Goal: Task Accomplishment & Management: Manage account settings

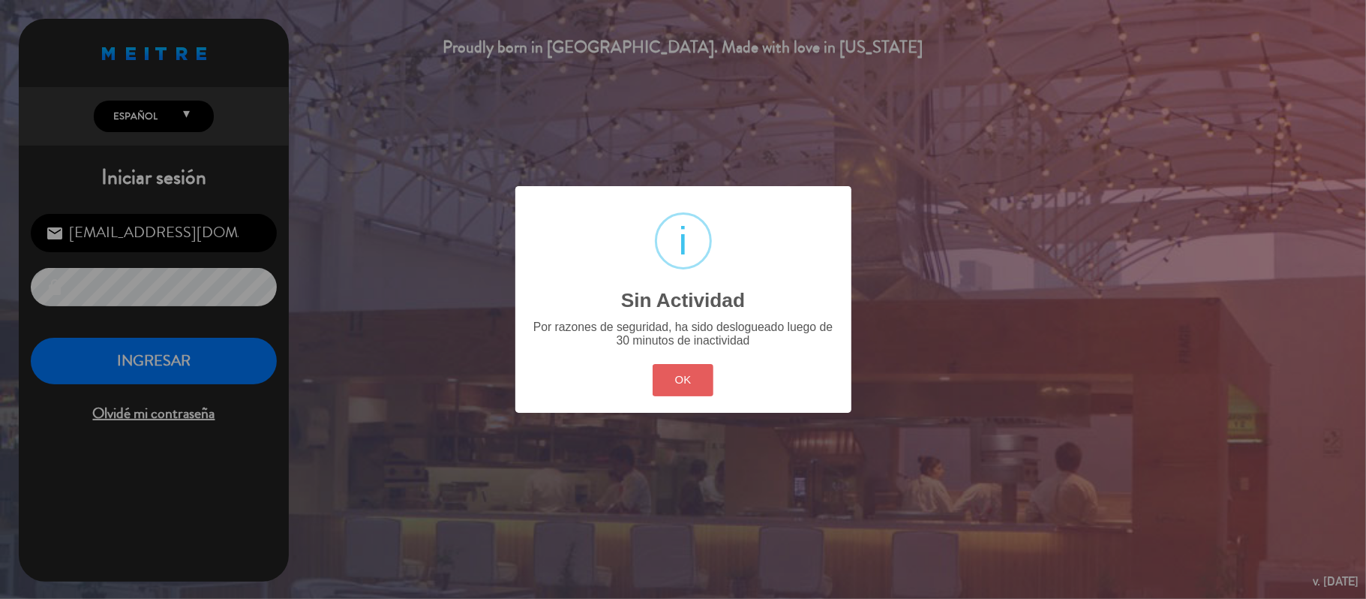
click at [679, 388] on button "OK" at bounding box center [683, 380] width 61 height 32
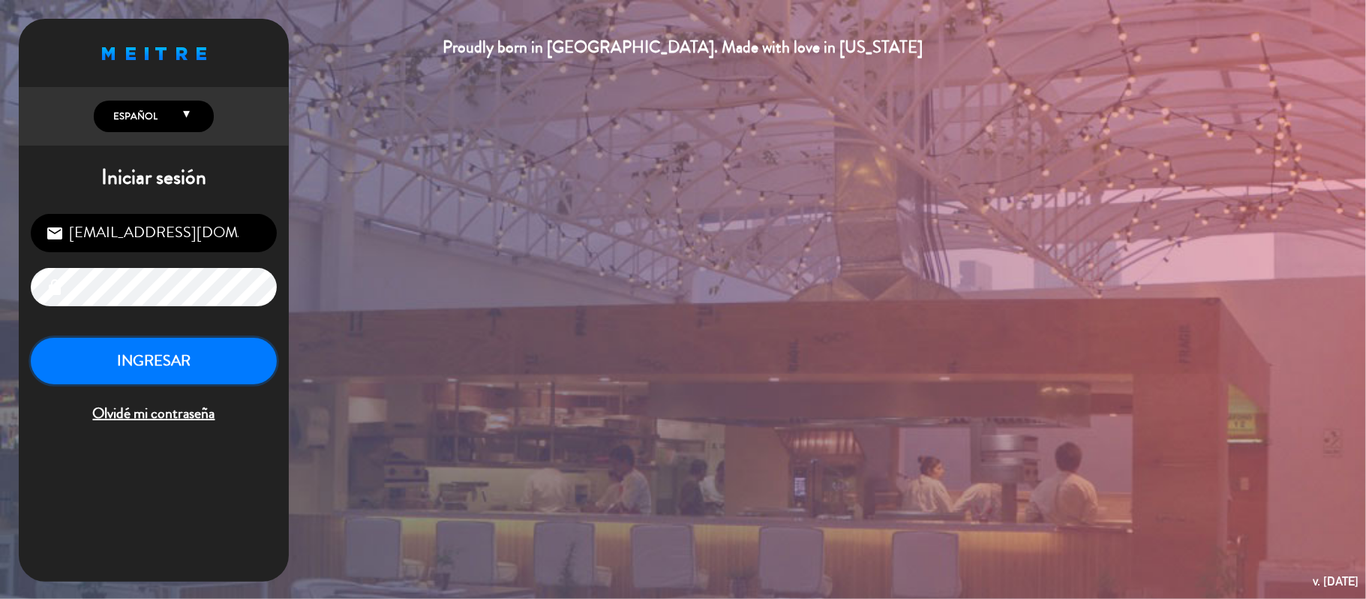
click at [124, 383] on button "INGRESAR" at bounding box center [154, 361] width 246 height 47
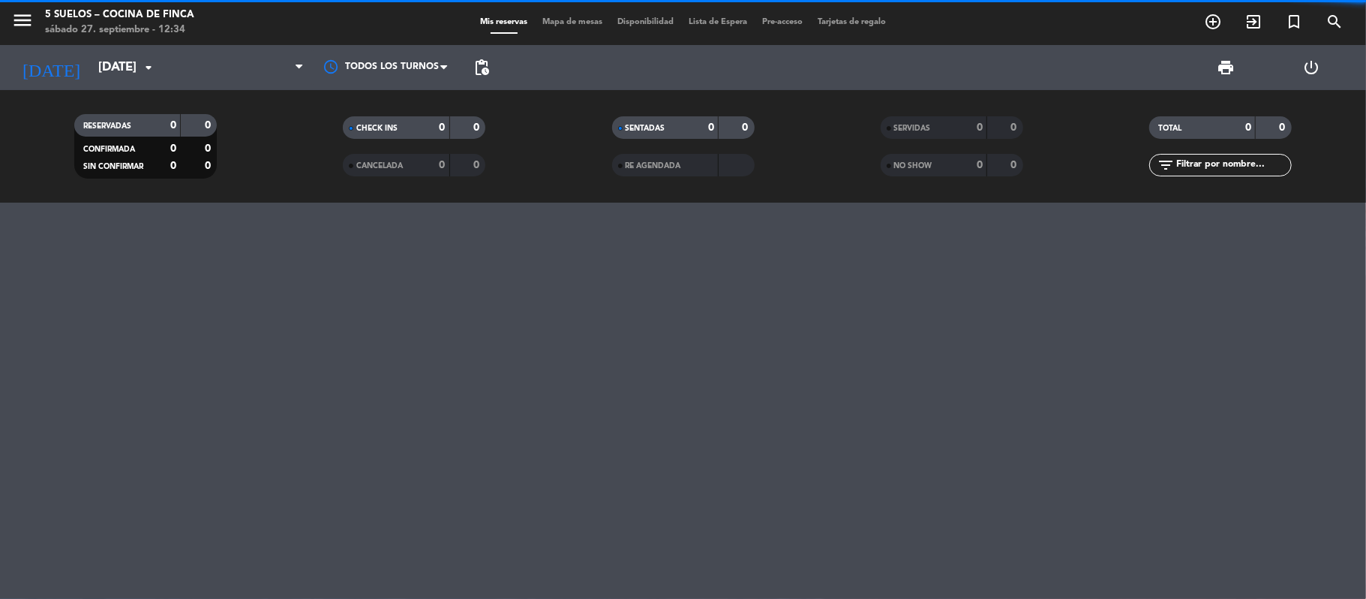
click at [91, 84] on div "[DATE] [DATE] arrow_drop_down" at bounding box center [86, 67] width 150 height 45
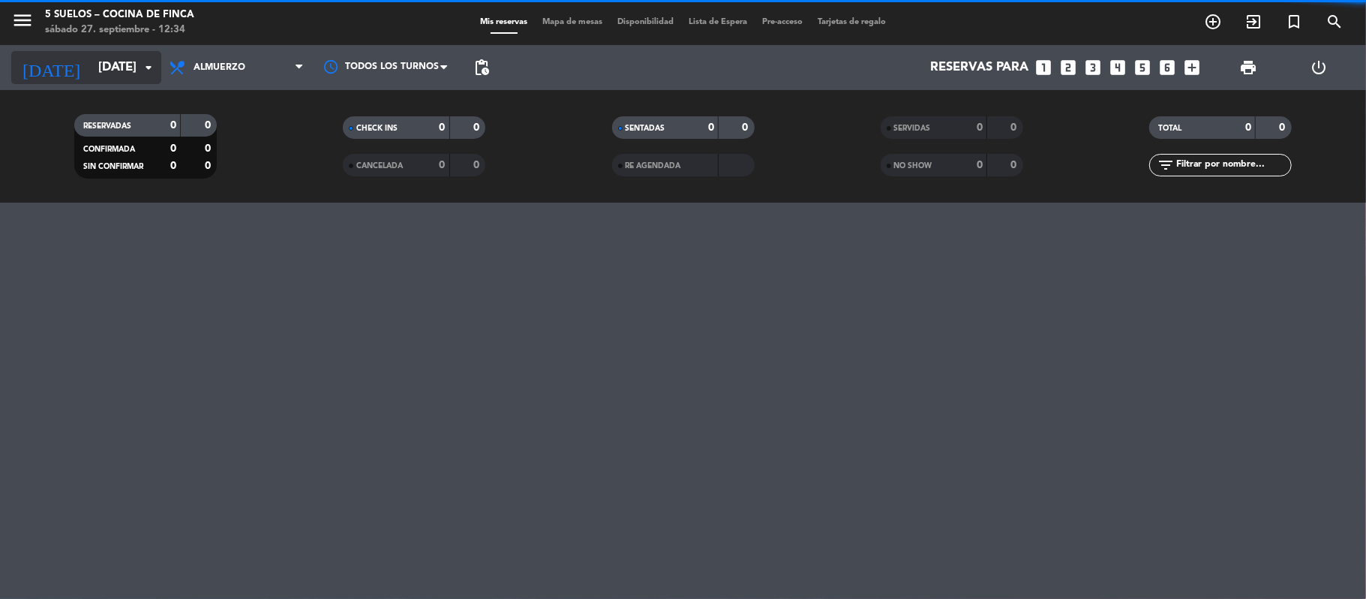
click at [92, 81] on input "[DATE]" at bounding box center [172, 67] width 162 height 29
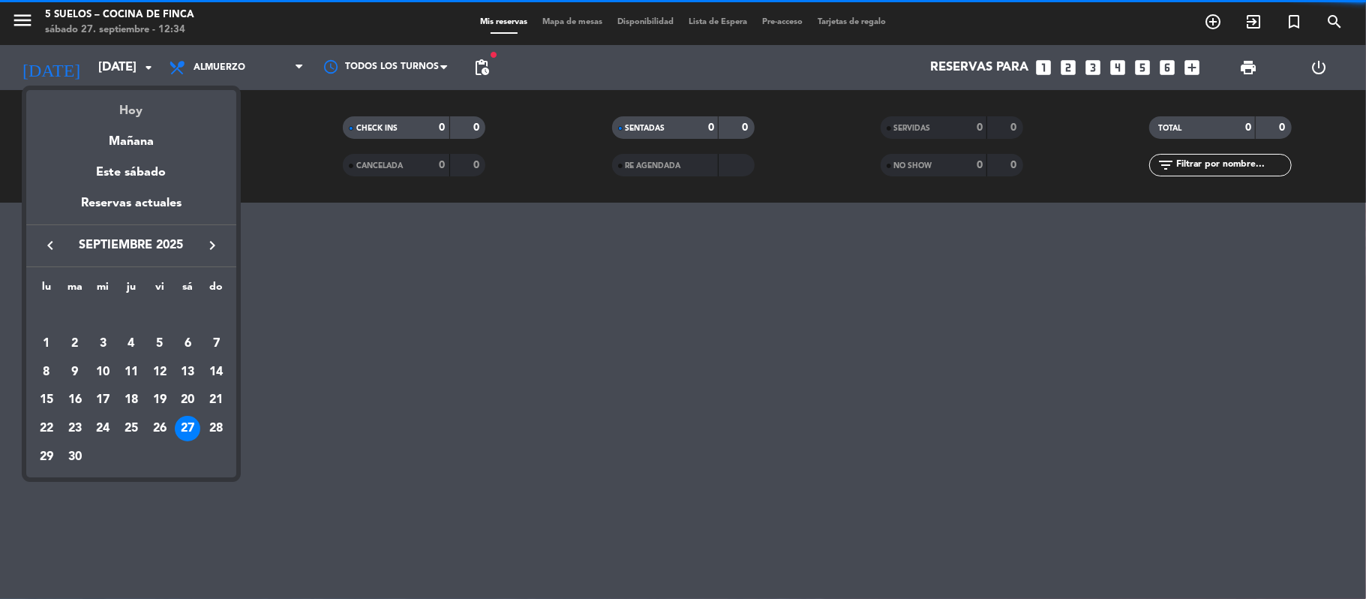
click at [122, 114] on div "Hoy" at bounding box center [131, 105] width 210 height 31
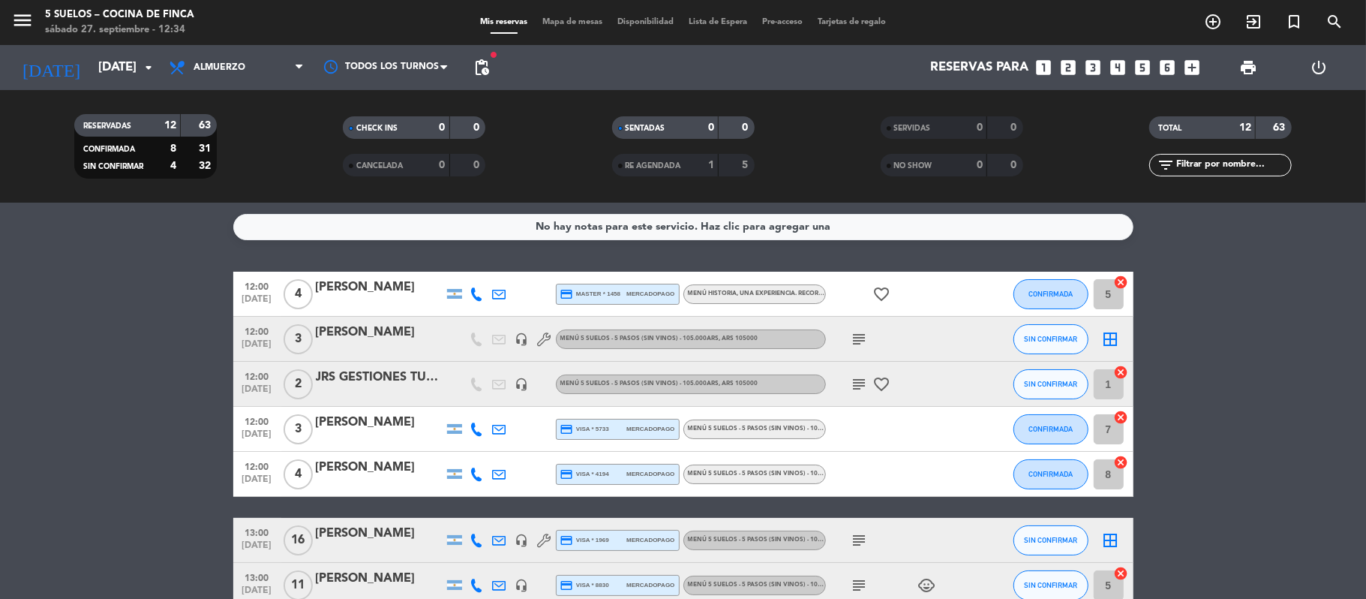
click at [327, 287] on div "[PERSON_NAME]" at bounding box center [380, 288] width 128 height 20
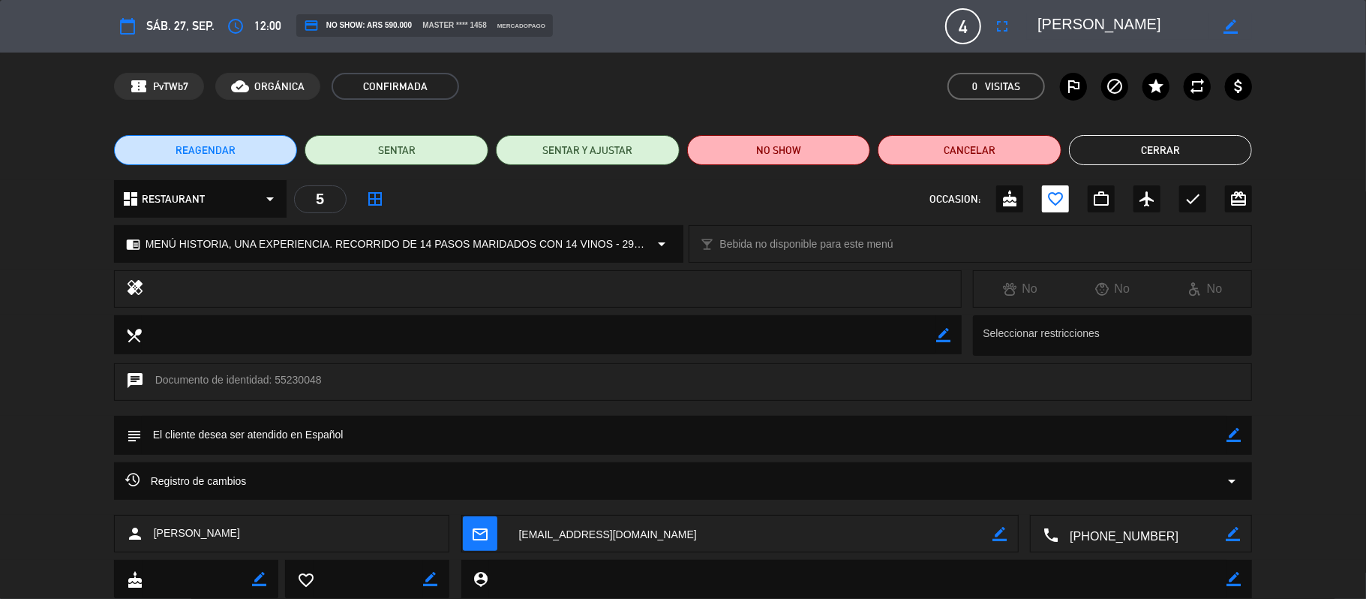
click at [1135, 530] on textarea at bounding box center [1142, 534] width 167 height 38
click at [1153, 490] on span "Click para copiar" at bounding box center [1122, 497] width 79 height 16
drag, startPoint x: 274, startPoint y: 531, endPoint x: 146, endPoint y: 541, distance: 128.7
click at [146, 541] on div "person [PERSON_NAME]" at bounding box center [282, 534] width 336 height 38
copy div "[PERSON_NAME]"
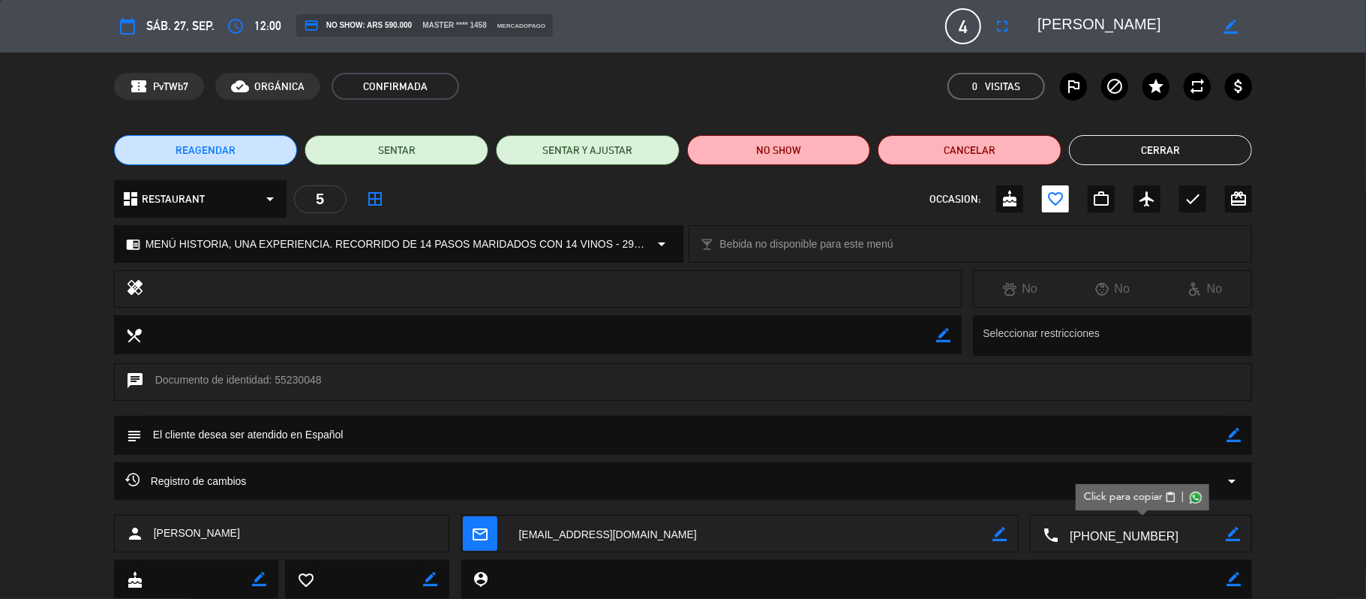
drag, startPoint x: 704, startPoint y: 537, endPoint x: 519, endPoint y: 553, distance: 185.2
click at [519, 553] on div "person [PERSON_NAME] mail_outline border_color local_phone Click para copiar co…" at bounding box center [683, 537] width 1366 height 45
click at [1115, 145] on button "Cerrar" at bounding box center [1161, 150] width 184 height 30
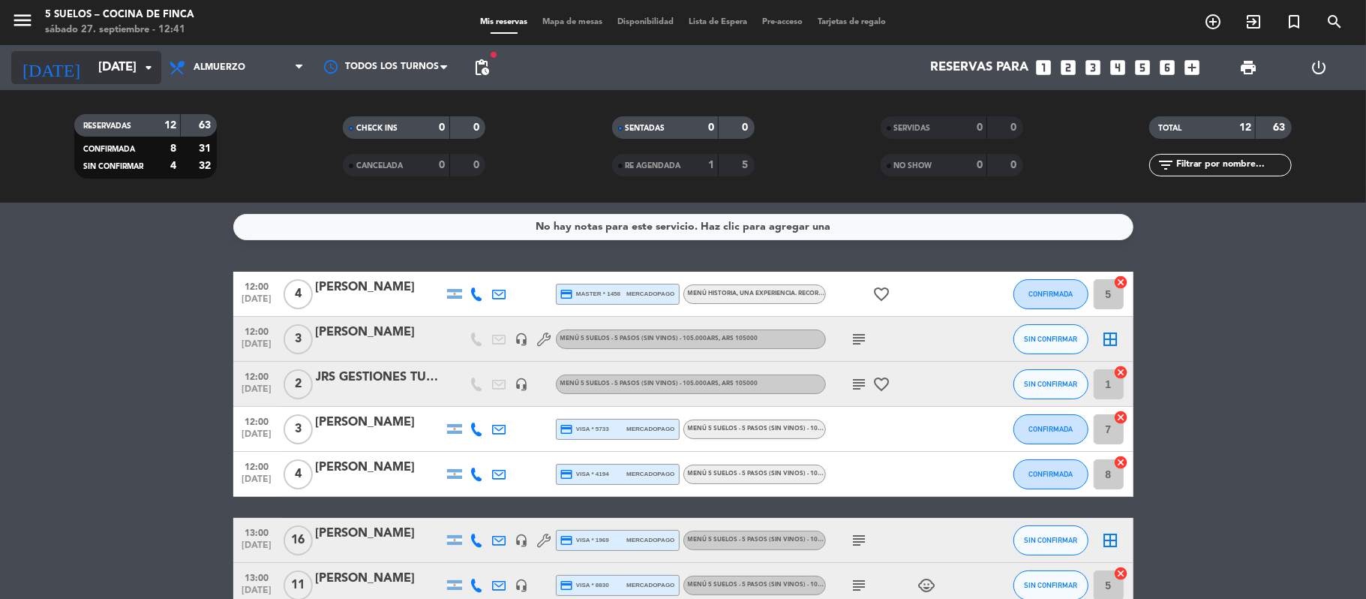
click at [91, 53] on input "[DATE]" at bounding box center [172, 67] width 162 height 29
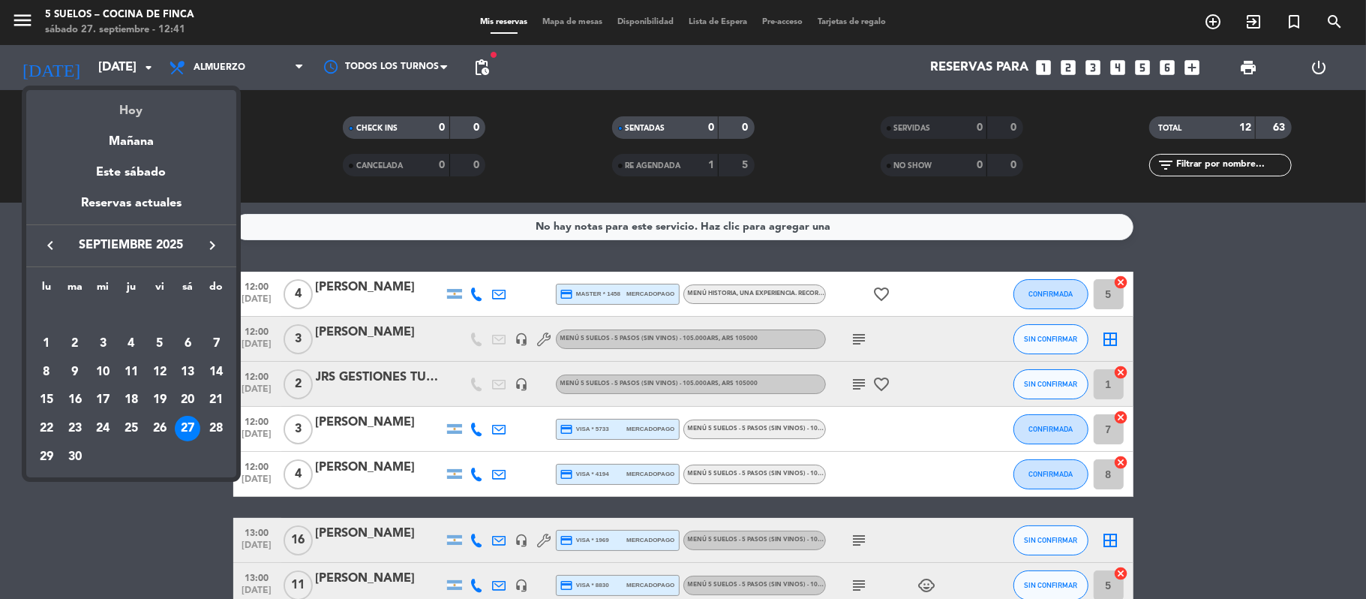
click at [113, 99] on div "Hoy" at bounding box center [131, 105] width 210 height 31
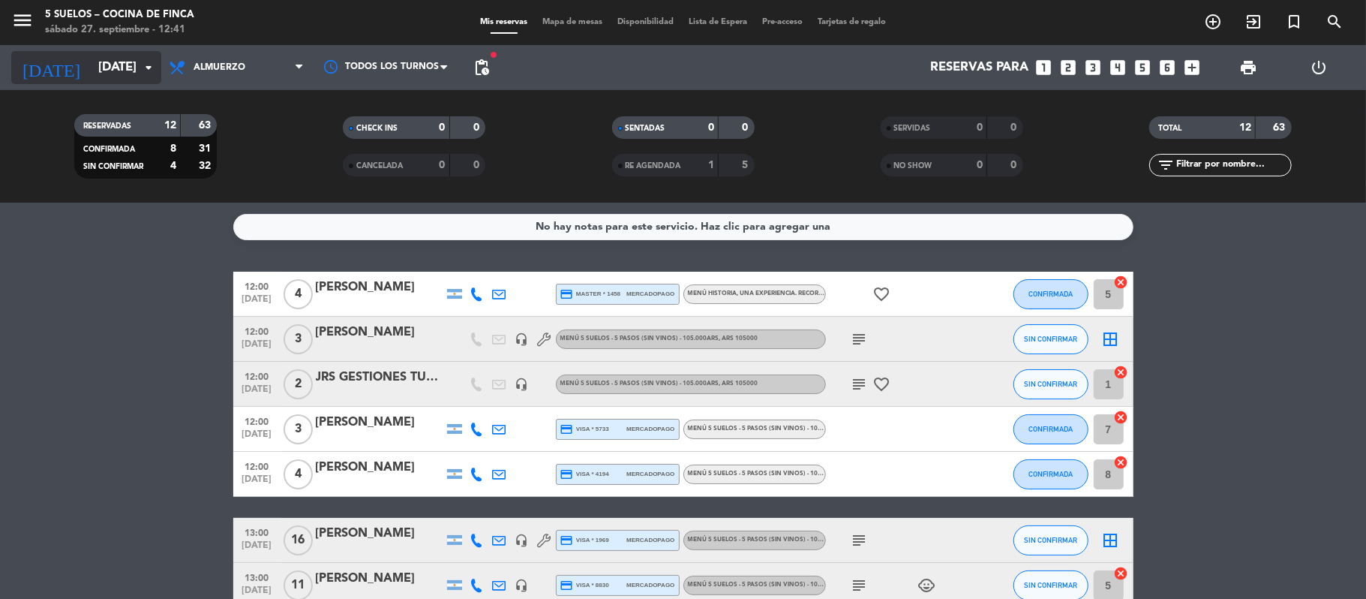
click at [101, 68] on input "[DATE]" at bounding box center [172, 67] width 162 height 29
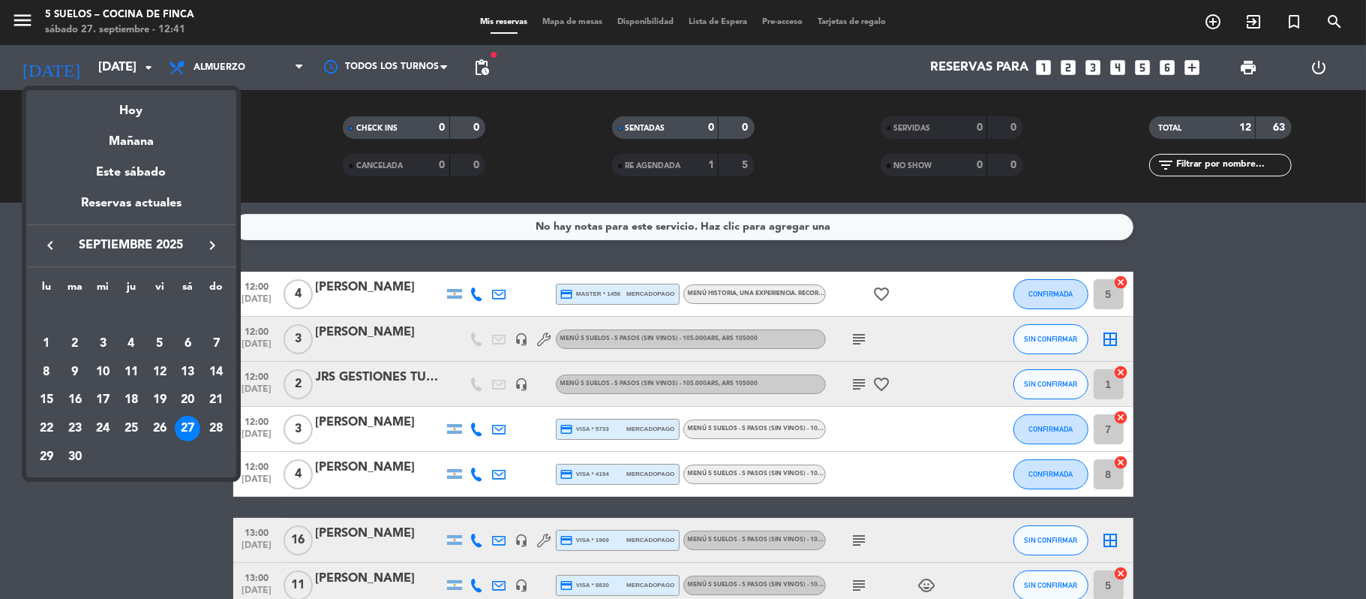
click at [204, 241] on icon "keyboard_arrow_right" at bounding box center [212, 245] width 18 height 18
click at [153, 342] on div "3" at bounding box center [160, 344] width 26 height 26
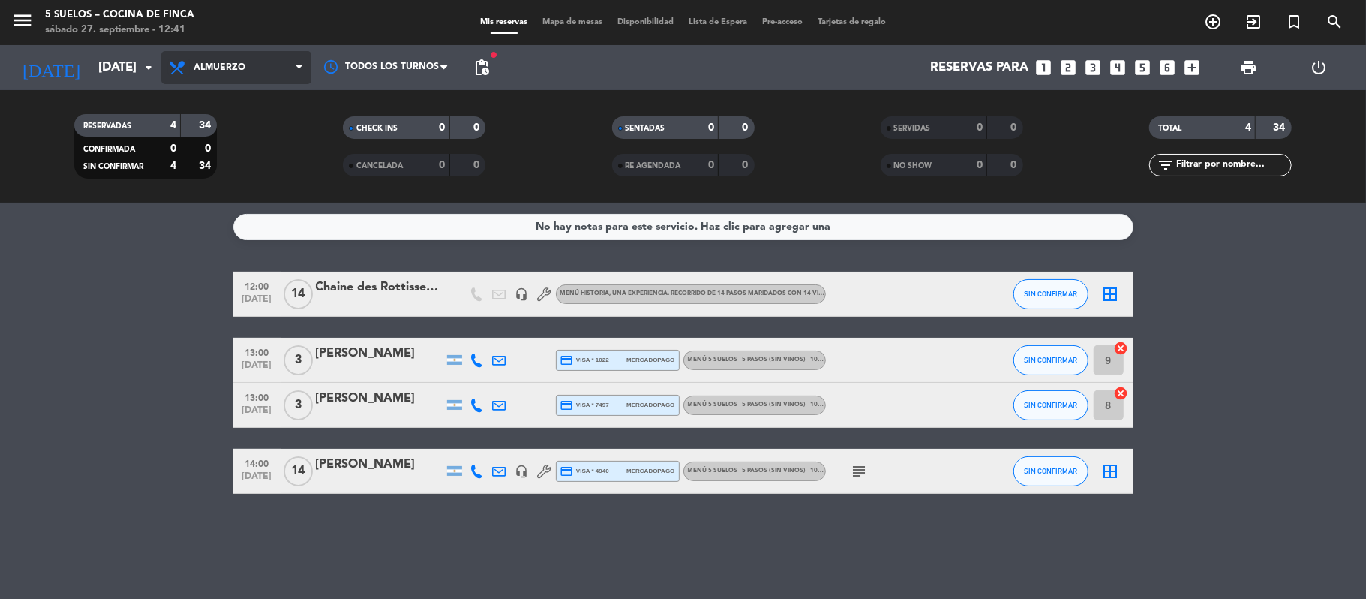
click at [178, 70] on icon at bounding box center [179, 68] width 22 height 18
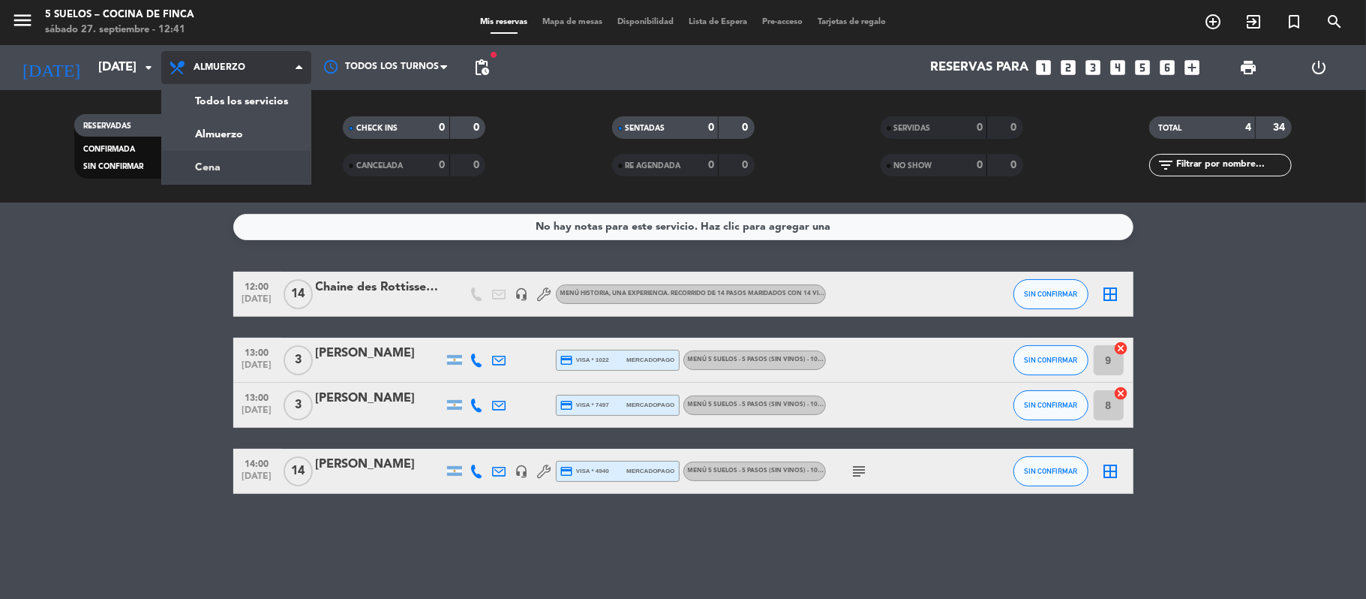
click at [205, 167] on div "menu 5 SUELOS – COCINA DE FINCA [DATE] 27. septiembre - 12:41 Mis reservas Mapa…" at bounding box center [683, 101] width 1366 height 203
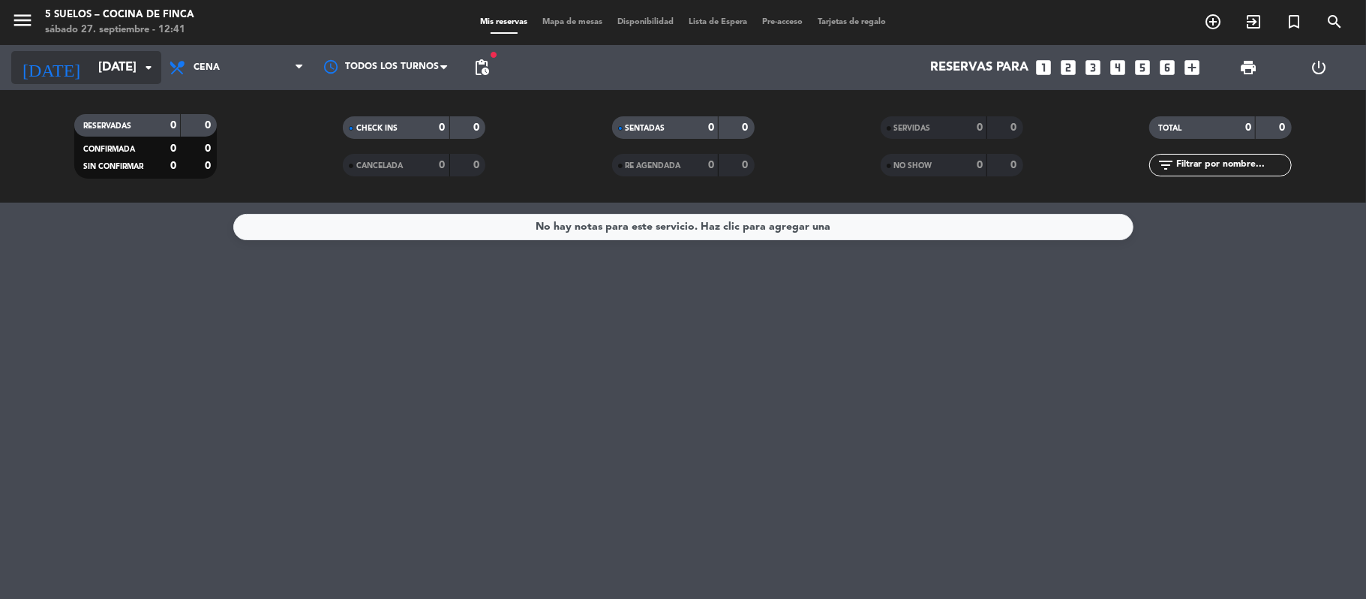
click at [97, 60] on input "[DATE]" at bounding box center [172, 67] width 162 height 29
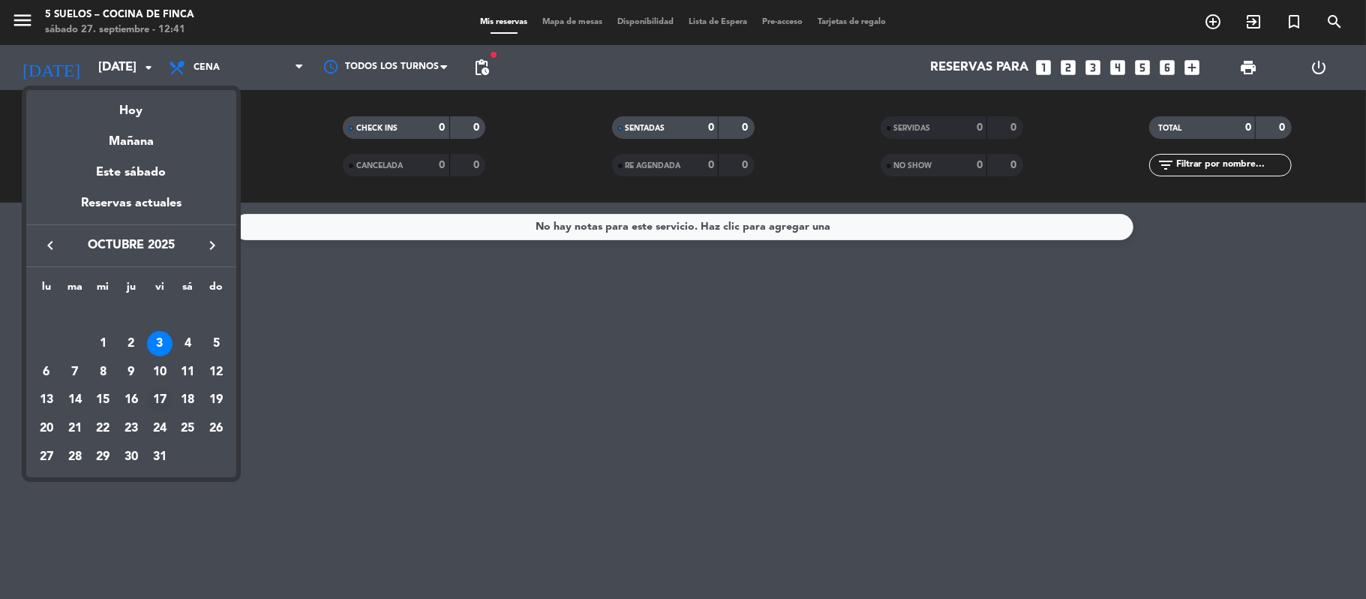
click at [160, 396] on div "17" at bounding box center [160, 400] width 26 height 26
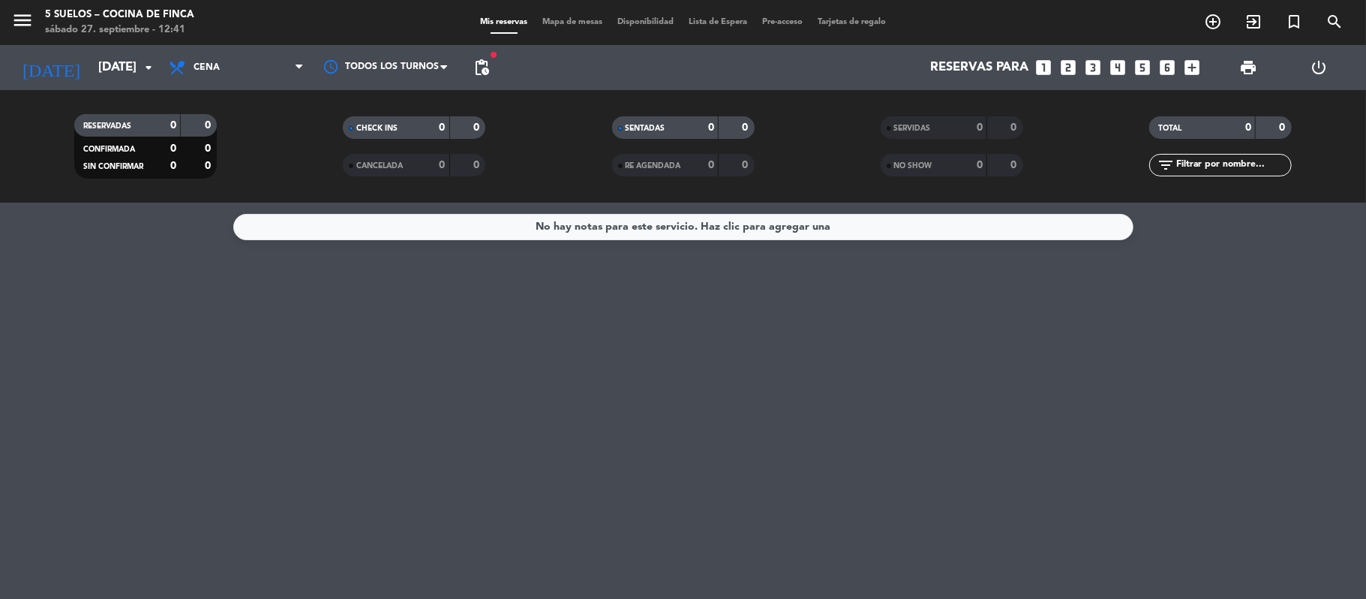
type input "[DATE]"
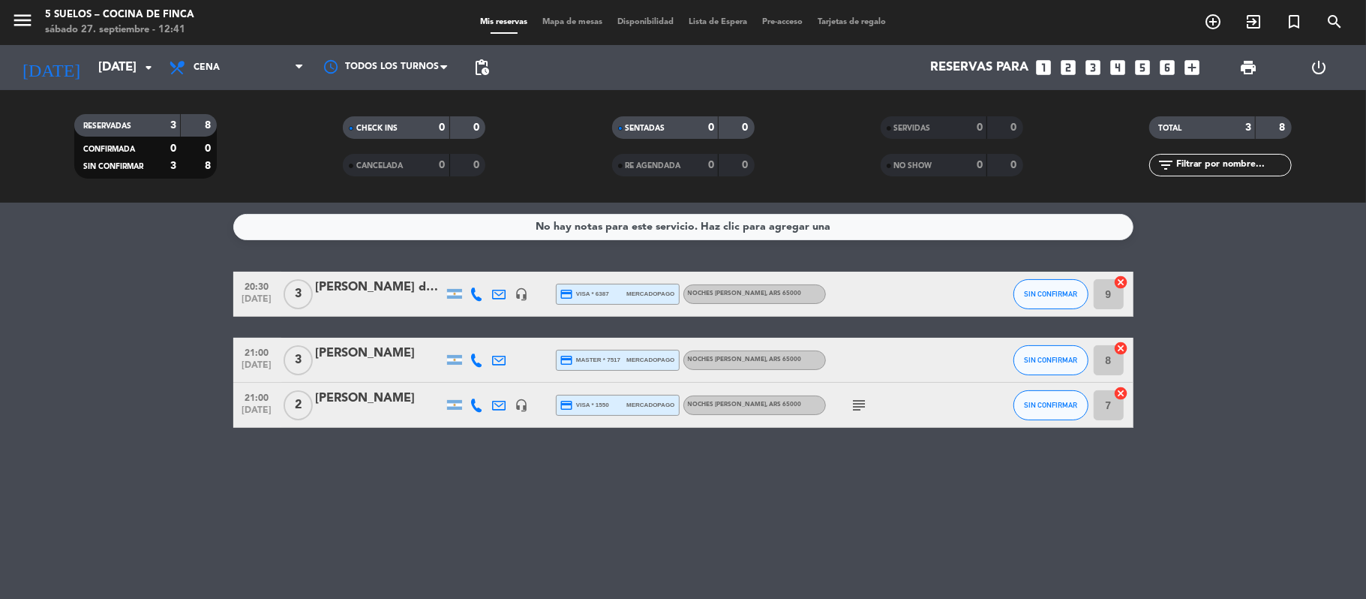
click at [854, 403] on icon "subject" at bounding box center [860, 405] width 18 height 18
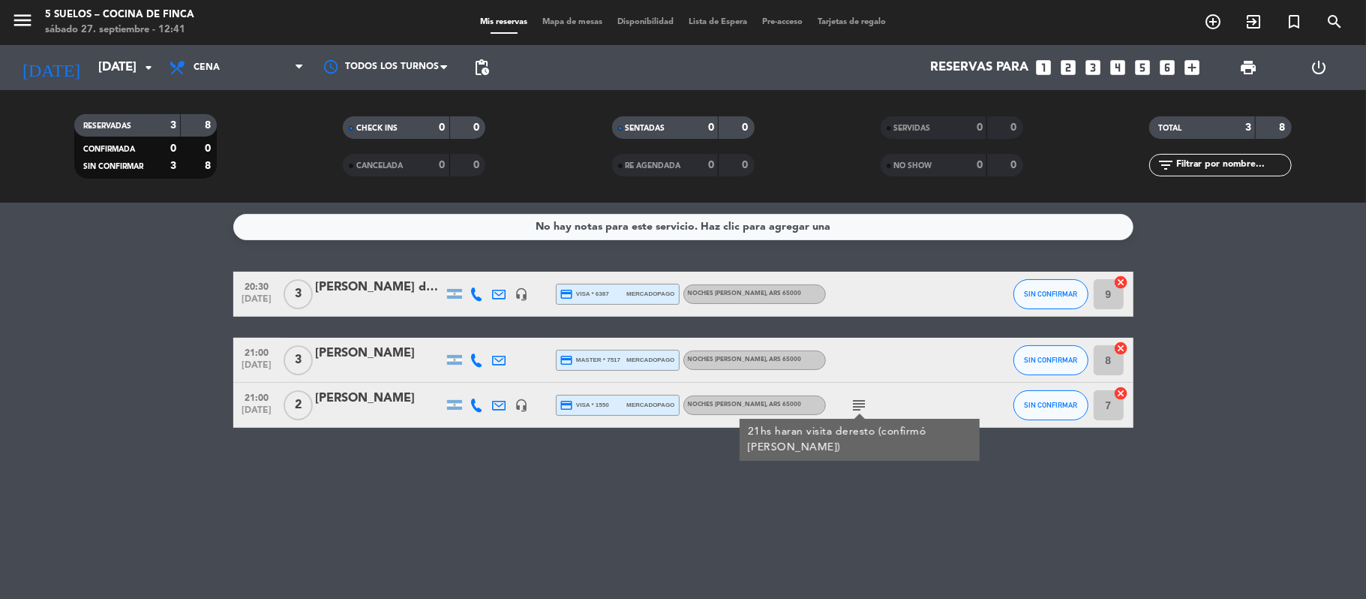
click at [362, 411] on div at bounding box center [380, 415] width 128 height 12
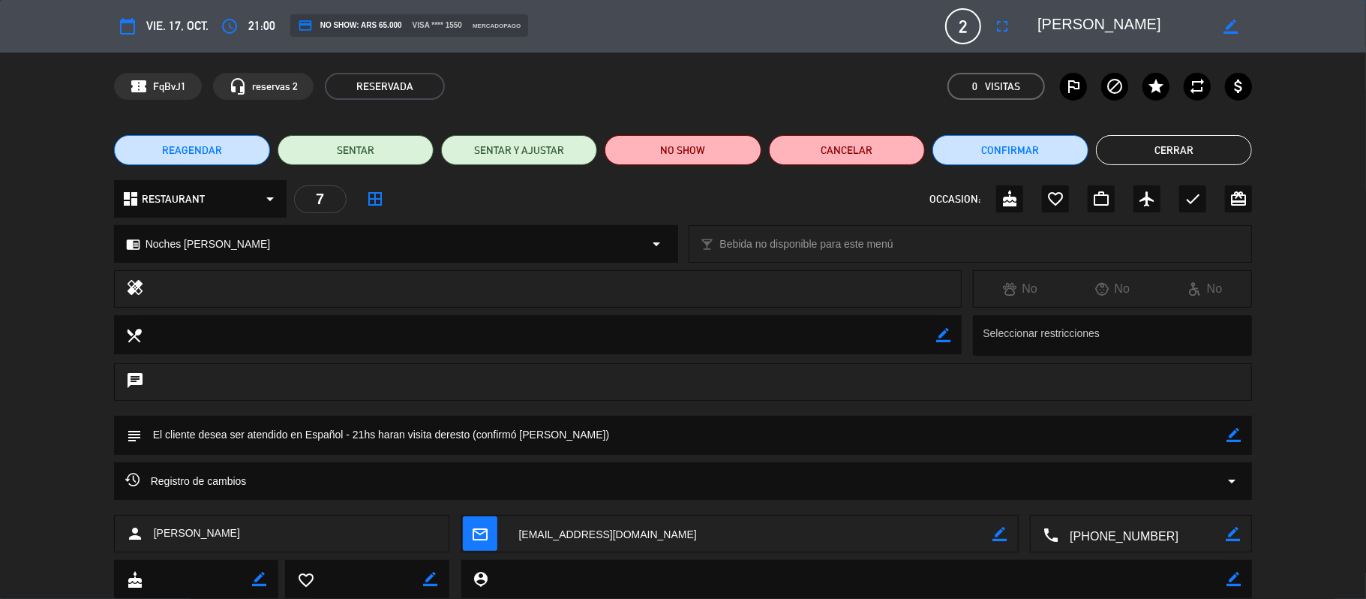
click at [1236, 435] on icon "border_color" at bounding box center [1234, 435] width 14 height 14
click at [800, 437] on textarea at bounding box center [685, 435] width 1086 height 38
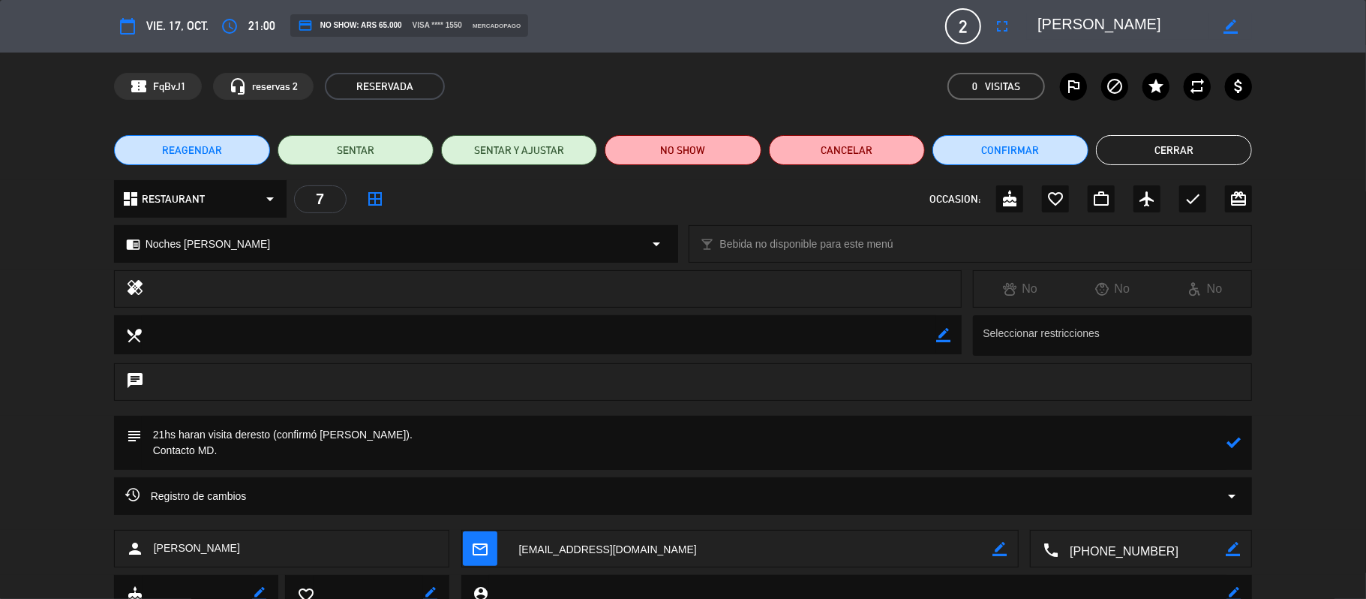
type textarea "21hs haran visita deresto (confirmó [PERSON_NAME]). Contacto MD."
click at [1229, 440] on icon at bounding box center [1234, 442] width 14 height 14
click at [1164, 144] on button "Cerrar" at bounding box center [1174, 150] width 156 height 30
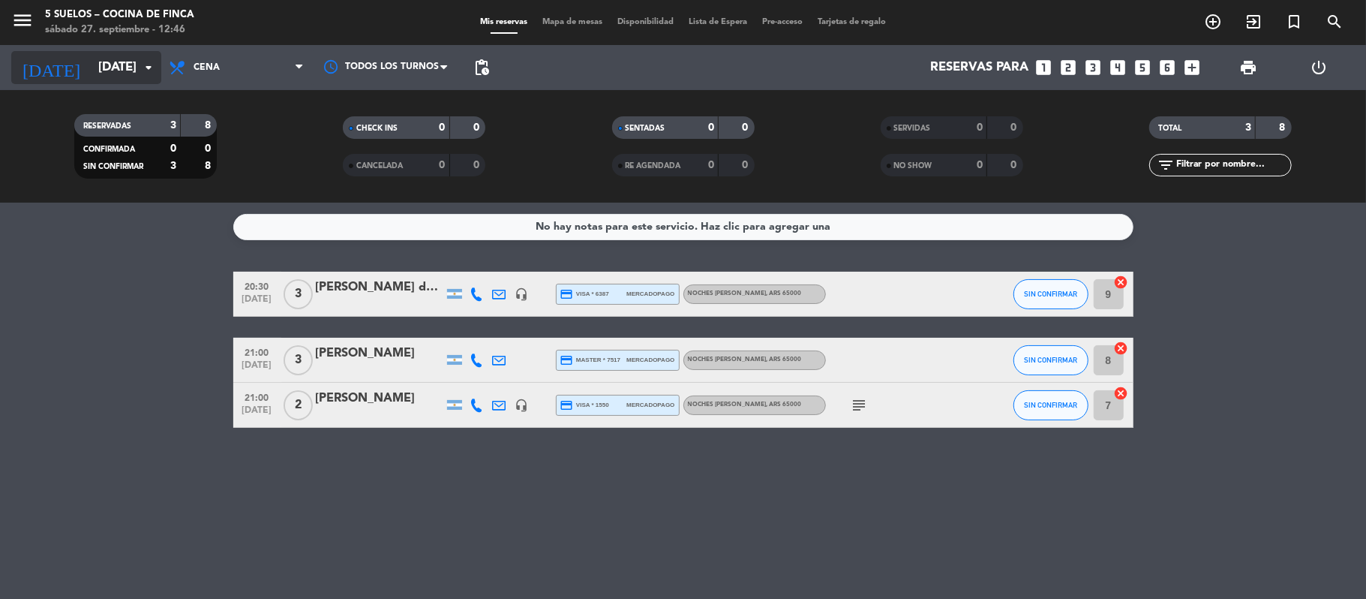
click at [124, 79] on input "[DATE]" at bounding box center [172, 67] width 162 height 29
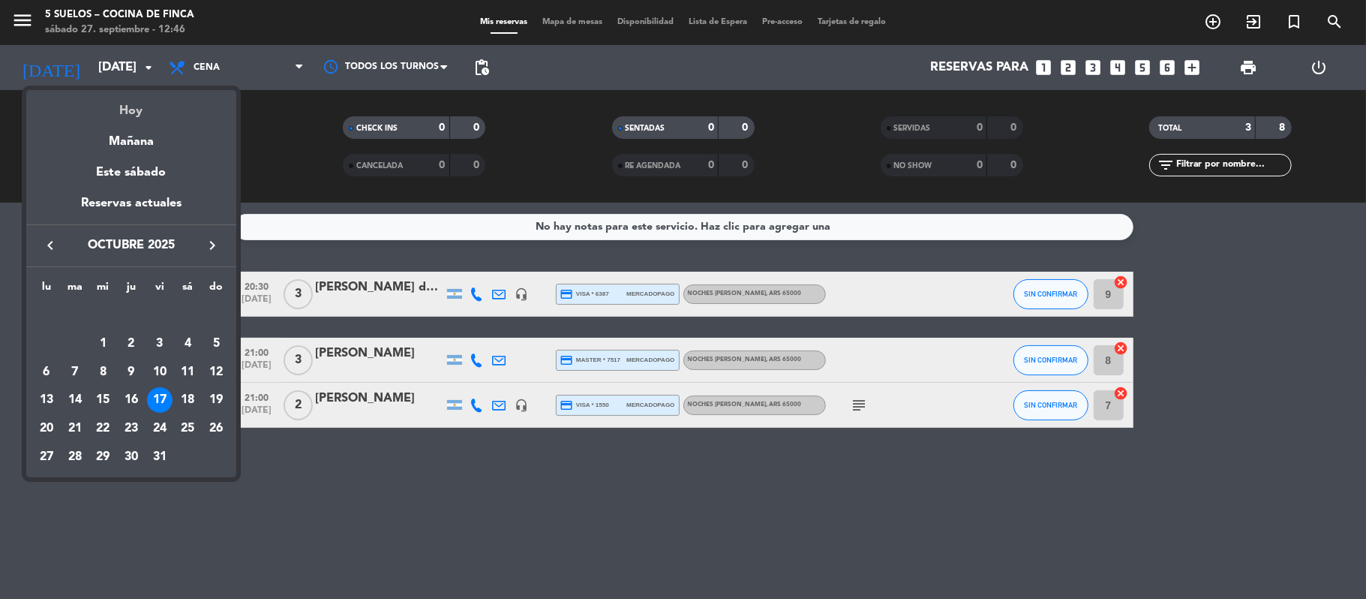
click at [155, 111] on div "Hoy" at bounding box center [131, 105] width 210 height 31
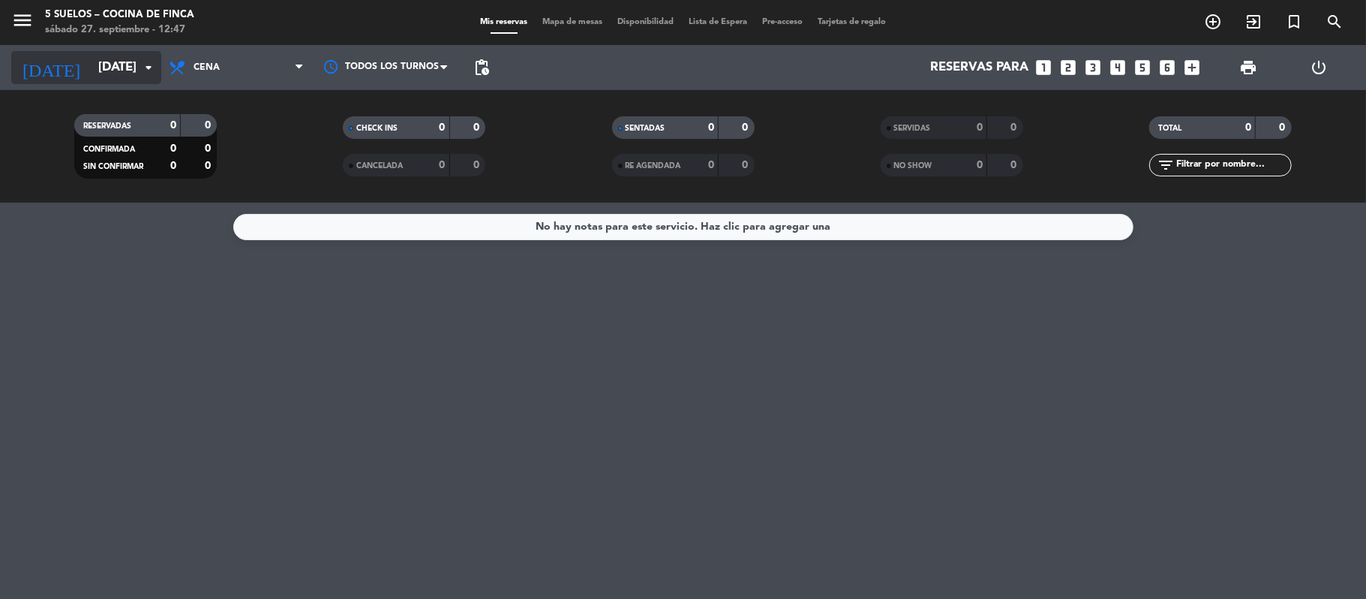
click at [91, 71] on input "[DATE]" at bounding box center [172, 67] width 162 height 29
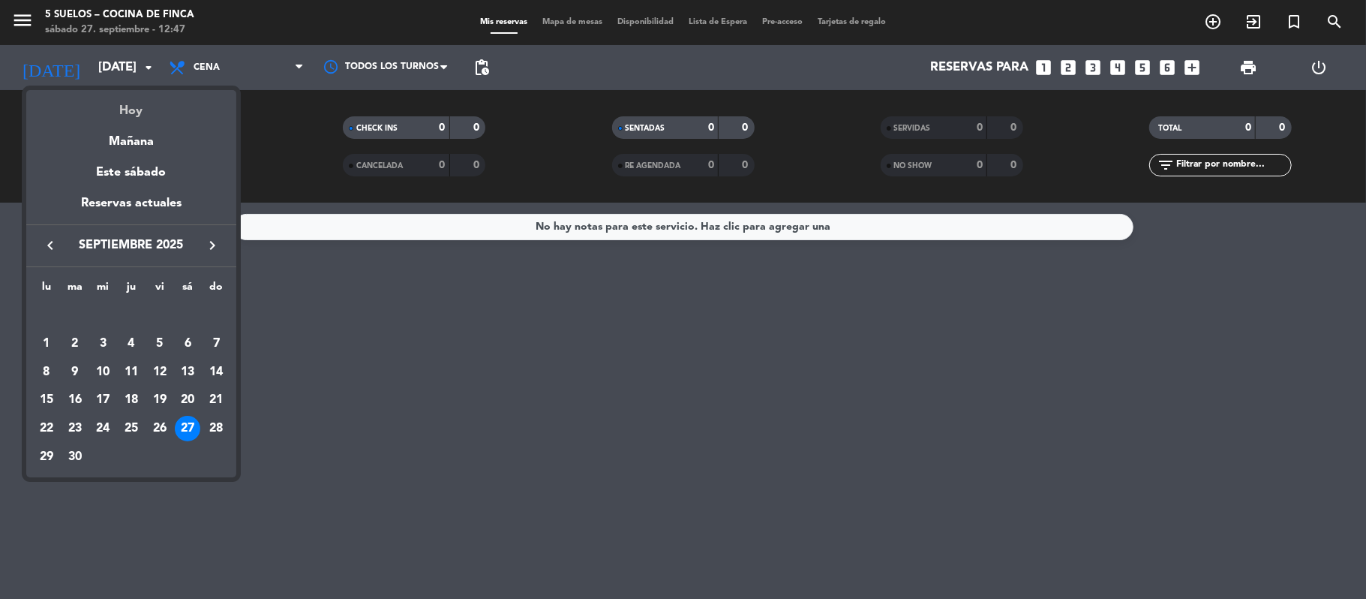
click at [108, 101] on div "Hoy" at bounding box center [131, 105] width 210 height 31
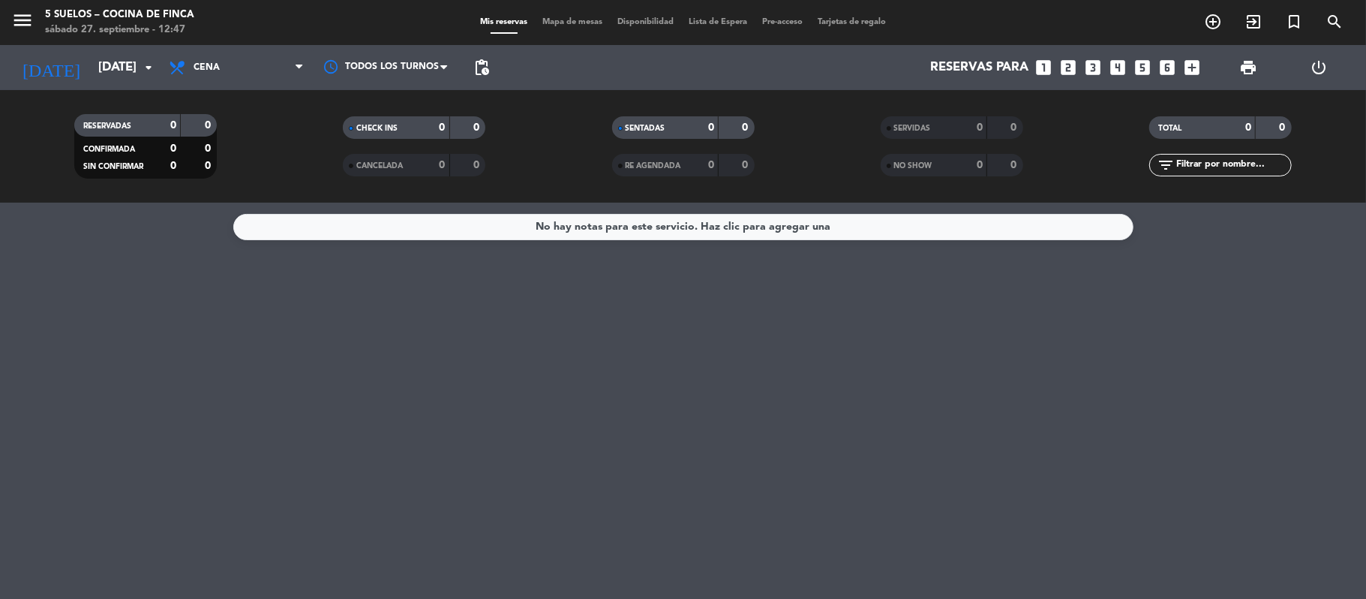
click at [36, 25] on span "menu" at bounding box center [28, 22] width 34 height 35
click at [35, 25] on span "menu" at bounding box center [28, 22] width 34 height 35
click at [32, 26] on icon "menu" at bounding box center [22, 20] width 23 height 23
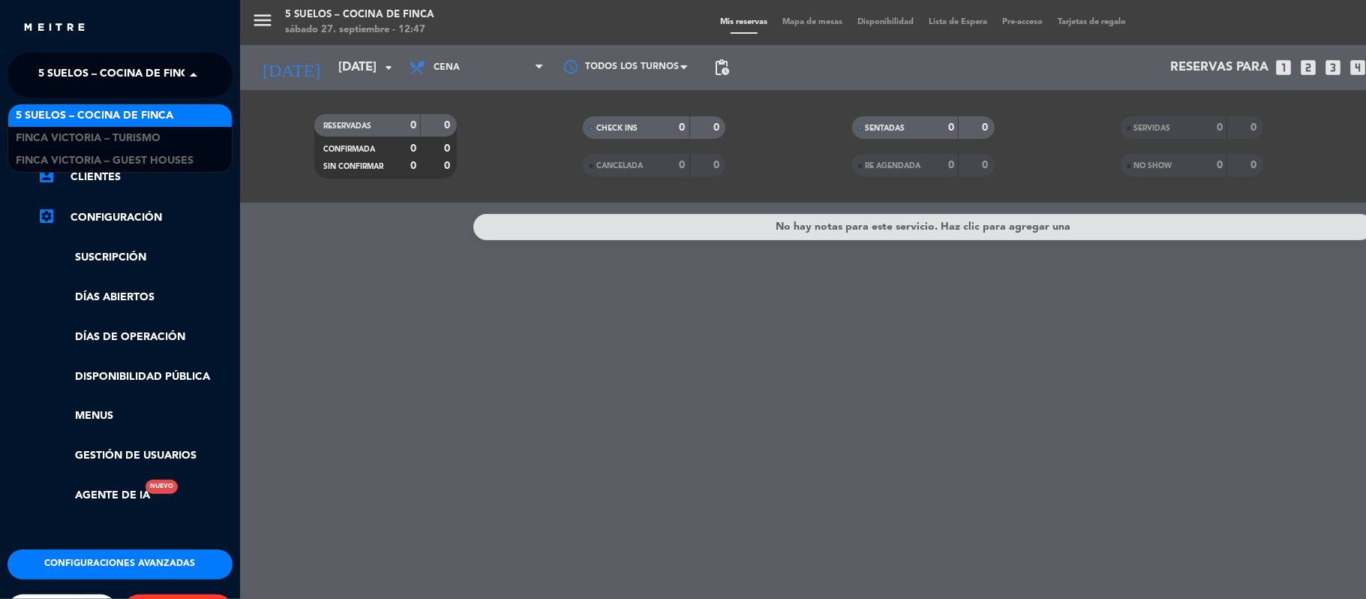
click at [70, 78] on span "5 SUELOS – COCINA DE FINCA" at bounding box center [117, 75] width 158 height 32
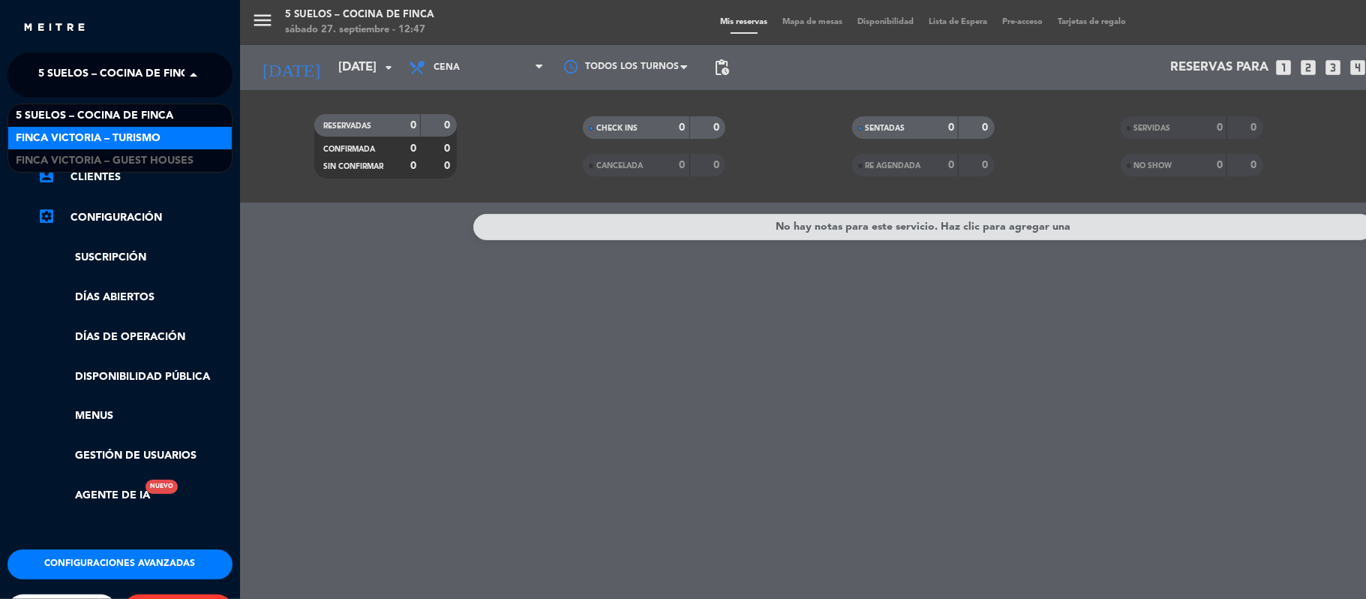
click at [86, 146] on span "FINCA VICTORIA – TURISMO" at bounding box center [88, 138] width 145 height 17
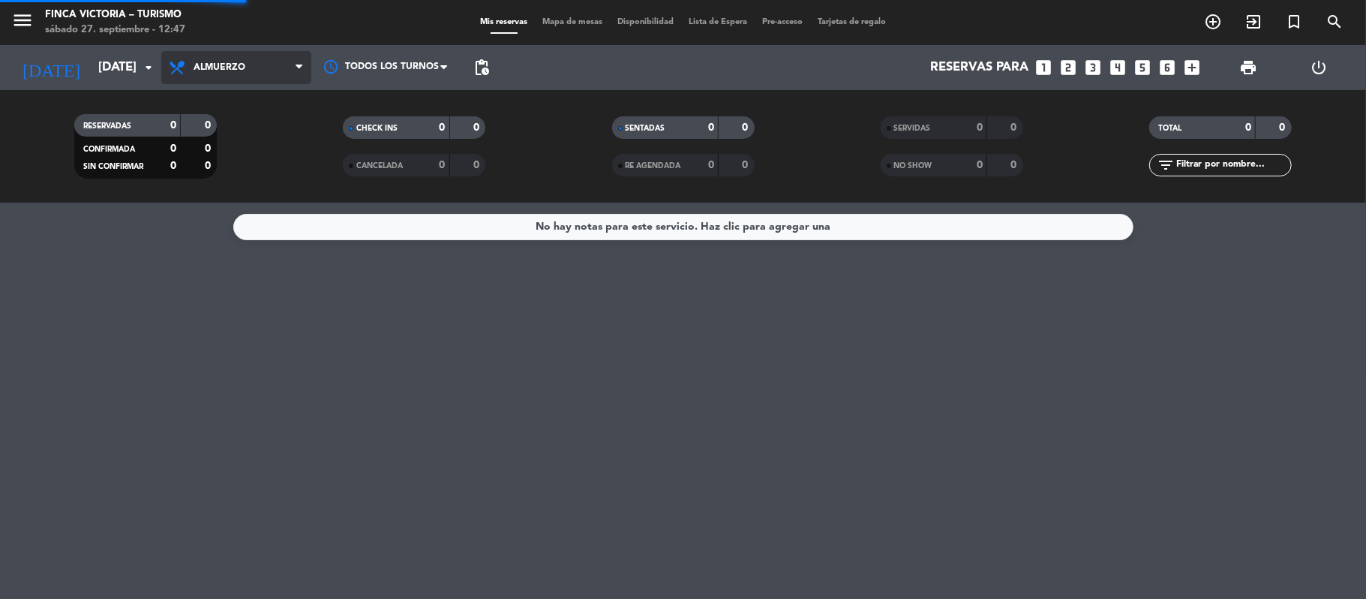
click at [188, 70] on icon at bounding box center [179, 68] width 22 height 18
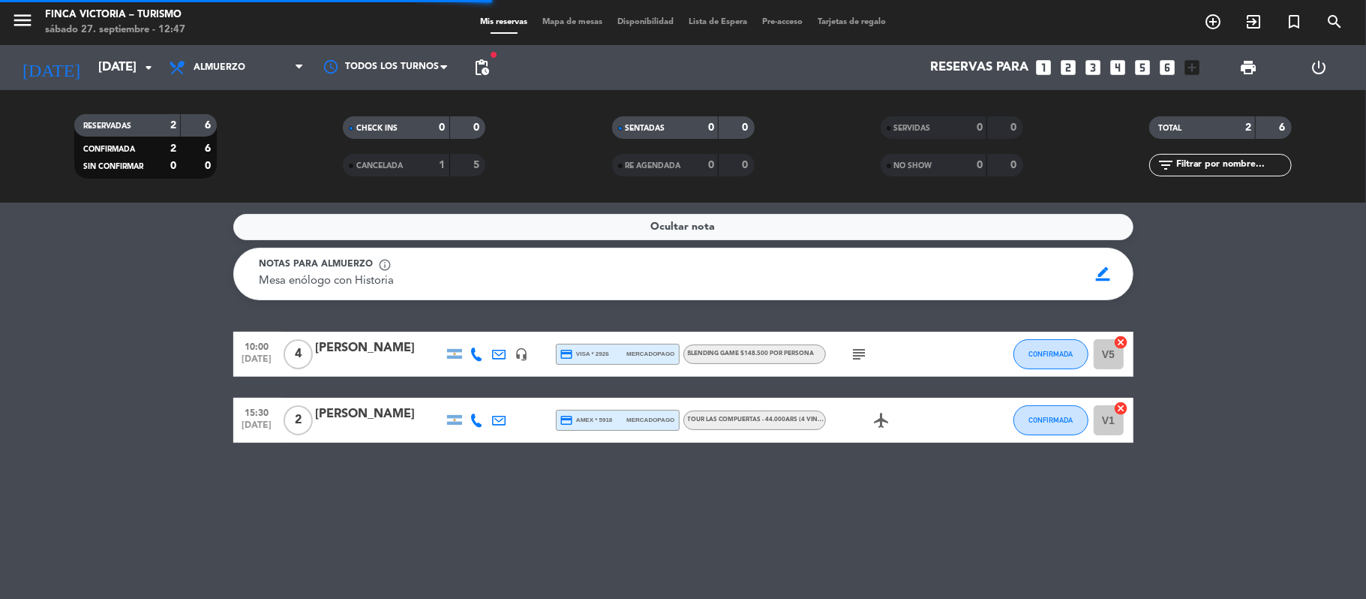
click at [200, 98] on div "RESERVADAS 2 6 CONFIRMADA 2 6 SIN CONFIRMAR 0 0 CHECK INS 0 0 CANCELADA 1 5 SEN…" at bounding box center [683, 146] width 1366 height 113
click at [1056, 350] on span "CONFIRMADA" at bounding box center [1051, 354] width 44 height 8
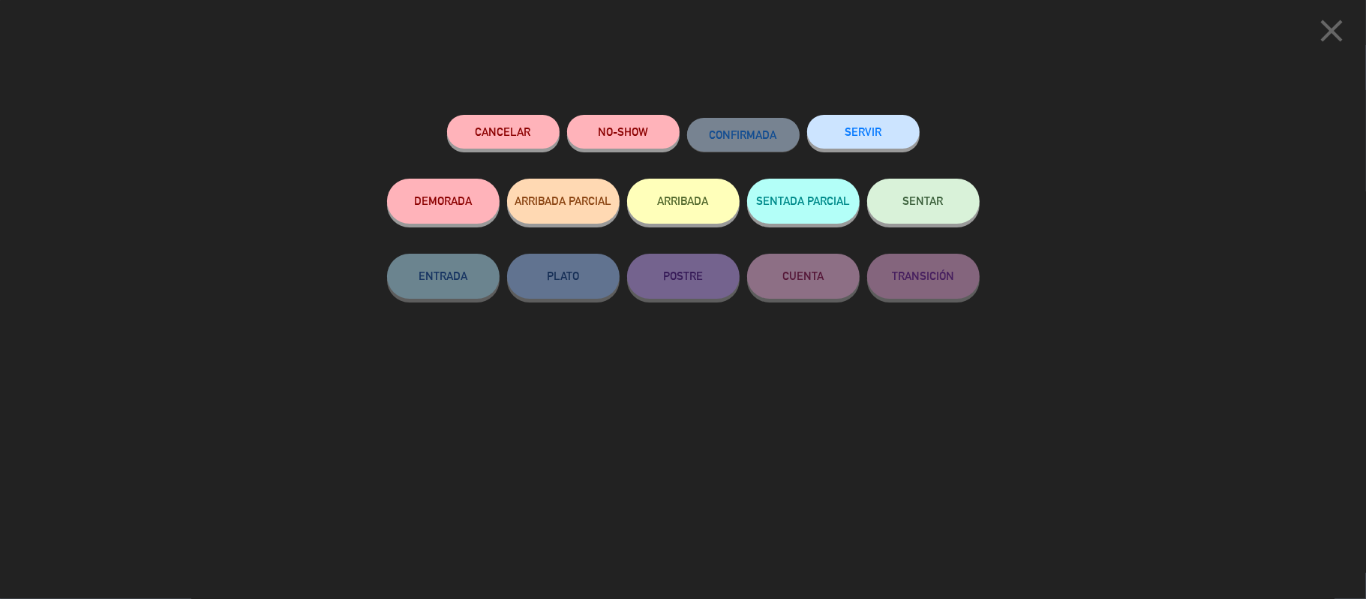
click at [683, 182] on button "ARRIBADA" at bounding box center [683, 201] width 113 height 45
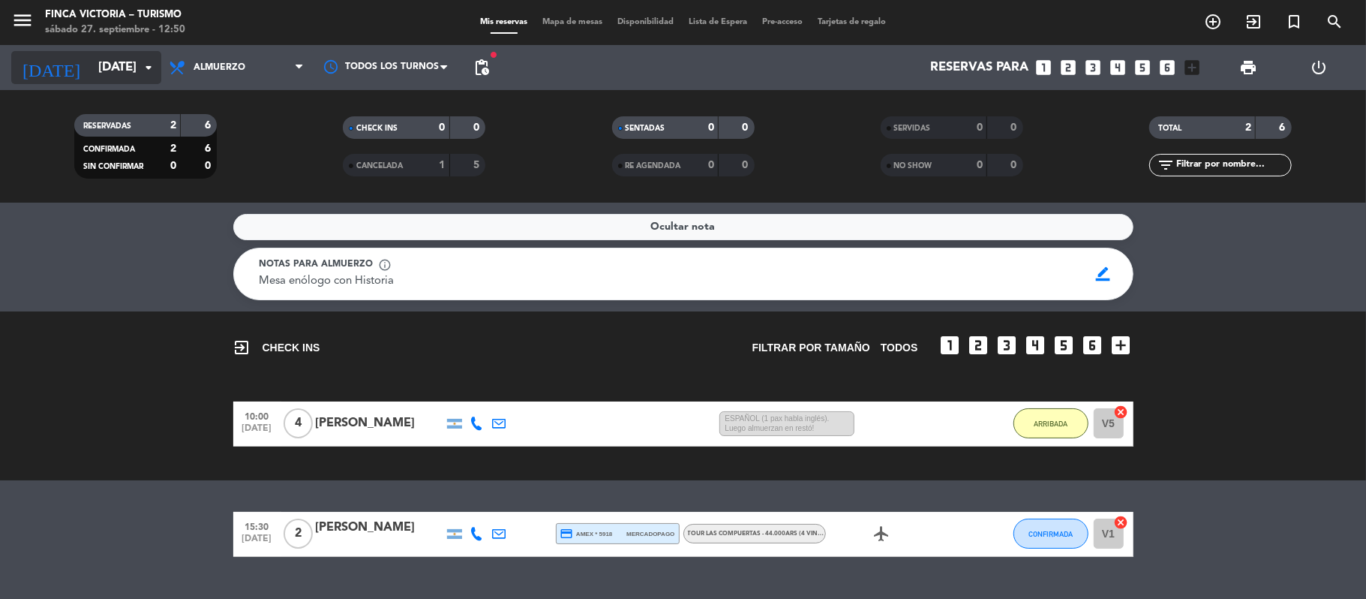
click at [91, 79] on input "[DATE]" at bounding box center [172, 67] width 162 height 29
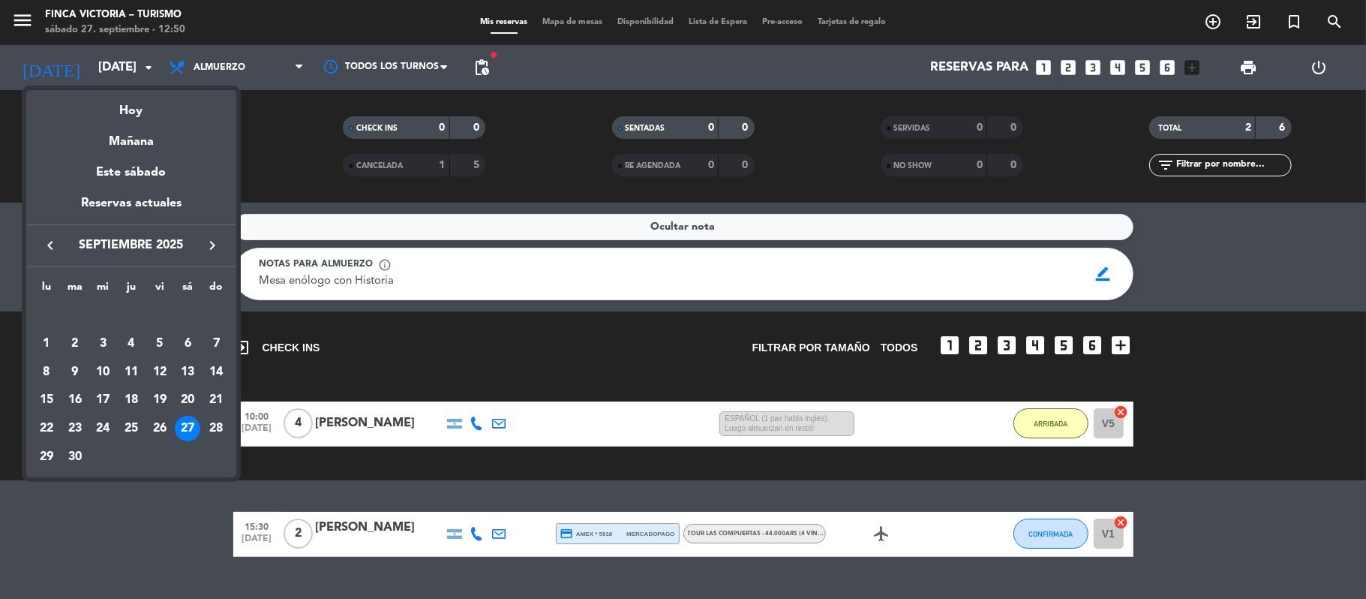
click at [211, 246] on icon "keyboard_arrow_right" at bounding box center [212, 245] width 18 height 18
click at [188, 337] on div "4" at bounding box center [188, 344] width 26 height 26
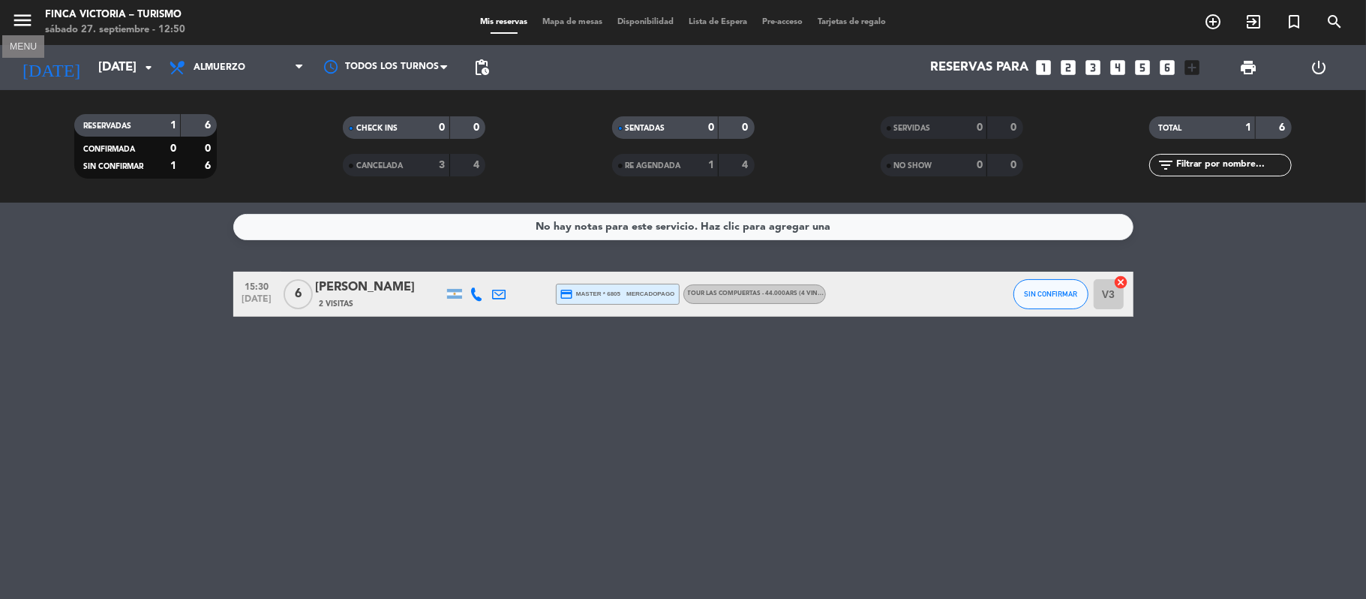
click at [20, 15] on icon "menu" at bounding box center [22, 20] width 23 height 23
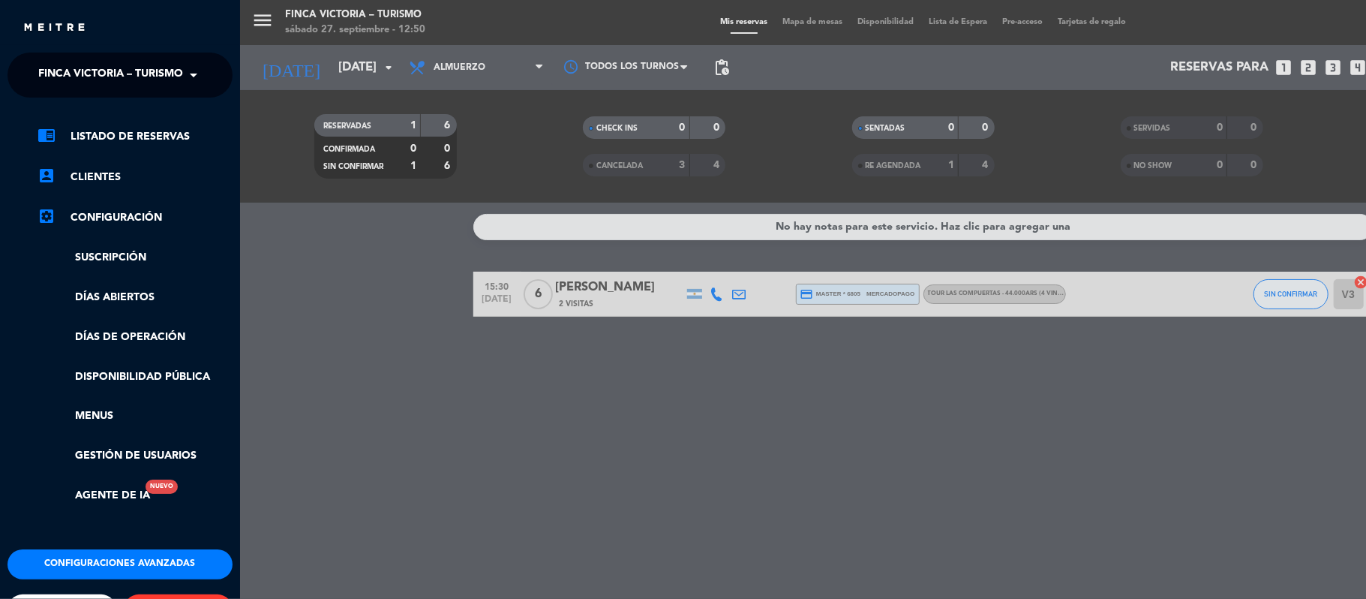
click at [45, 63] on span "FINCA VICTORIA – TURISMO" at bounding box center [110, 75] width 145 height 32
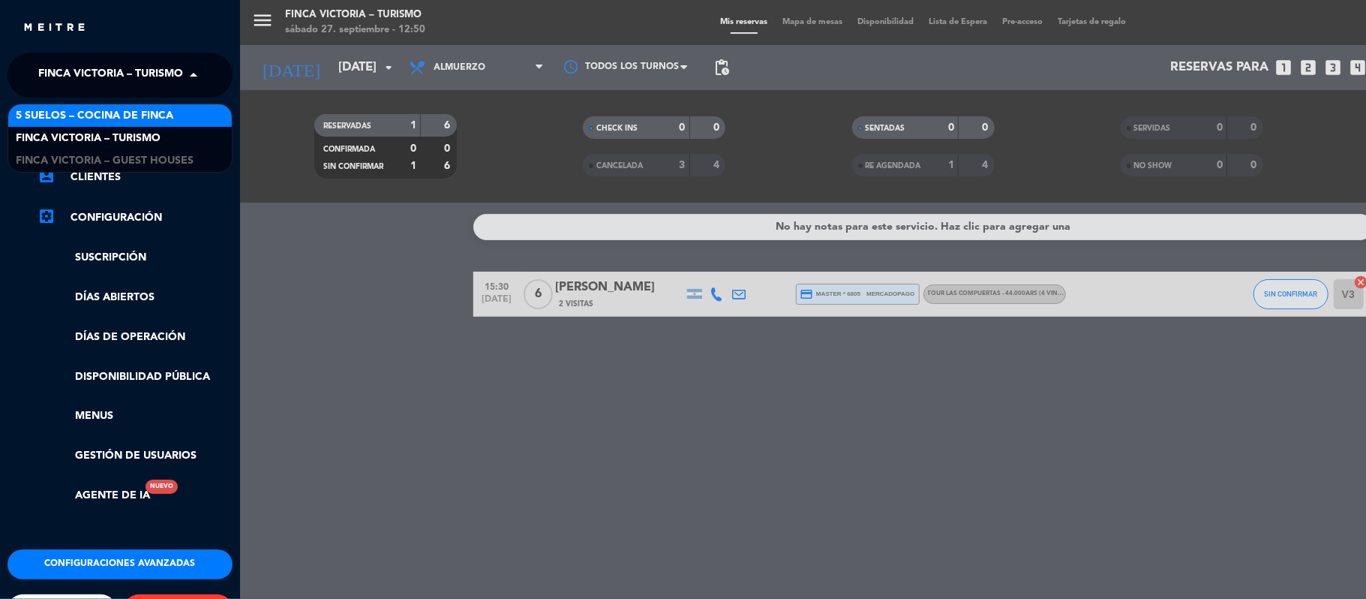
click at [43, 105] on div "5 SUELOS – COCINA DE FINCA" at bounding box center [120, 115] width 224 height 23
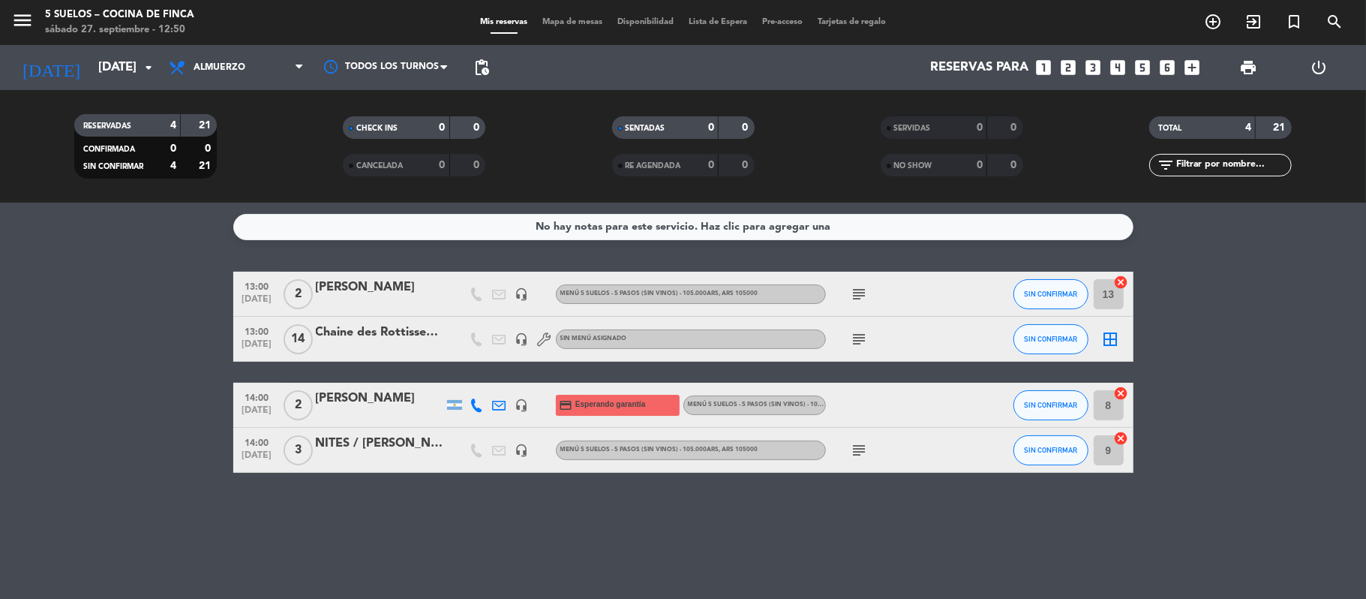
click at [34, 262] on div "No hay notas para este servicio. Haz clic para agregar una 13:00 [DATE] 2 [PERS…" at bounding box center [683, 401] width 1366 height 396
click at [16, 14] on icon "menu" at bounding box center [22, 20] width 23 height 23
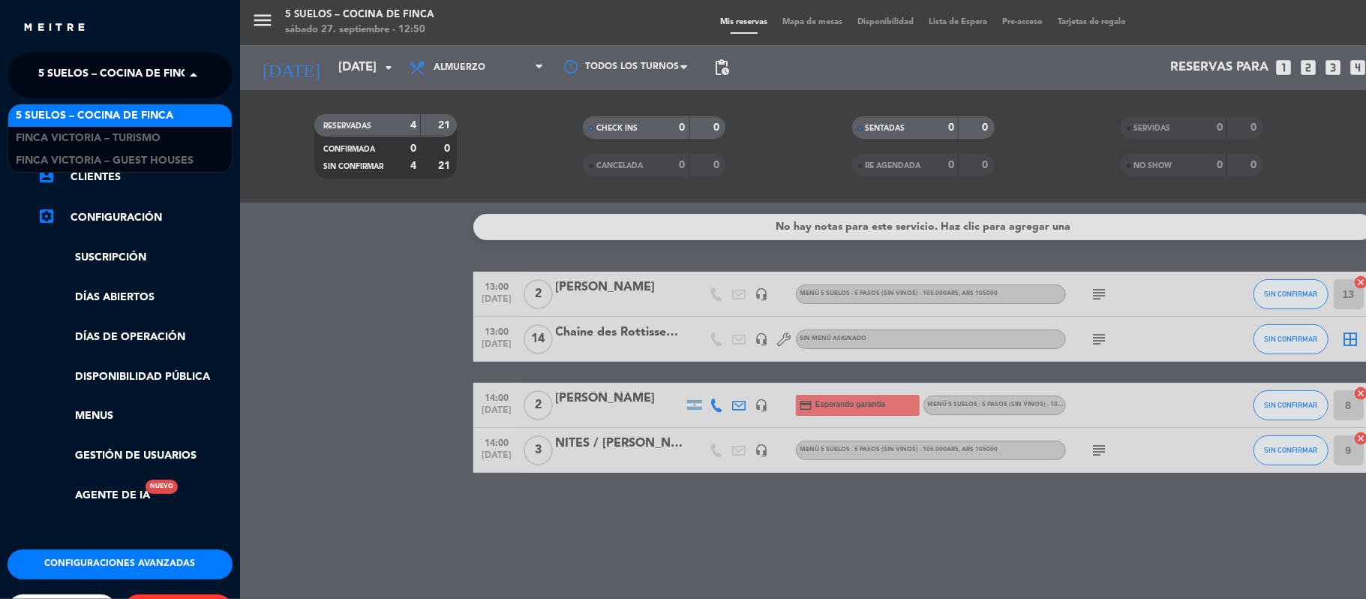
click at [37, 63] on div "× 5 SUELOS – COCINA DE FINCA" at bounding box center [108, 75] width 152 height 32
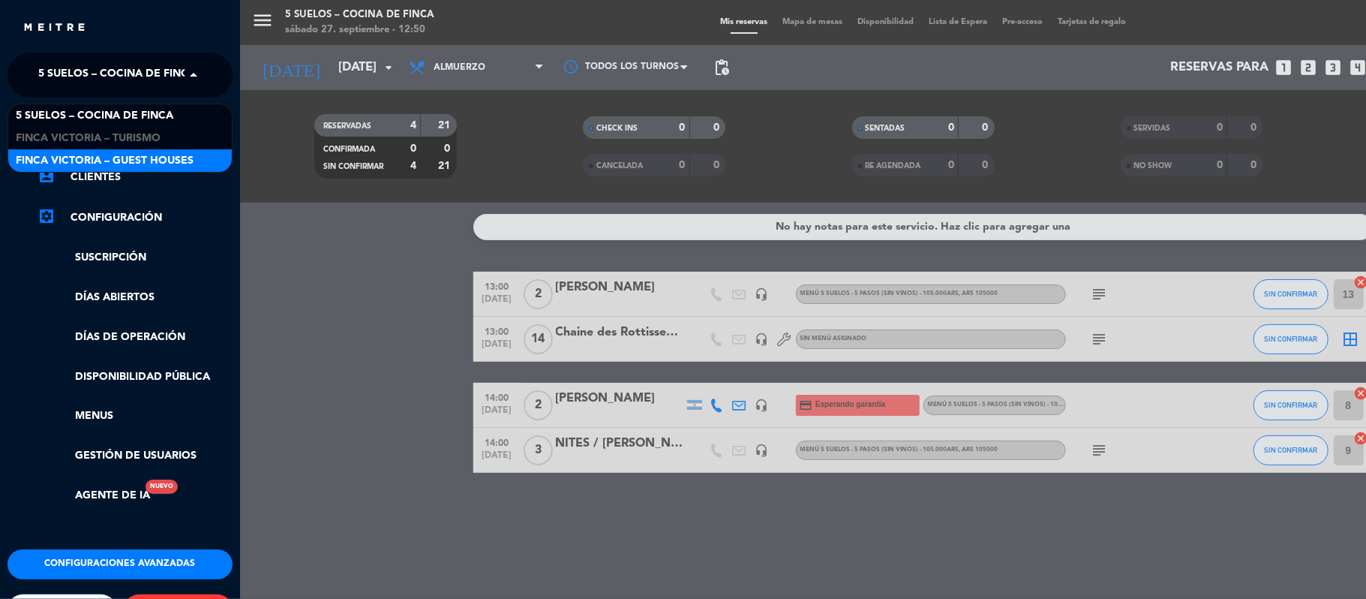
click at [40, 152] on span "FINCA VICTORIA – GUEST HOUSES" at bounding box center [105, 160] width 178 height 17
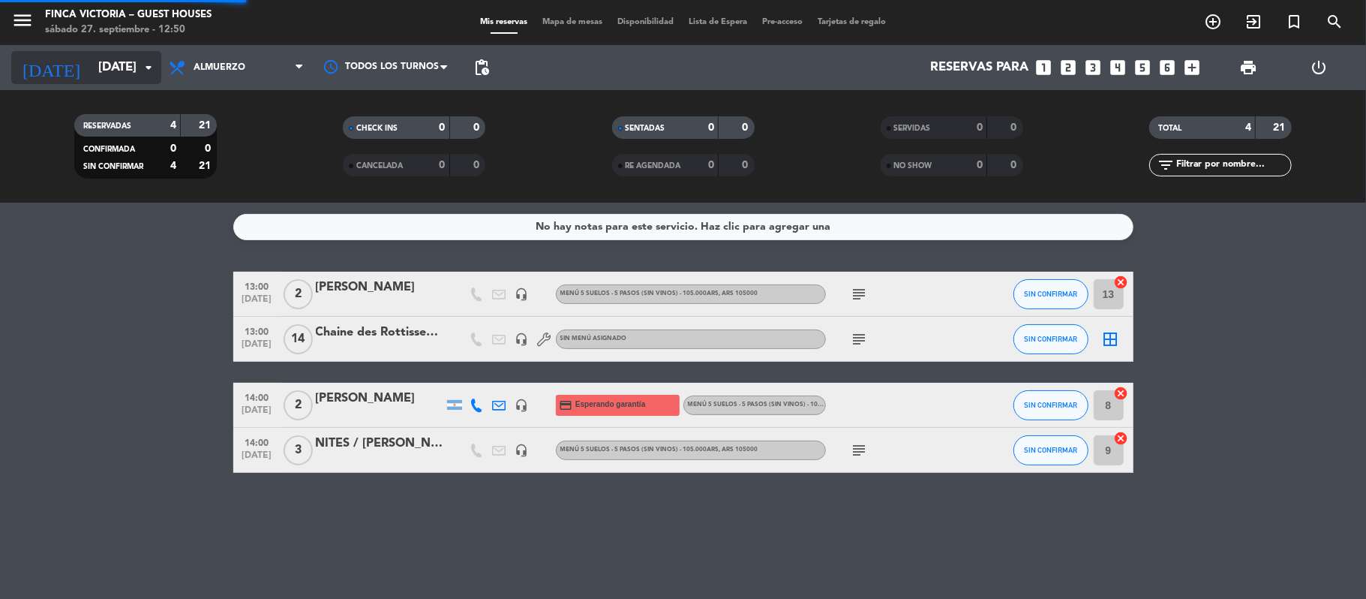
click at [91, 78] on input "[DATE]" at bounding box center [172, 67] width 162 height 29
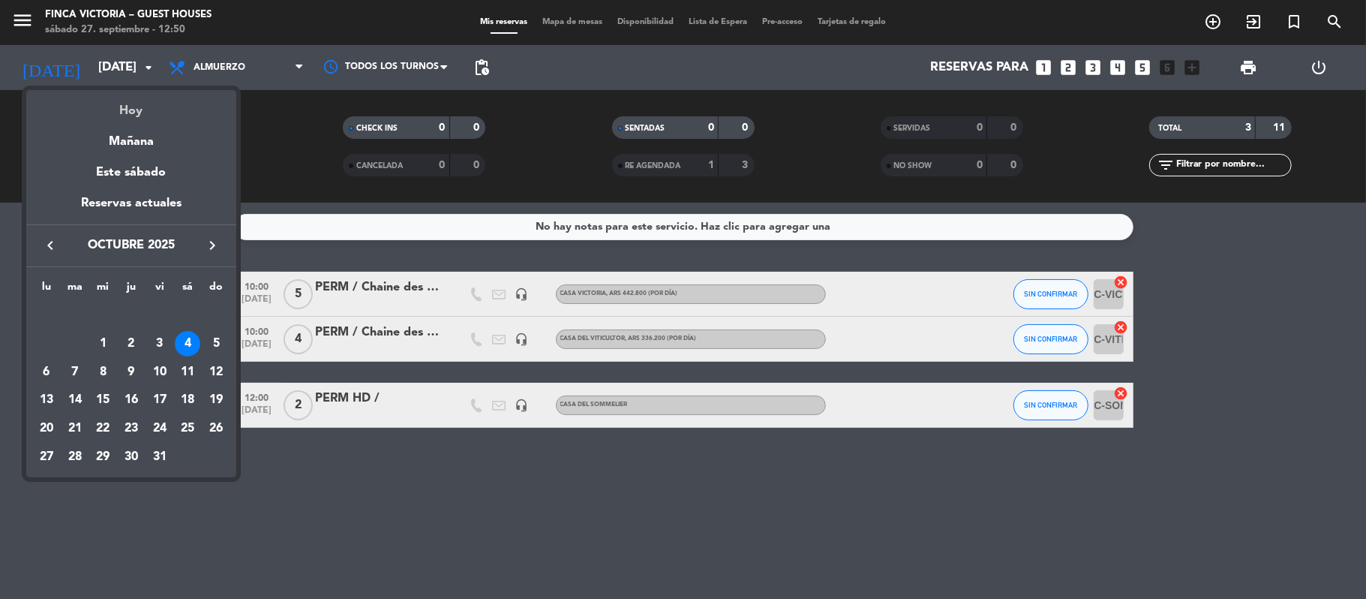
click at [128, 110] on div "Hoy" at bounding box center [131, 105] width 210 height 31
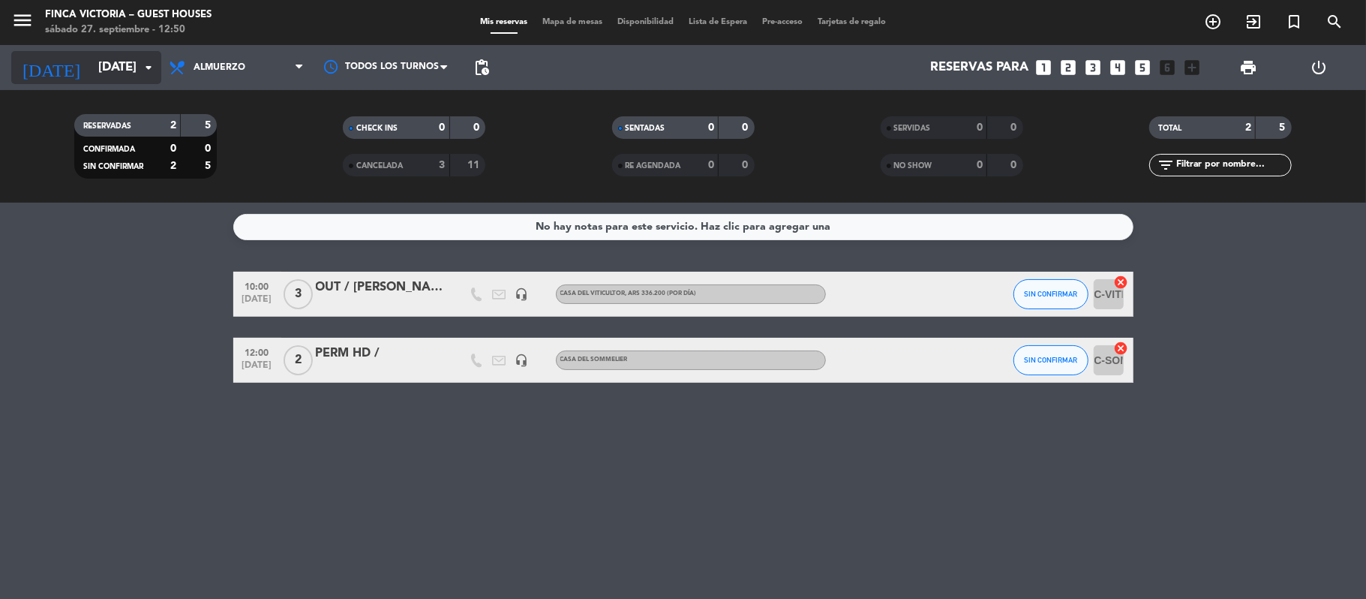
click at [91, 74] on input "[DATE]" at bounding box center [172, 67] width 162 height 29
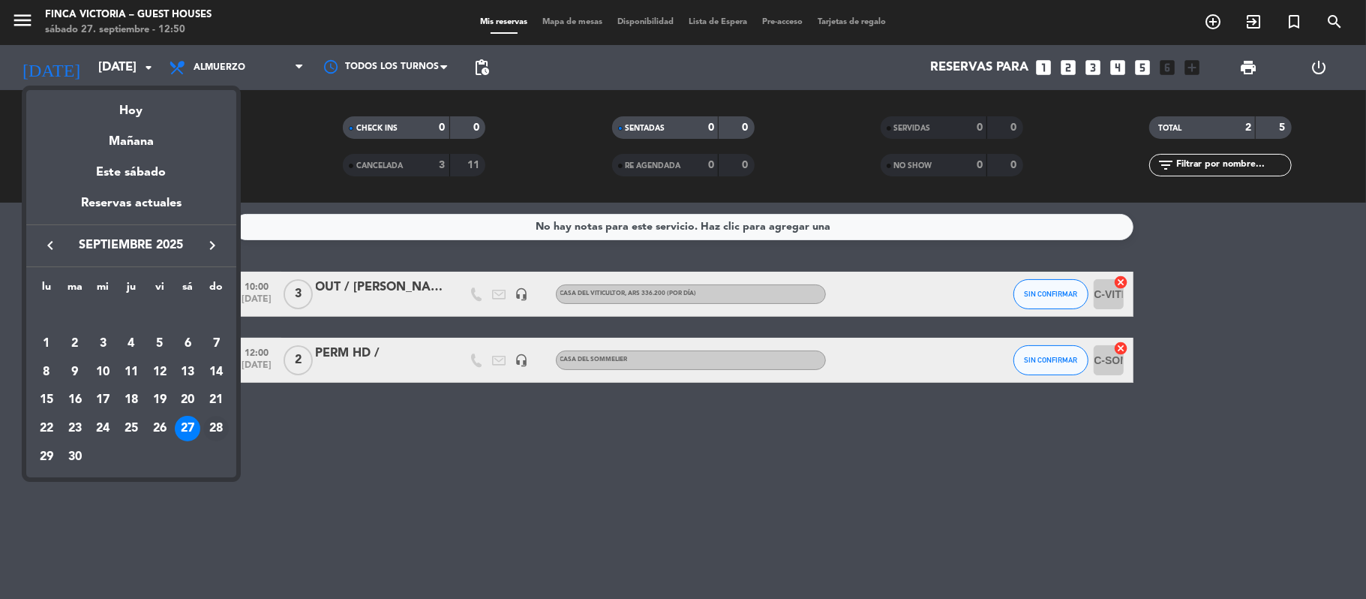
click at [210, 420] on div "28" at bounding box center [216, 429] width 26 height 26
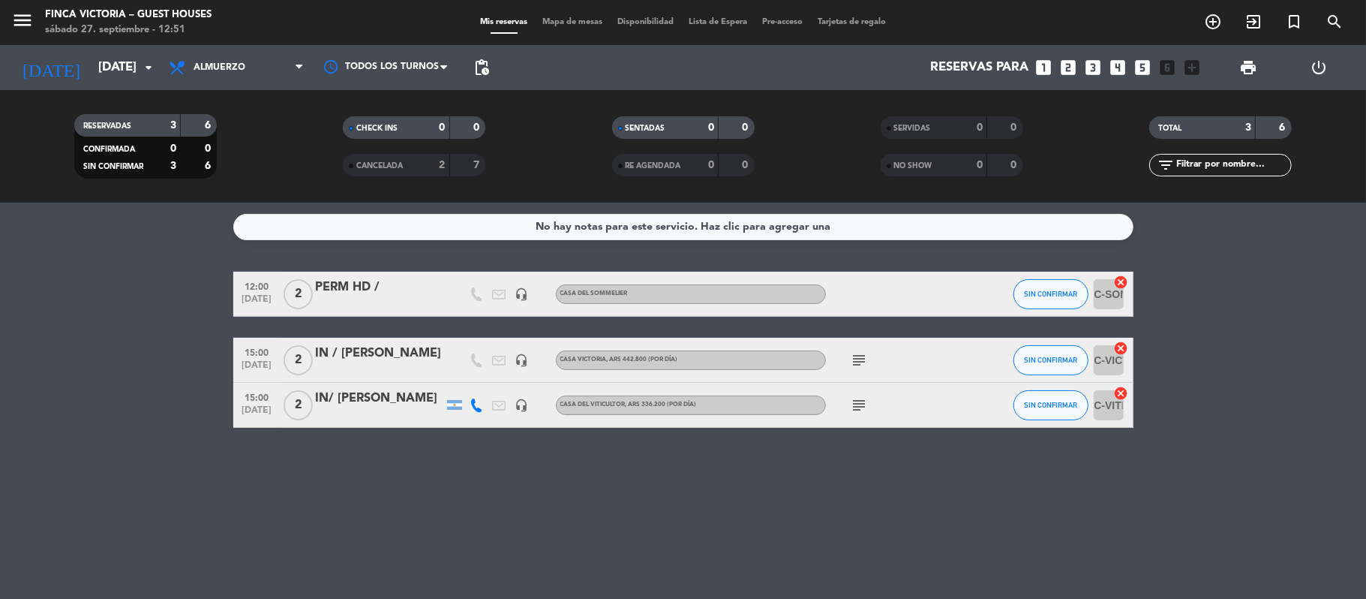
click at [855, 405] on icon "subject" at bounding box center [860, 405] width 18 height 18
click at [854, 353] on icon "subject" at bounding box center [860, 360] width 18 height 18
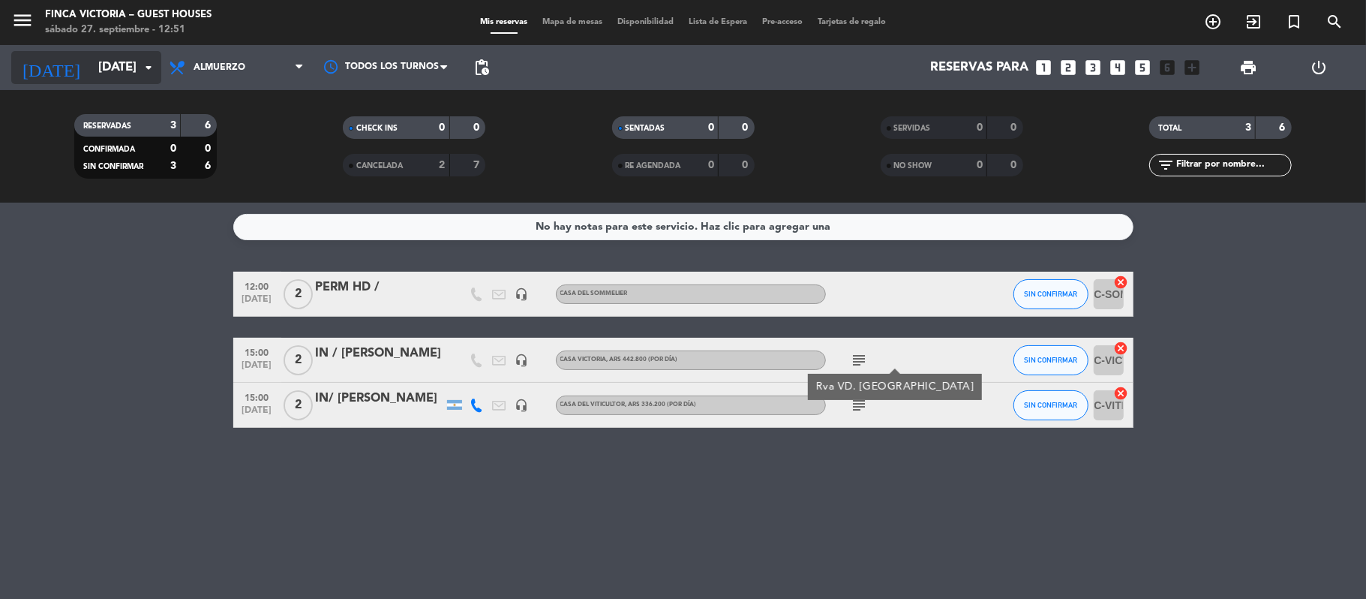
click at [91, 80] on input "[DATE]" at bounding box center [172, 67] width 162 height 29
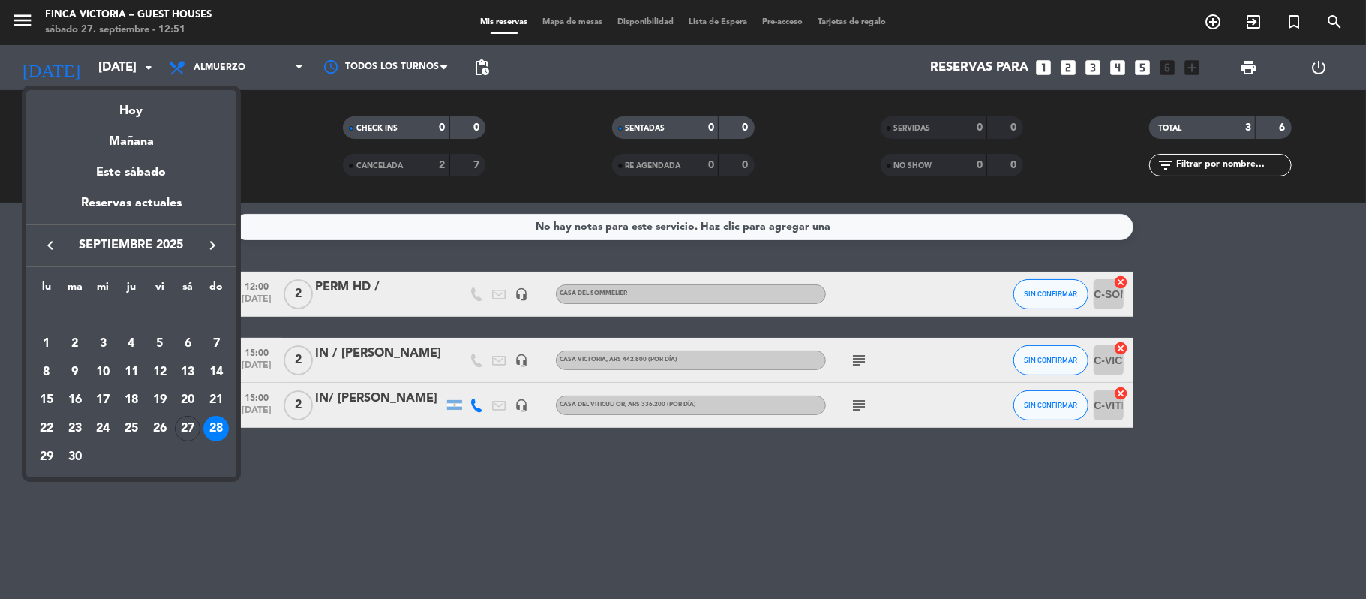
click at [35, 454] on div "29" at bounding box center [47, 457] width 26 height 26
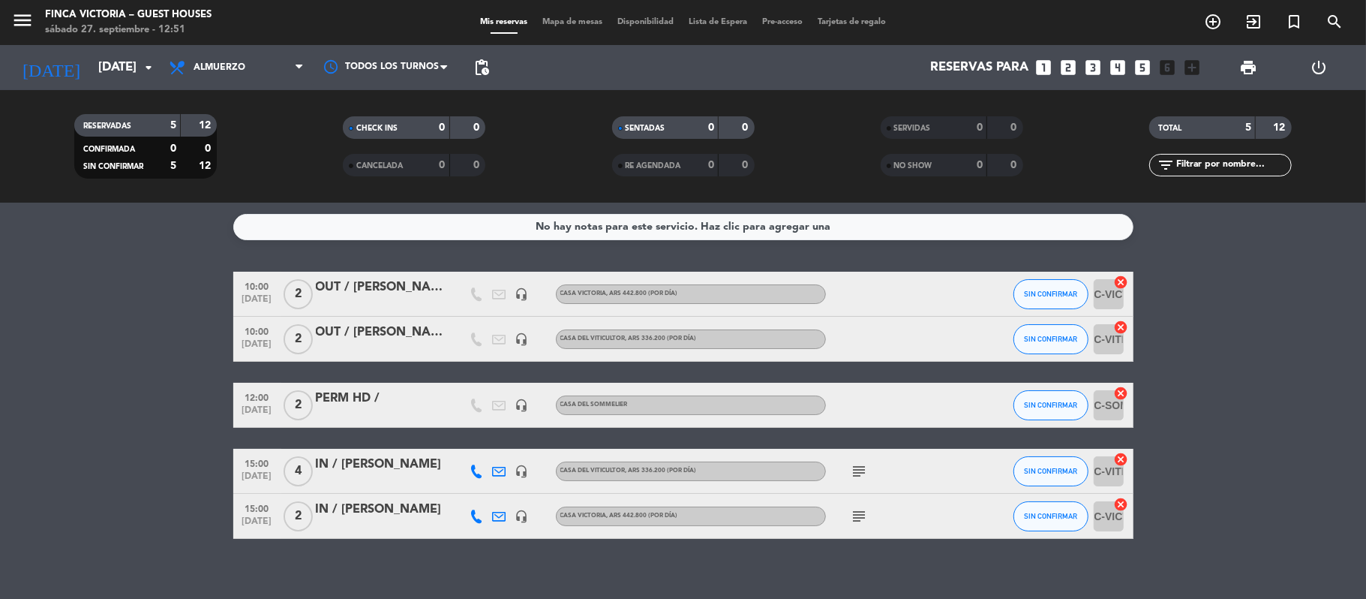
click at [857, 467] on icon "subject" at bounding box center [860, 471] width 18 height 18
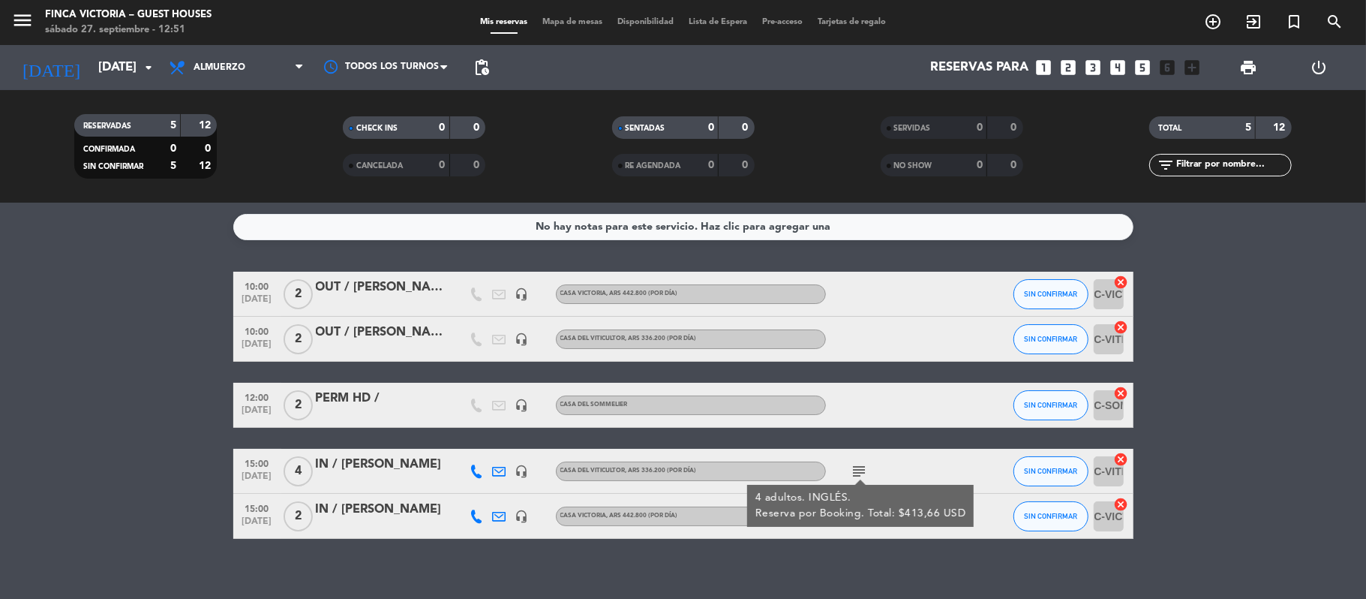
click at [830, 554] on div "No hay notas para este servicio. Haz clic para agregar una 10:00 [DATE] 2 OUT /…" at bounding box center [683, 401] width 1366 height 396
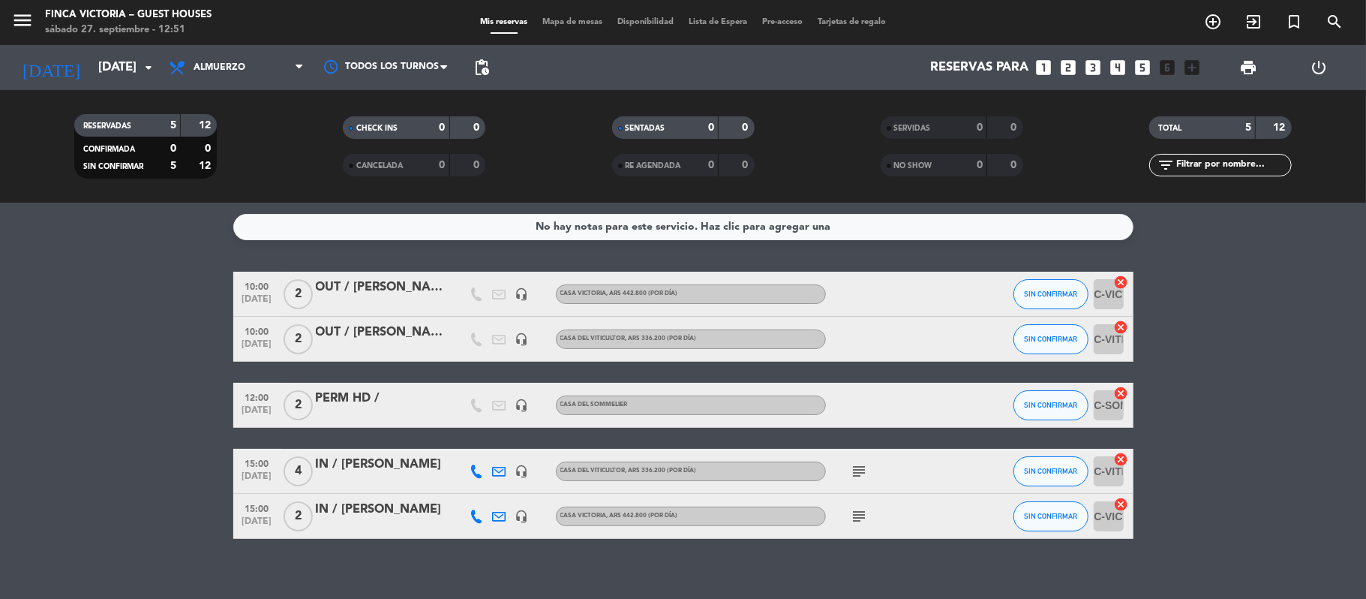
click at [853, 524] on icon "subject" at bounding box center [860, 516] width 18 height 18
click at [174, 409] on bookings-row "10:00 [DATE] 2 OUT / [PERSON_NAME] headset_mic Casa Victoria , ARS 442.800 (Por…" at bounding box center [683, 405] width 1366 height 267
click at [863, 472] on icon "subject" at bounding box center [860, 471] width 18 height 18
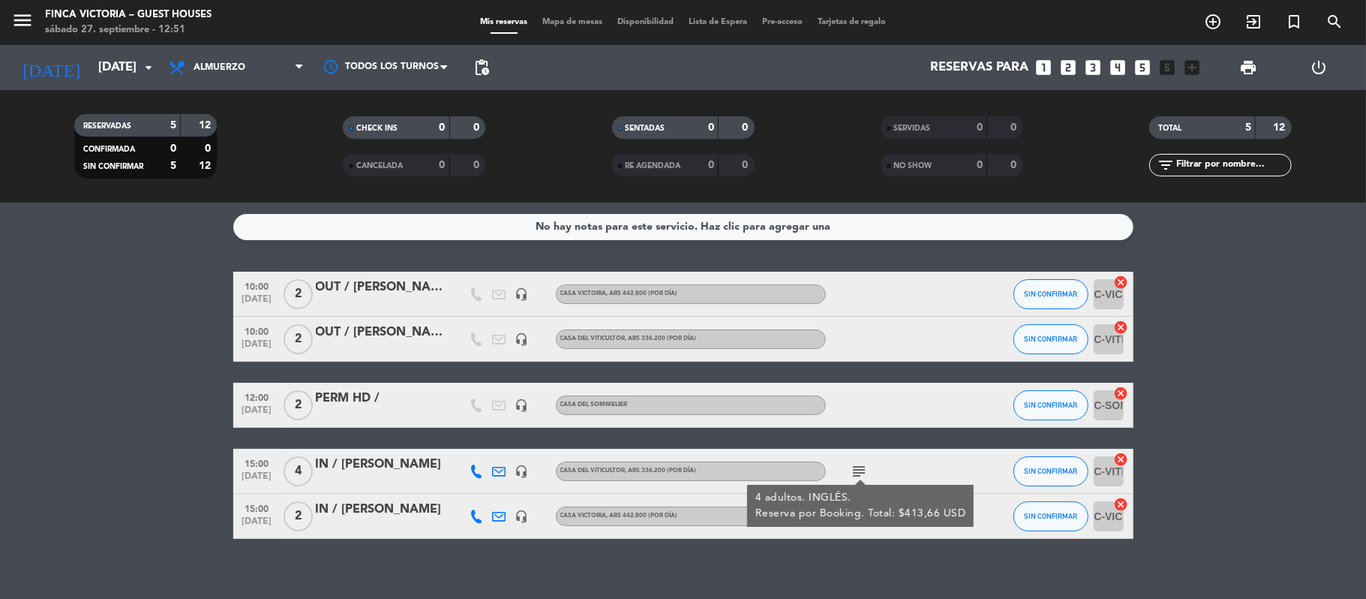
click at [833, 551] on div "No hay notas para este servicio. Haz clic para agregar una 10:00 [DATE] 2 OUT /…" at bounding box center [683, 401] width 1366 height 396
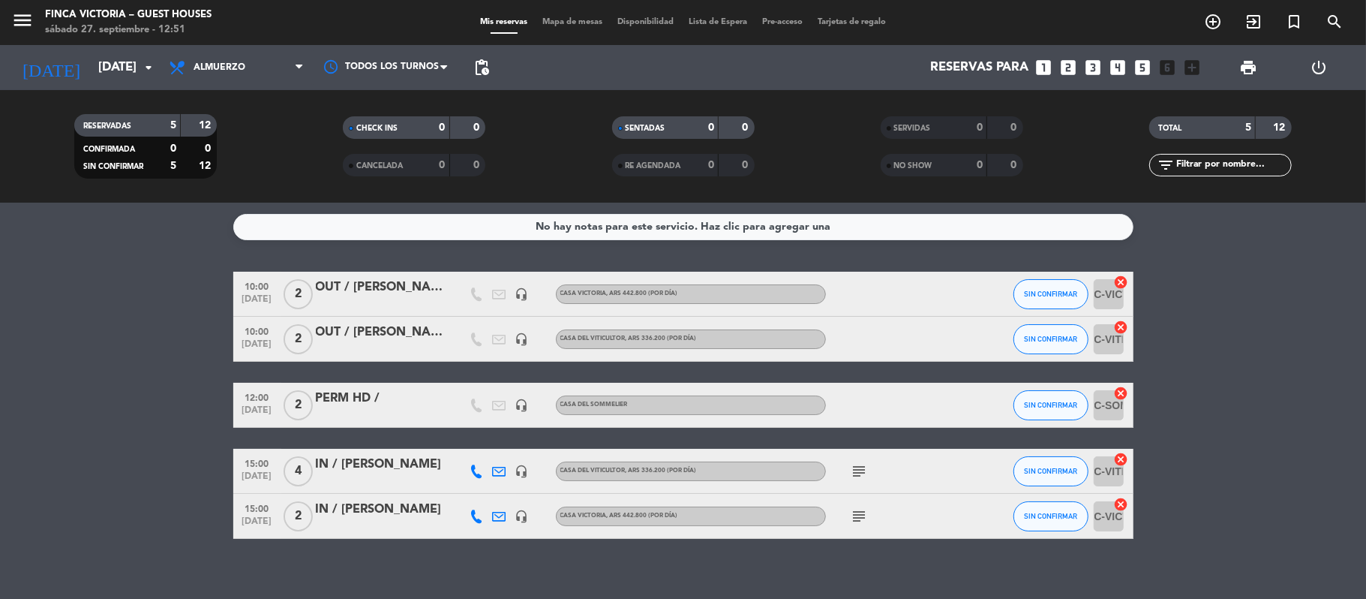
click at [853, 518] on icon "subject" at bounding box center [860, 516] width 18 height 18
click at [56, 389] on bookings-row "10:00 [DATE] 2 OUT / [PERSON_NAME] headset_mic Casa Victoria , ARS 442.800 (Por…" at bounding box center [683, 405] width 1366 height 267
click at [856, 464] on icon "subject" at bounding box center [860, 471] width 18 height 18
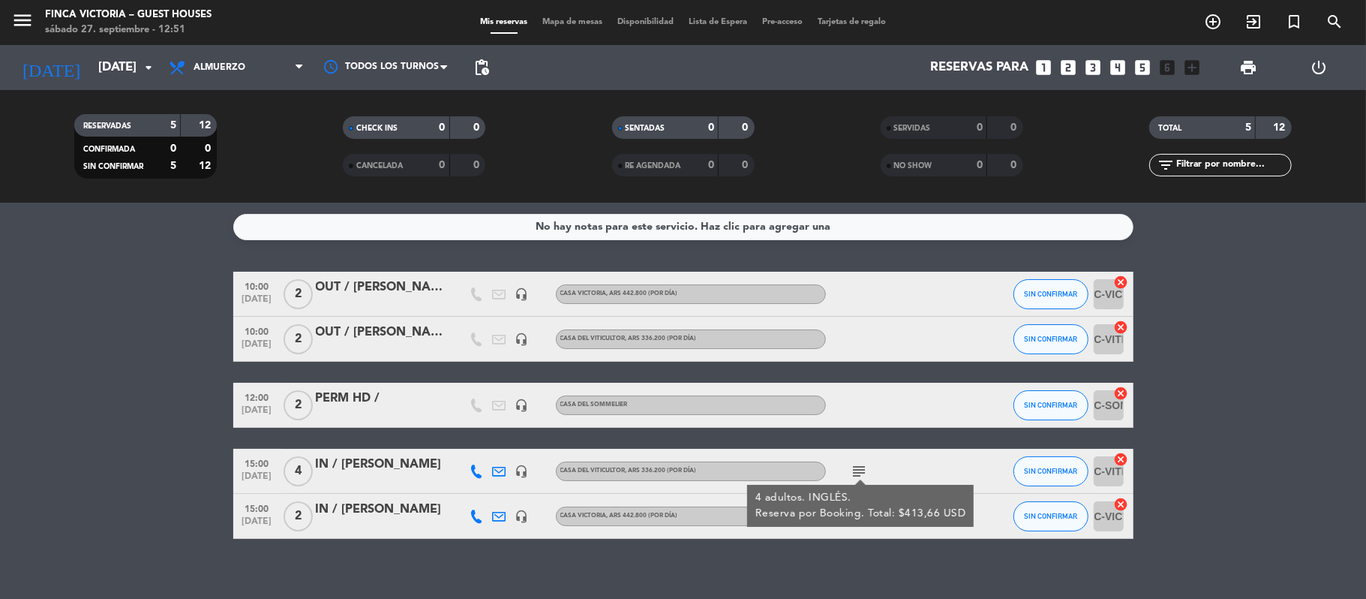
click at [57, 323] on bookings-row "10:00 [DATE] 2 OUT / [PERSON_NAME] headset_mic Casa Victoria , ARS 442.800 (Por…" at bounding box center [683, 405] width 1366 height 267
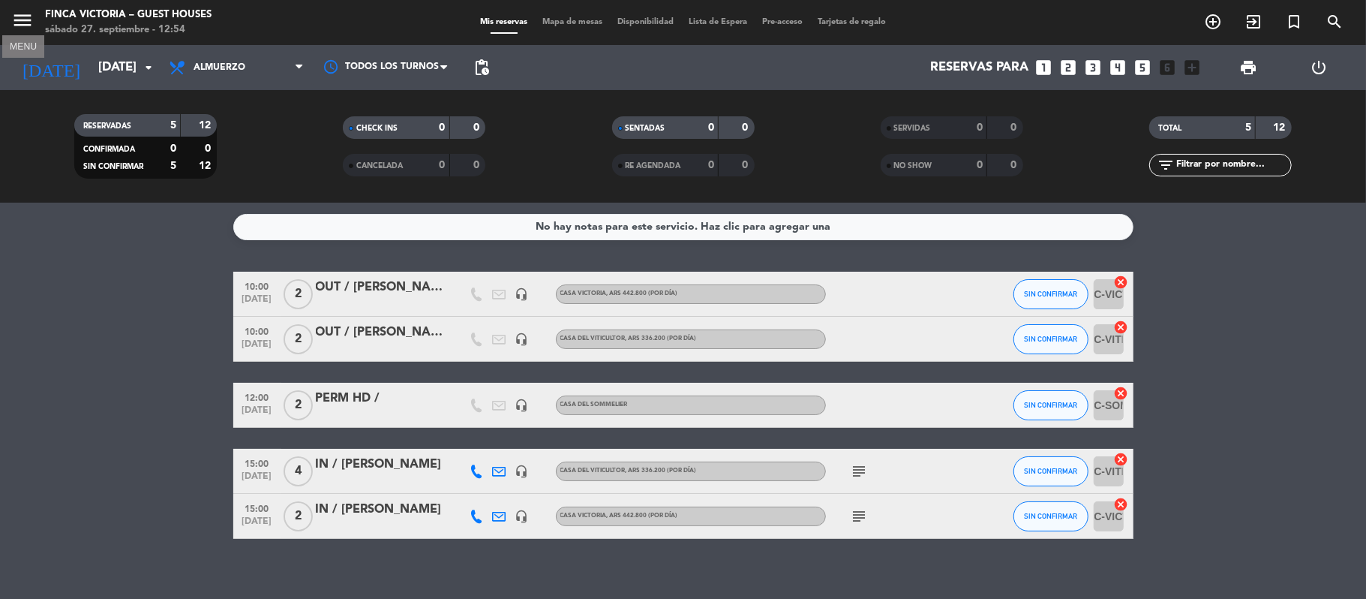
click at [25, 34] on button "menu" at bounding box center [22, 23] width 23 height 28
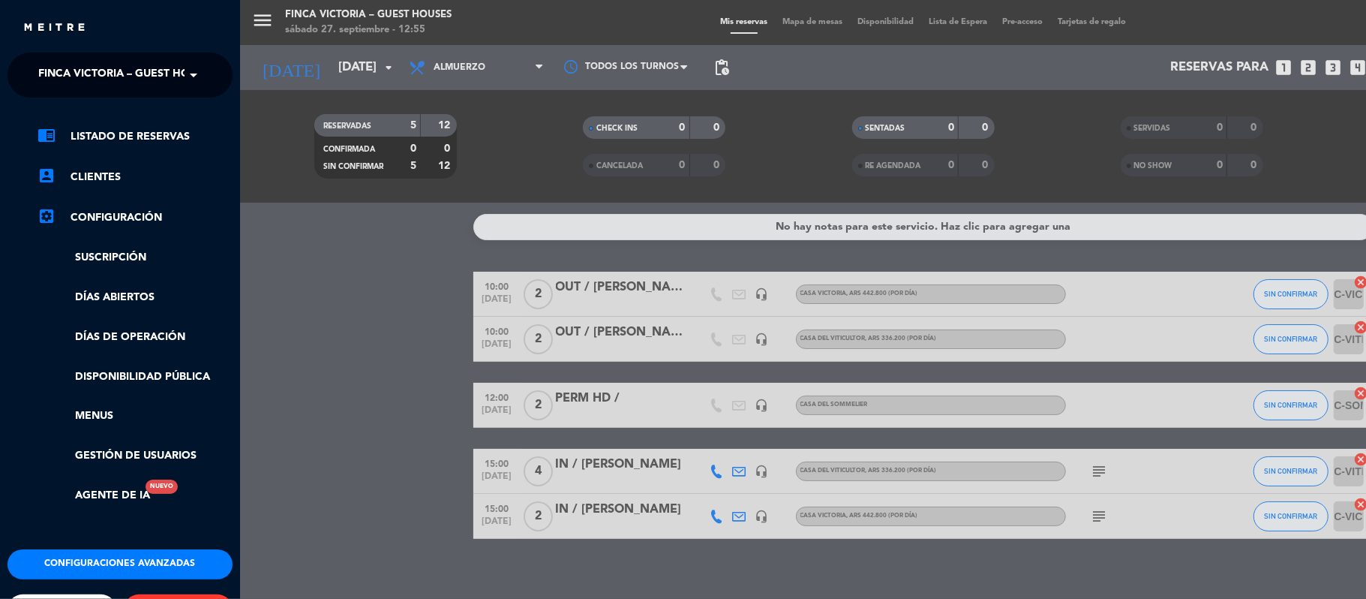
click at [65, 72] on span "FINCA VICTORIA – GUEST HOUSES" at bounding box center [127, 75] width 178 height 32
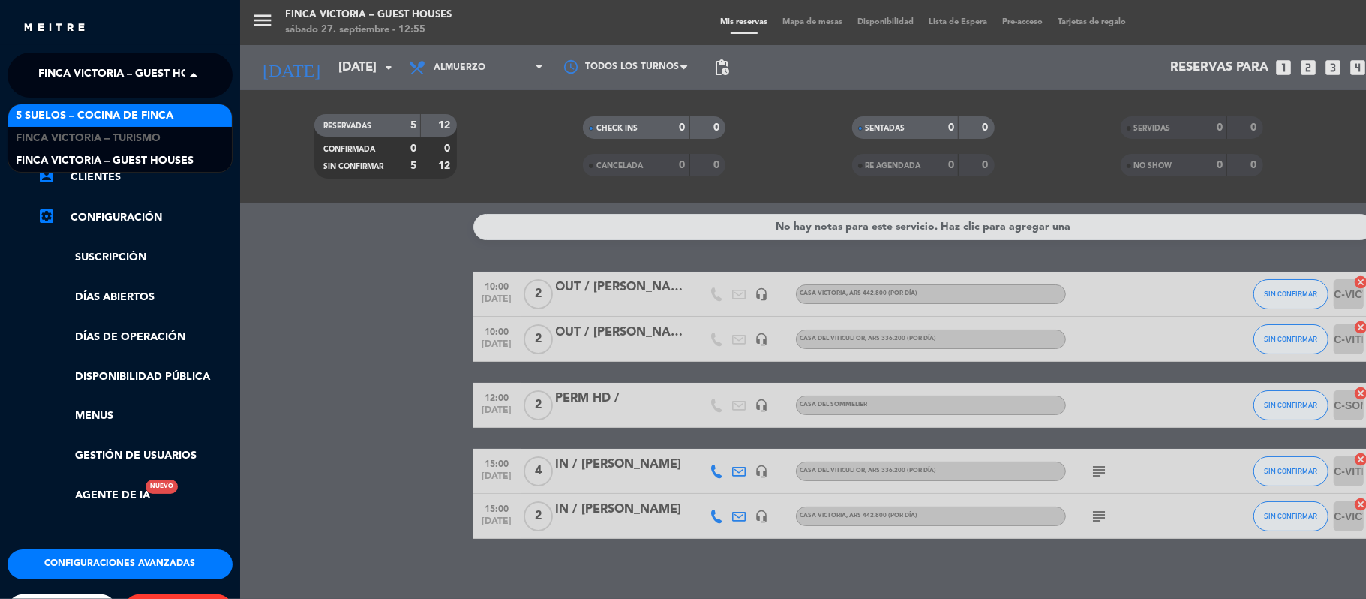
click at [58, 123] on span "5 SUELOS – COCINA DE FINCA" at bounding box center [95, 115] width 158 height 17
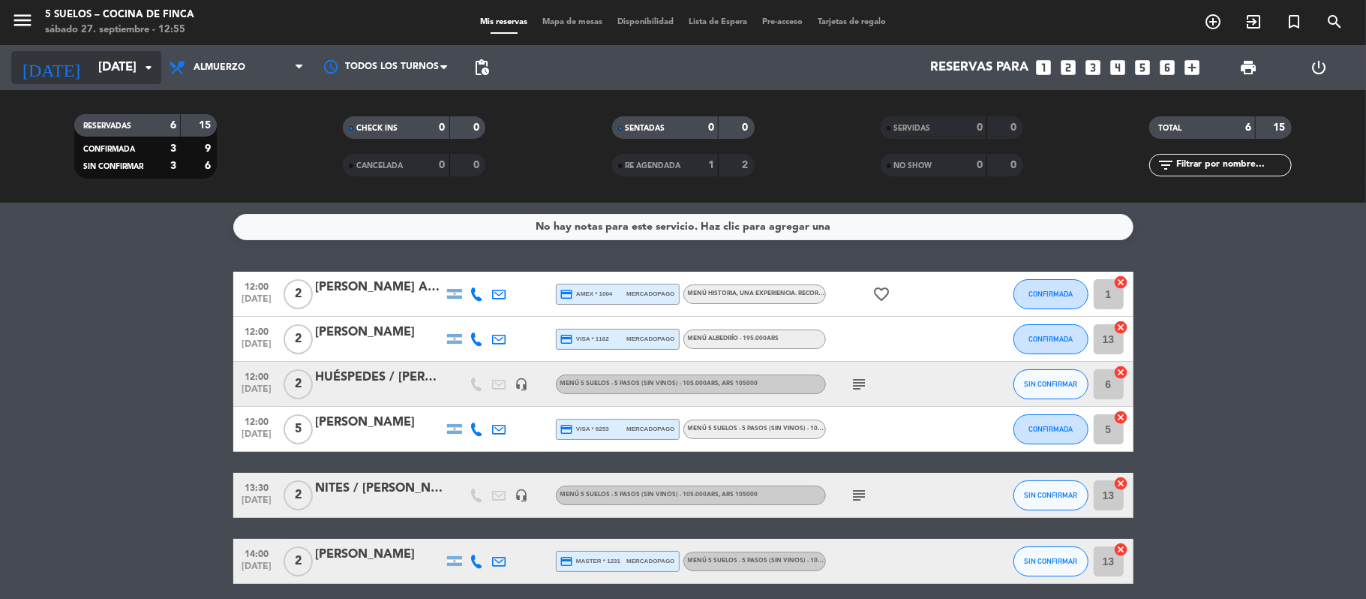
click at [91, 59] on input "[DATE]" at bounding box center [172, 67] width 162 height 29
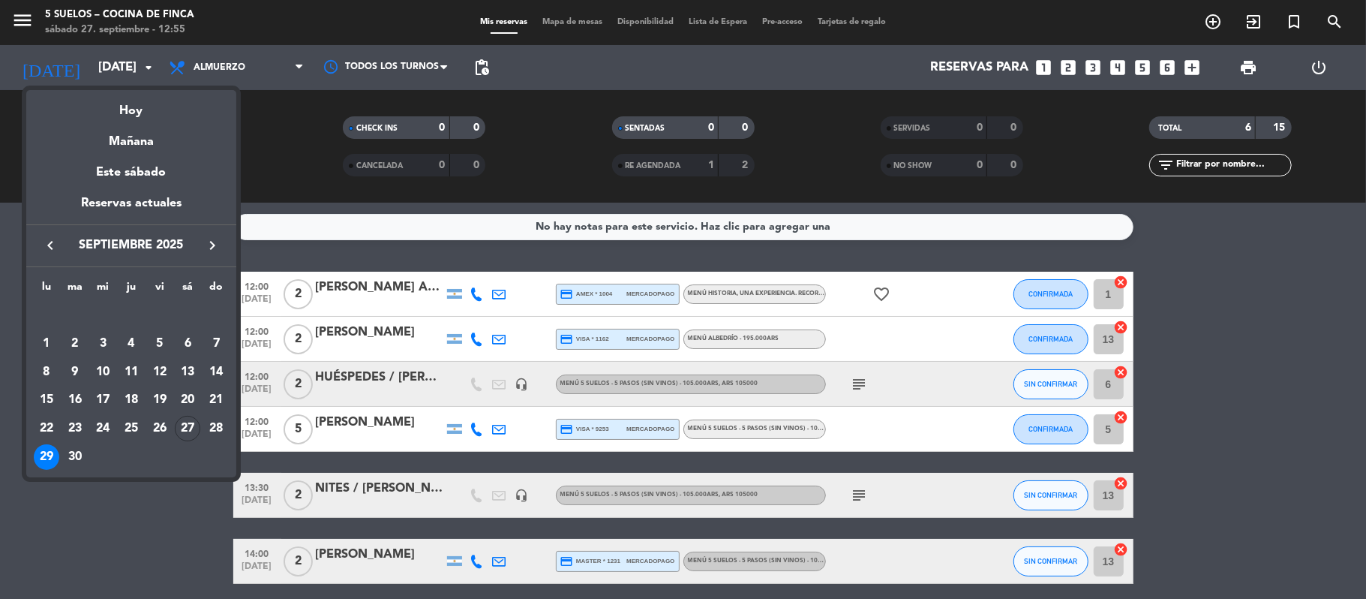
click at [117, 101] on div "Hoy" at bounding box center [131, 105] width 210 height 31
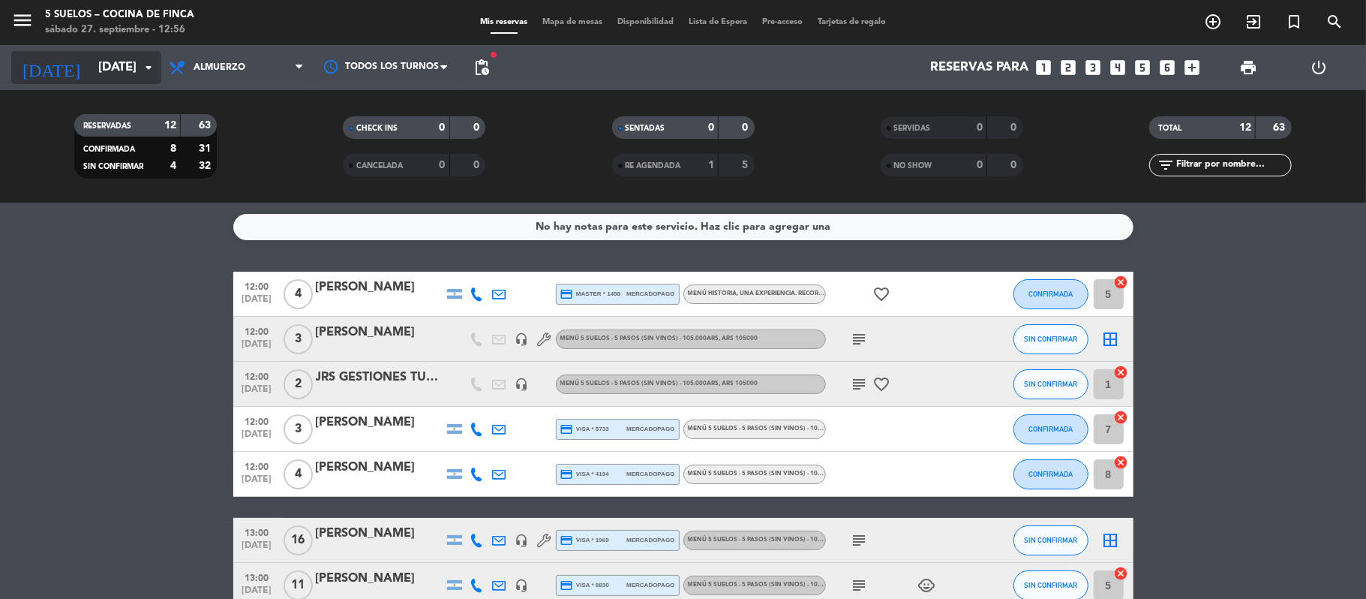
click at [91, 79] on input "[DATE]" at bounding box center [172, 67] width 162 height 29
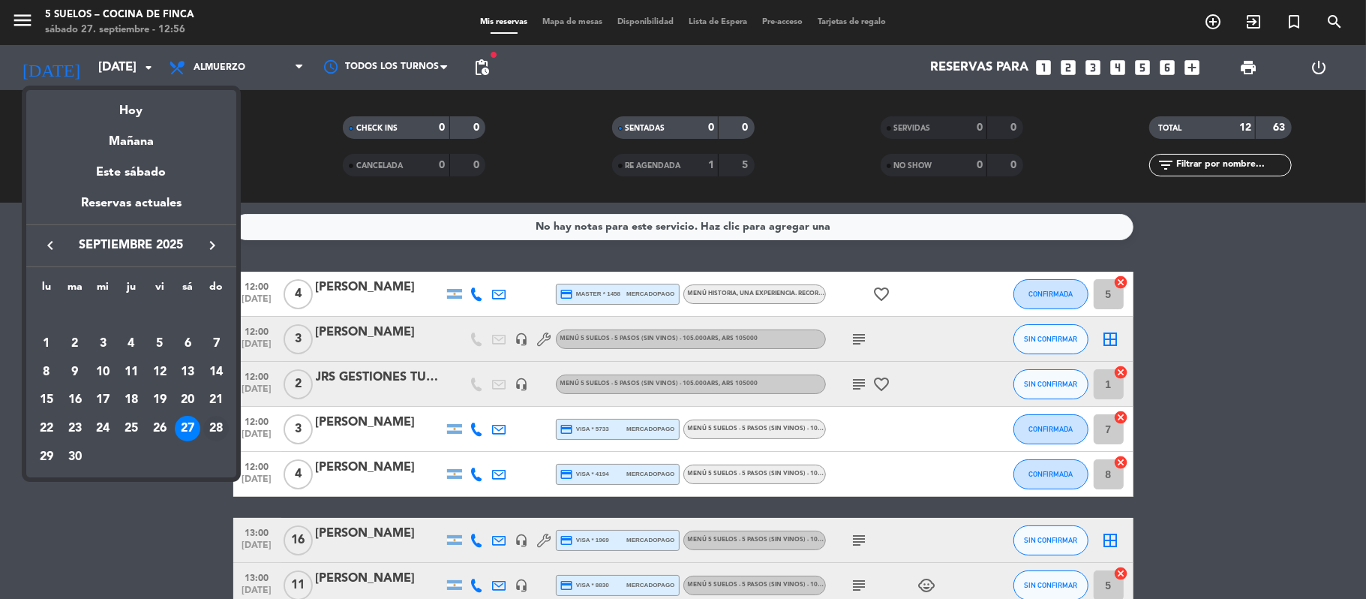
click at [215, 431] on div "28" at bounding box center [216, 429] width 26 height 26
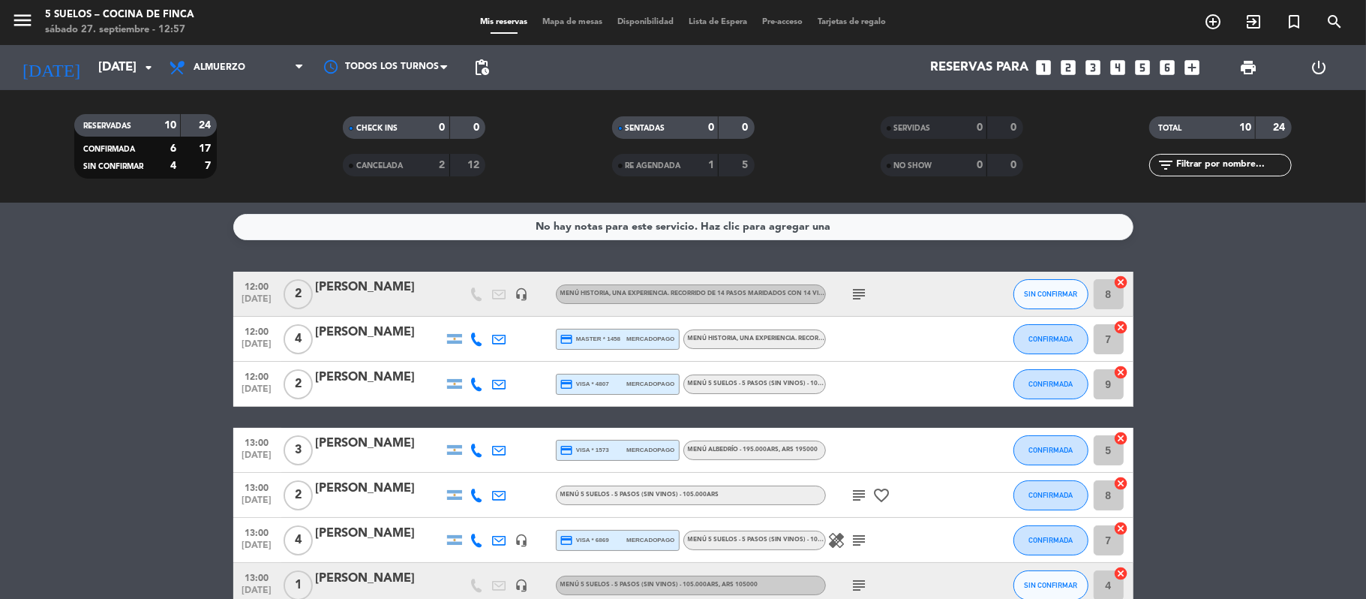
click at [243, 329] on span "12:00" at bounding box center [258, 330] width 38 height 17
click at [152, 362] on bookings-row "12:00 [DATE] 2 [PERSON_NAME] headset_mic MENÚ HISTORIA, UNA EXPERIENCIA. RECORR…" at bounding box center [683, 528] width 1366 height 513
click at [233, 305] on div "12:00 [DATE]" at bounding box center [257, 294] width 48 height 44
click at [194, 348] on bookings-row "12:00 [DATE] Creada: [DATE] 2 [PERSON_NAME] headset_mic MENÚ HISTORIA, UNA EXPE…" at bounding box center [683, 528] width 1366 height 513
click at [91, 54] on input "[DATE]" at bounding box center [172, 67] width 162 height 29
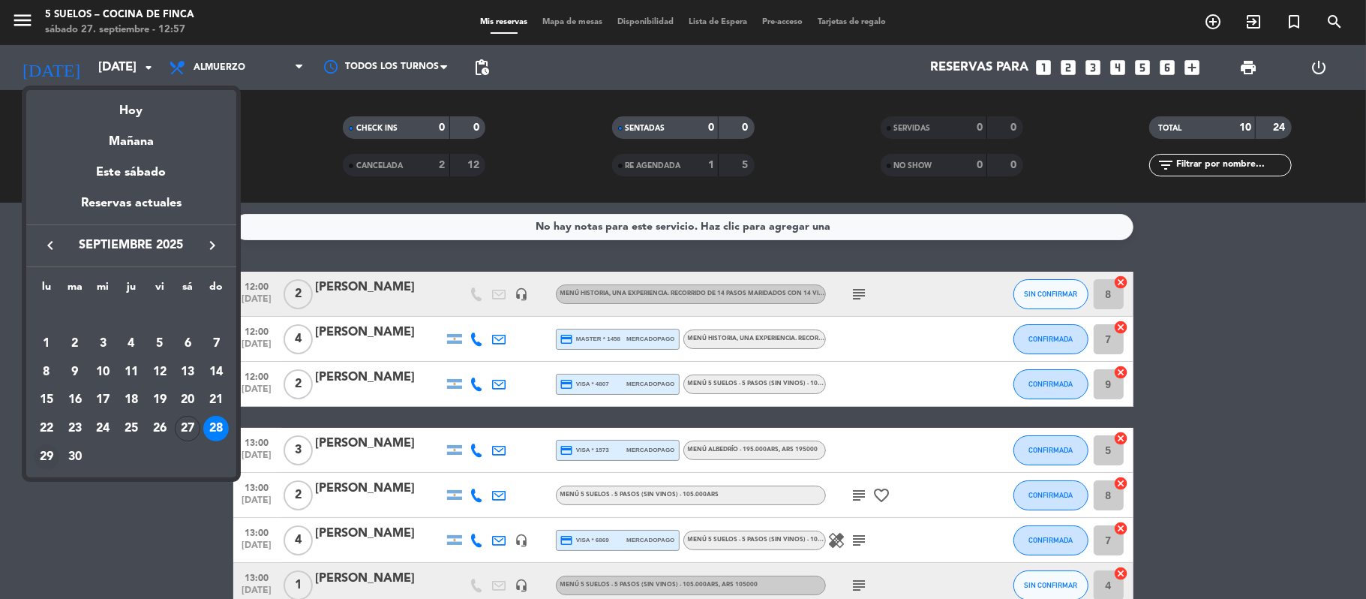
click at [47, 452] on div "29" at bounding box center [47, 457] width 26 height 26
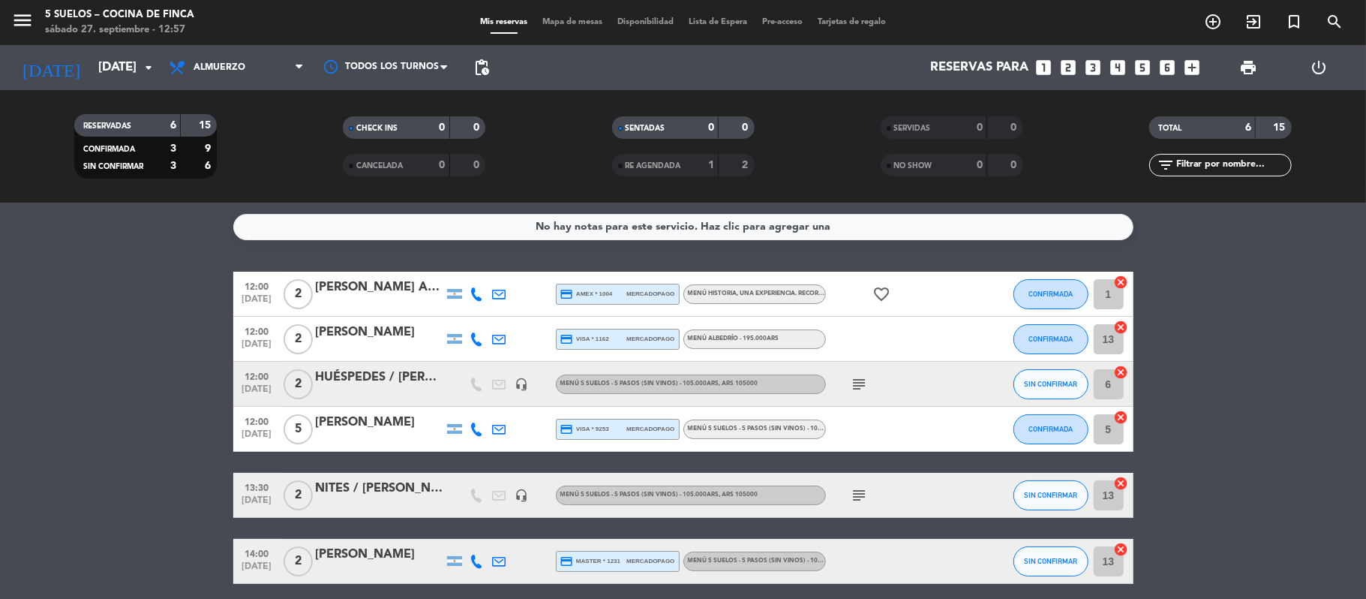
click at [256, 299] on span "[DATE]" at bounding box center [258, 302] width 38 height 17
click at [141, 332] on bookings-row "12:00 [DATE] Creada: [DATE] 2 [PERSON_NAME] Aded credit_card amex * 1004 mercad…" at bounding box center [683, 428] width 1366 height 312
click at [91, 80] on input "[DATE]" at bounding box center [172, 67] width 162 height 29
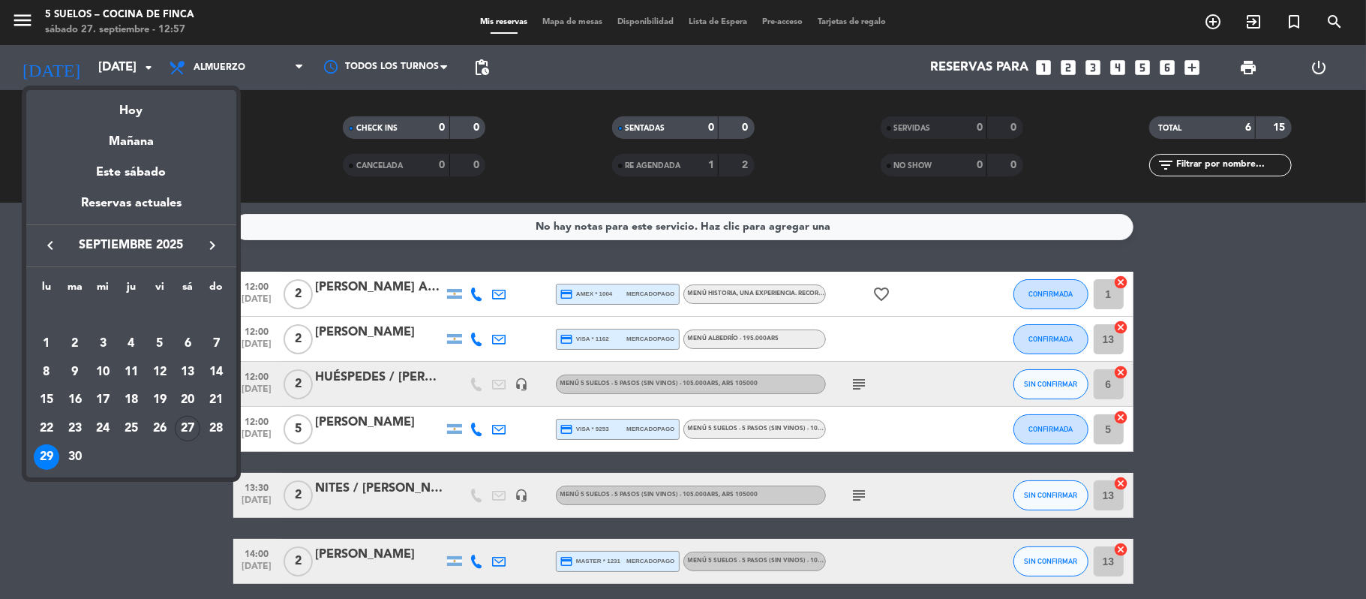
click at [63, 503] on div at bounding box center [683, 299] width 1366 height 599
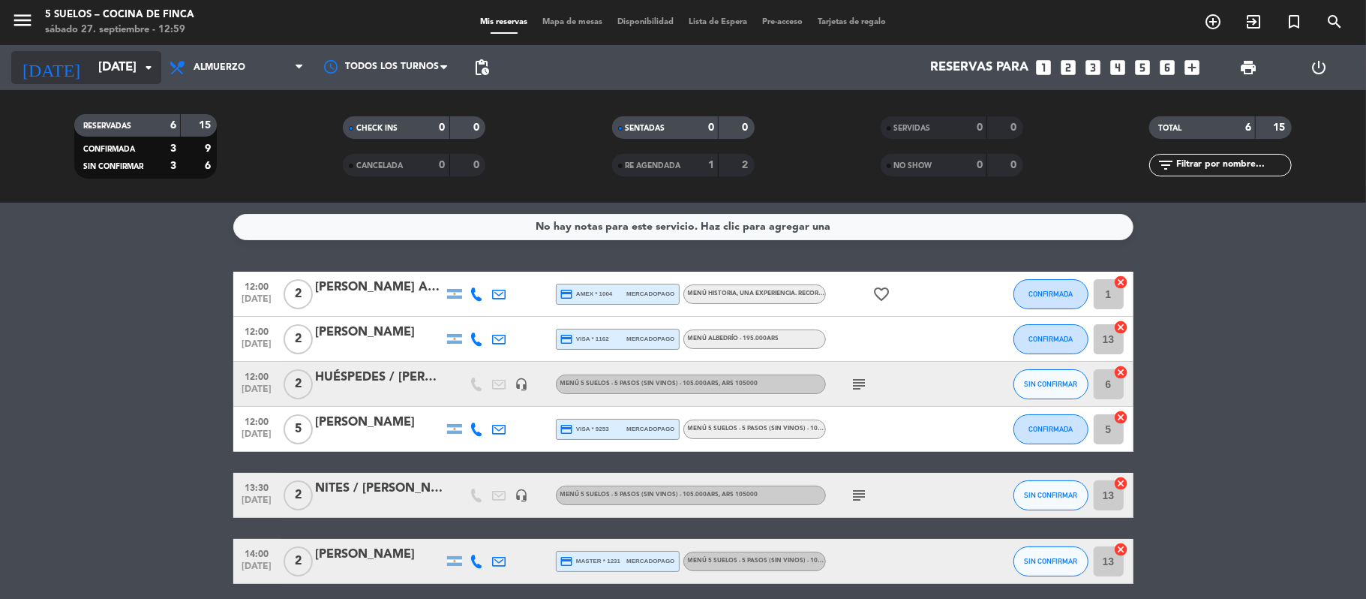
click at [93, 74] on input "[DATE]" at bounding box center [172, 67] width 162 height 29
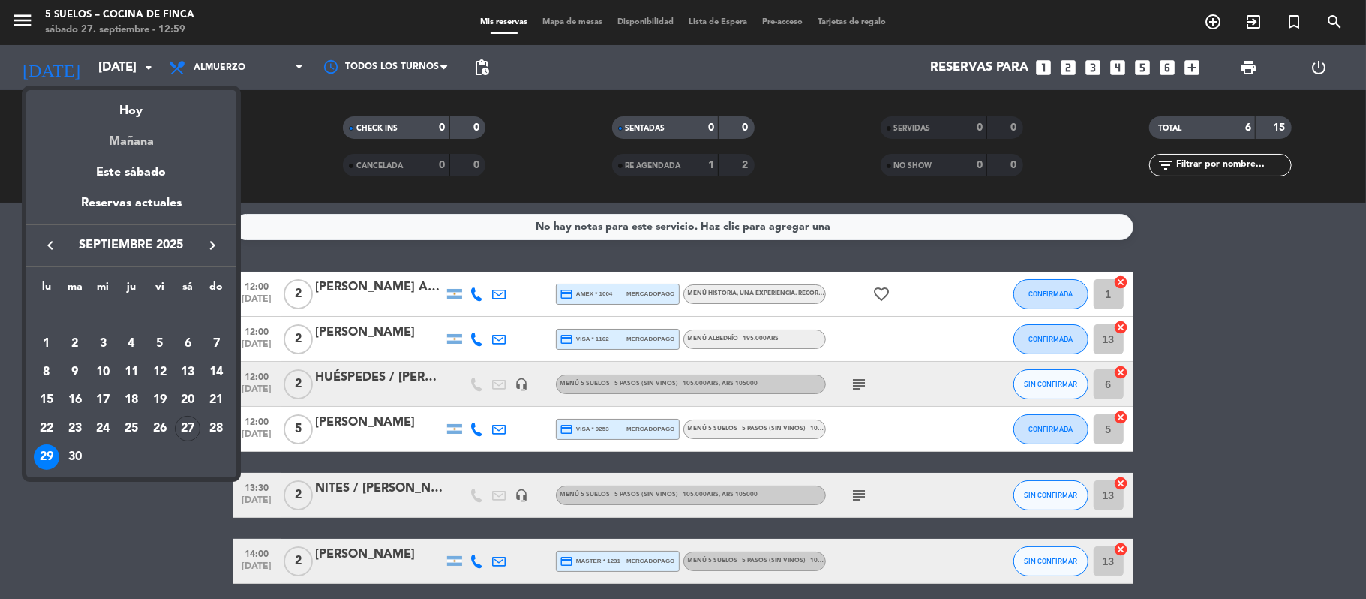
click at [121, 126] on div "Mañana" at bounding box center [131, 136] width 210 height 31
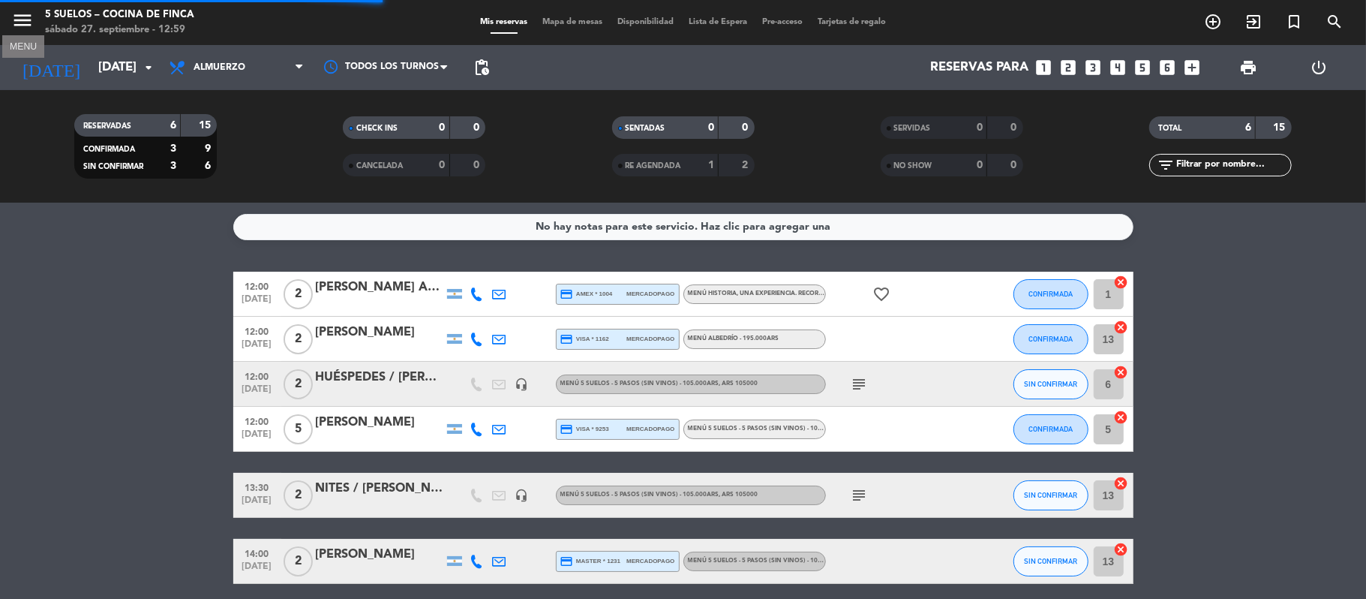
click at [14, 10] on icon "menu" at bounding box center [22, 20] width 23 height 23
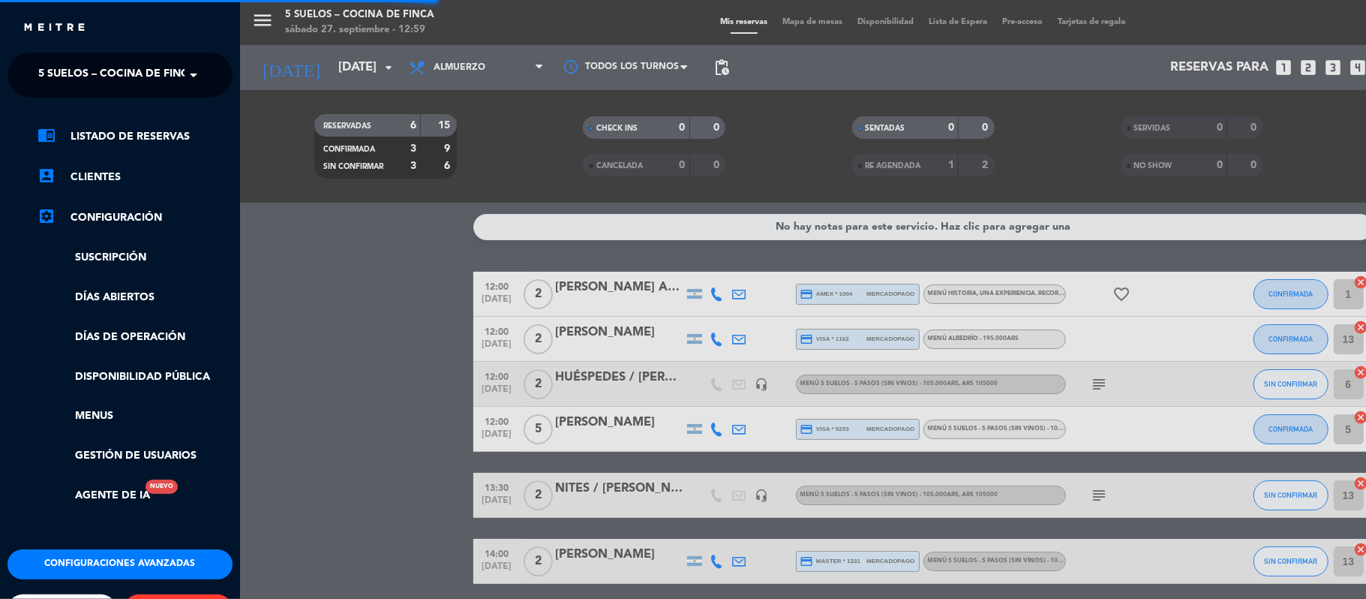
click at [55, 53] on ng-select "× 5 SUELOS – COCINA DE FINCA ×" at bounding box center [120, 75] width 225 height 45
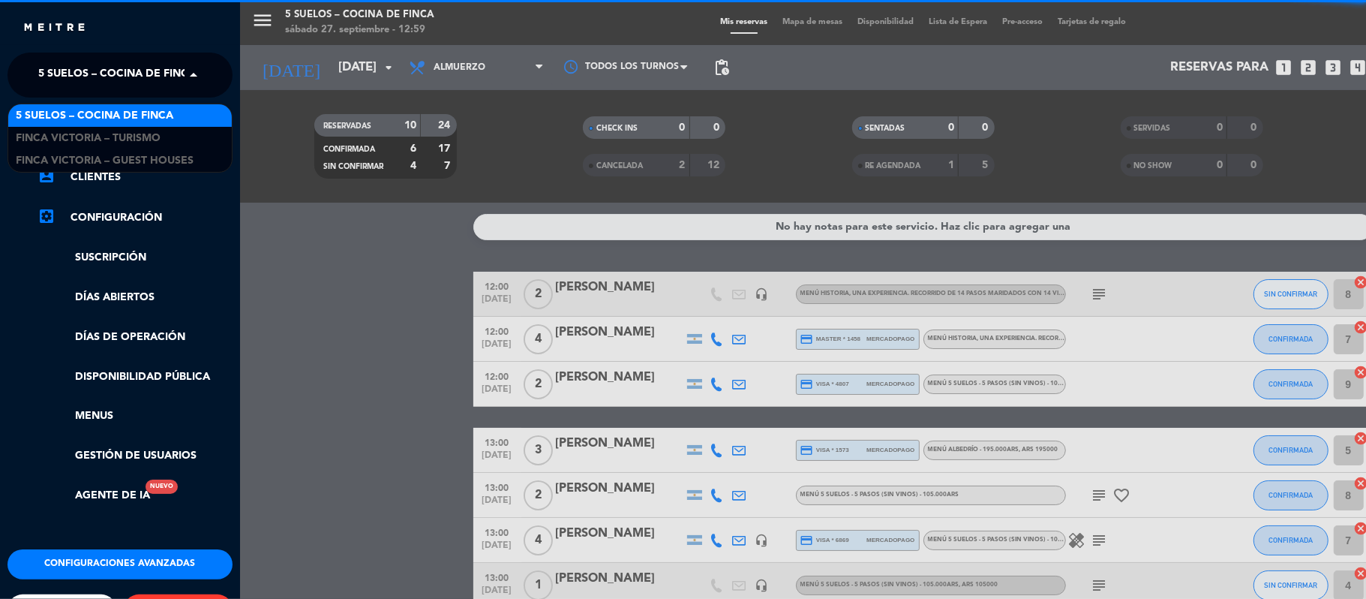
click at [57, 72] on span "5 SUELOS – COCINA DE FINCA" at bounding box center [117, 75] width 158 height 32
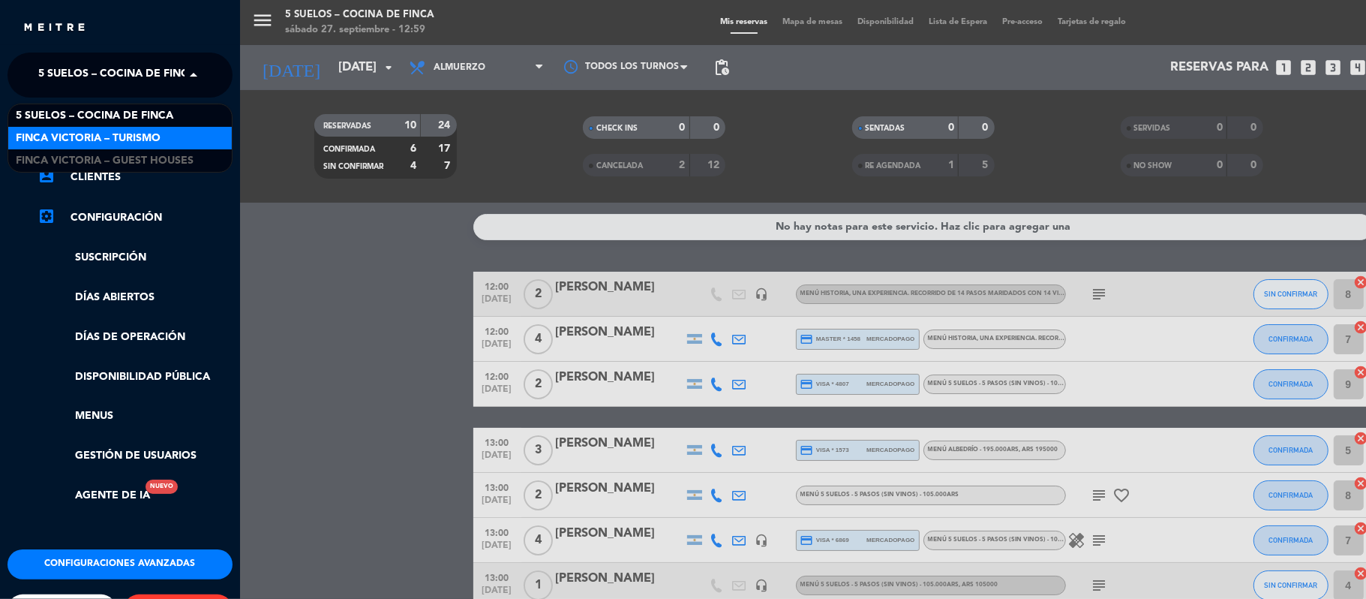
click at [66, 134] on span "FINCA VICTORIA – TURISMO" at bounding box center [88, 138] width 145 height 17
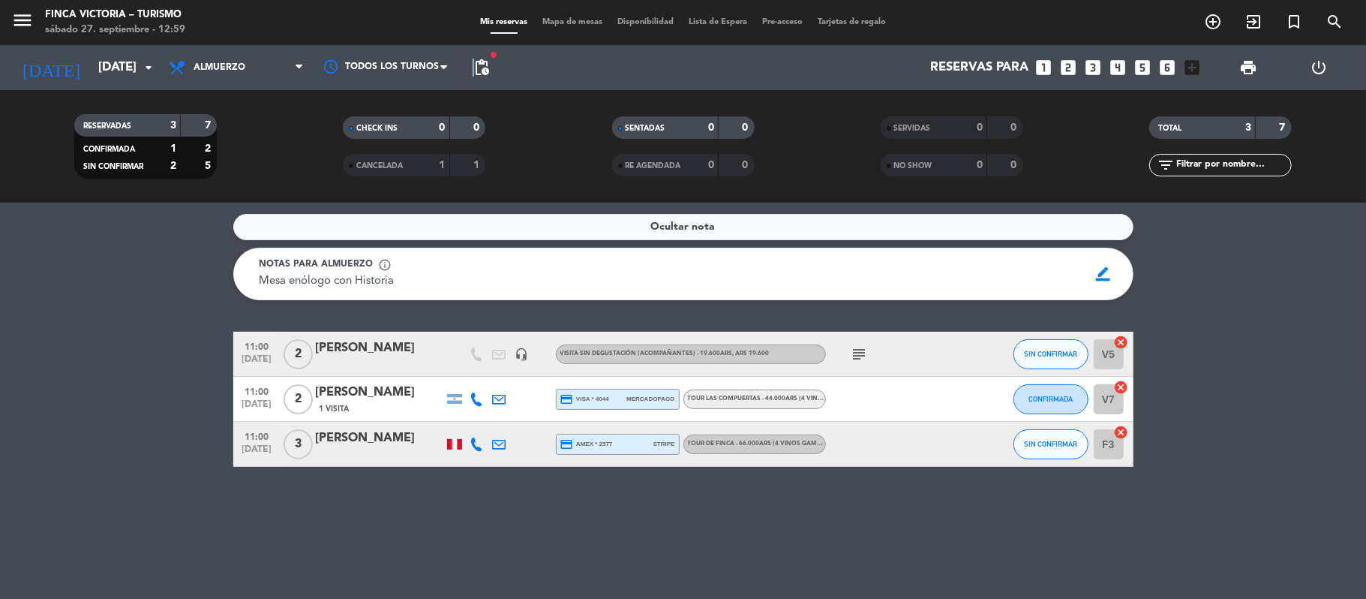
click at [474, 69] on span "pending_actions" at bounding box center [482, 68] width 18 height 18
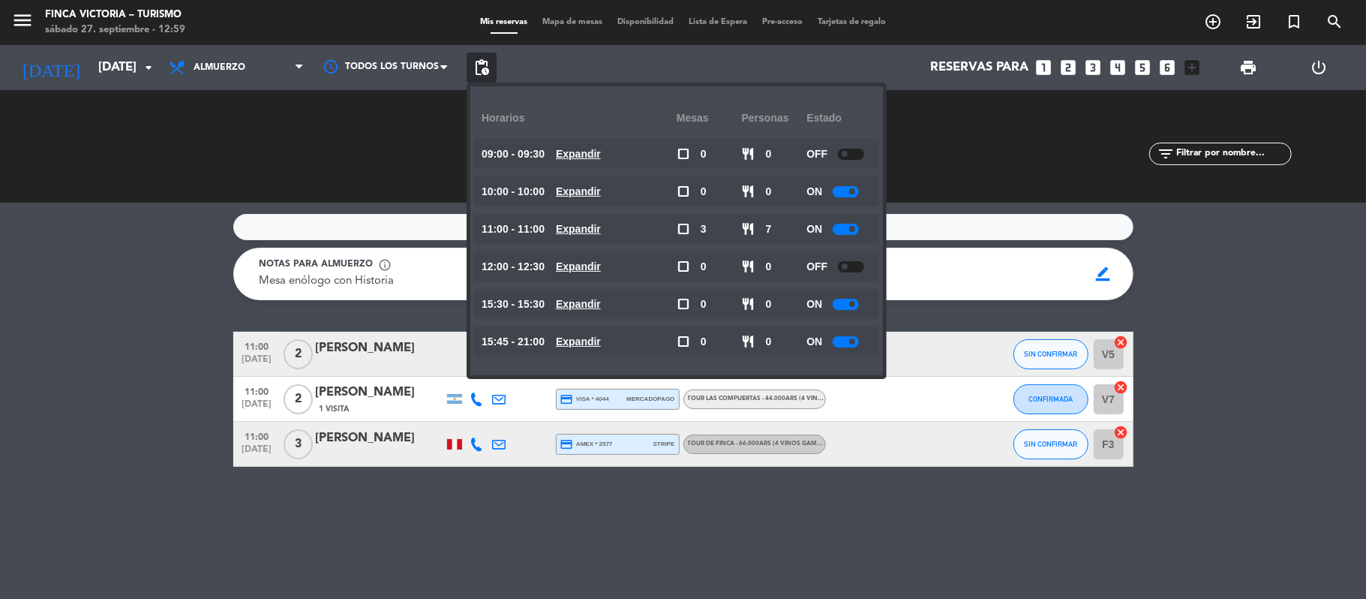
click at [31, 301] on div "Ocultar nota Notas para almuerzo info_outline Mesa enólogo con Historia Mesa en…" at bounding box center [683, 401] width 1366 height 396
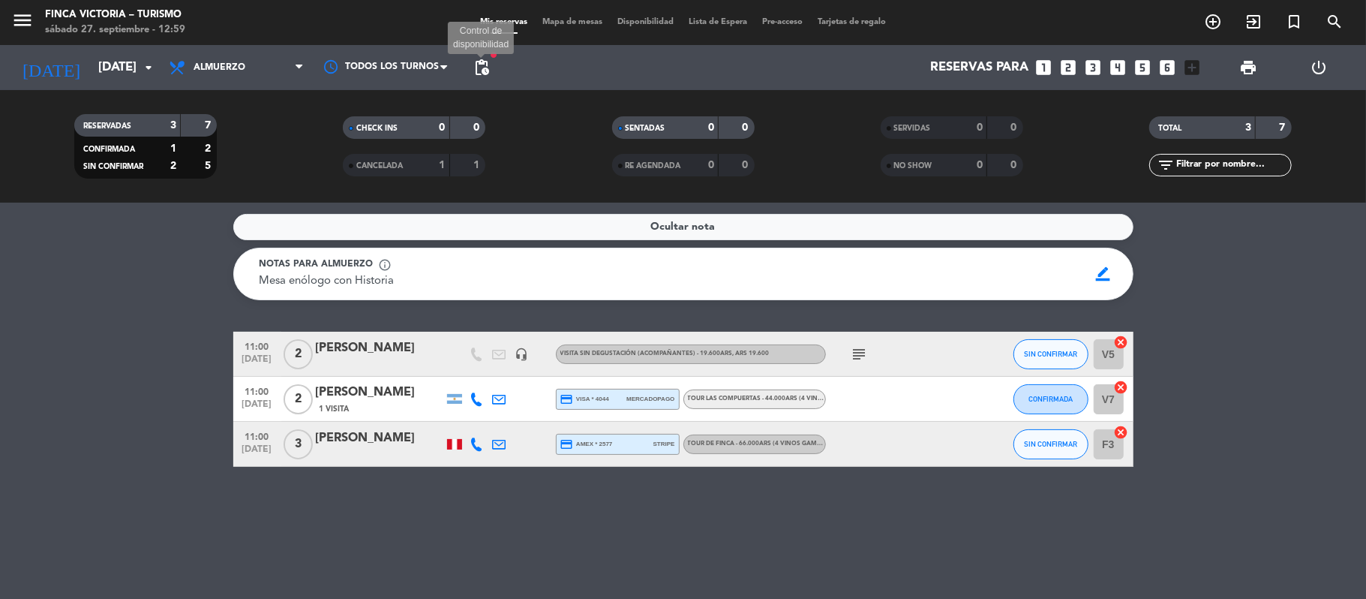
click at [478, 61] on span "pending_actions" at bounding box center [482, 68] width 18 height 18
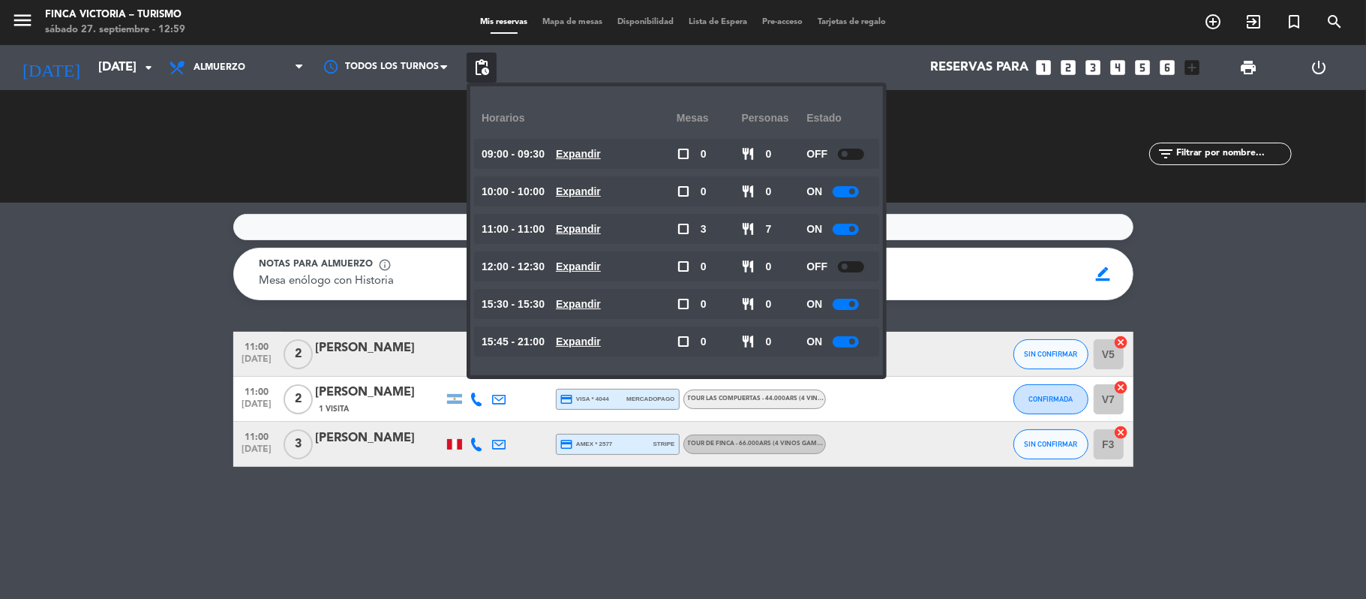
click at [77, 296] on service-notes "Ocultar nota Notas para almuerzo info_outline Mesa enólogo con Historia Mesa en…" at bounding box center [683, 257] width 1366 height 86
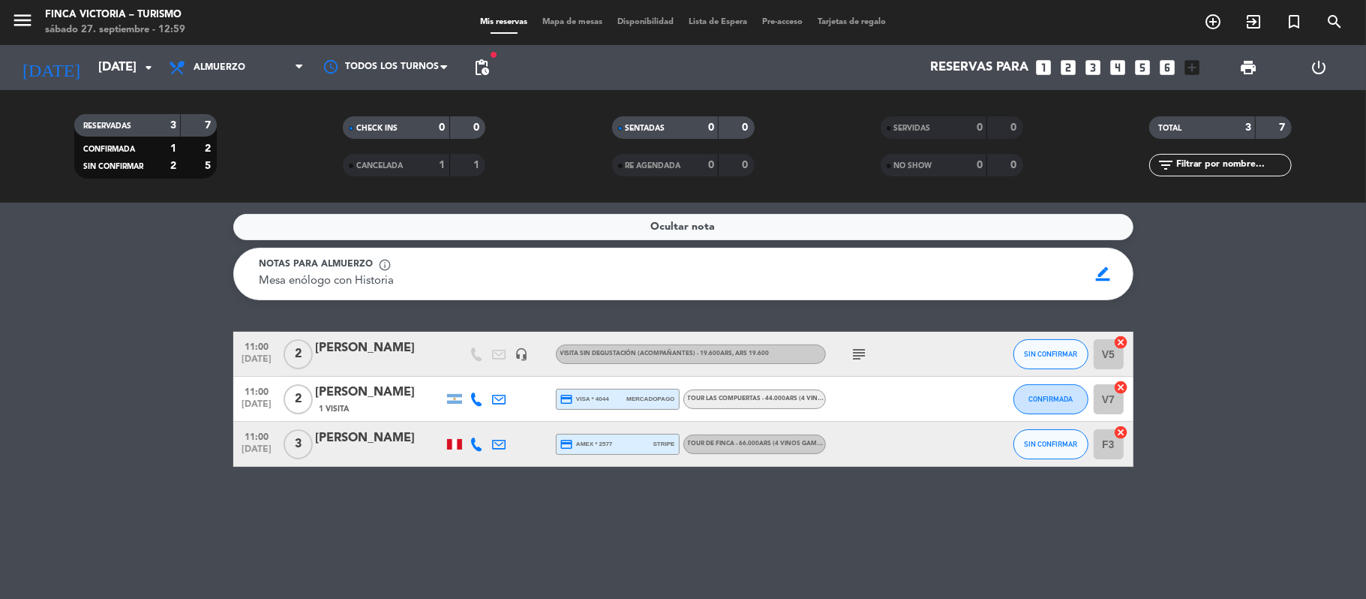
click at [483, 78] on span "pending_actions" at bounding box center [482, 68] width 30 height 30
click at [476, 70] on span "pending_actions" at bounding box center [482, 68] width 18 height 18
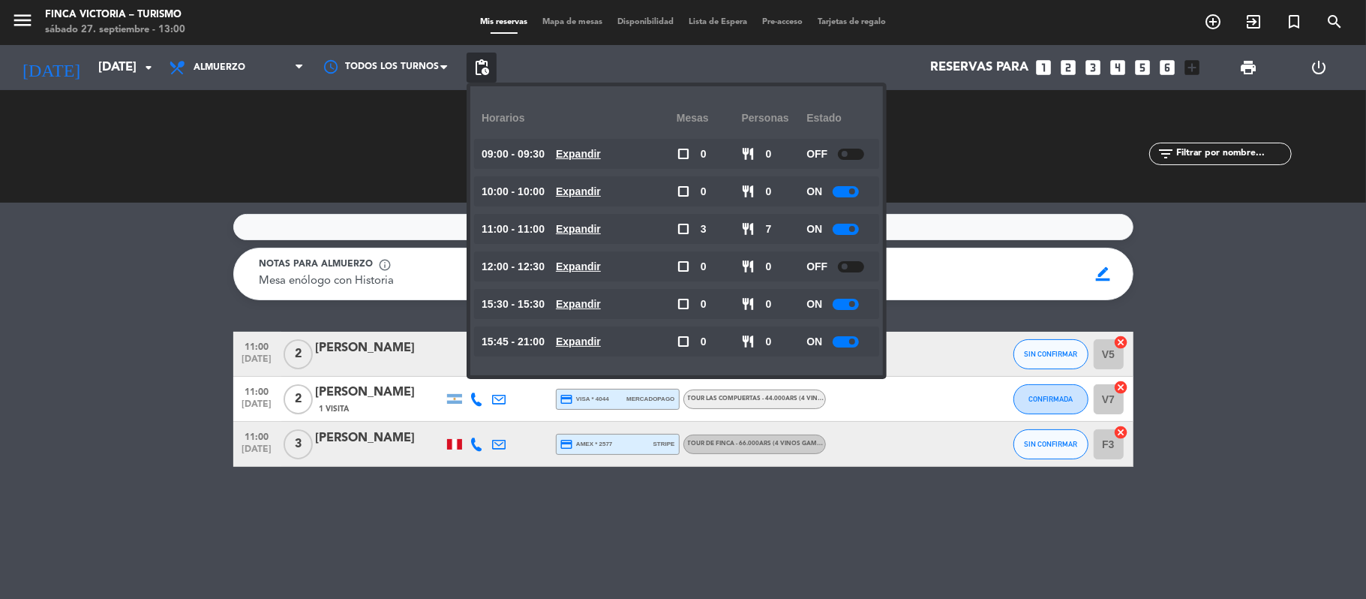
click at [36, 301] on div "Ocultar nota Notas para almuerzo info_outline Mesa enólogo con Historia Mesa en…" at bounding box center [683, 401] width 1366 height 396
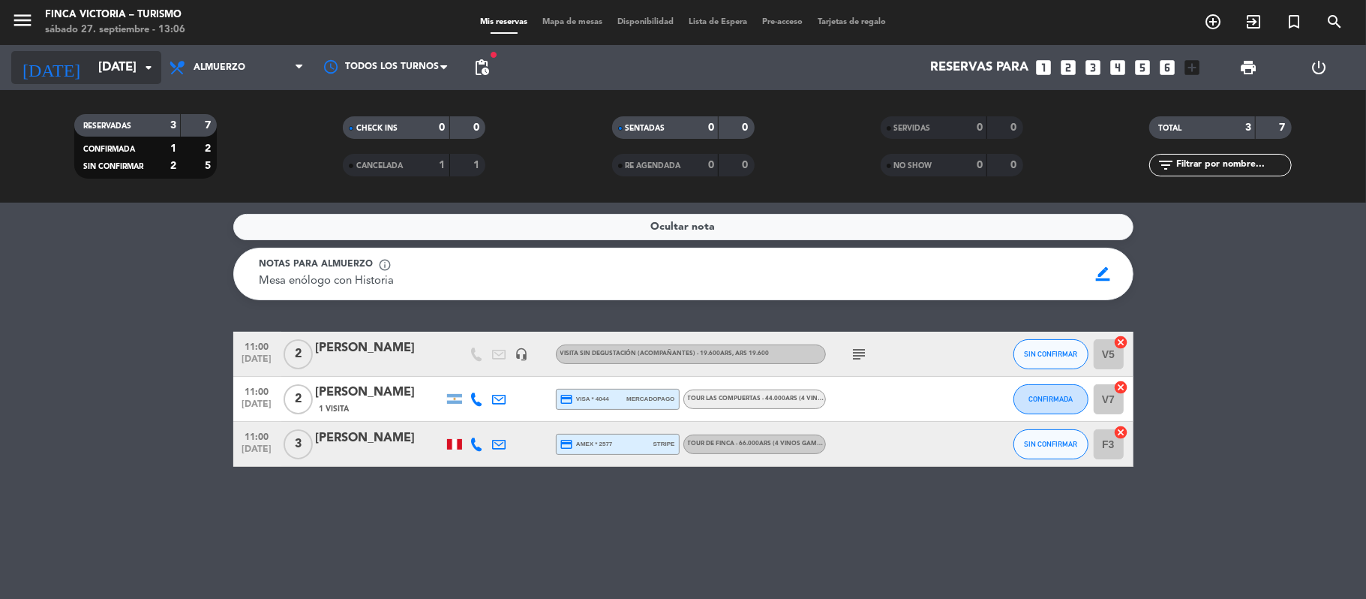
click at [91, 79] on input "[DATE]" at bounding box center [172, 67] width 162 height 29
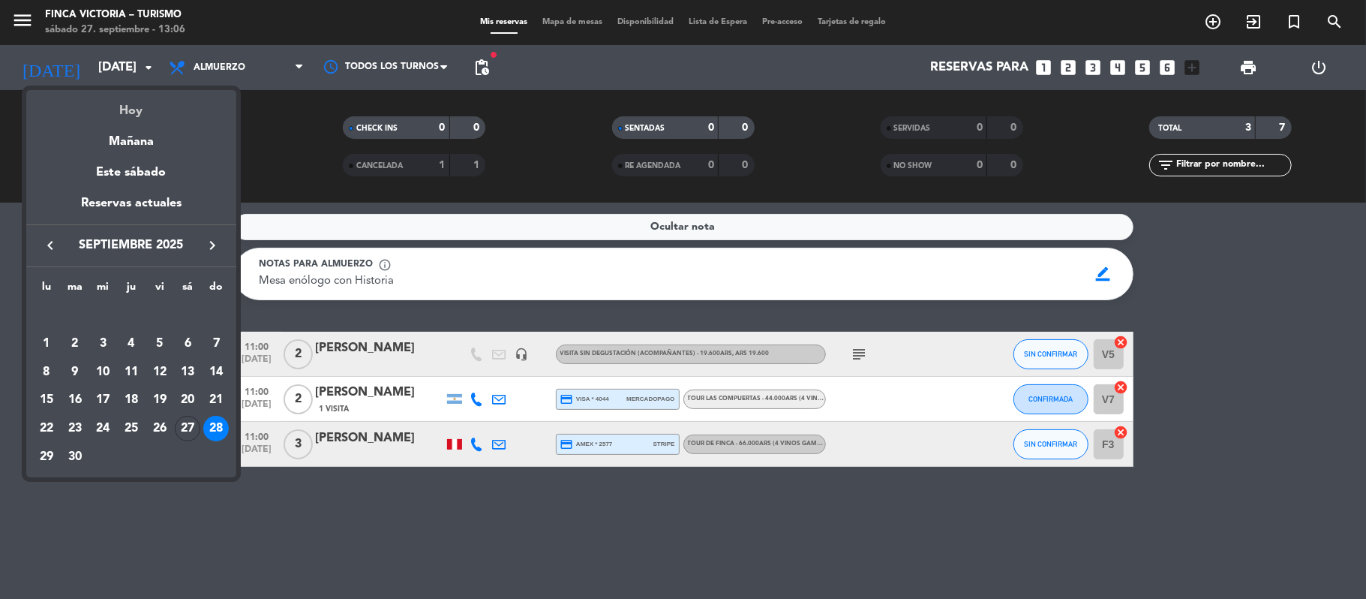
click at [119, 114] on div "Hoy" at bounding box center [131, 105] width 210 height 31
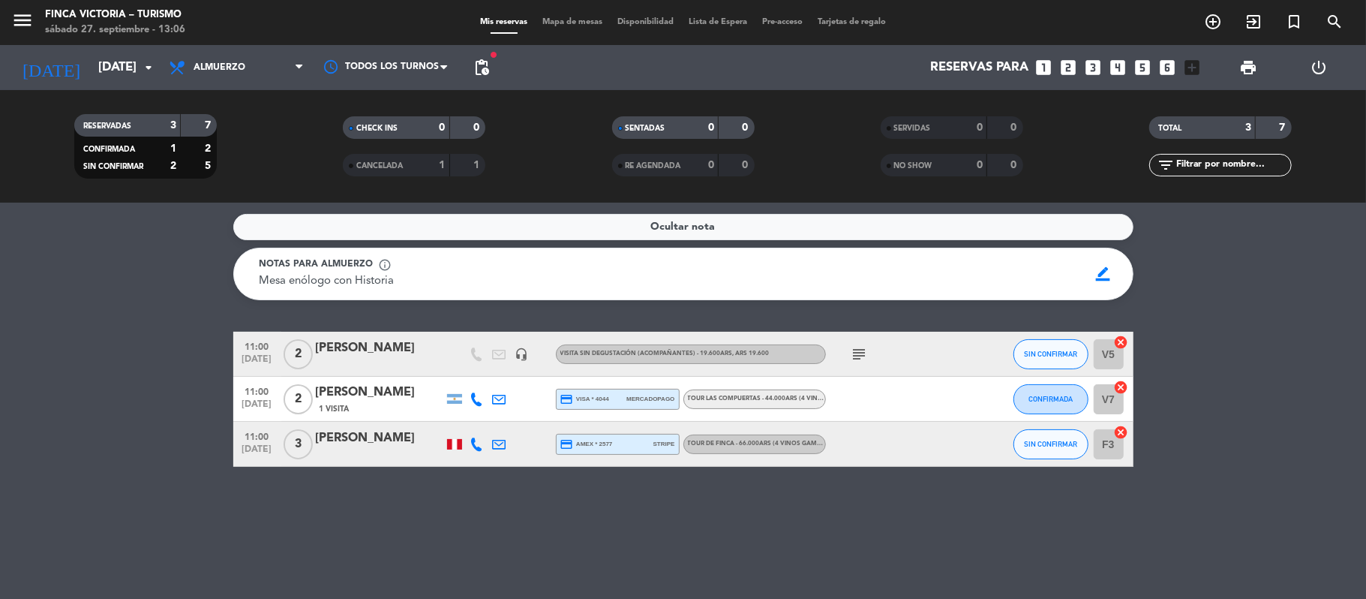
type input "[DATE]"
click at [19, 15] on icon "menu" at bounding box center [22, 20] width 23 height 23
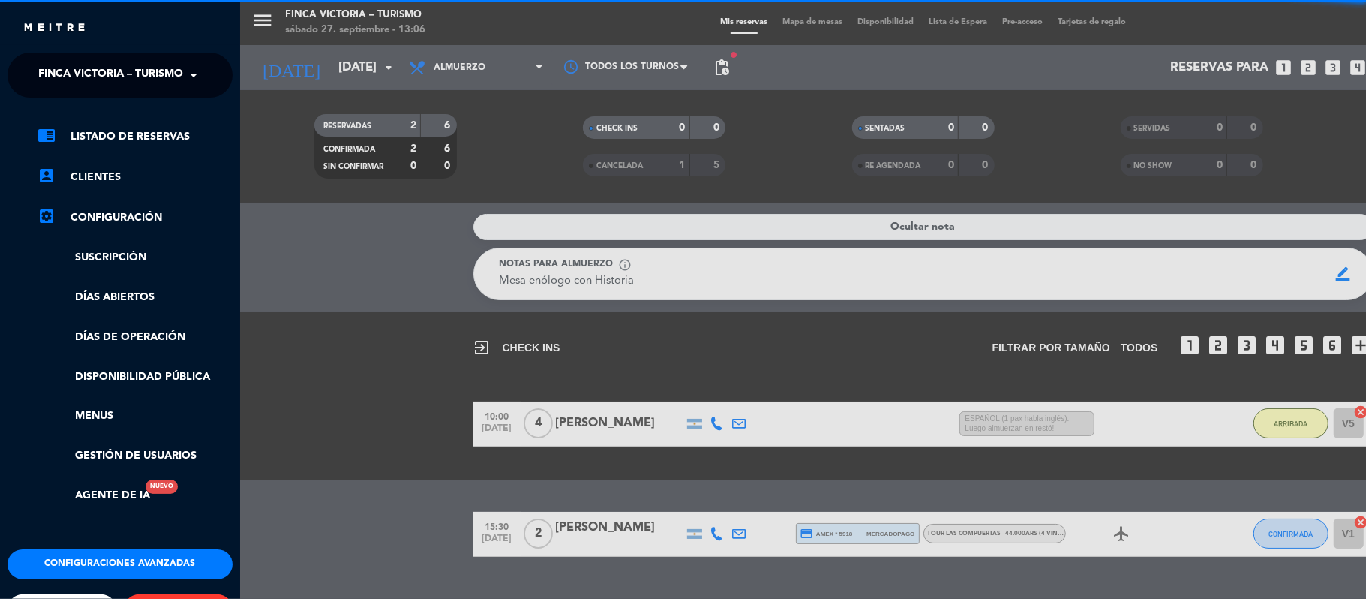
click at [41, 86] on span "FINCA VICTORIA – TURISMO" at bounding box center [110, 75] width 145 height 32
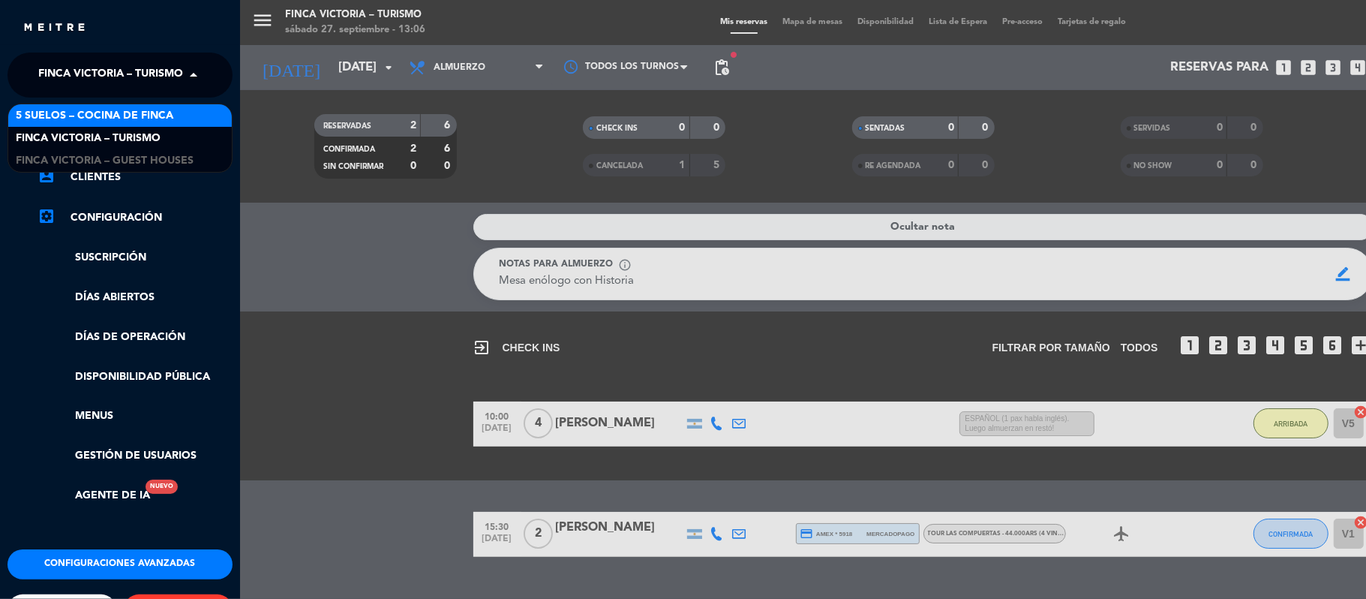
click at [45, 110] on span "5 SUELOS – COCINA DE FINCA" at bounding box center [95, 115] width 158 height 17
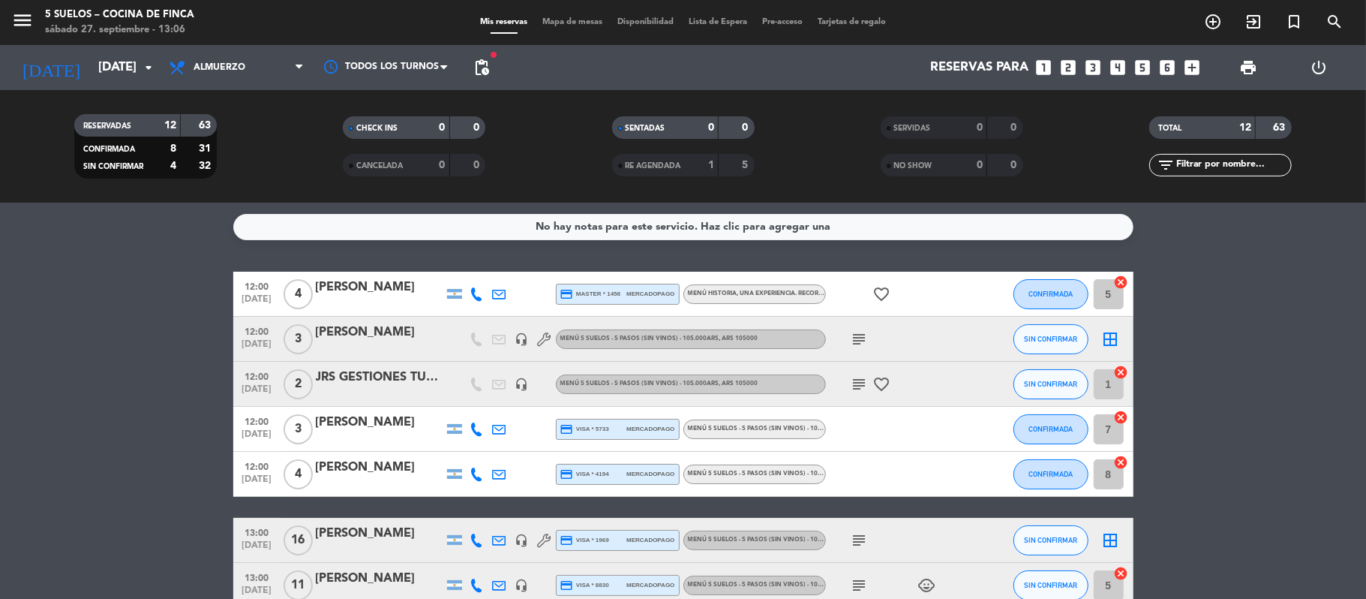
click at [849, 378] on span "subject" at bounding box center [860, 384] width 23 height 18
click at [853, 381] on icon "subject" at bounding box center [860, 384] width 18 height 18
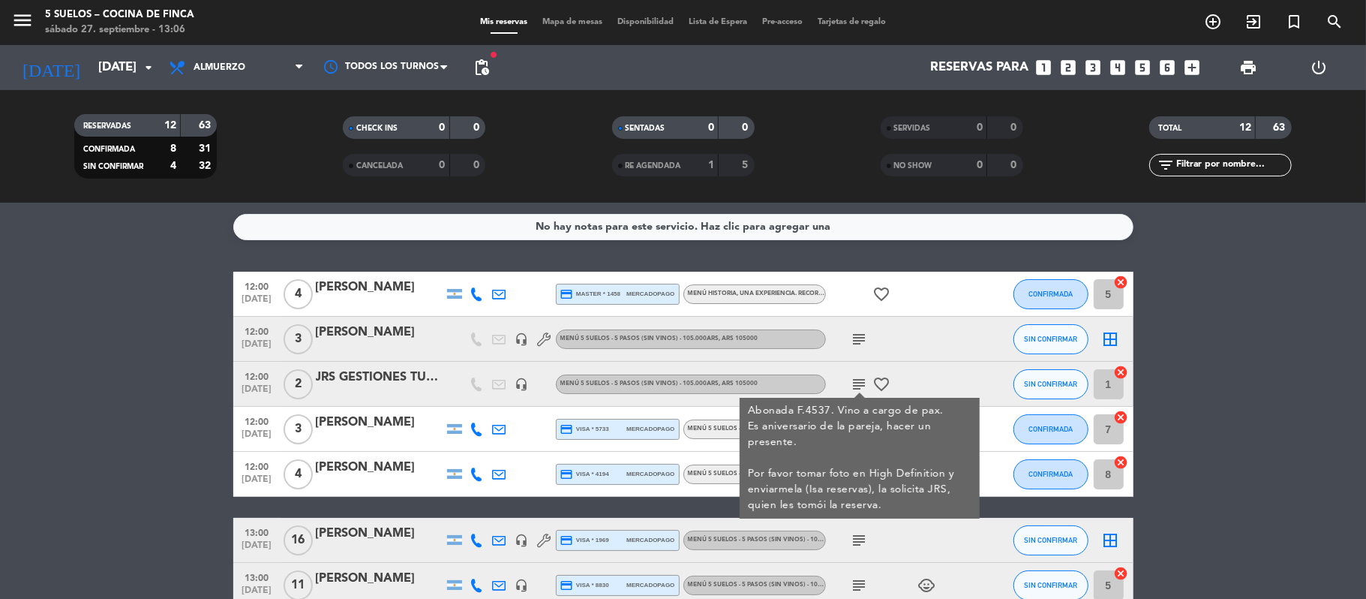
click at [120, 326] on bookings-row "12:00 [DATE] 4 [PERSON_NAME] credit_card master * 1458 mercadopago MENÚ HISTORI…" at bounding box center [683, 563] width 1366 height 582
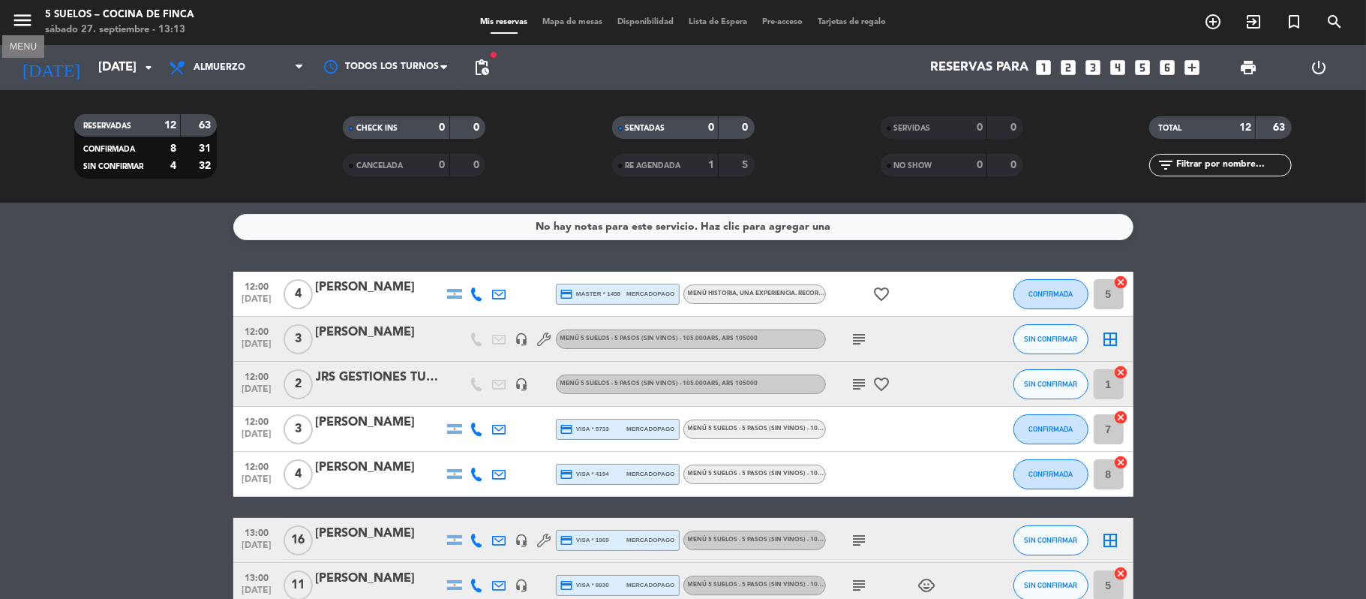
click at [25, 23] on icon "menu" at bounding box center [22, 20] width 23 height 23
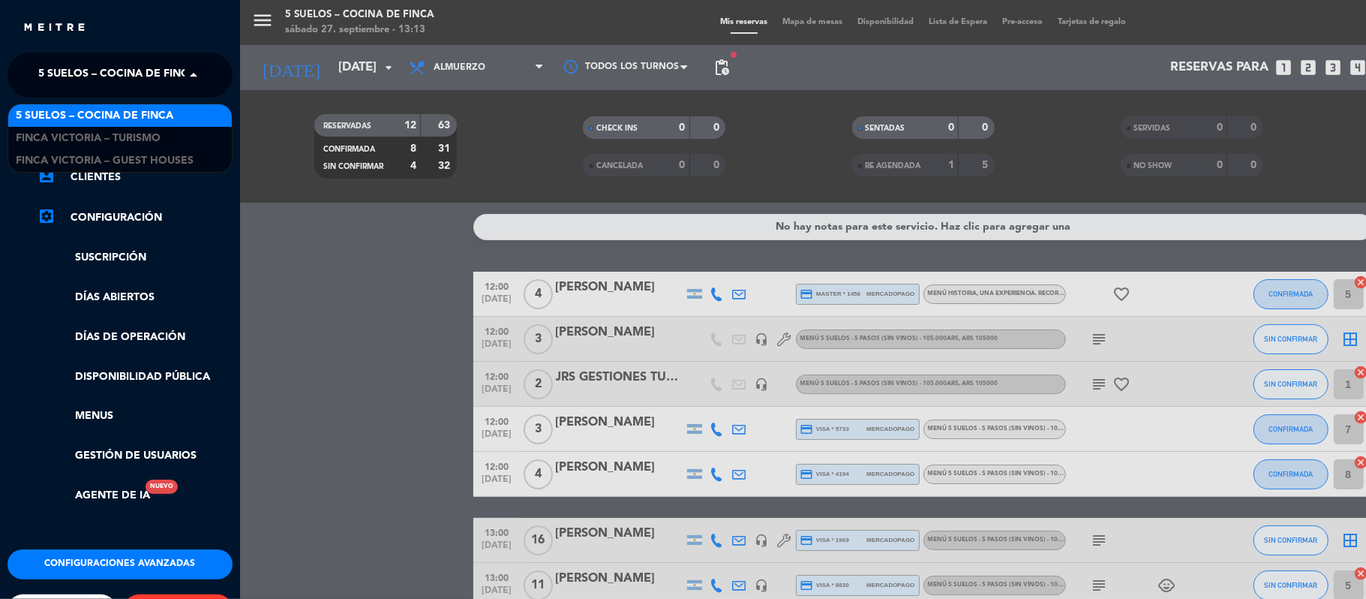
click at [42, 77] on span "5 SUELOS – COCINA DE FINCA" at bounding box center [117, 75] width 158 height 32
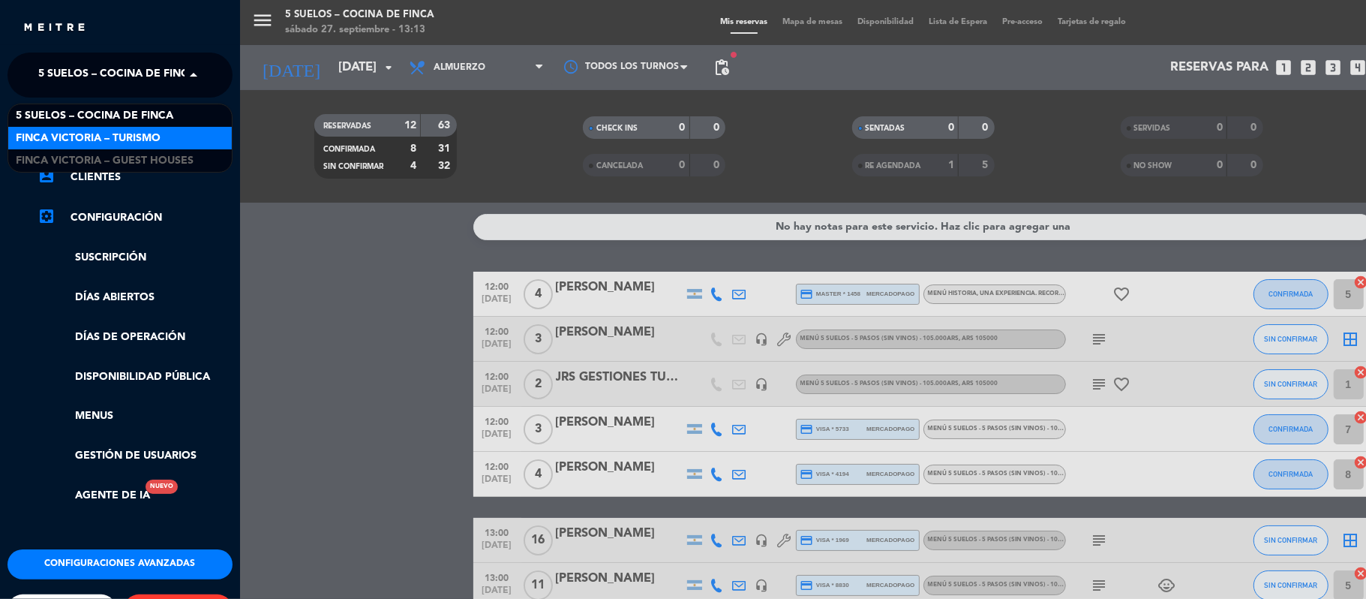
click at [57, 135] on span "FINCA VICTORIA – TURISMO" at bounding box center [88, 138] width 145 height 17
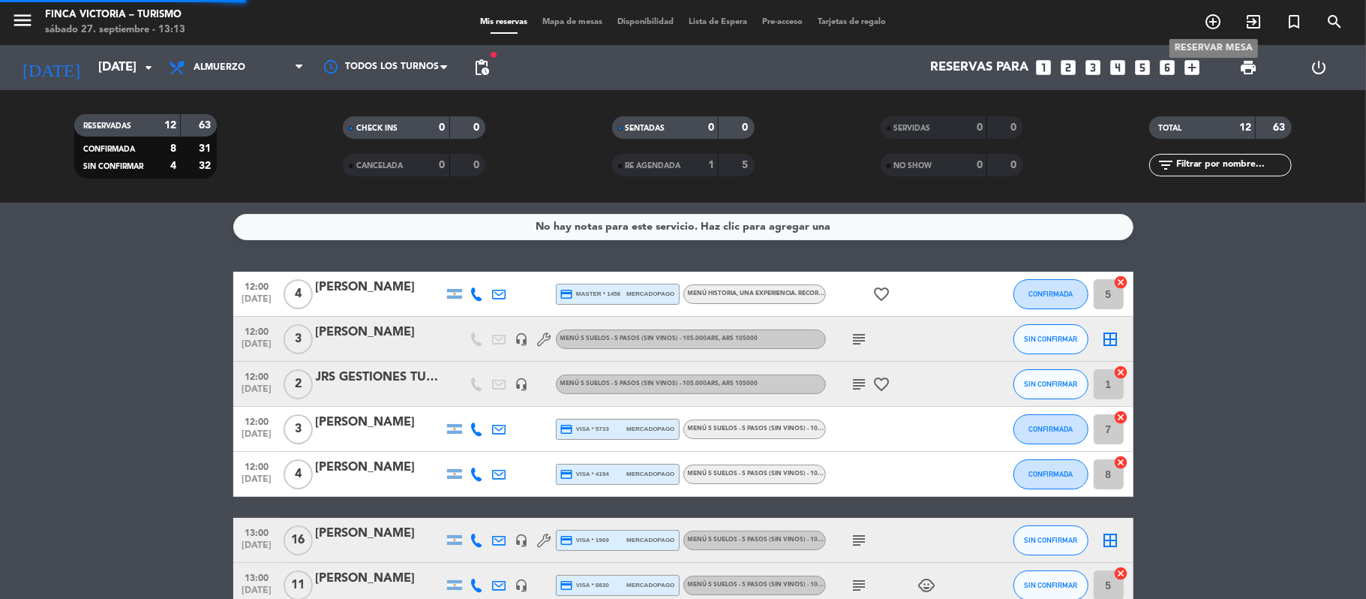
click at [1209, 23] on icon "add_circle_outline" at bounding box center [1213, 22] width 18 height 18
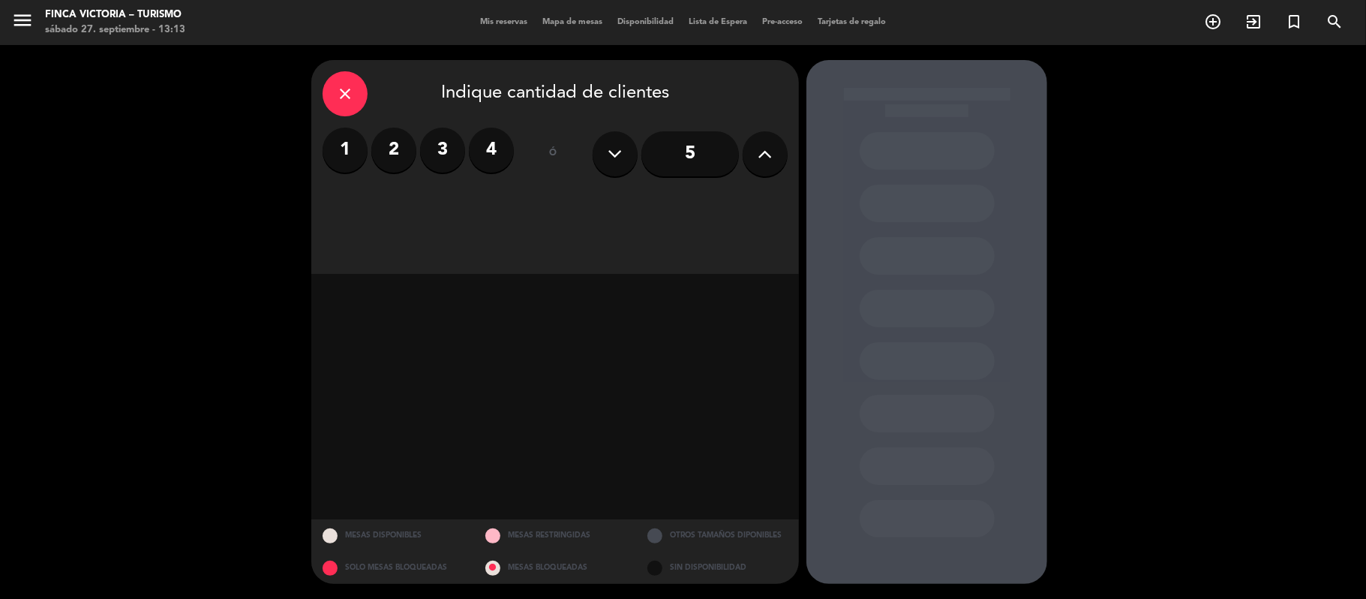
click at [330, 147] on label "1" at bounding box center [345, 150] width 45 height 45
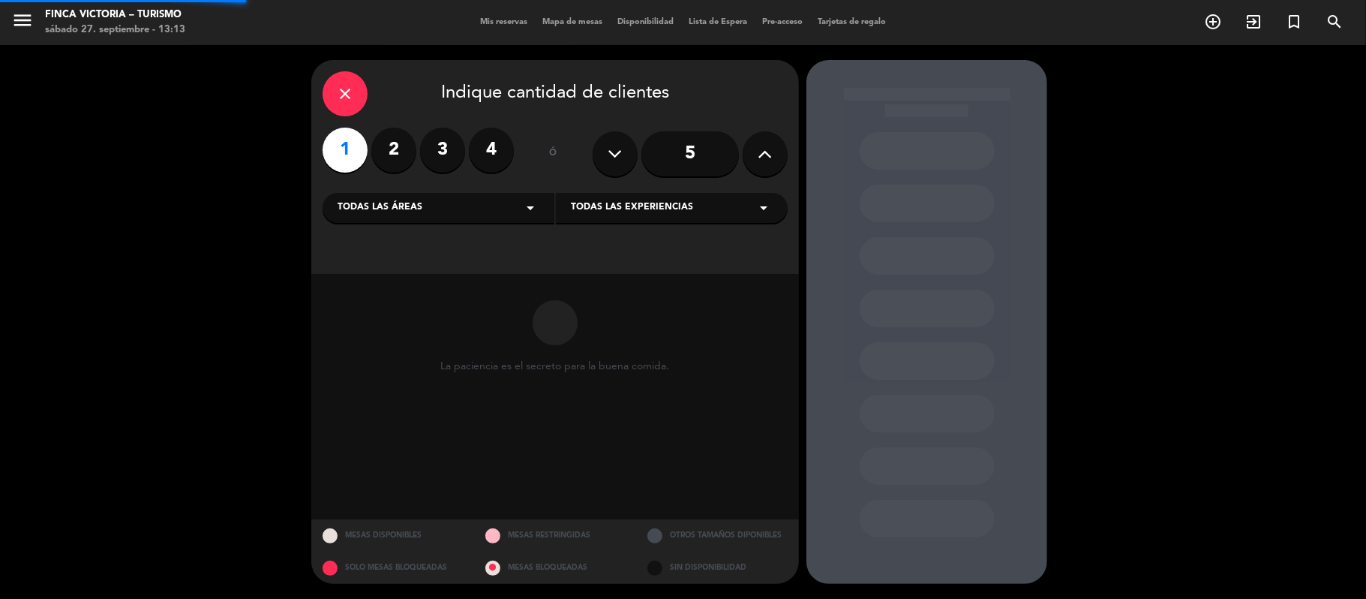
click at [336, 214] on div "Todas las áreas arrow_drop_down" at bounding box center [439, 208] width 232 height 30
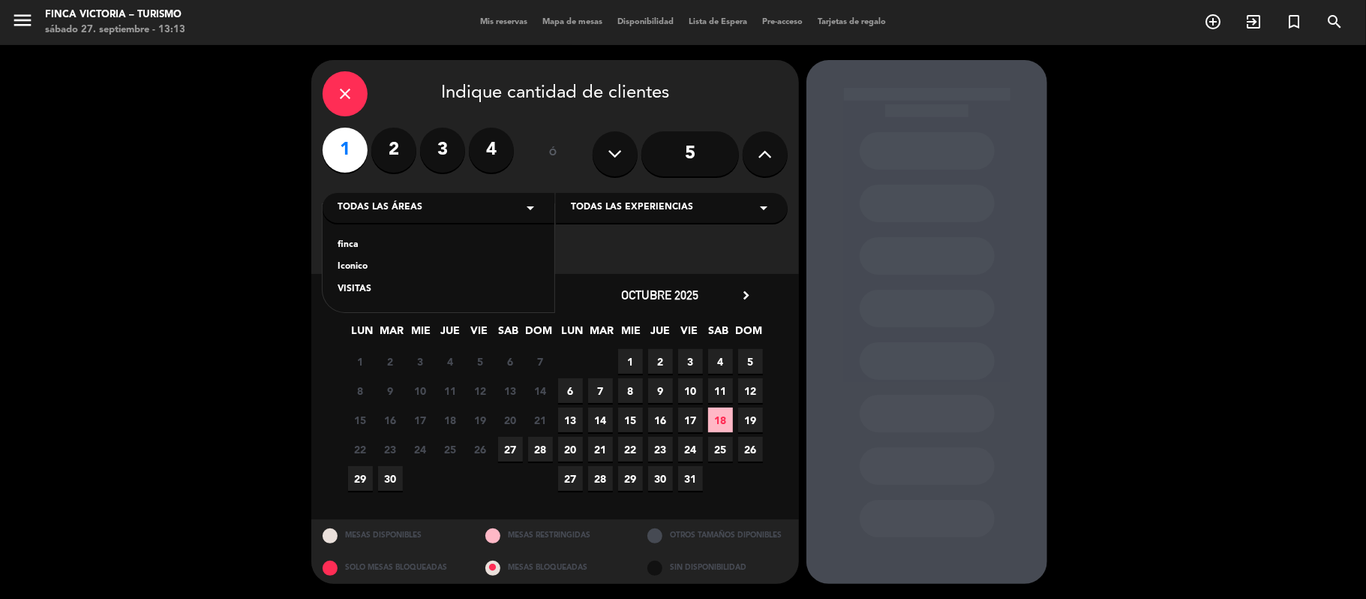
click at [344, 287] on div "VISITAS" at bounding box center [439, 289] width 202 height 15
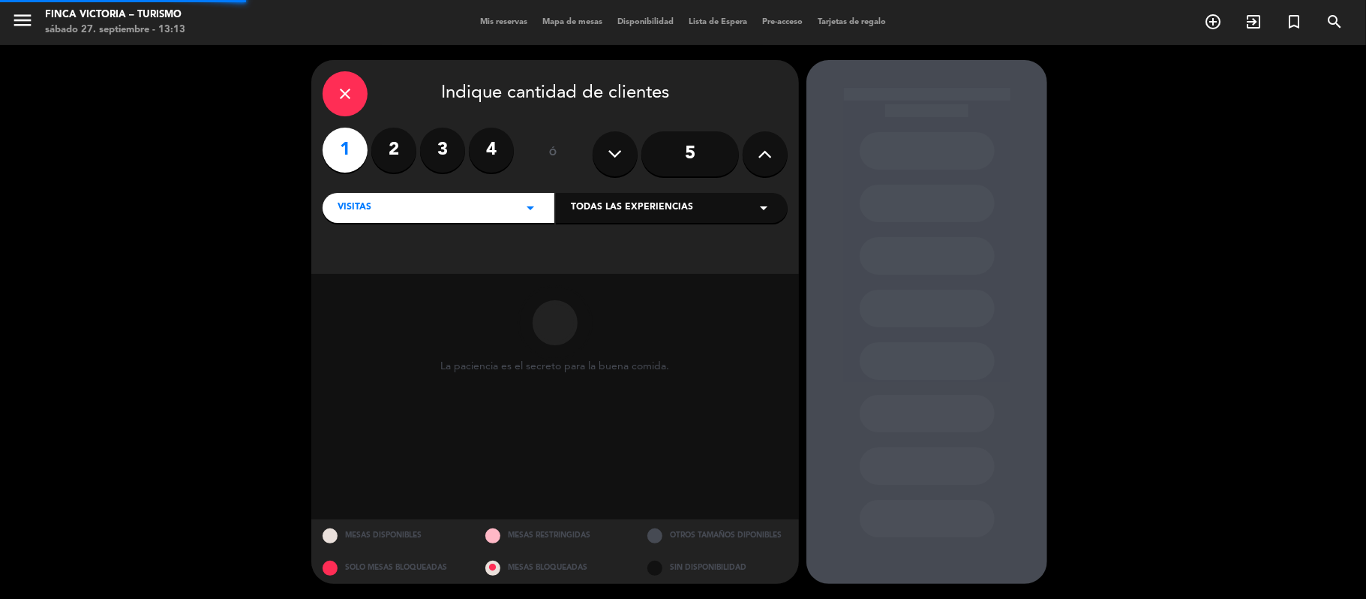
click at [631, 204] on span "Todas las experiencias" at bounding box center [632, 207] width 122 height 15
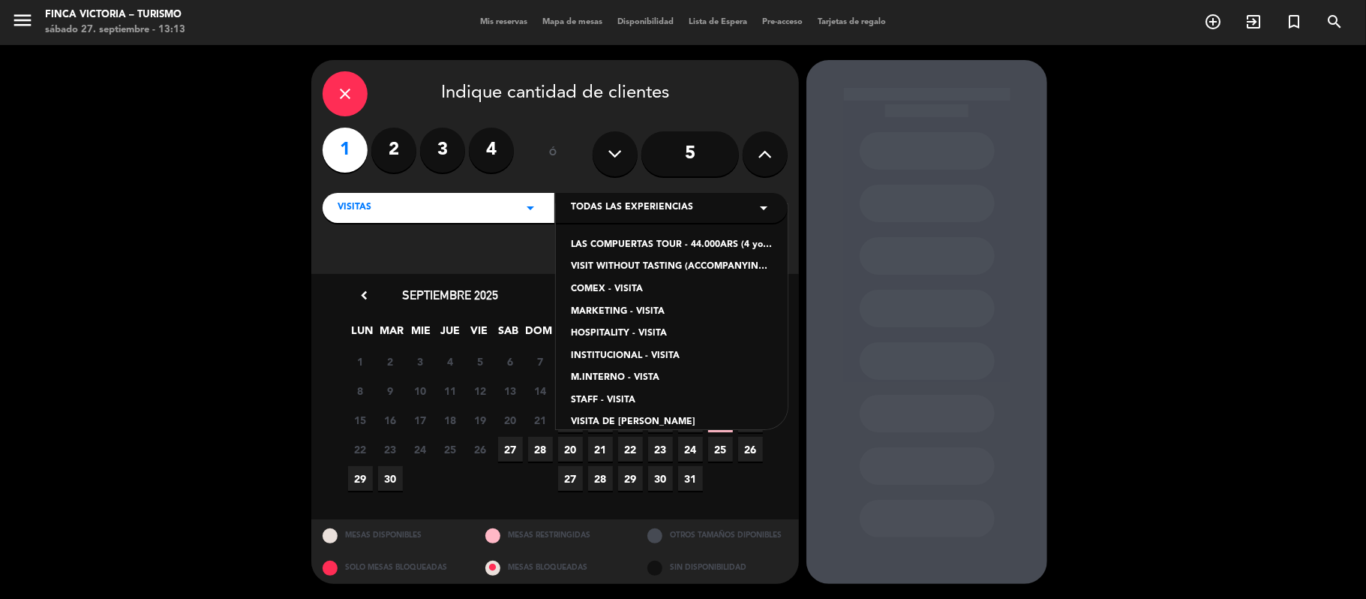
click at [581, 249] on div "LAS COMPUERTAS TOUR - 44.000ARS (4 young wines and reserve mix of Turruños and …" at bounding box center [672, 245] width 202 height 15
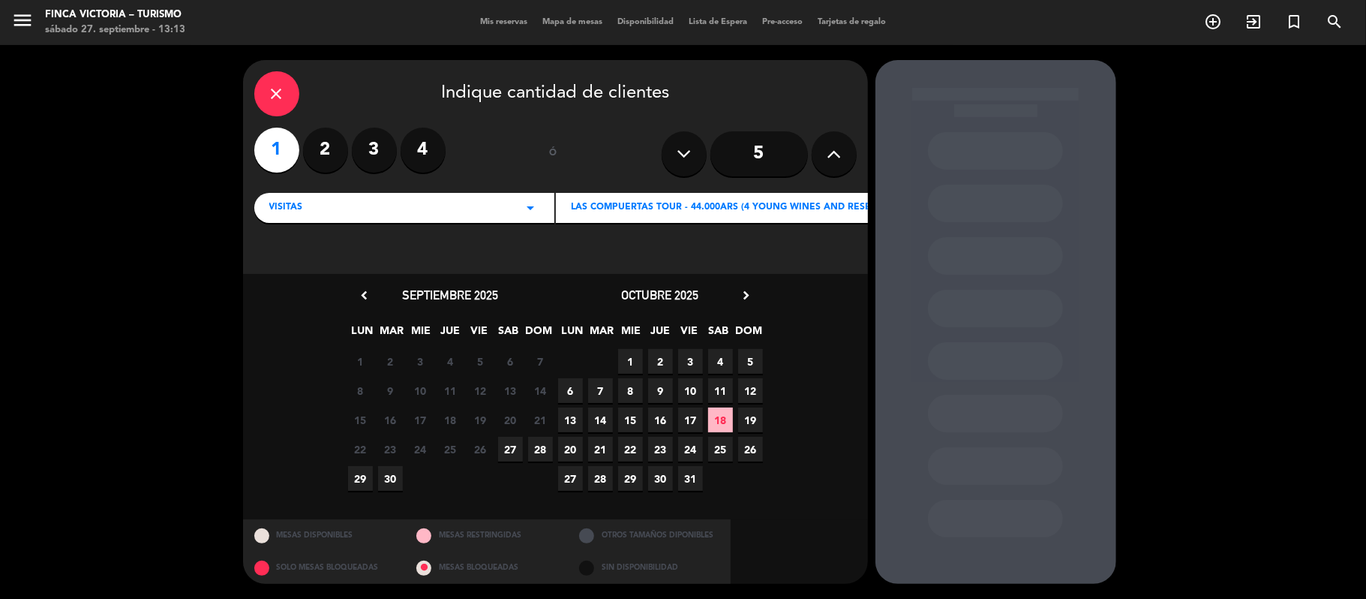
click at [500, 453] on span "27" at bounding box center [510, 449] width 25 height 25
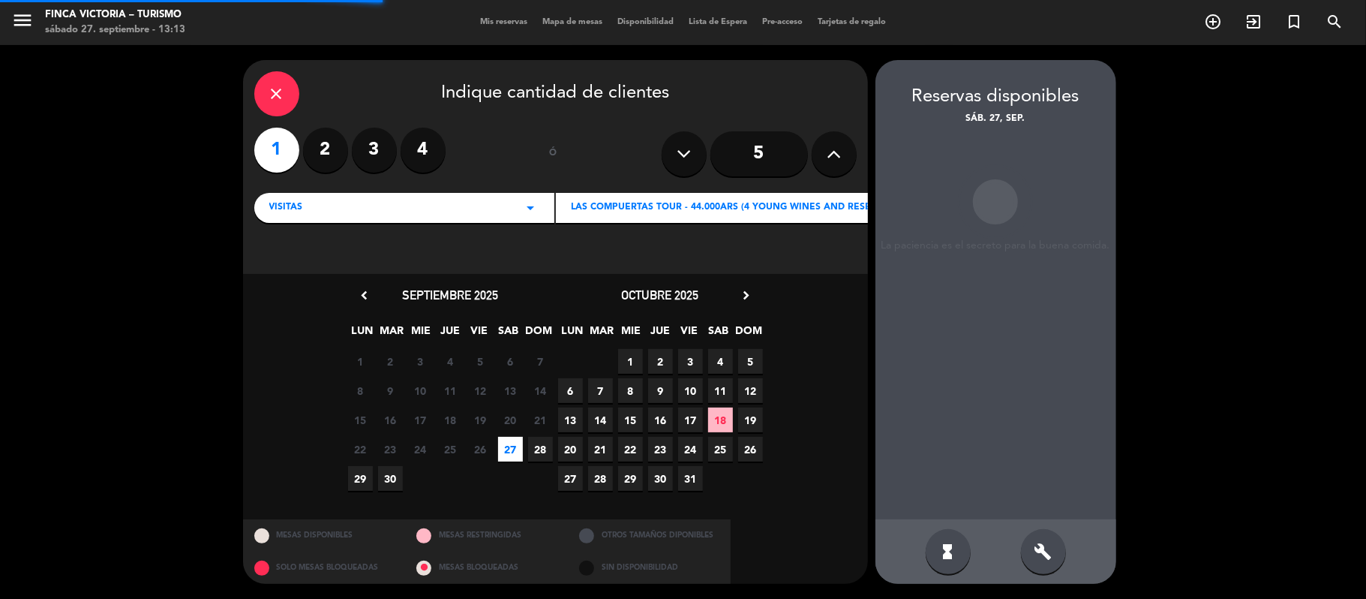
click at [546, 445] on span "28" at bounding box center [540, 449] width 25 height 25
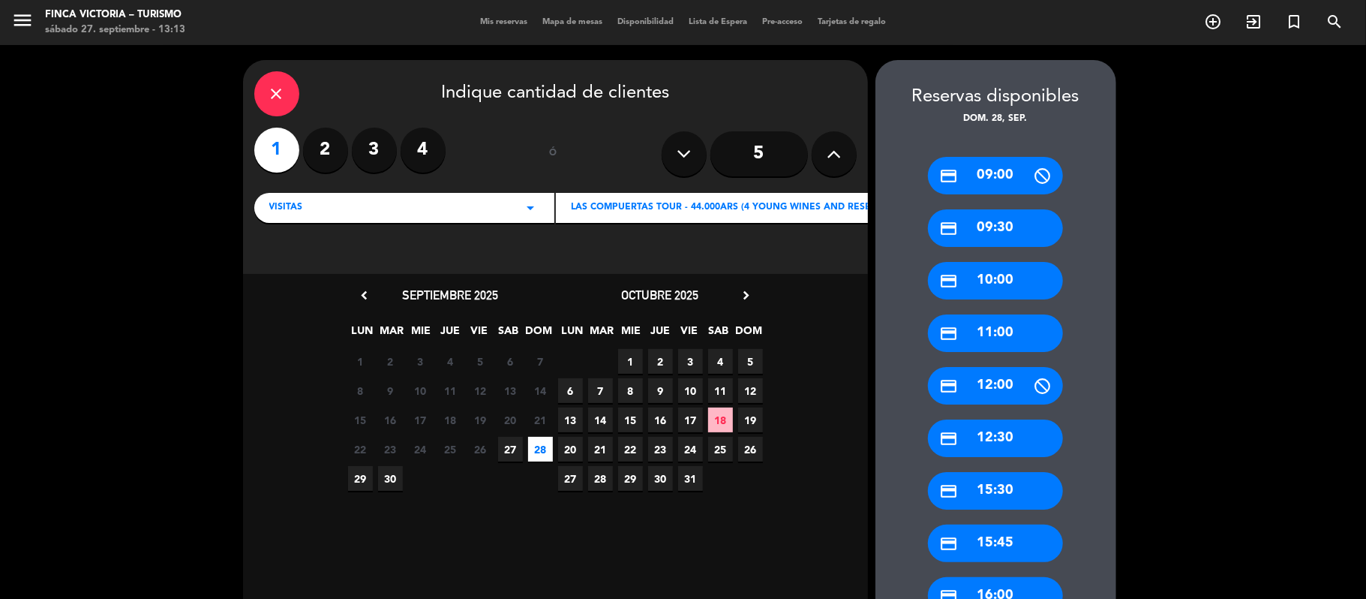
click at [963, 485] on div "credit_card 15:30" at bounding box center [995, 491] width 135 height 38
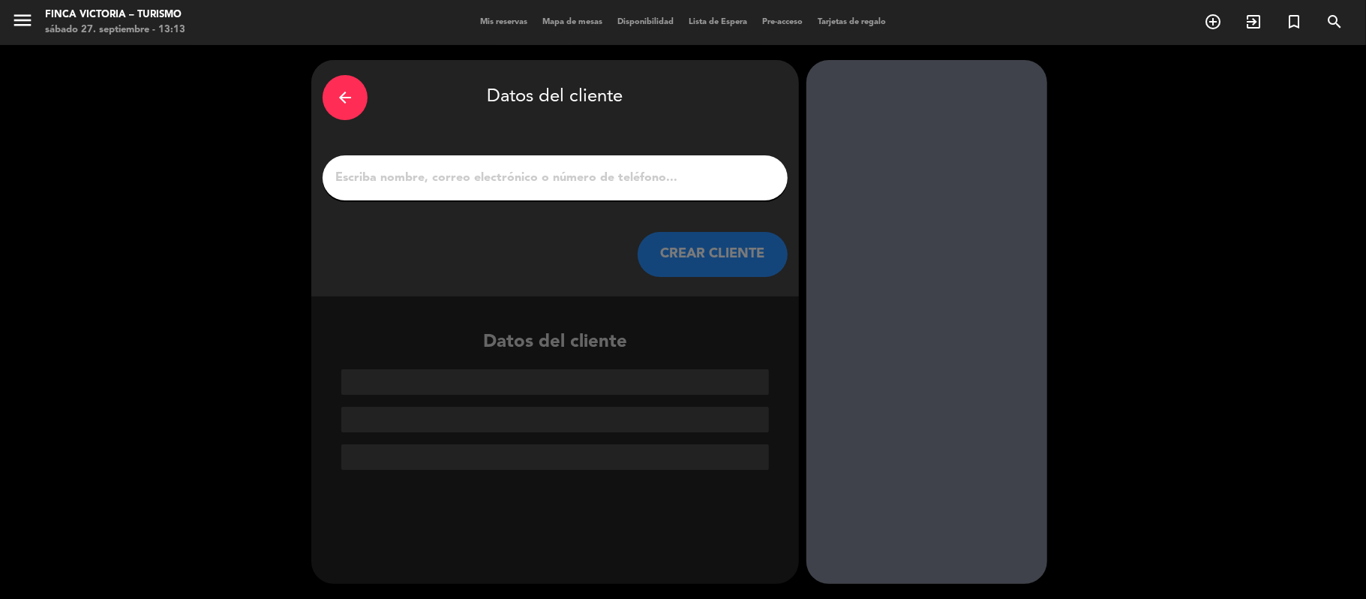
click at [621, 184] on input "1" at bounding box center [555, 177] width 443 height 21
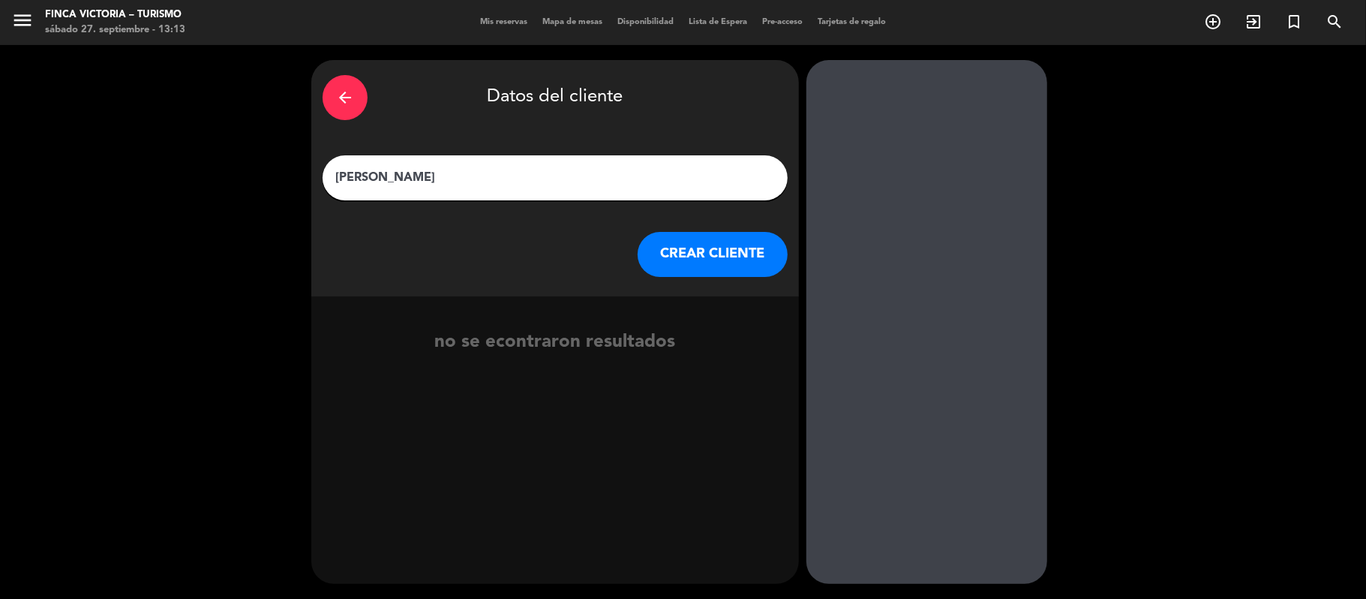
click at [394, 170] on input "[PERSON_NAME]" at bounding box center [555, 177] width 443 height 21
type input "[PERSON_NAME]"
click at [673, 234] on button "CREAR CLIENTE" at bounding box center [713, 254] width 150 height 45
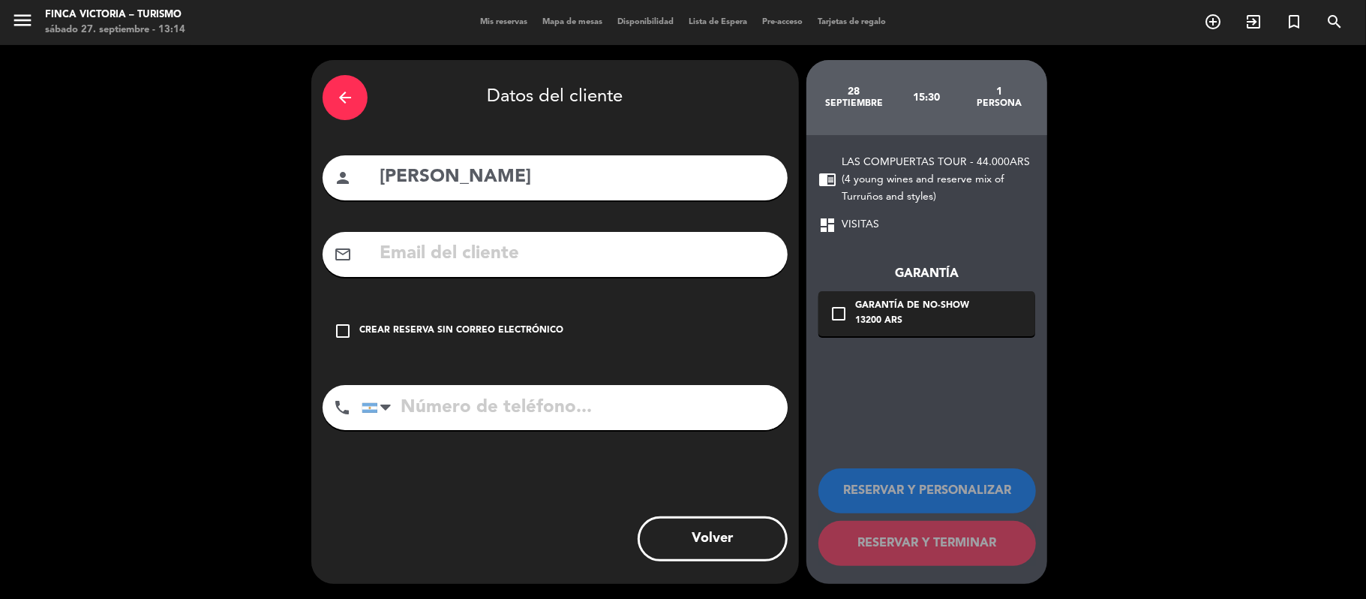
click at [422, 255] on input "text" at bounding box center [577, 254] width 398 height 31
paste input "[EMAIL_ADDRESS][DOMAIN_NAME]"
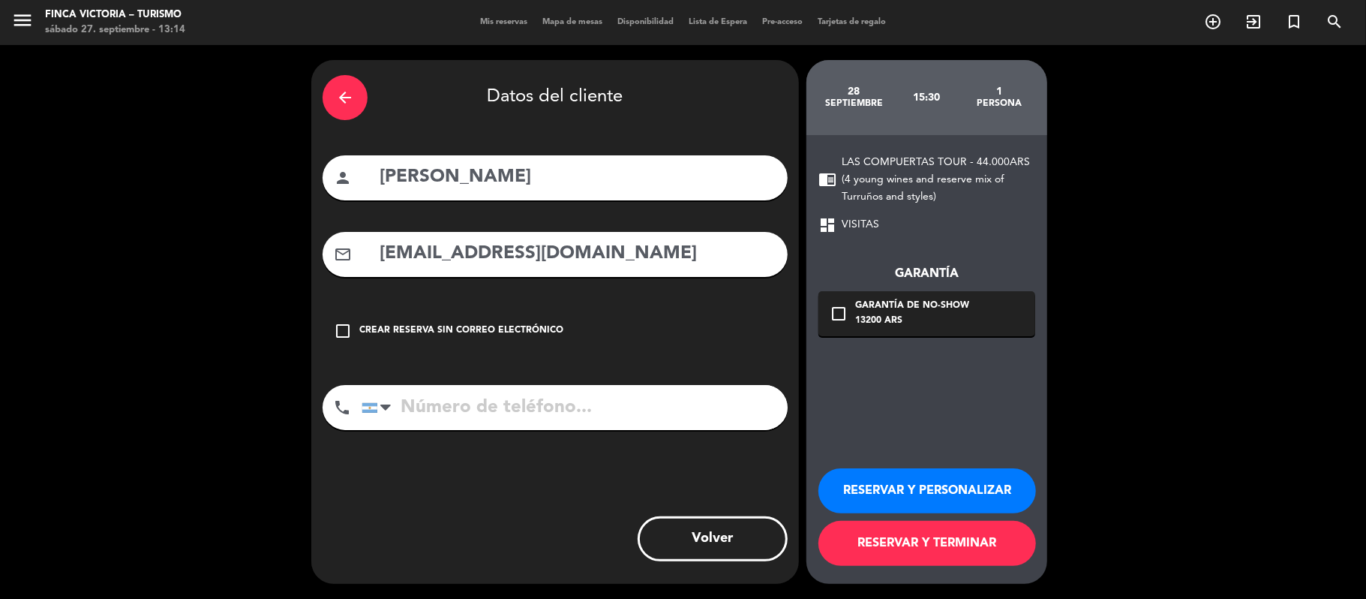
type input "[EMAIL_ADDRESS][DOMAIN_NAME]"
click at [489, 401] on input "tel" at bounding box center [575, 407] width 426 height 45
paste input "[PHONE_NUMBER]"
type input "[PHONE_NUMBER]"
click at [987, 304] on div "check_box_outline_blank Garantía de no-show 13200 ARS" at bounding box center [927, 313] width 217 height 45
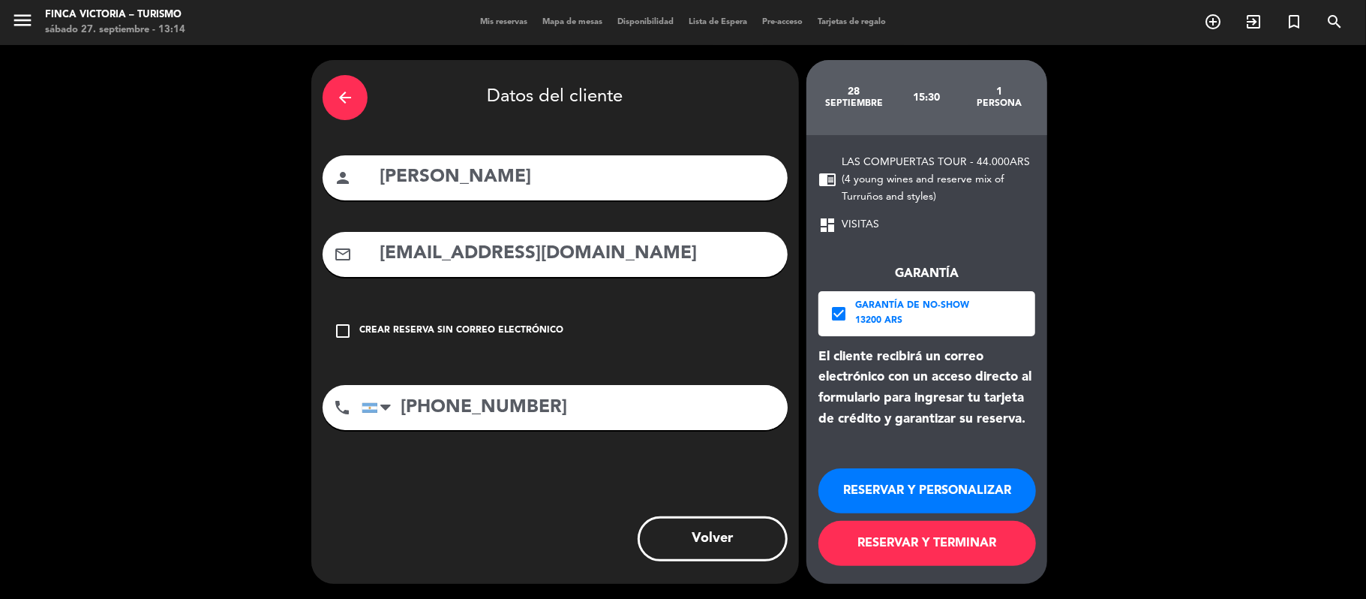
click at [875, 481] on button "RESERVAR Y PERSONALIZAR" at bounding box center [928, 490] width 218 height 45
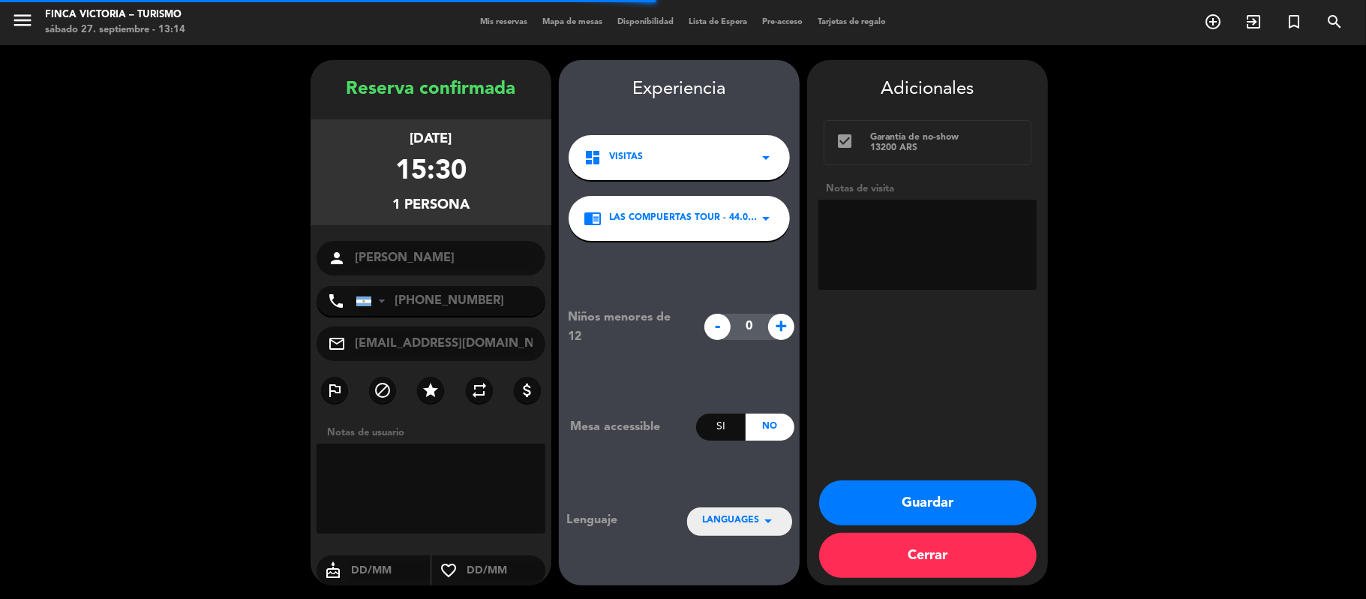
click at [748, 536] on div "Niños menores de 12 - 0 + Mesa accessible Si No Lenguaje LANGUAGES arrow_drop_d…" at bounding box center [679, 420] width 241 height 359
click at [748, 529] on div "LANGUAGES arrow_drop_down" at bounding box center [739, 520] width 105 height 27
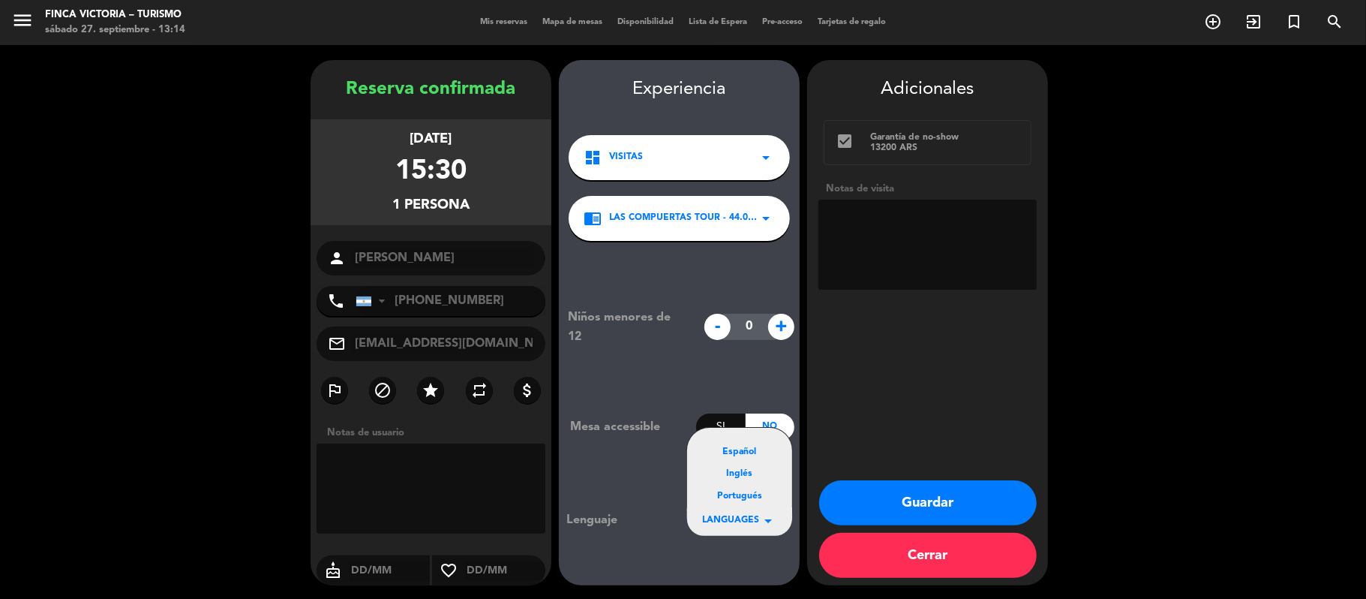
click at [744, 478] on div "Inglés" at bounding box center [739, 474] width 75 height 15
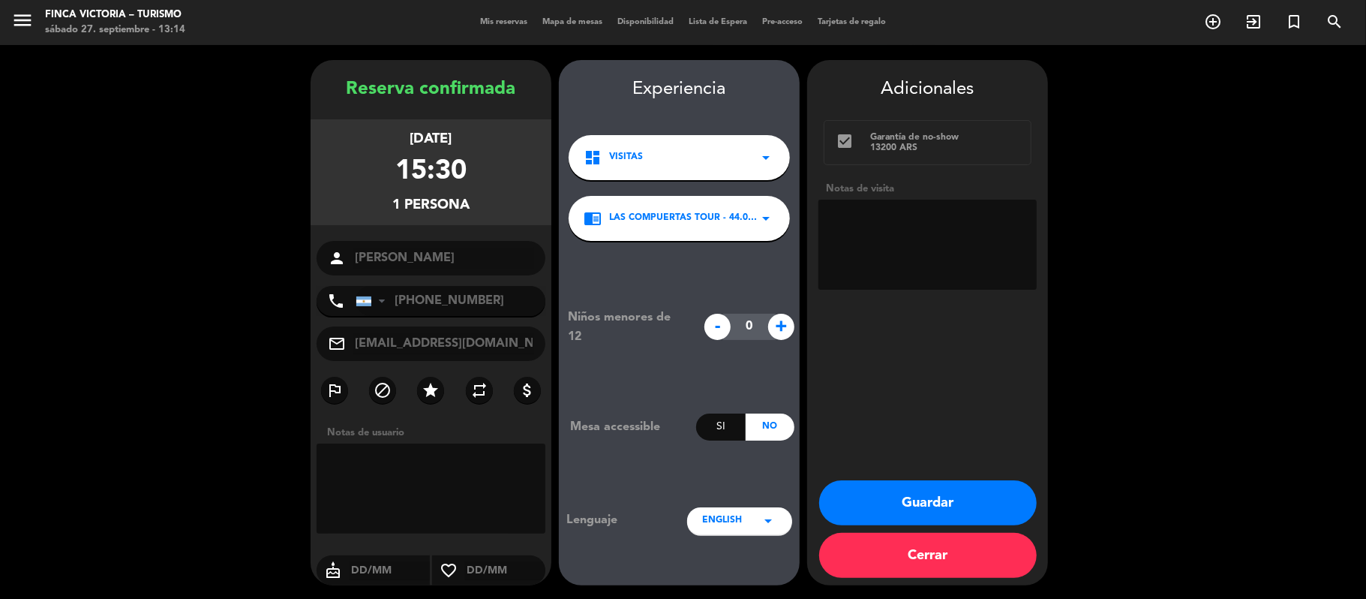
click at [910, 227] on textarea at bounding box center [928, 245] width 218 height 90
type textarea "INGLÉS"
click at [873, 499] on button "Guardar" at bounding box center [928, 502] width 218 height 45
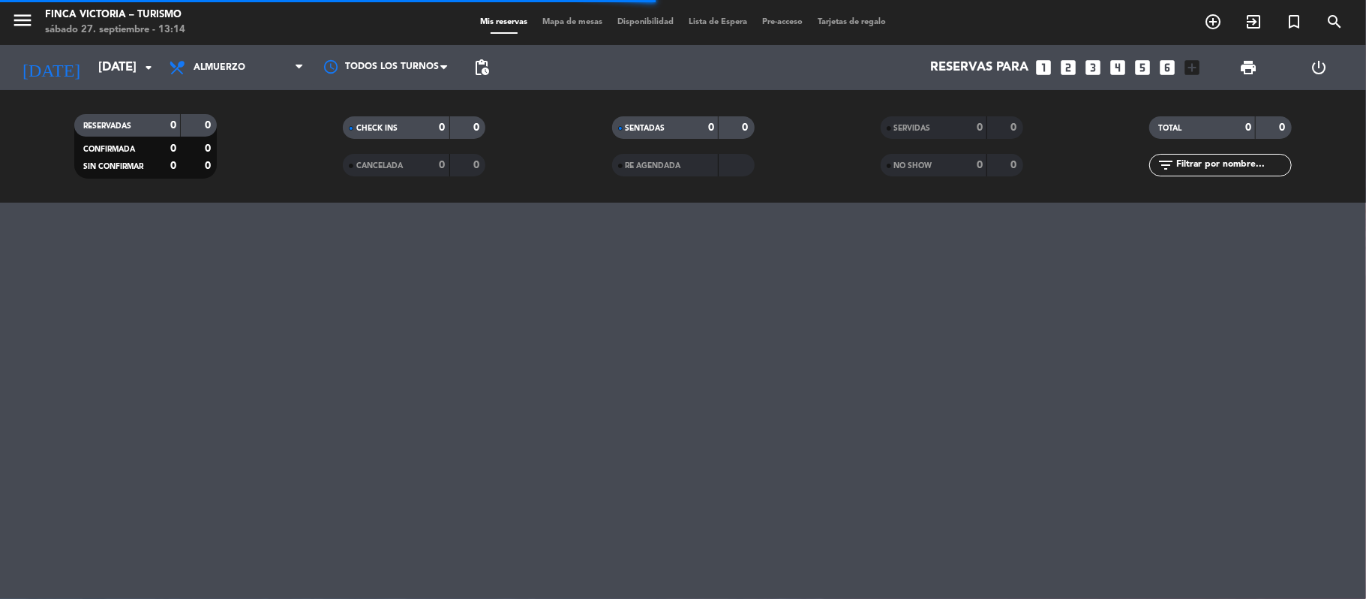
click at [102, 38] on div "menu FINCA VICTORIA – TURISMO [DATE] 27. septiembre - 13:14" at bounding box center [170, 22] width 341 height 35
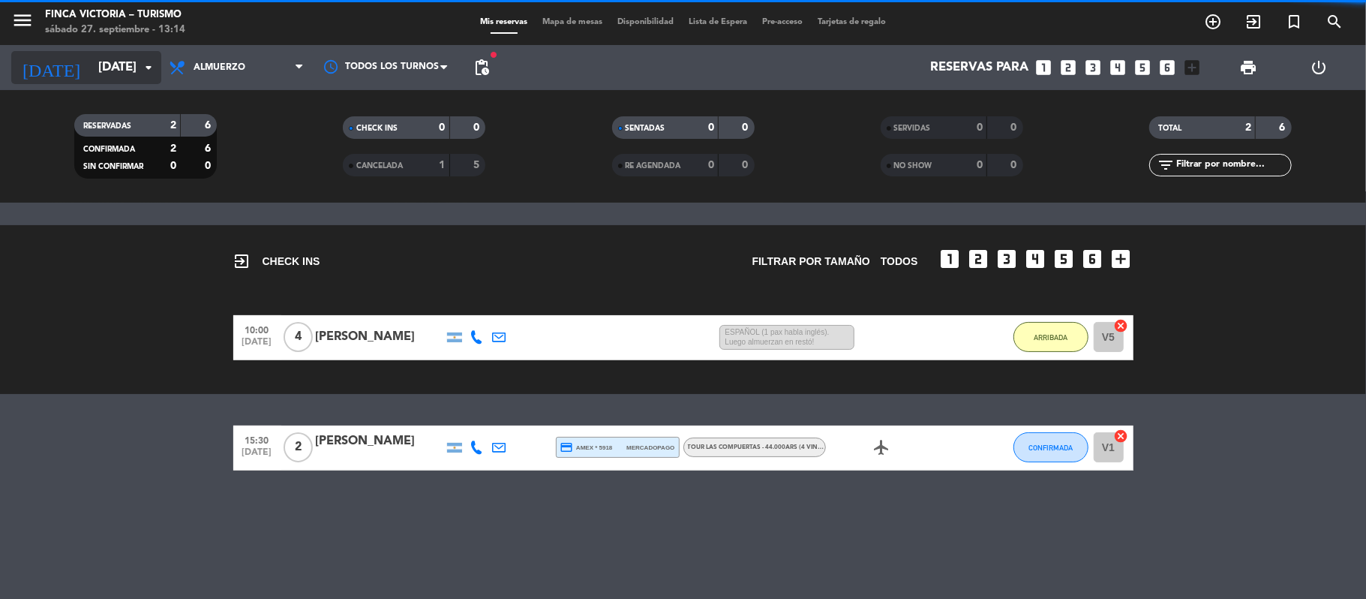
click at [100, 62] on input "[DATE]" at bounding box center [172, 67] width 162 height 29
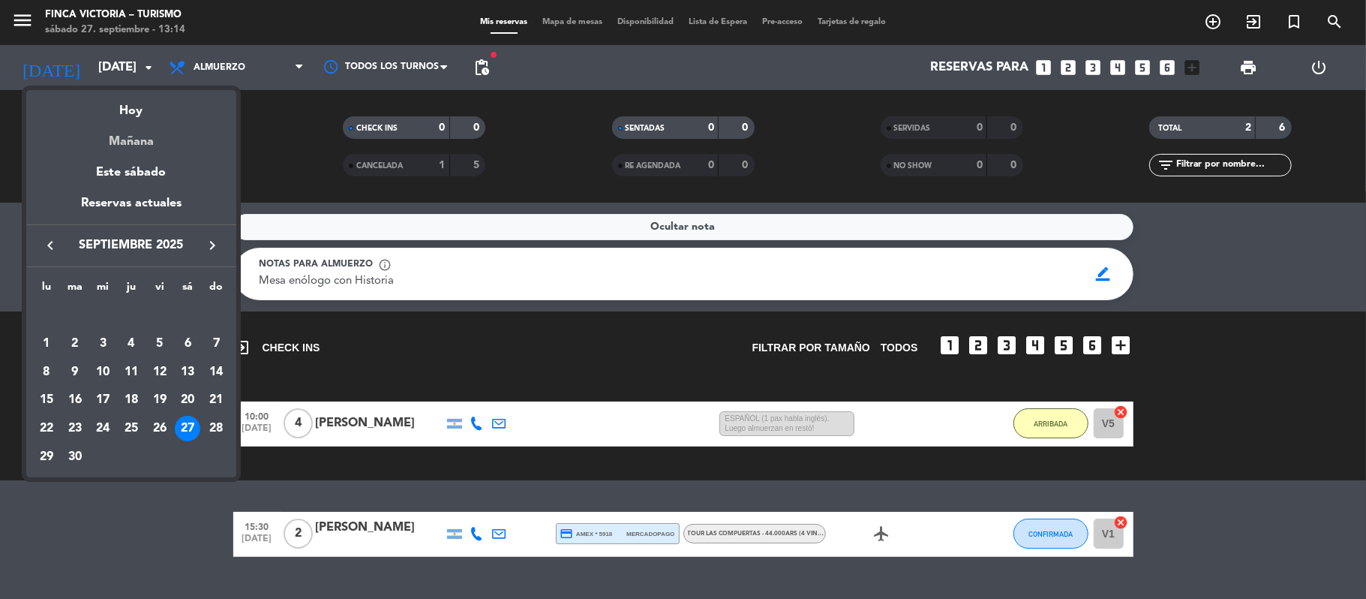
click at [126, 132] on div "Mañana" at bounding box center [131, 136] width 210 height 31
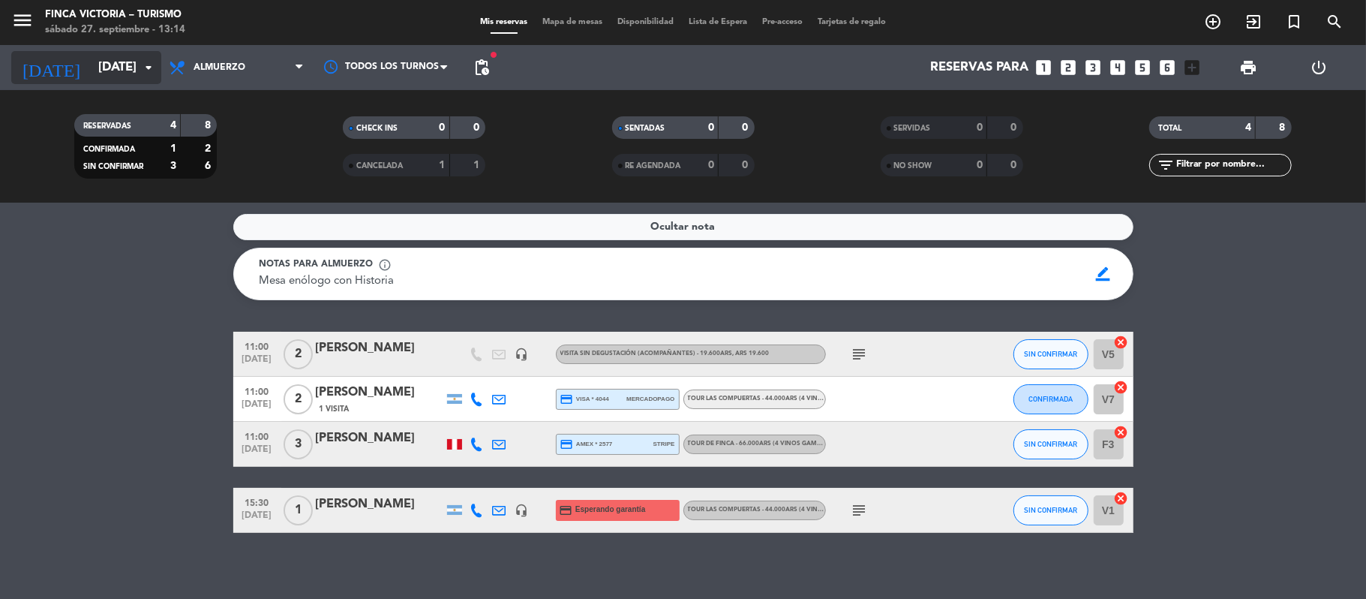
click at [91, 61] on input "[DATE]" at bounding box center [172, 67] width 162 height 29
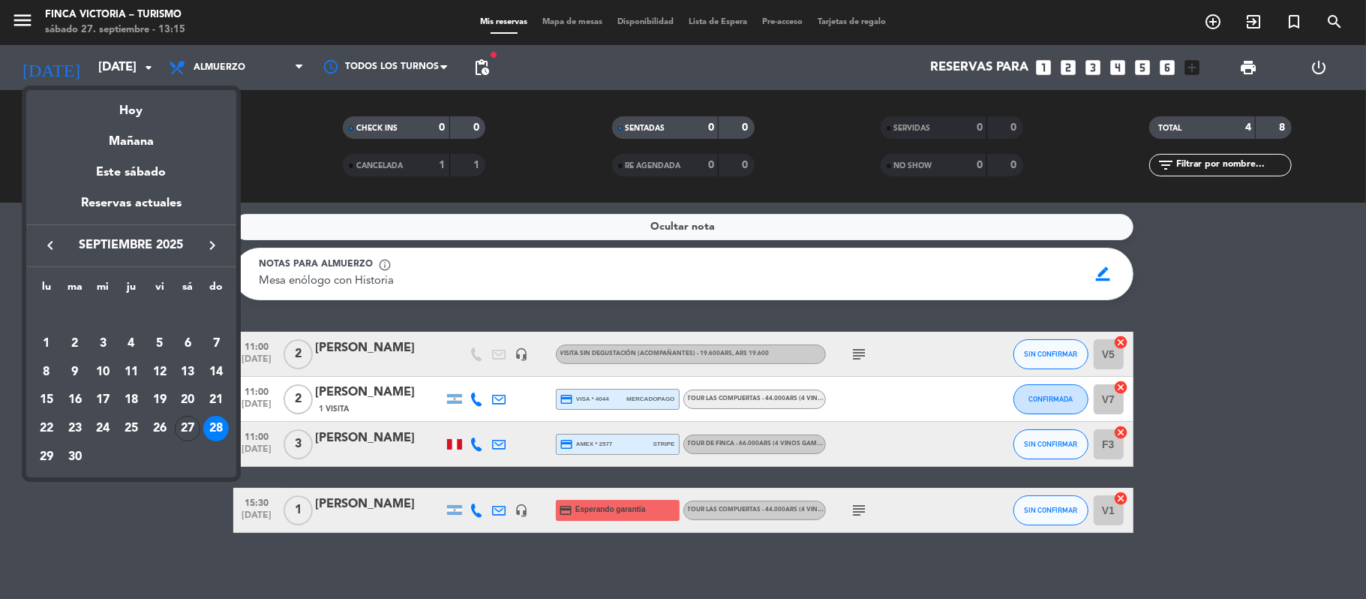
click at [213, 242] on icon "keyboard_arrow_right" at bounding box center [212, 245] width 18 height 18
click at [46, 370] on div "6" at bounding box center [47, 372] width 26 height 26
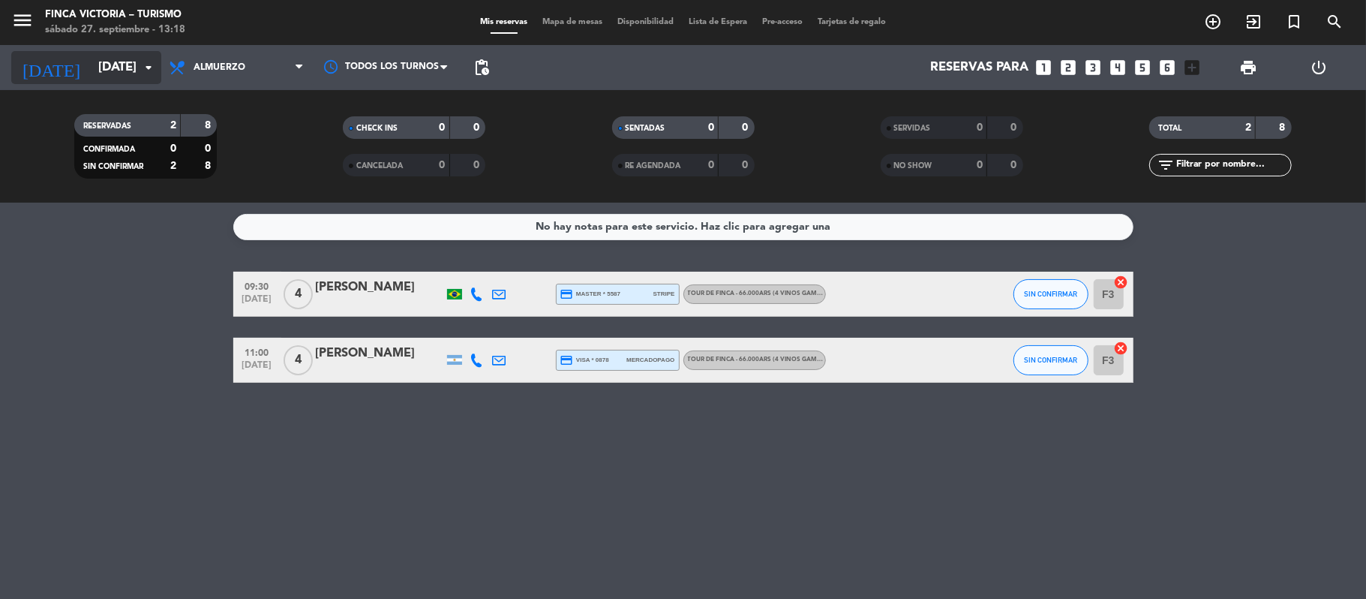
click at [100, 56] on input "[DATE]" at bounding box center [172, 67] width 162 height 29
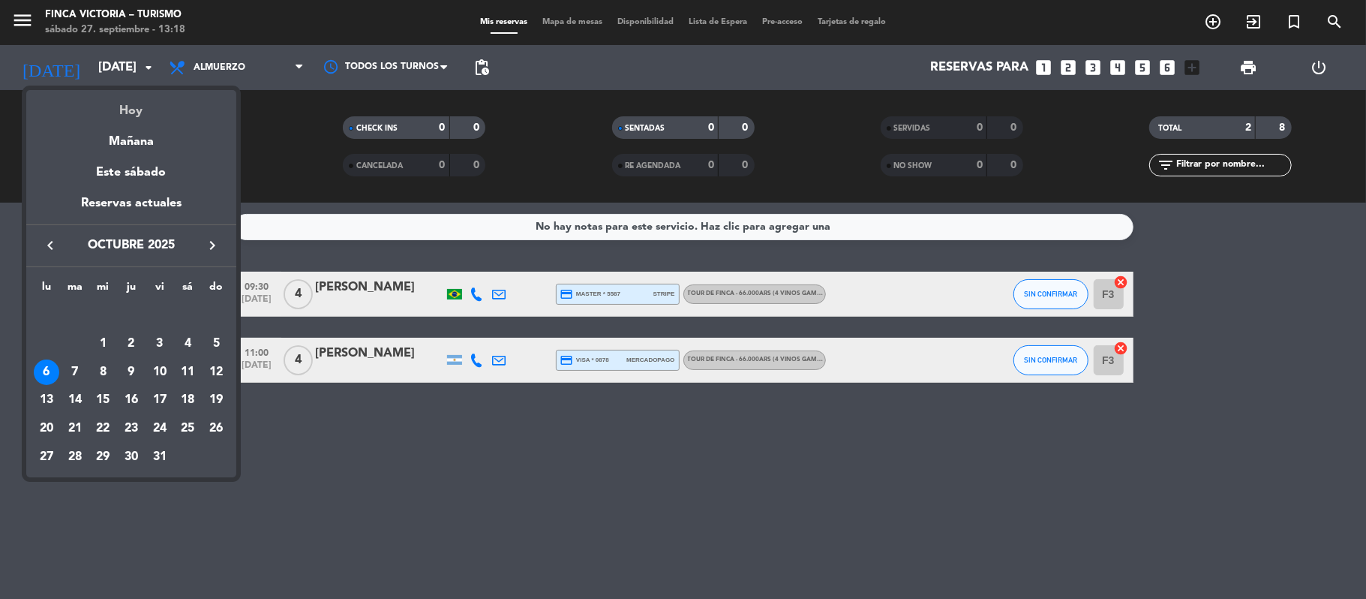
click at [113, 114] on div "Hoy" at bounding box center [131, 105] width 210 height 31
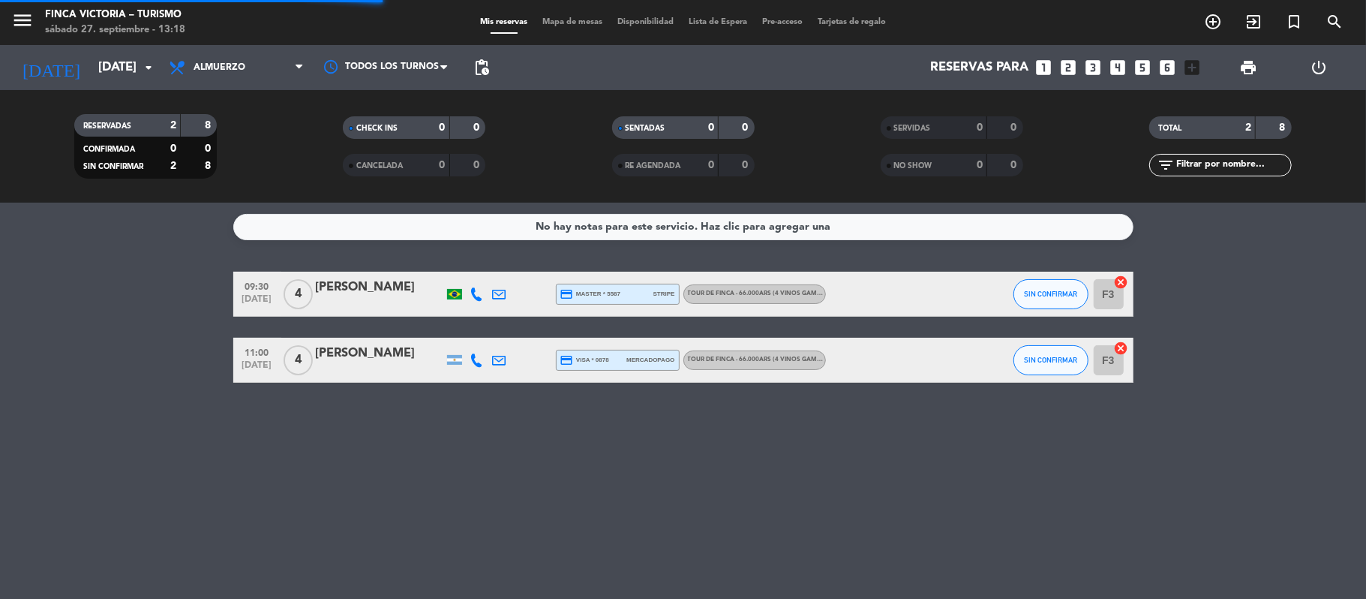
click at [8, 13] on div "menu FINCA VICTORIA – TURISMO [DATE] 27. septiembre - 13:18" at bounding box center [170, 22] width 341 height 35
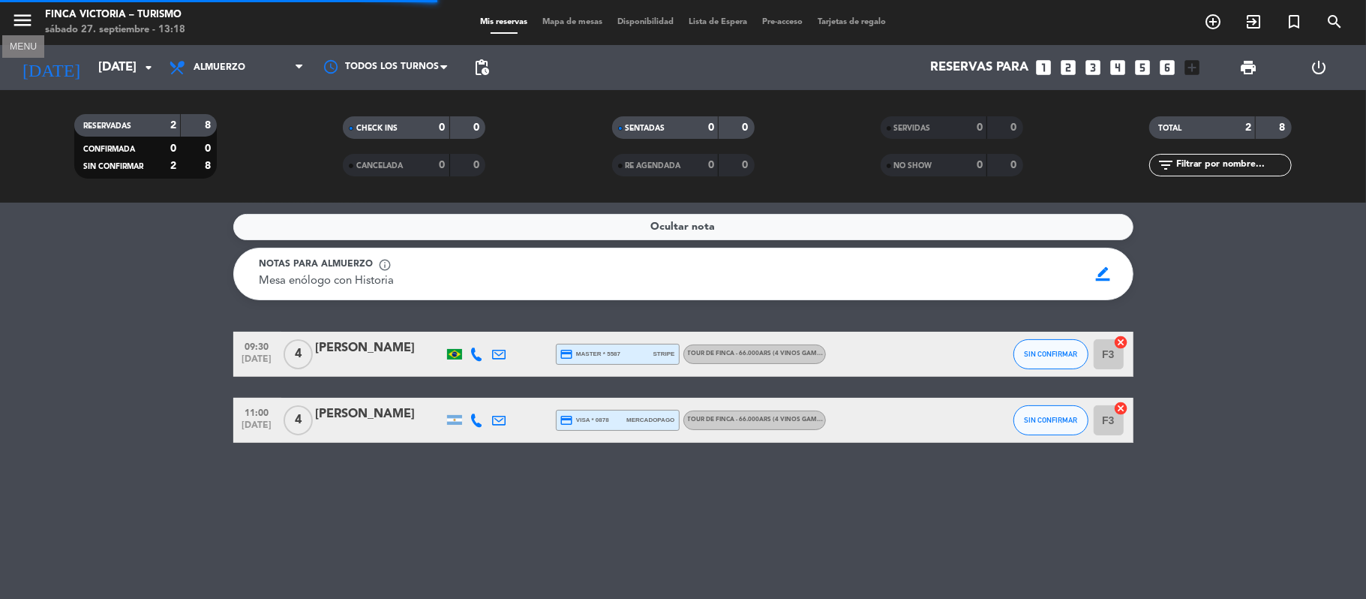
click at [13, 18] on icon "menu" at bounding box center [22, 20] width 23 height 23
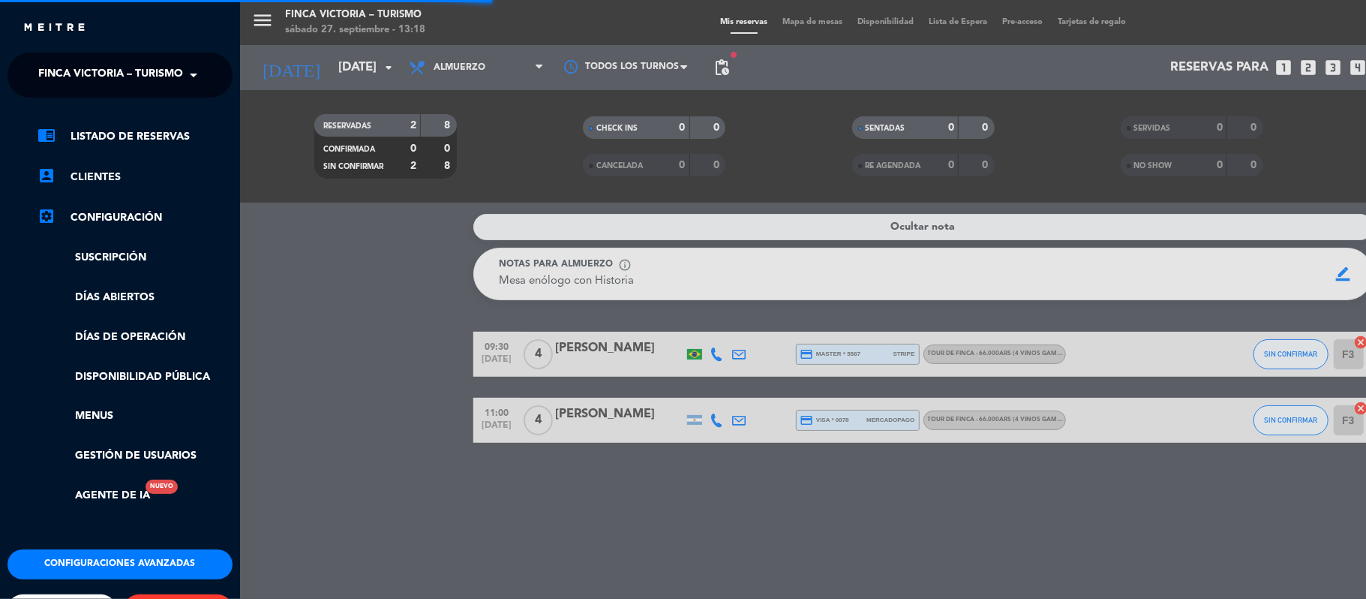
click at [35, 66] on div "× FINCA VICTORIA – TURISMO" at bounding box center [108, 75] width 152 height 32
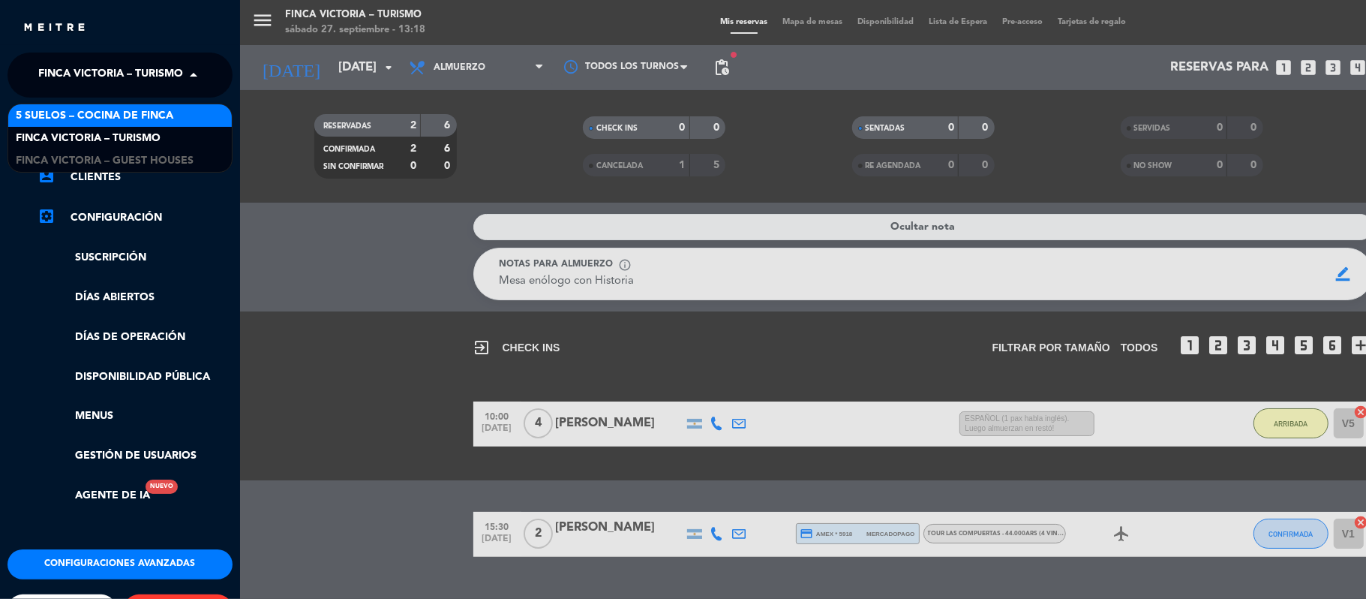
click at [39, 109] on span "5 SUELOS – COCINA DE FINCA" at bounding box center [95, 115] width 158 height 17
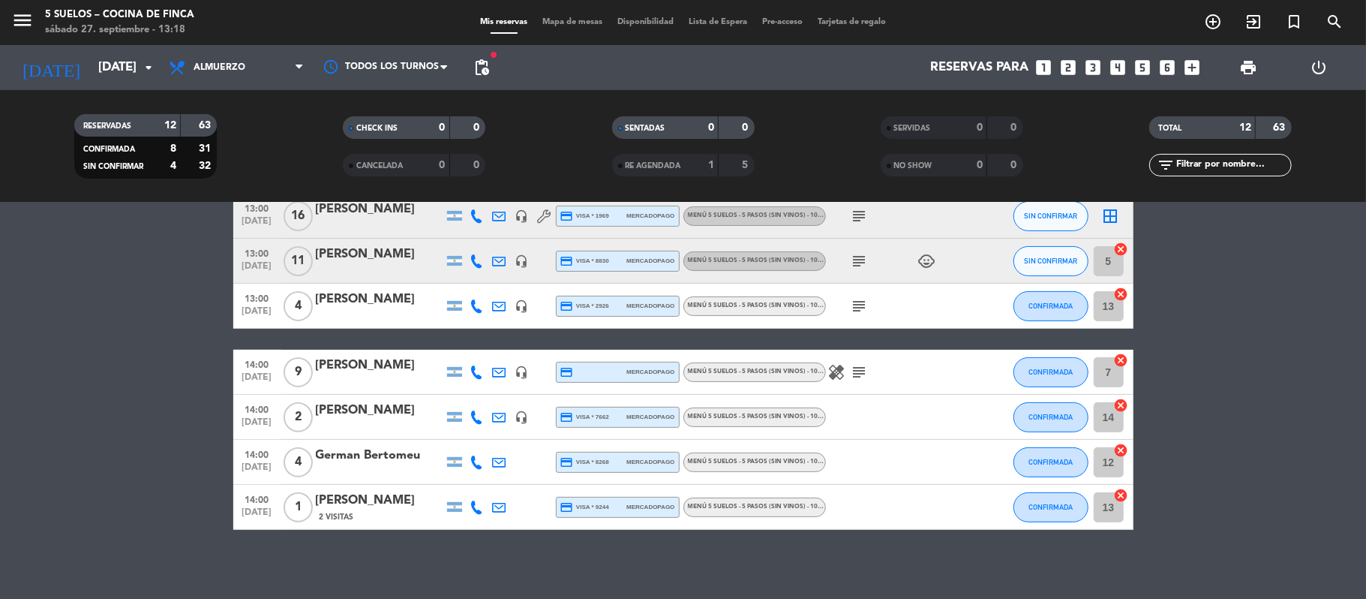
scroll to position [329, 0]
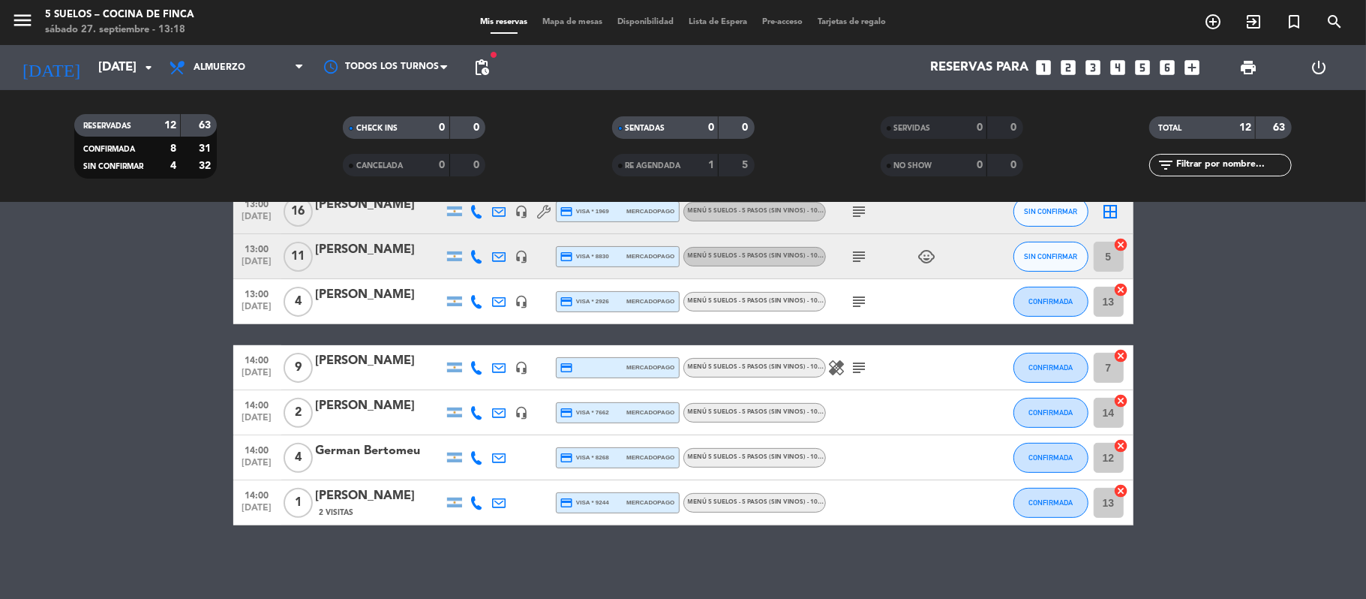
click at [864, 365] on icon "subject" at bounding box center [860, 368] width 18 height 18
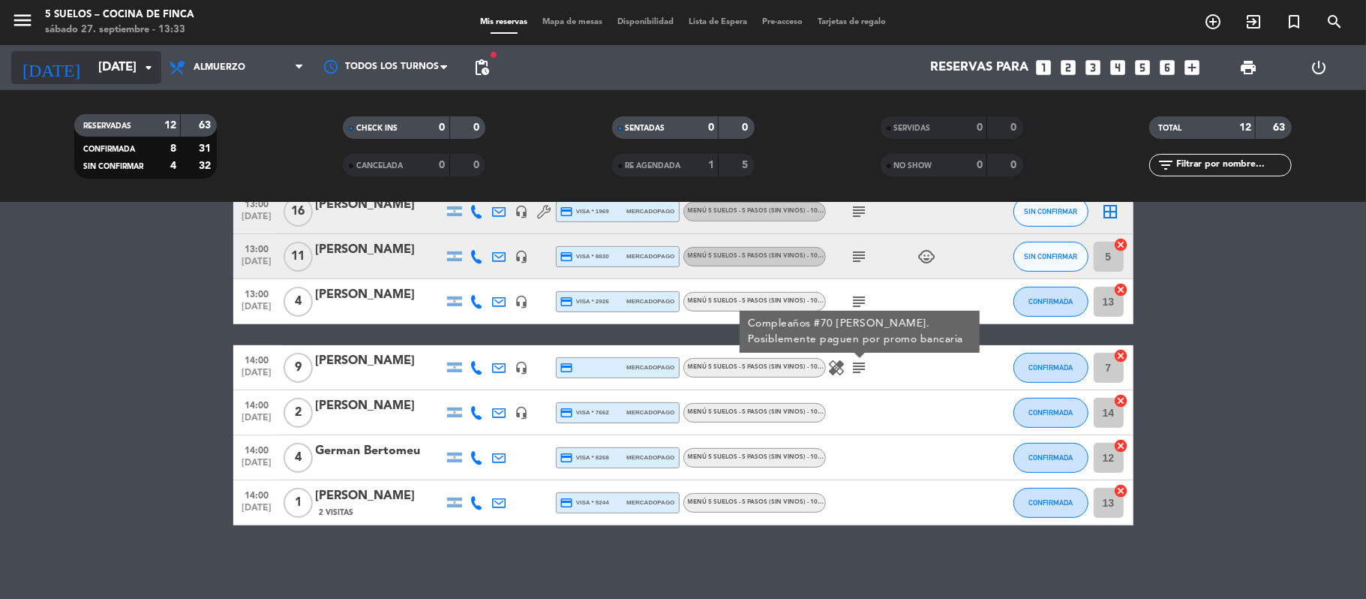
click at [94, 80] on input "[DATE]" at bounding box center [172, 67] width 162 height 29
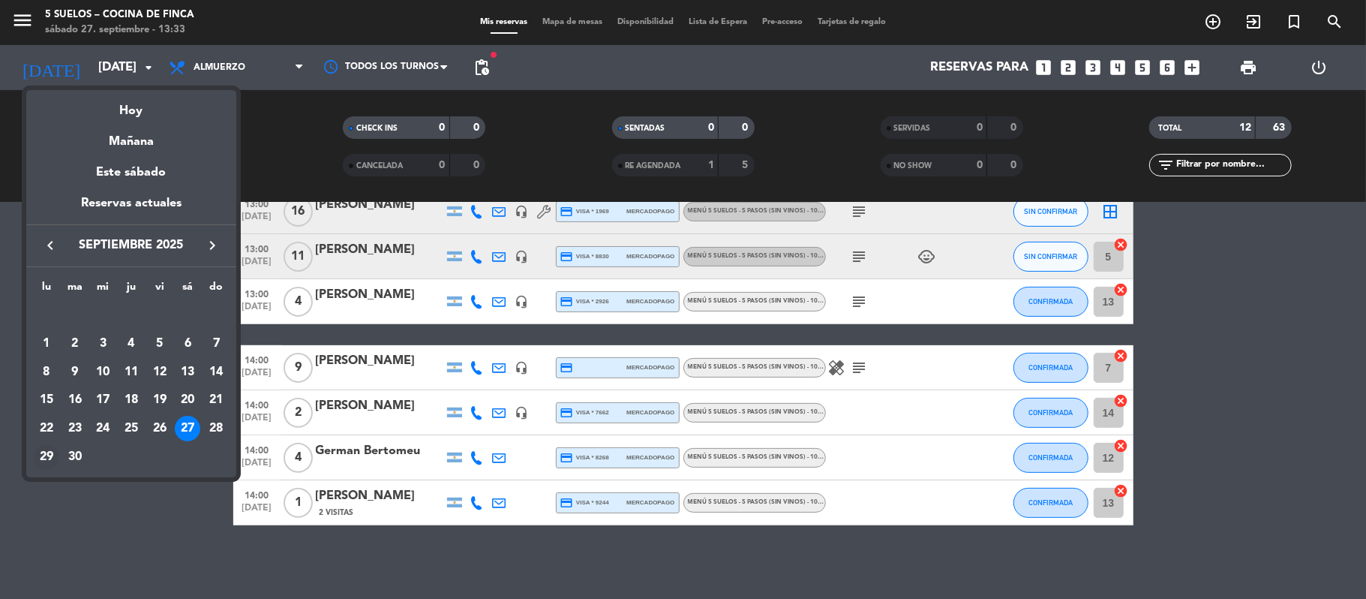
click at [45, 451] on div "29" at bounding box center [47, 457] width 26 height 26
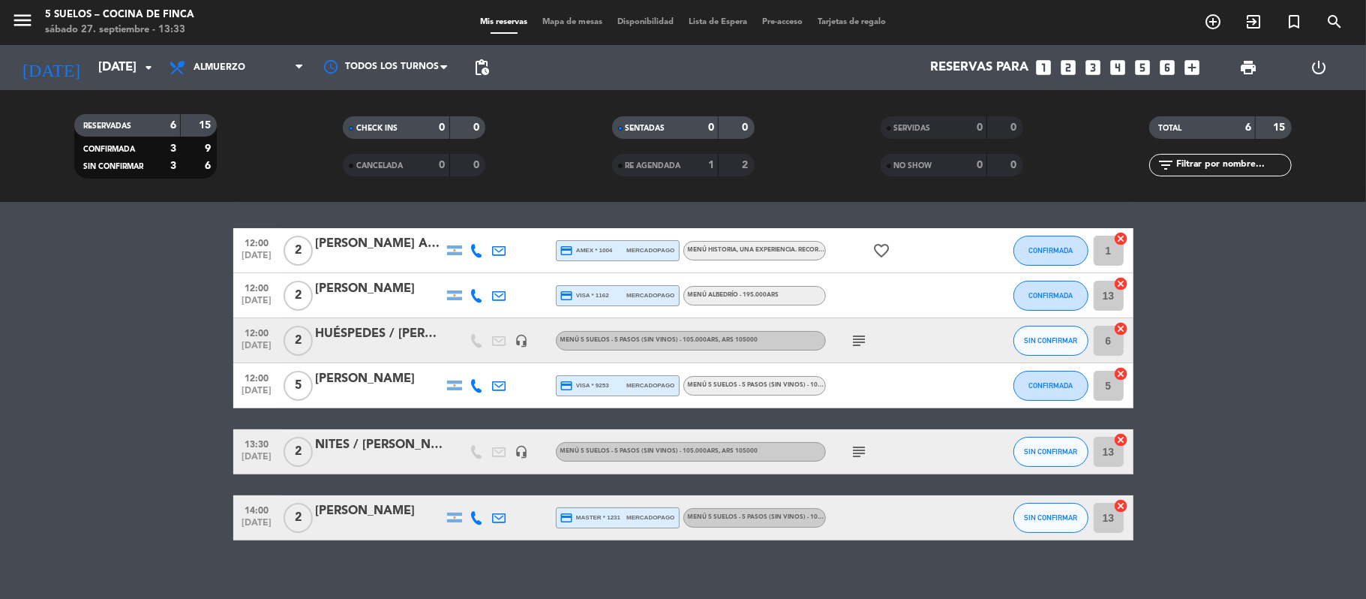
scroll to position [0, 0]
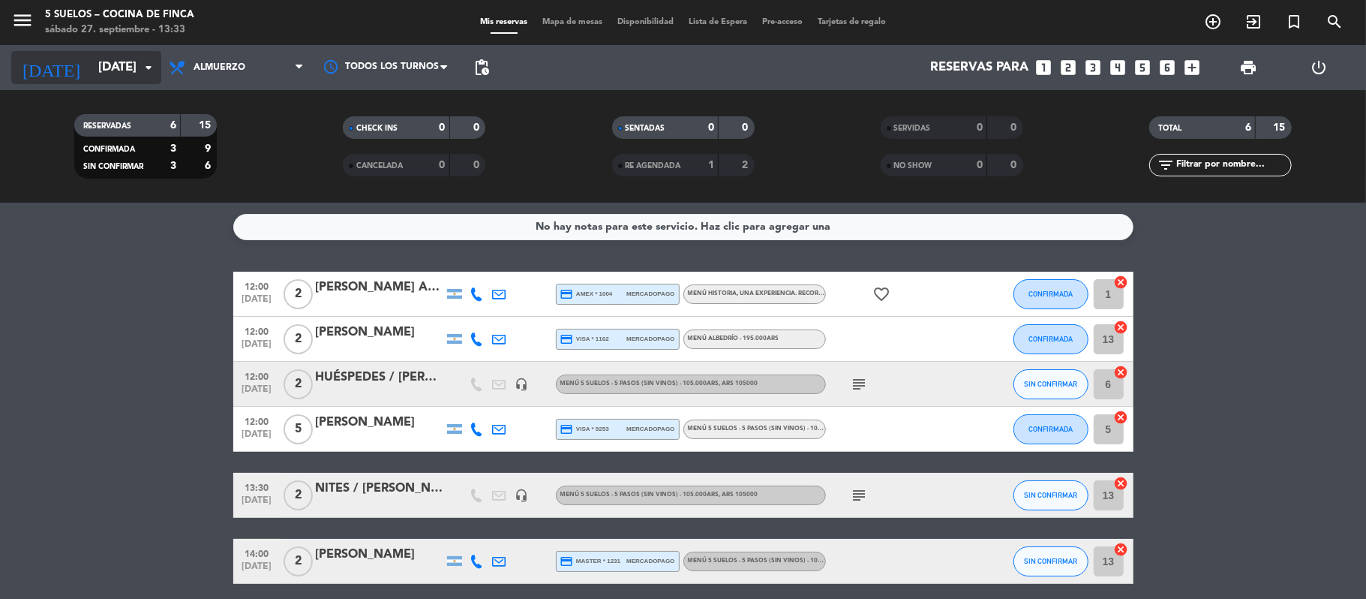
click at [91, 73] on input "[DATE]" at bounding box center [172, 67] width 162 height 29
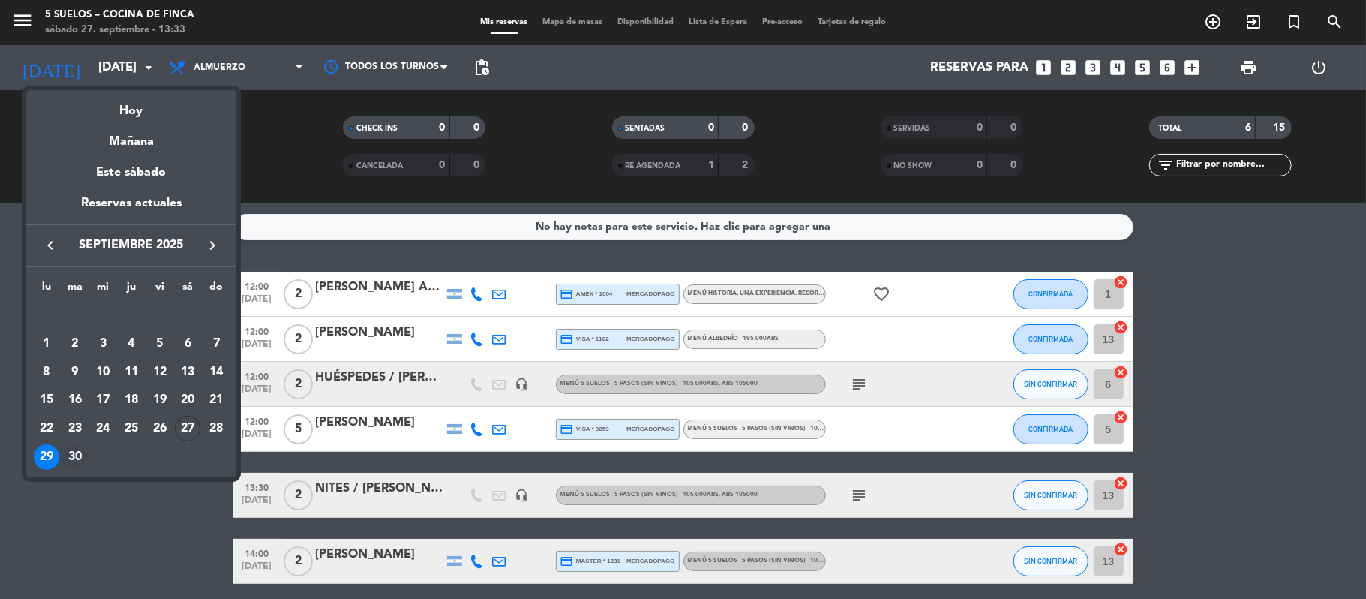
click at [67, 462] on div "30" at bounding box center [75, 457] width 26 height 26
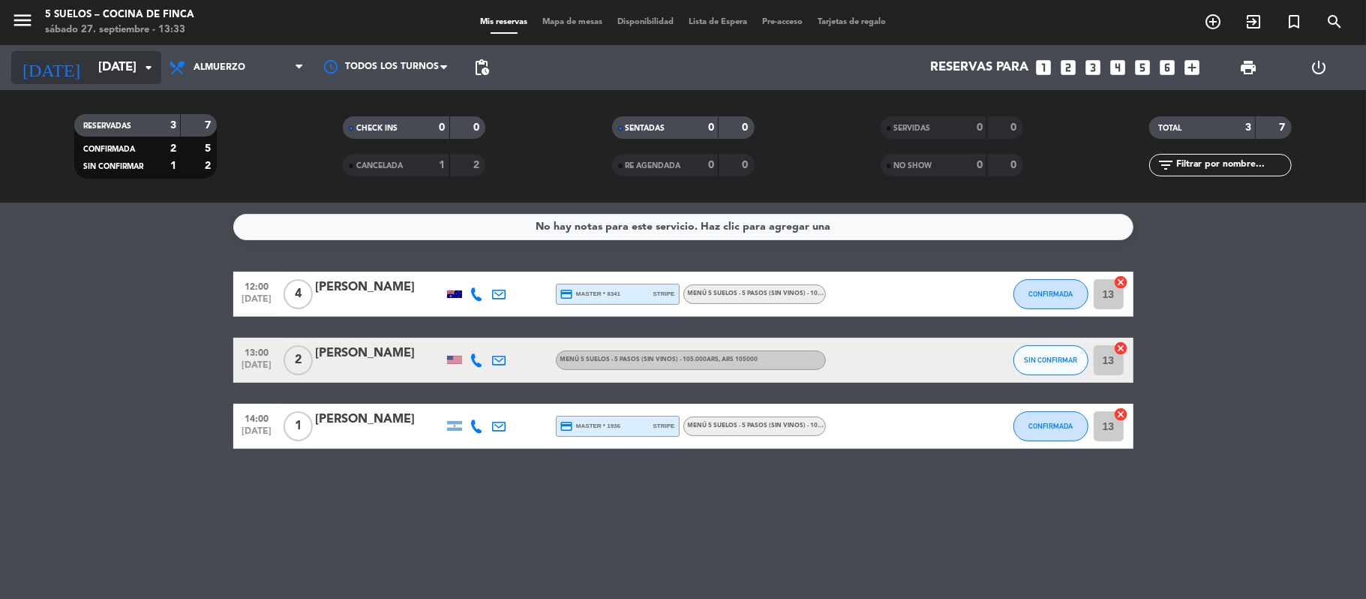
click at [91, 62] on input "[DATE]" at bounding box center [172, 67] width 162 height 29
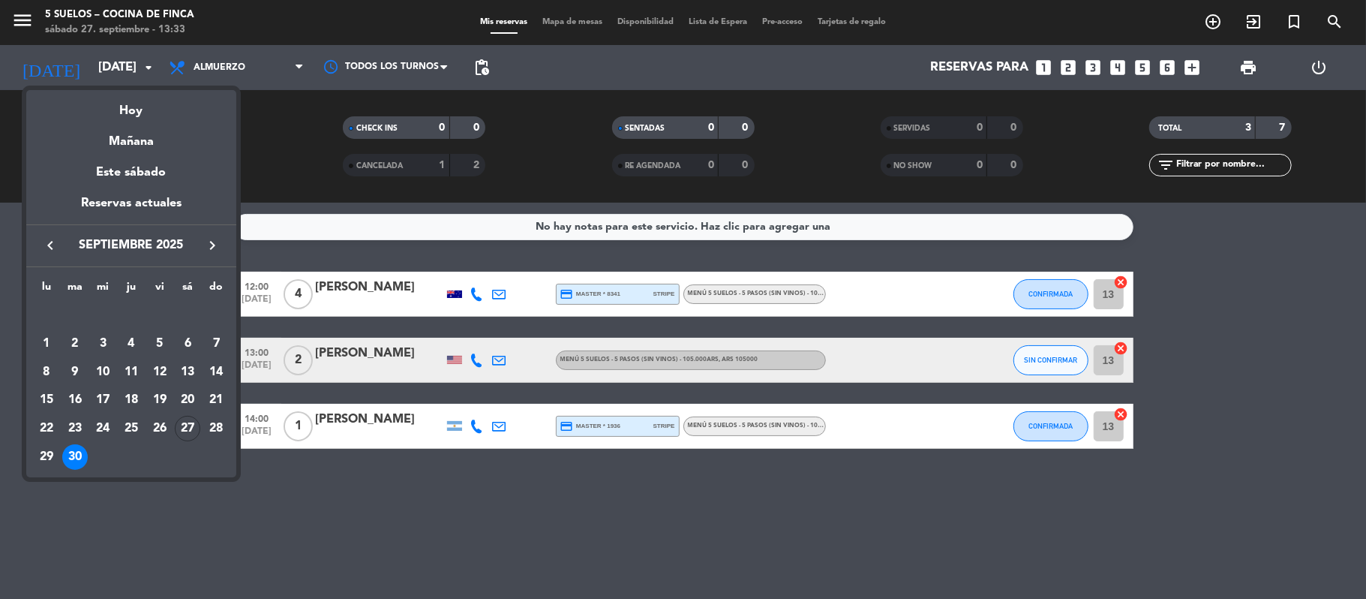
click at [206, 241] on icon "keyboard_arrow_right" at bounding box center [212, 245] width 18 height 18
click at [97, 349] on div "1" at bounding box center [103, 344] width 26 height 26
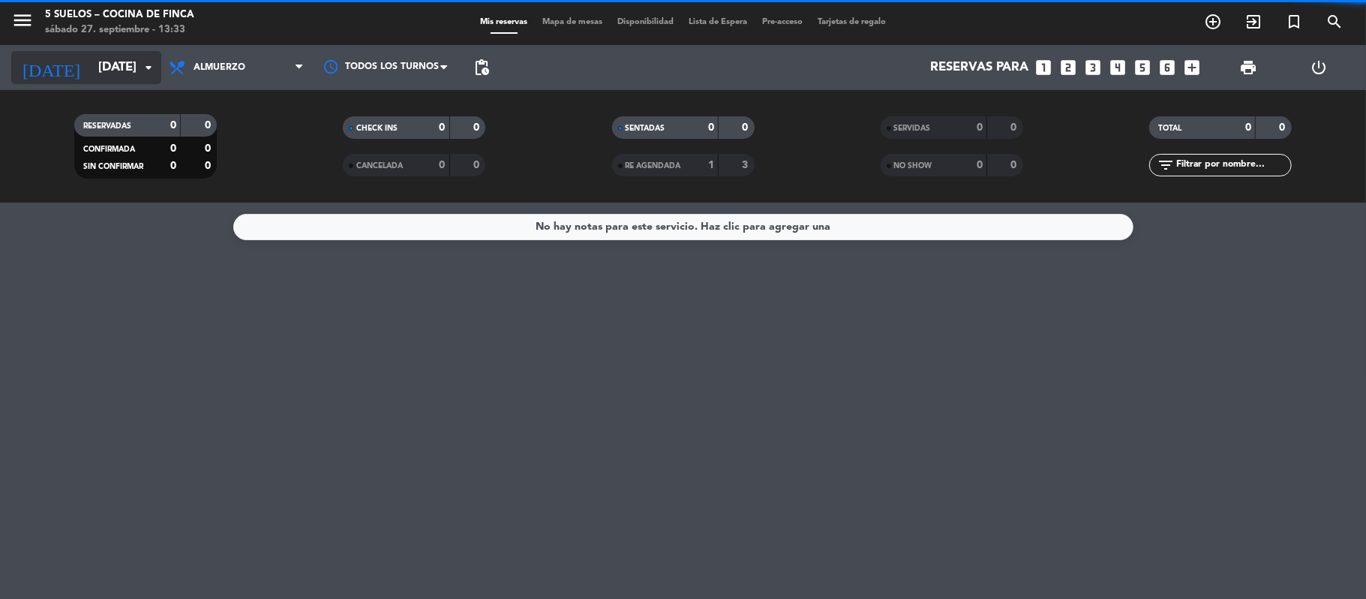
click at [102, 58] on input "[DATE]" at bounding box center [172, 67] width 162 height 29
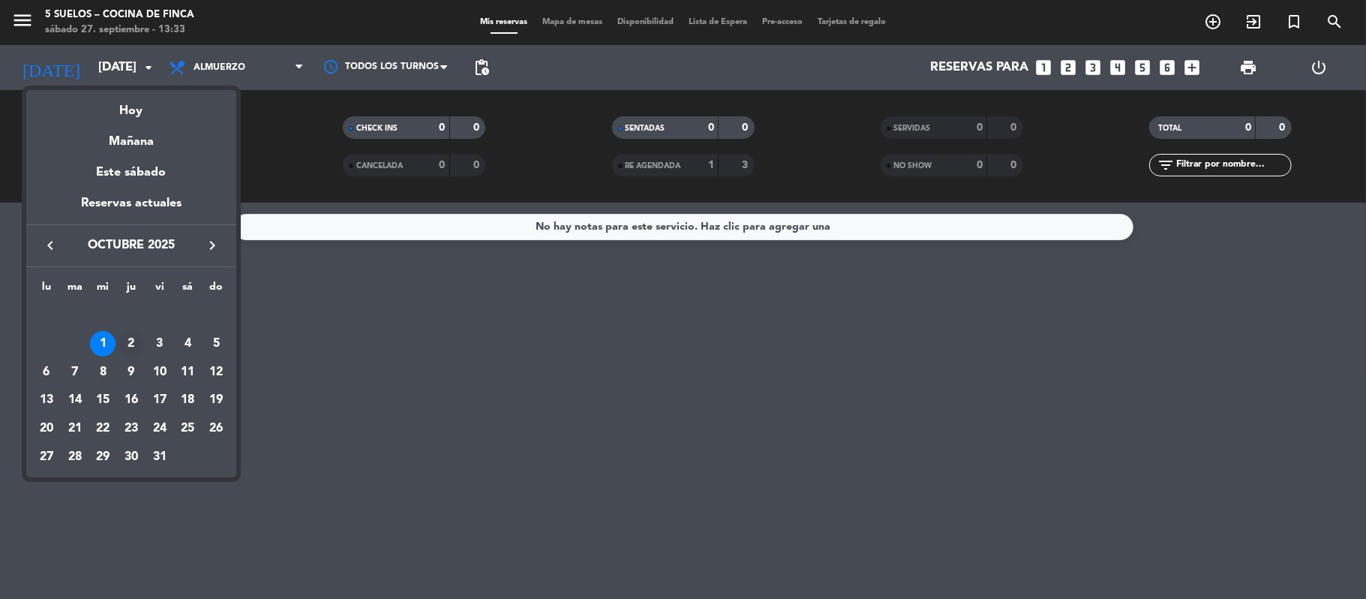
click at [130, 338] on div "2" at bounding box center [132, 344] width 26 height 26
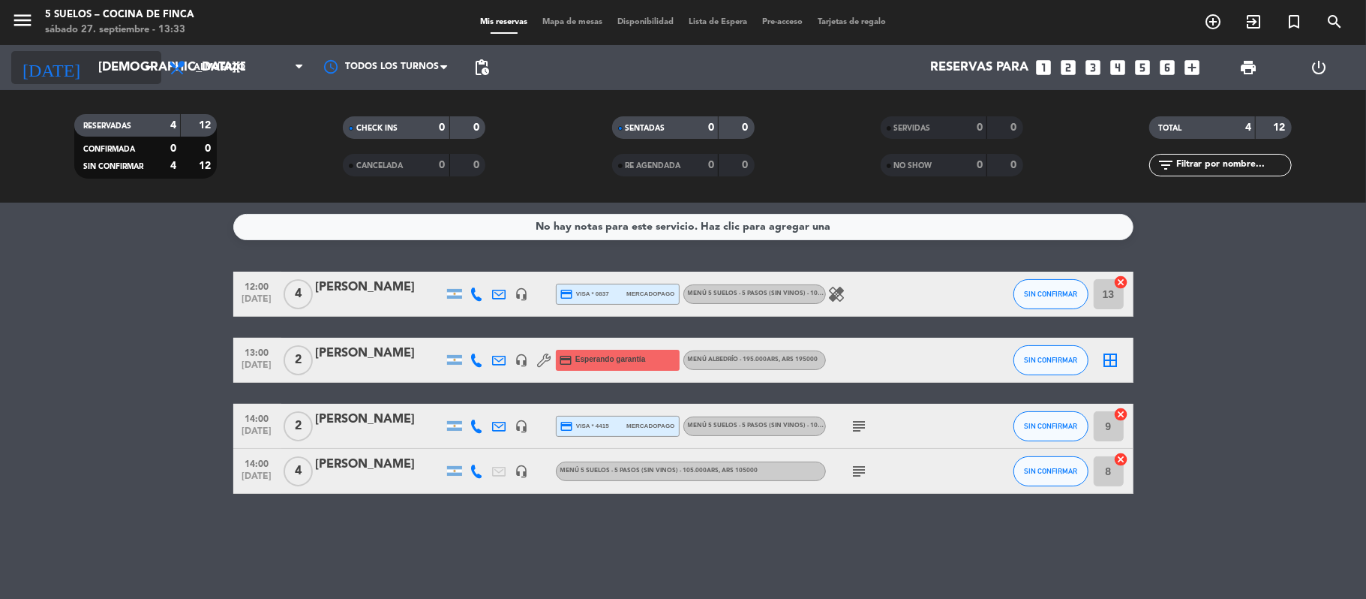
click at [105, 70] on input "[DEMOGRAPHIC_DATA][DATE]" at bounding box center [172, 67] width 162 height 29
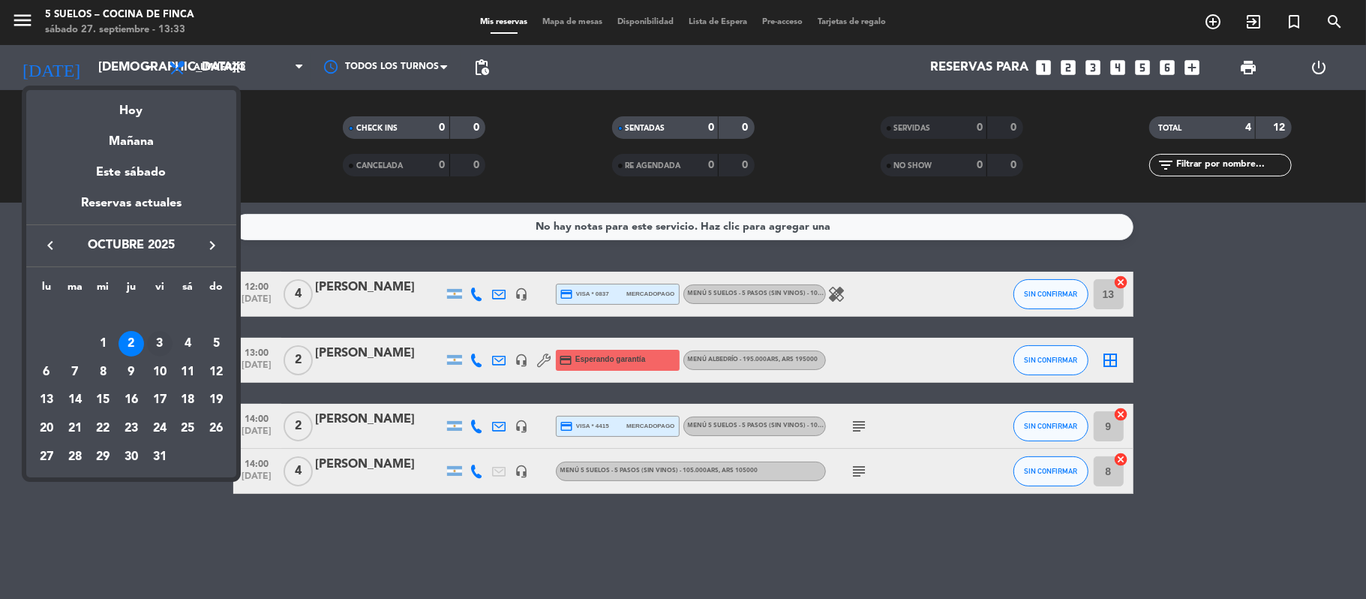
click at [157, 342] on div "3" at bounding box center [160, 344] width 26 height 26
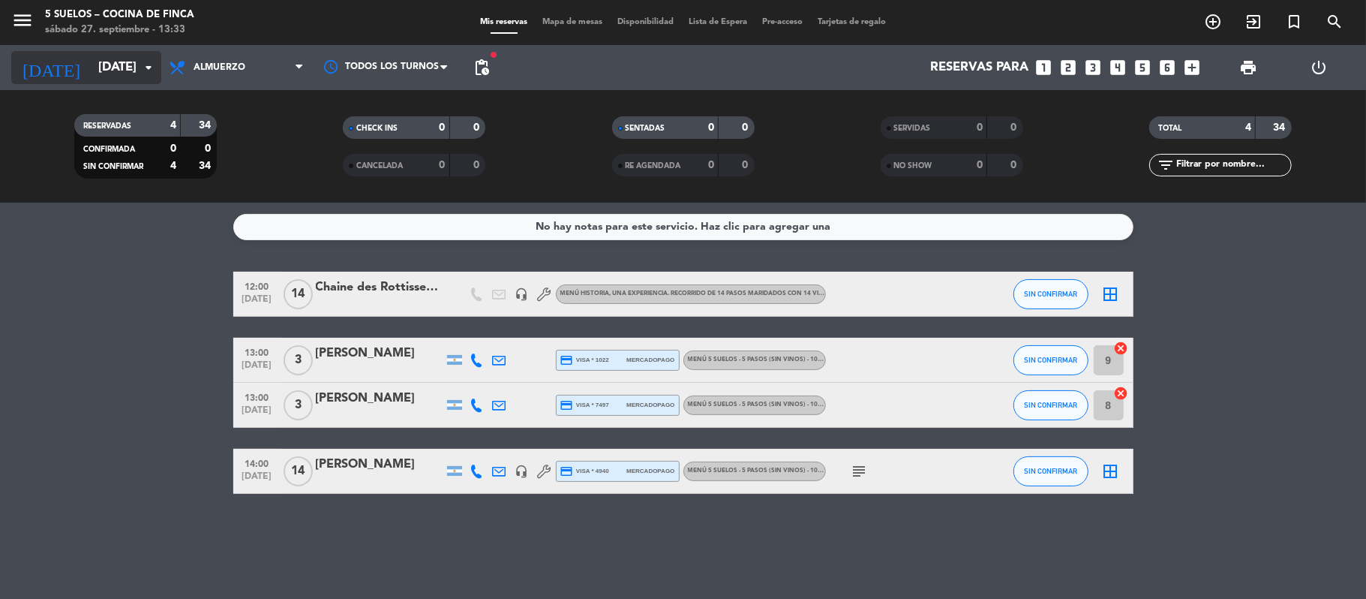
click at [91, 74] on input "[DATE]" at bounding box center [172, 67] width 162 height 29
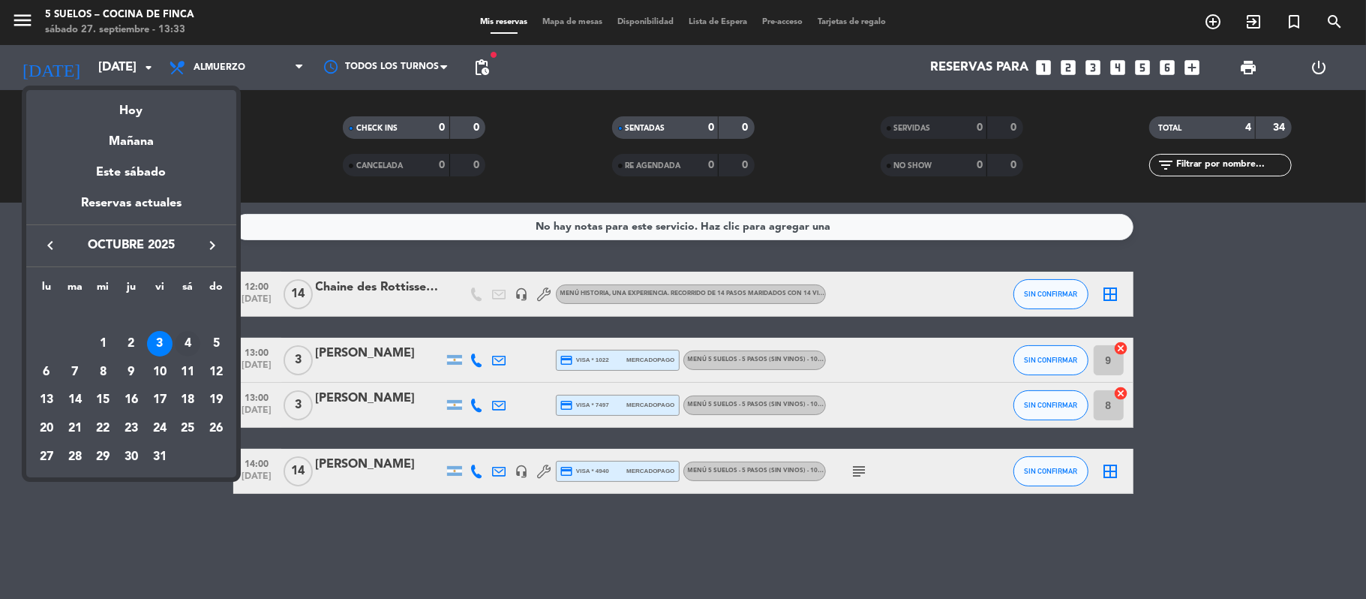
click at [184, 343] on div "4" at bounding box center [188, 344] width 26 height 26
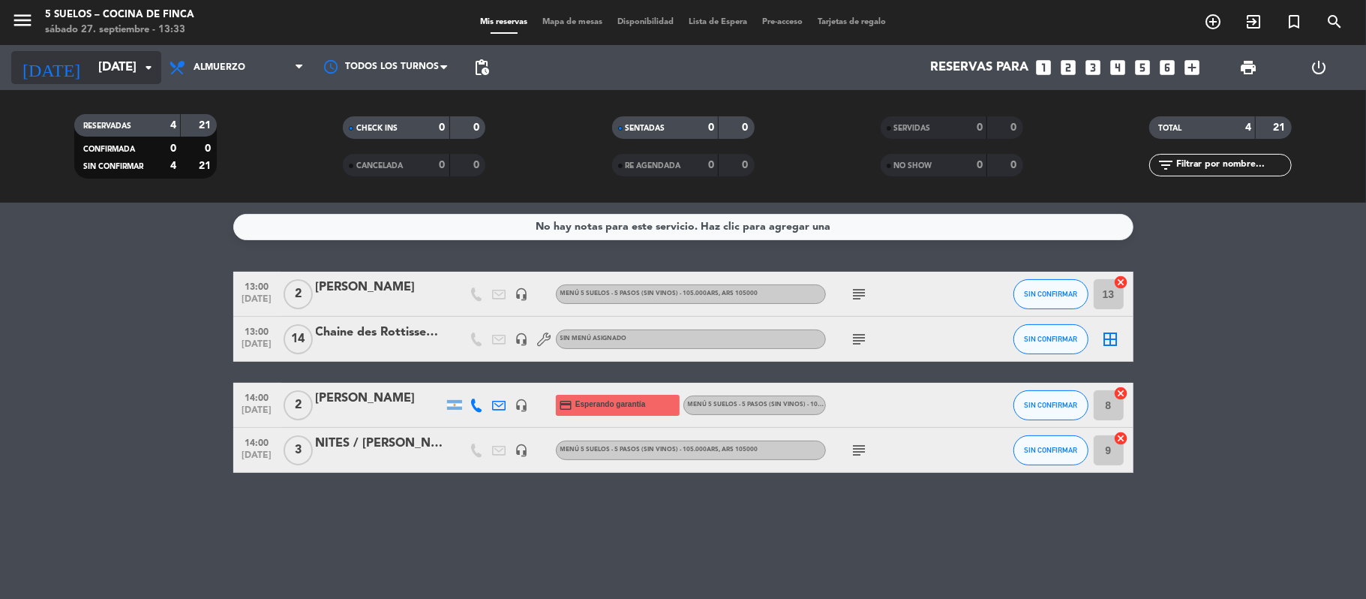
click at [102, 63] on input "[DATE]" at bounding box center [172, 67] width 162 height 29
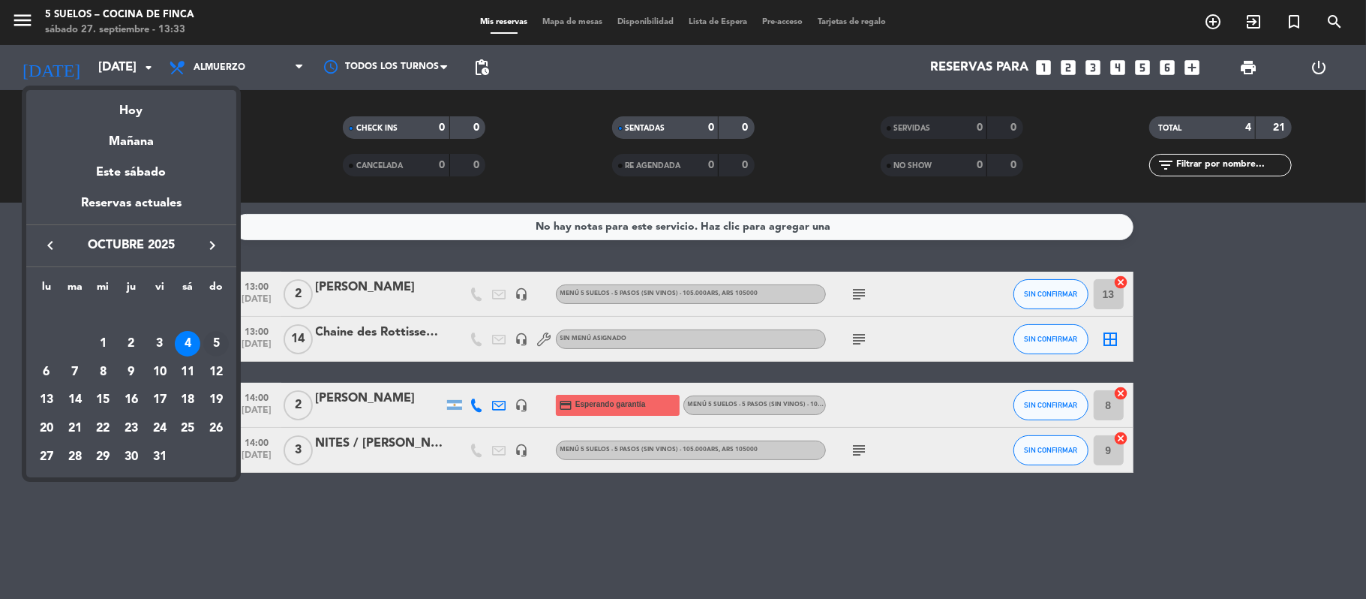
click at [210, 336] on div "5" at bounding box center [216, 344] width 26 height 26
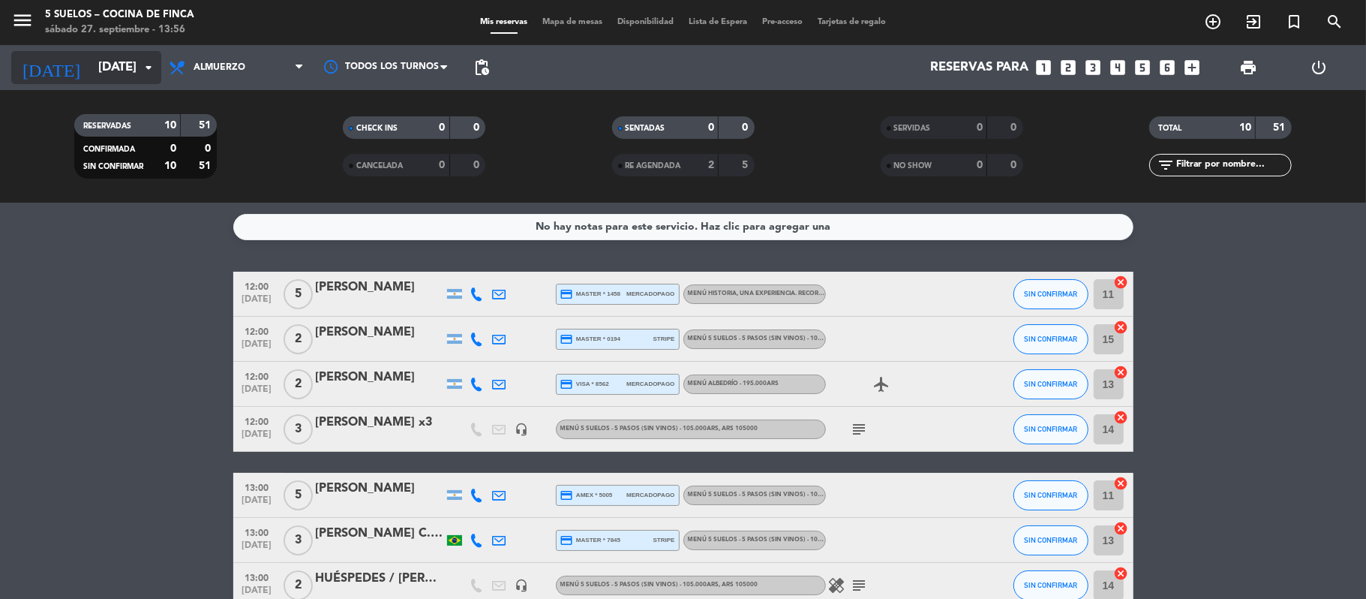
click at [94, 78] on input "[DATE]" at bounding box center [172, 67] width 162 height 29
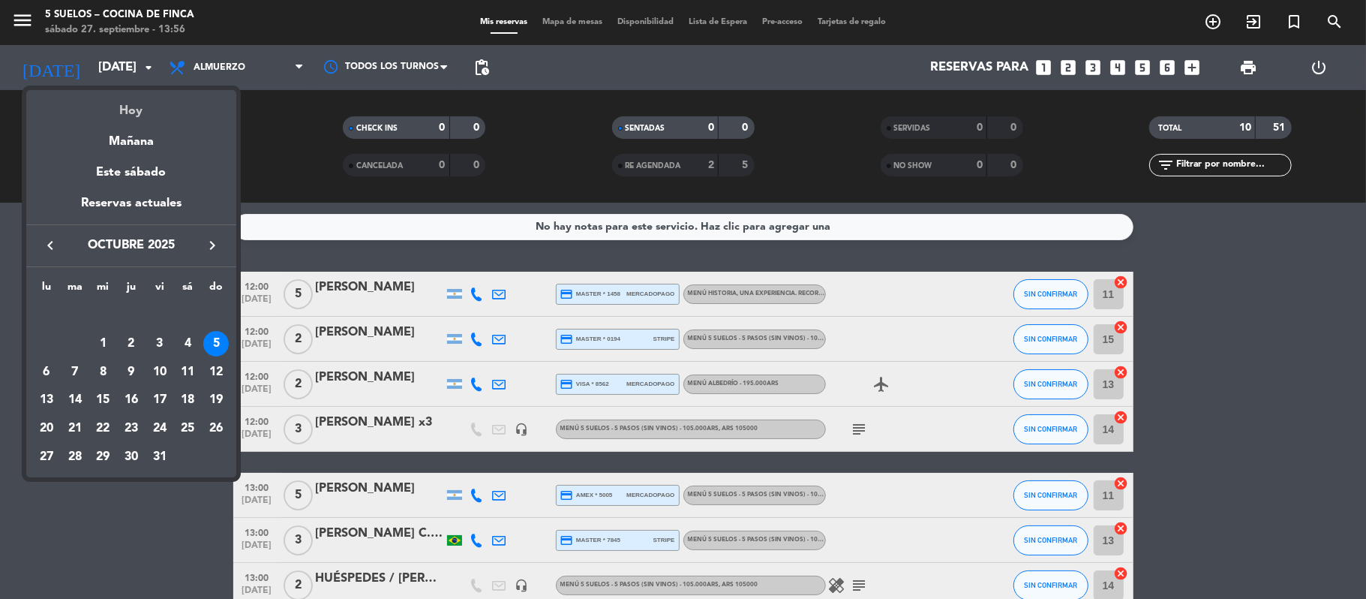
click at [114, 117] on div "Hoy" at bounding box center [131, 105] width 210 height 31
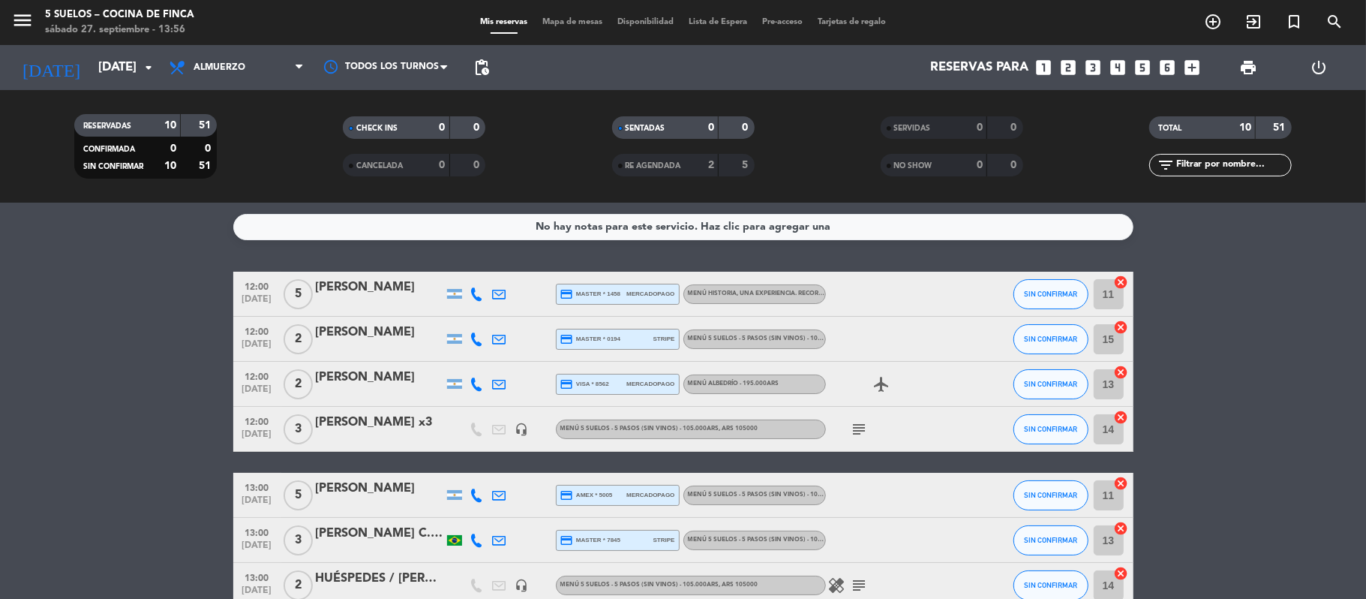
type input "[DATE]"
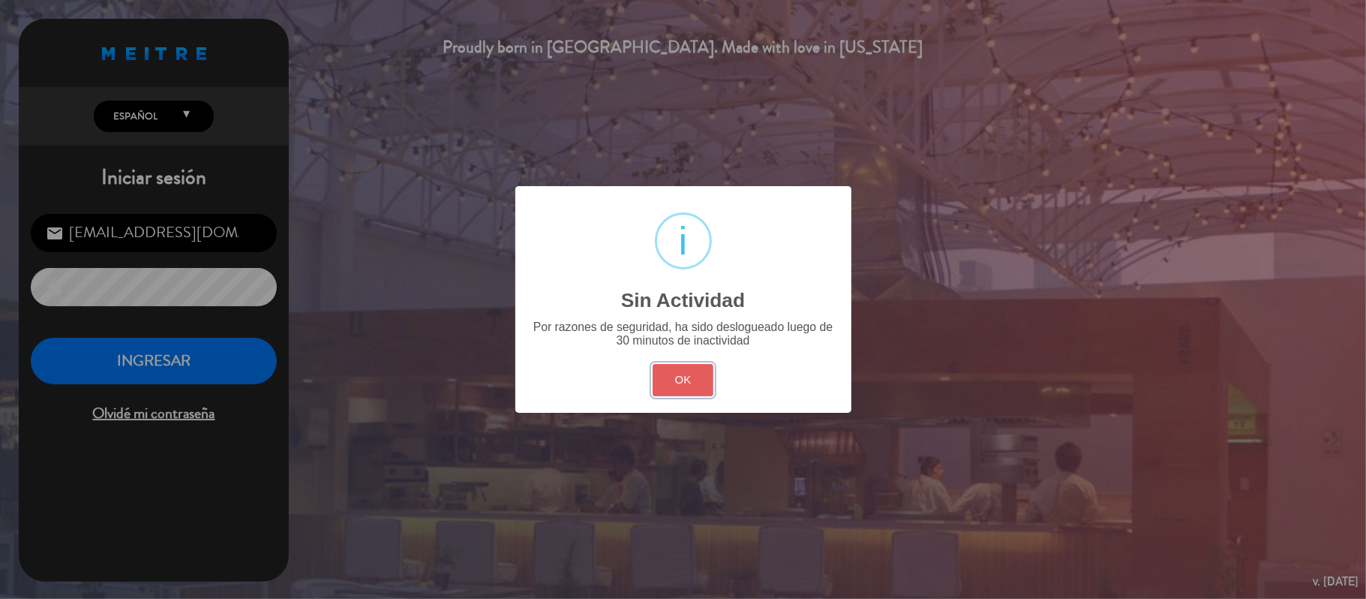
click at [662, 368] on button "OK" at bounding box center [683, 380] width 61 height 32
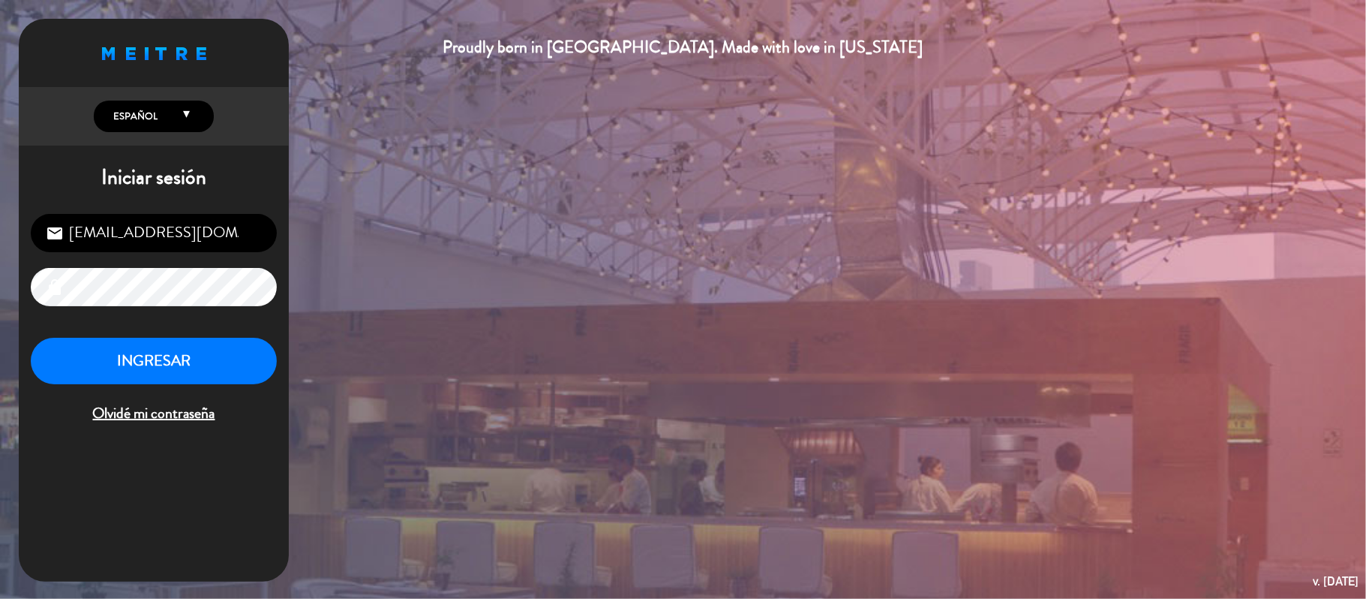
click at [219, 236] on input "[EMAIL_ADDRESS][DOMAIN_NAME]" at bounding box center [154, 233] width 246 height 38
type input "[EMAIL_ADDRESS][DOMAIN_NAME]"
click at [134, 368] on button "INGRESAR" at bounding box center [154, 361] width 246 height 47
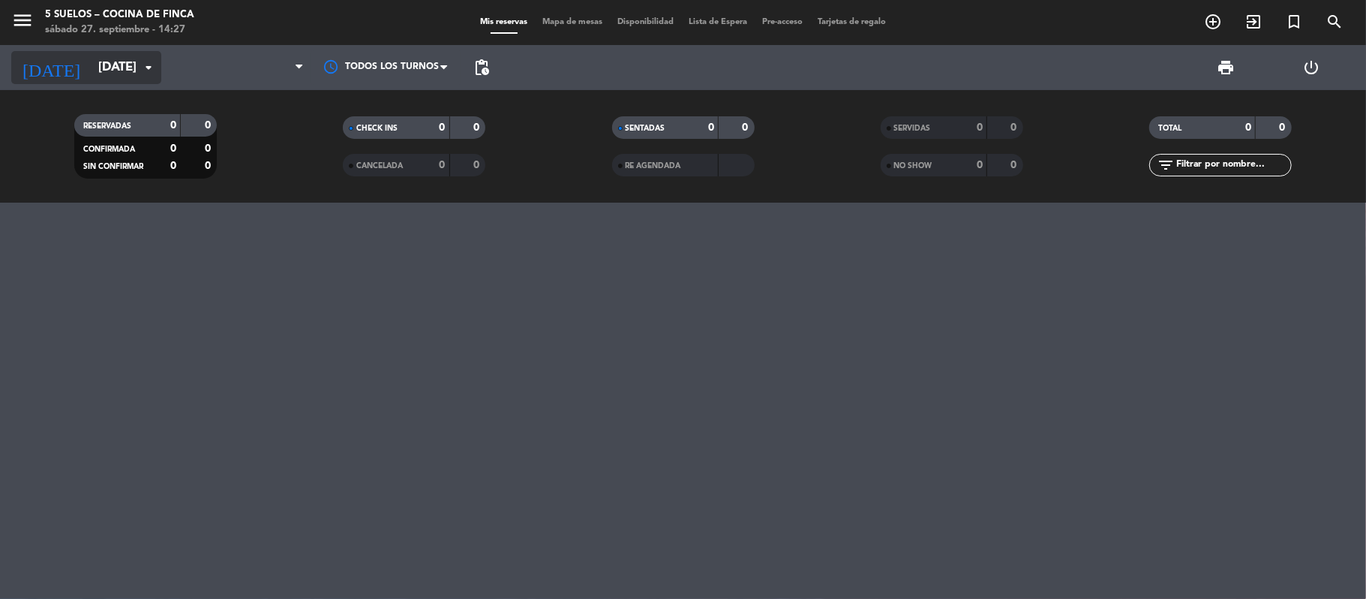
click at [99, 73] on input "[DATE]" at bounding box center [172, 67] width 162 height 29
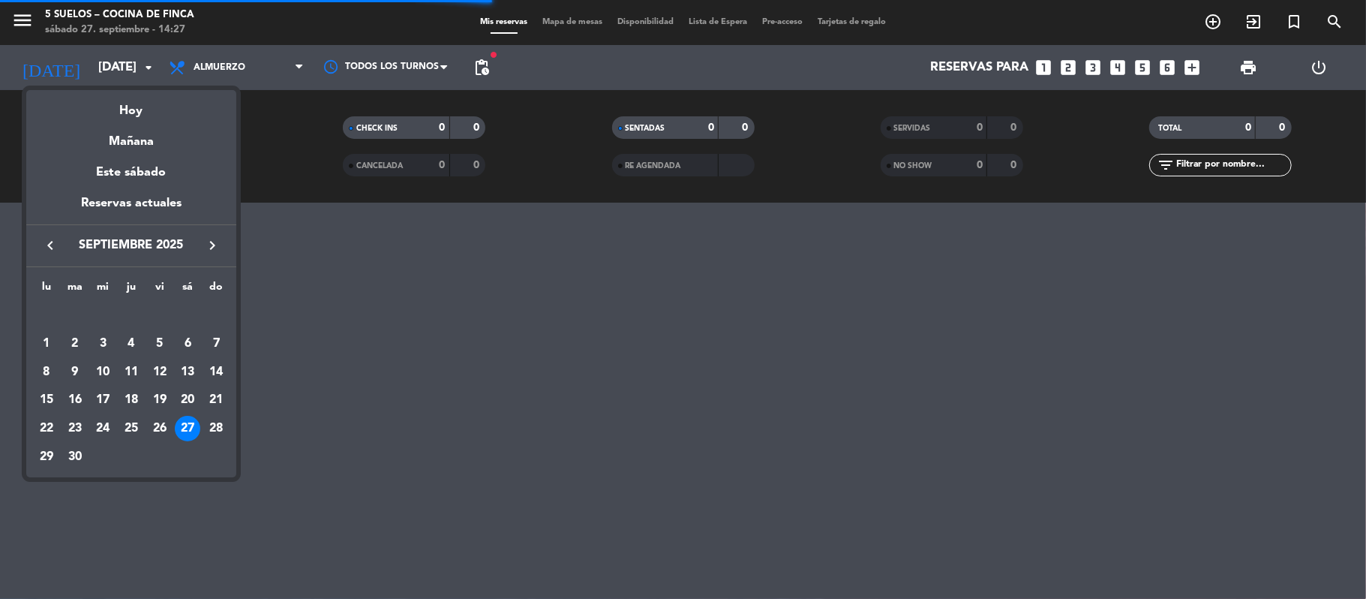
click at [209, 255] on button "keyboard_arrow_right" at bounding box center [212, 246] width 27 height 20
click at [161, 399] on div "17" at bounding box center [160, 400] width 26 height 26
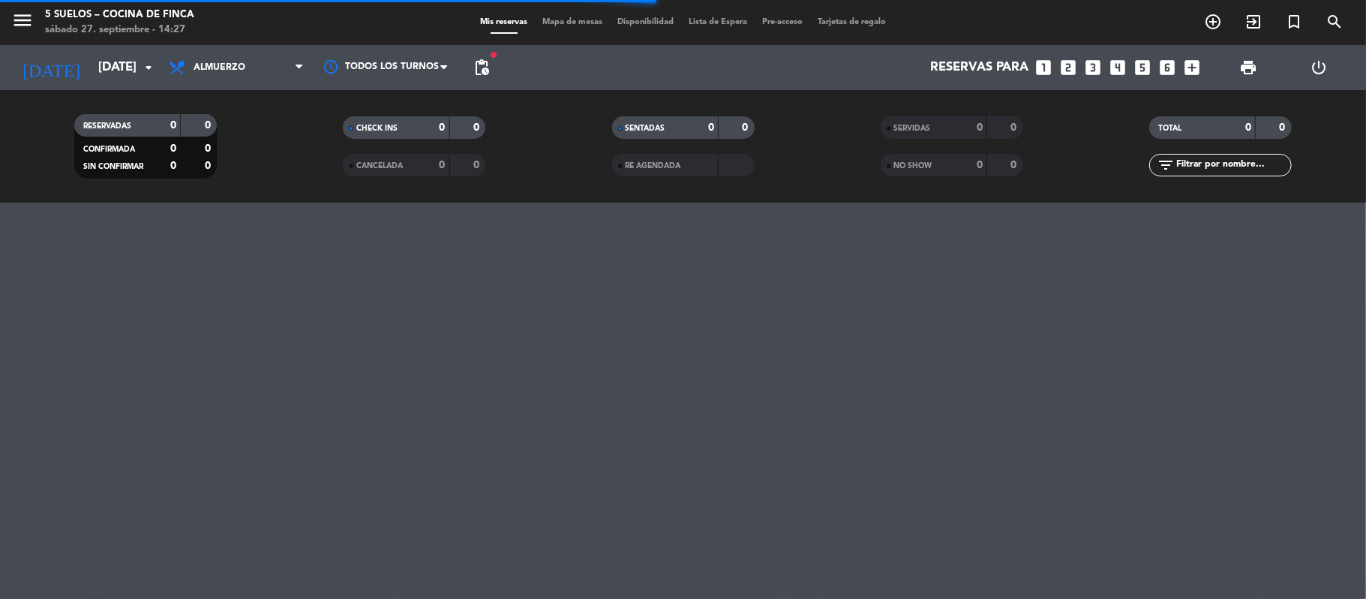
type input "[DATE]"
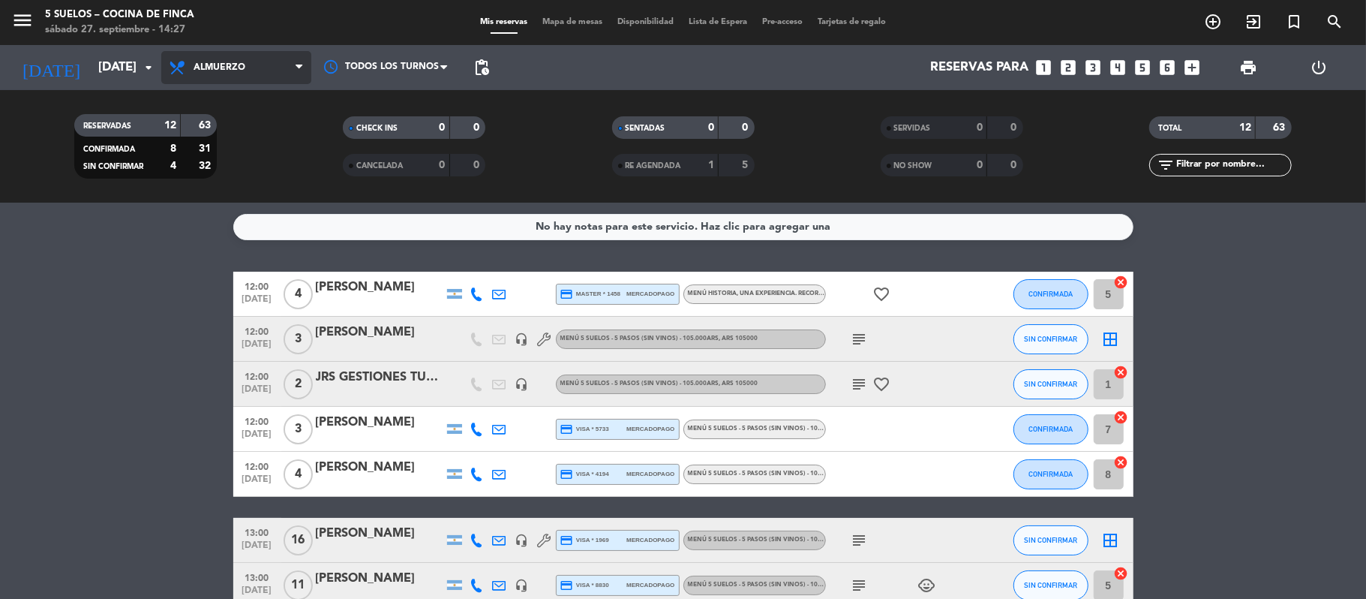
click at [221, 69] on span "Almuerzo" at bounding box center [220, 67] width 52 height 11
click at [220, 171] on div "menu 5 SUELOS – COCINA DE FINCA [DATE] 27. septiembre - 14:27 Mis reservas Mapa…" at bounding box center [683, 101] width 1366 height 203
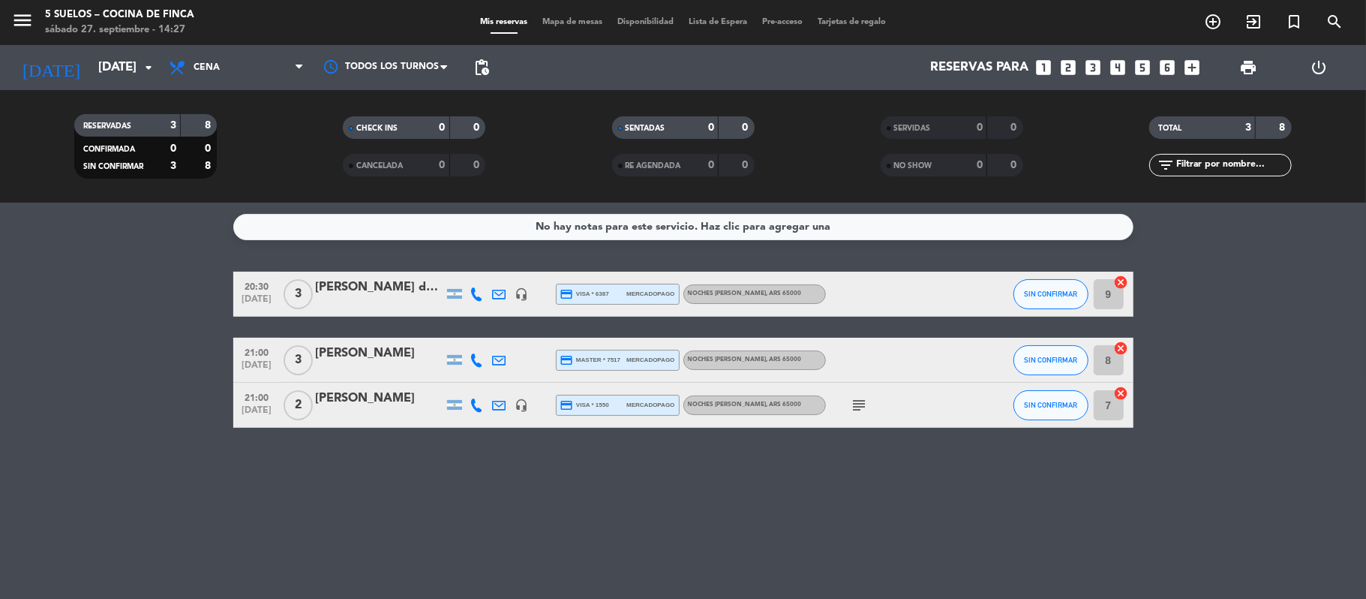
click at [366, 414] on div at bounding box center [380, 415] width 128 height 12
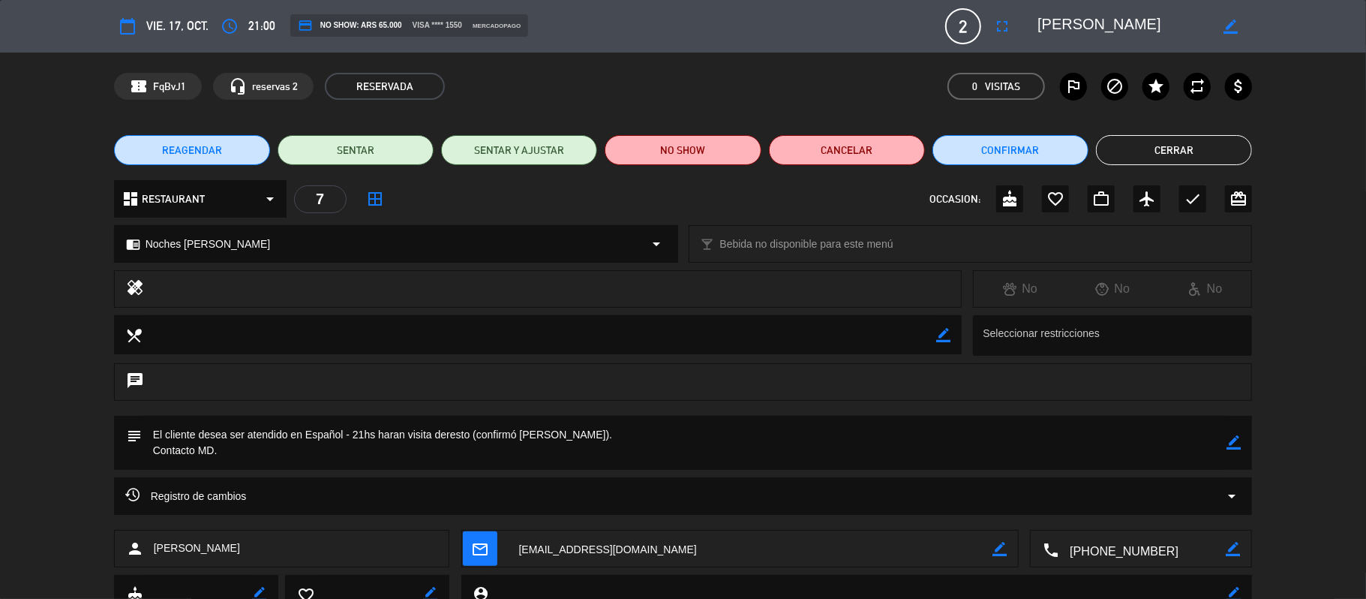
click at [1233, 439] on icon "border_color" at bounding box center [1234, 442] width 14 height 14
click at [370, 453] on textarea at bounding box center [685, 443] width 1086 height 54
type textarea "21hs haran visita deresto (confirmó [PERSON_NAME]). Contacto MD, quien solicitó…"
click at [1246, 445] on div "subject" at bounding box center [683, 443] width 1139 height 54
click at [1238, 445] on icon at bounding box center [1234, 442] width 14 height 14
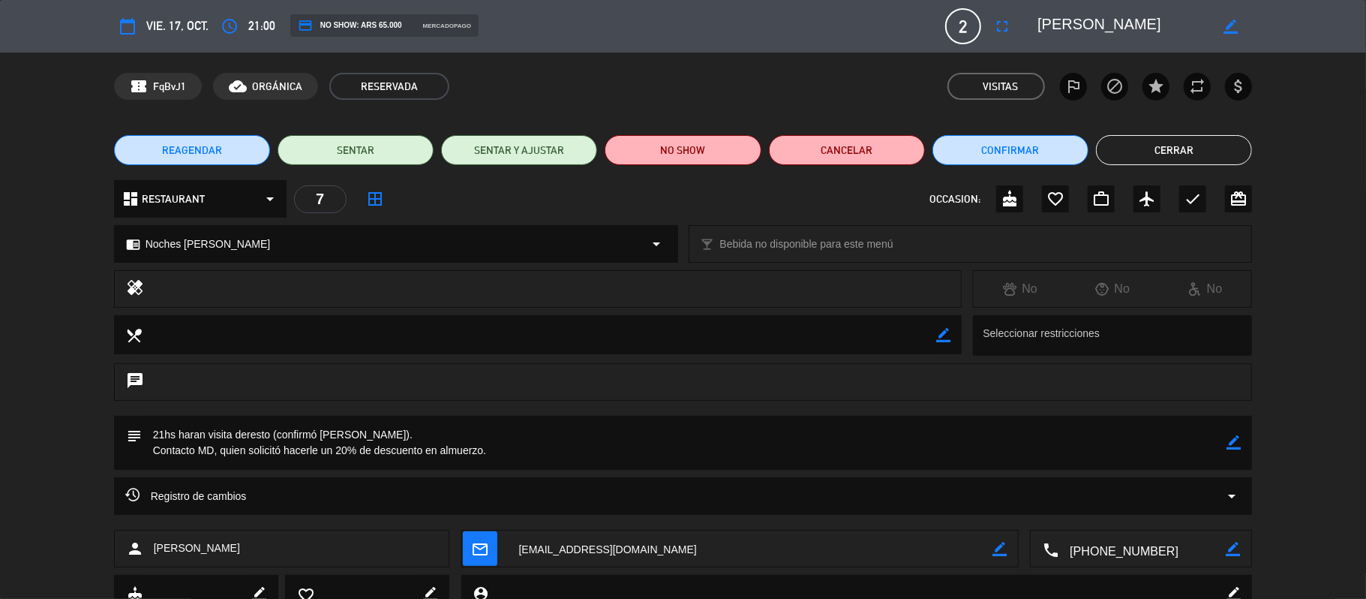
click at [1162, 141] on button "Cerrar" at bounding box center [1174, 150] width 156 height 30
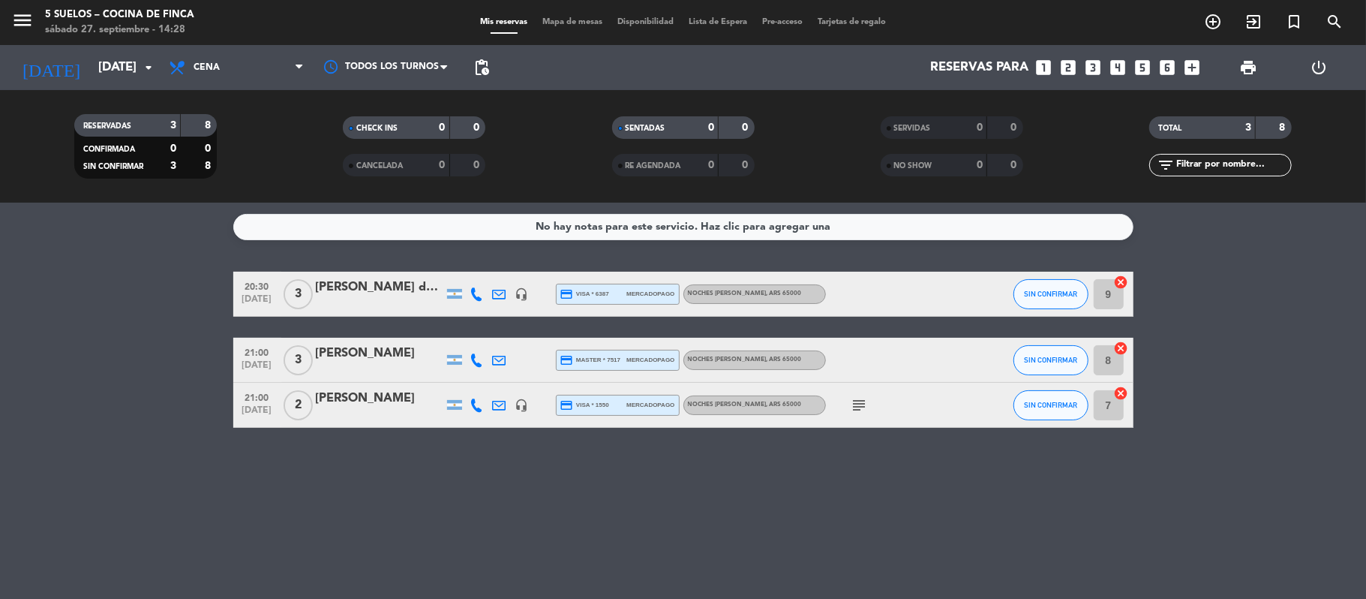
click at [72, 47] on div "[DATE] [DATE] arrow_drop_down" at bounding box center [86, 67] width 150 height 45
click at [91, 65] on input "[DATE]" at bounding box center [172, 67] width 162 height 29
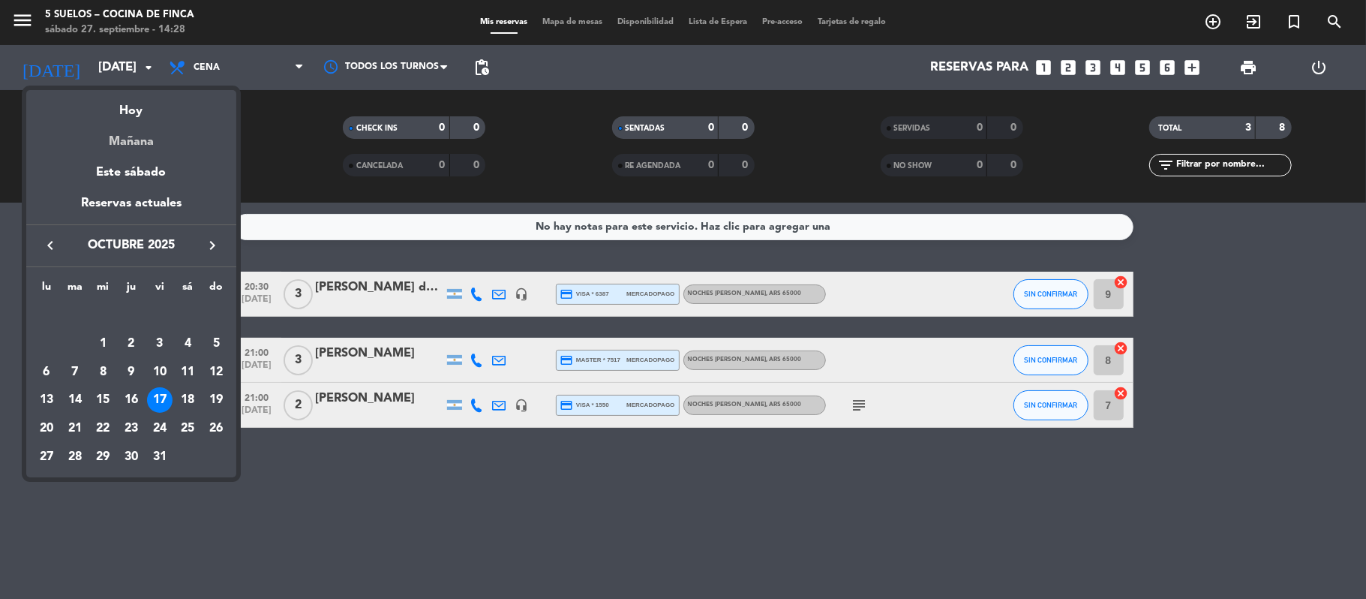
click at [103, 134] on div "Mañana" at bounding box center [131, 136] width 210 height 31
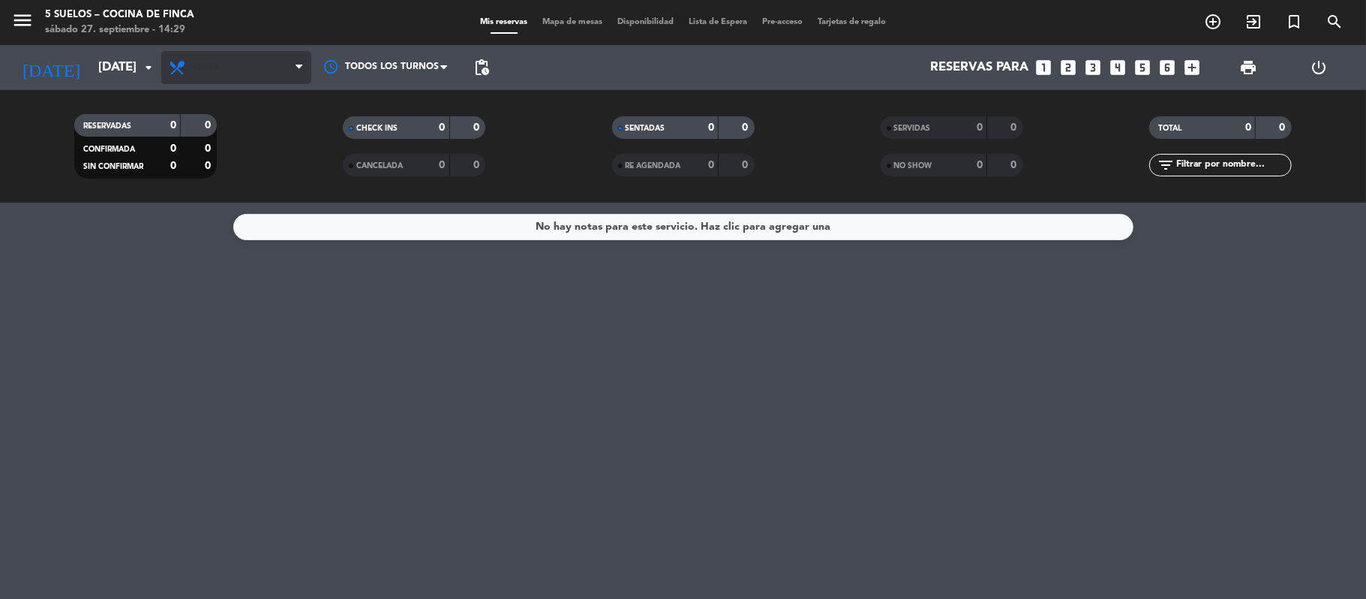
click at [213, 80] on span "Cena" at bounding box center [236, 67] width 150 height 33
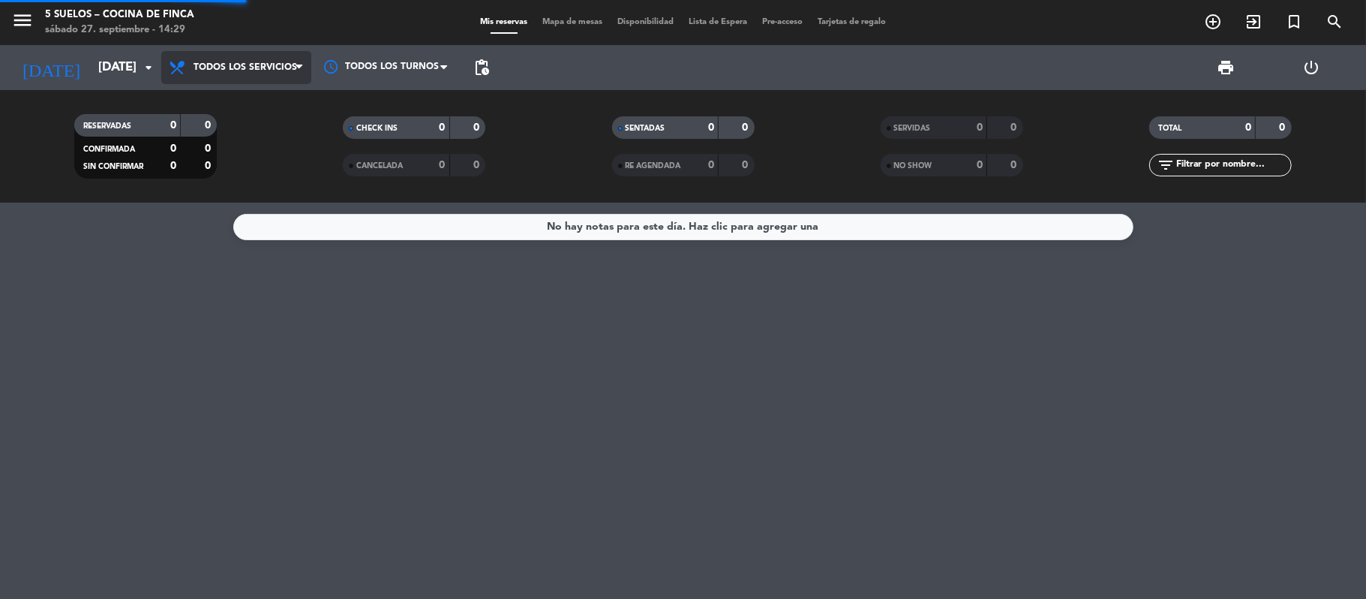
click at [206, 105] on div "menu 5 SUELOS – COCINA DE FINCA [DATE] 27. septiembre - 14:29 Mis reservas Mapa…" at bounding box center [683, 101] width 1366 height 203
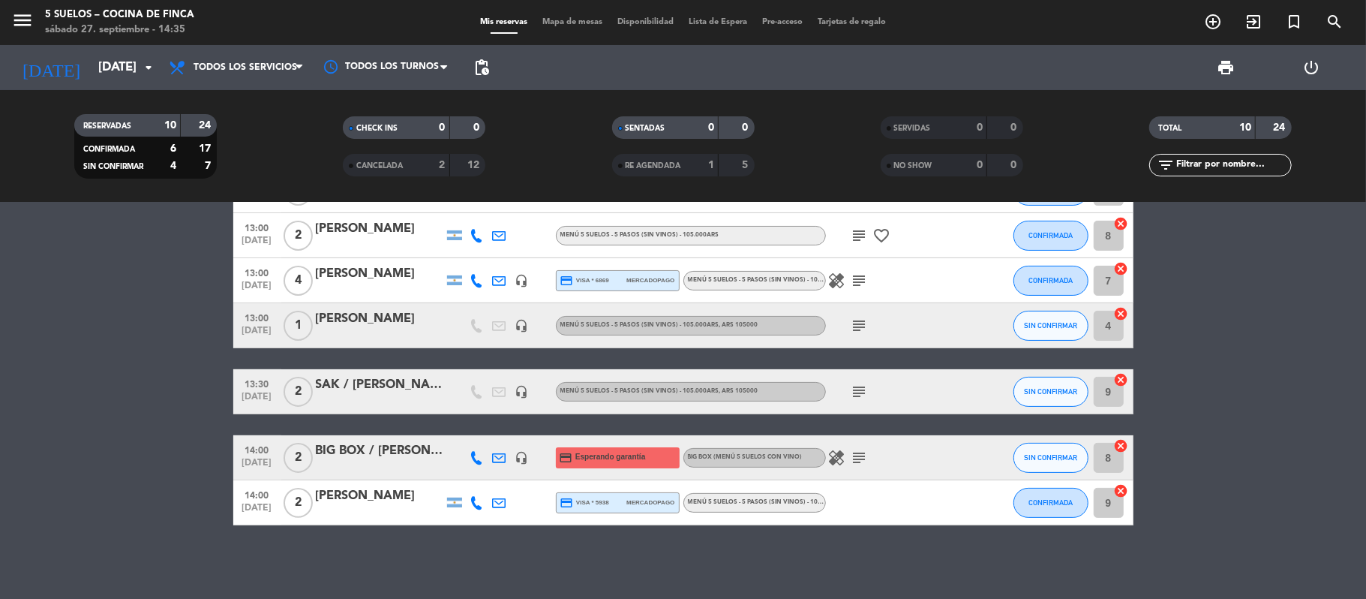
scroll to position [223, 0]
click at [106, 53] on input "[DATE]" at bounding box center [172, 67] width 162 height 29
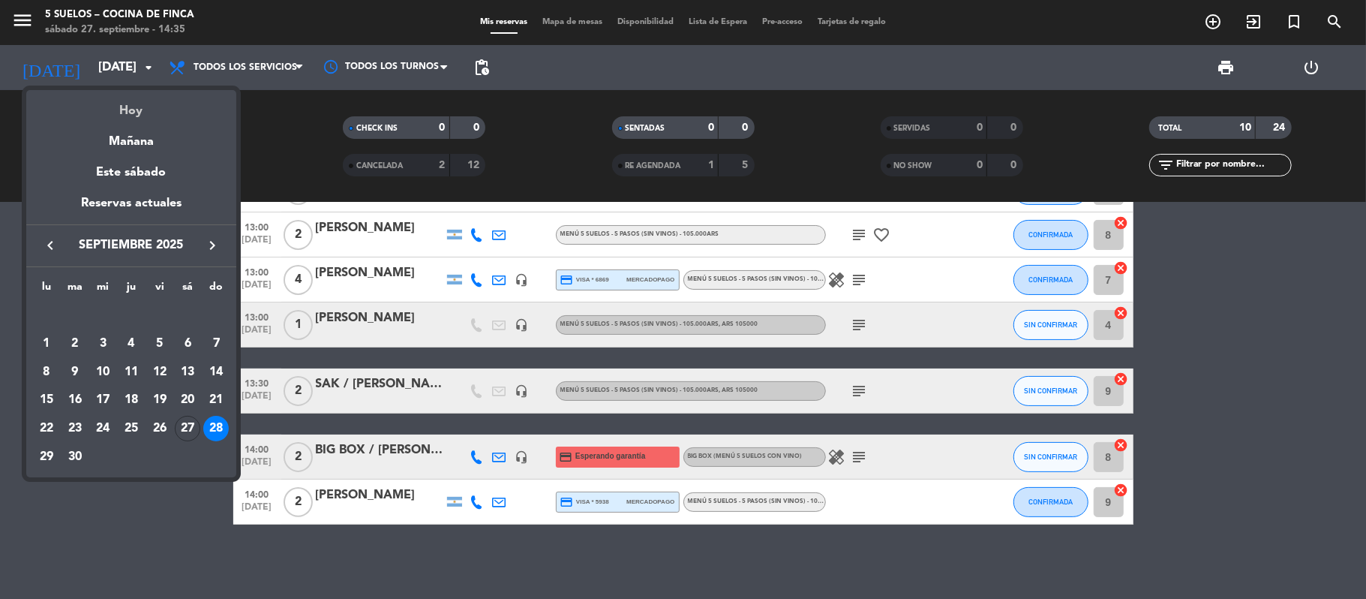
click at [122, 103] on div "Hoy" at bounding box center [131, 105] width 210 height 31
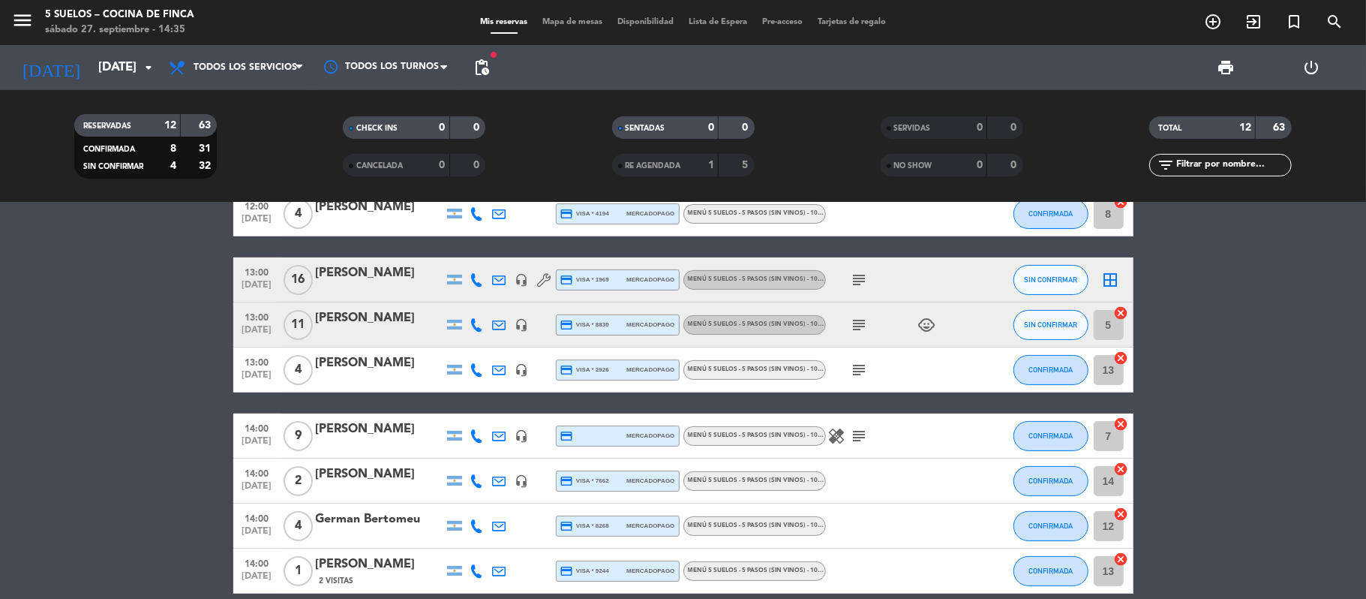
scroll to position [292, 0]
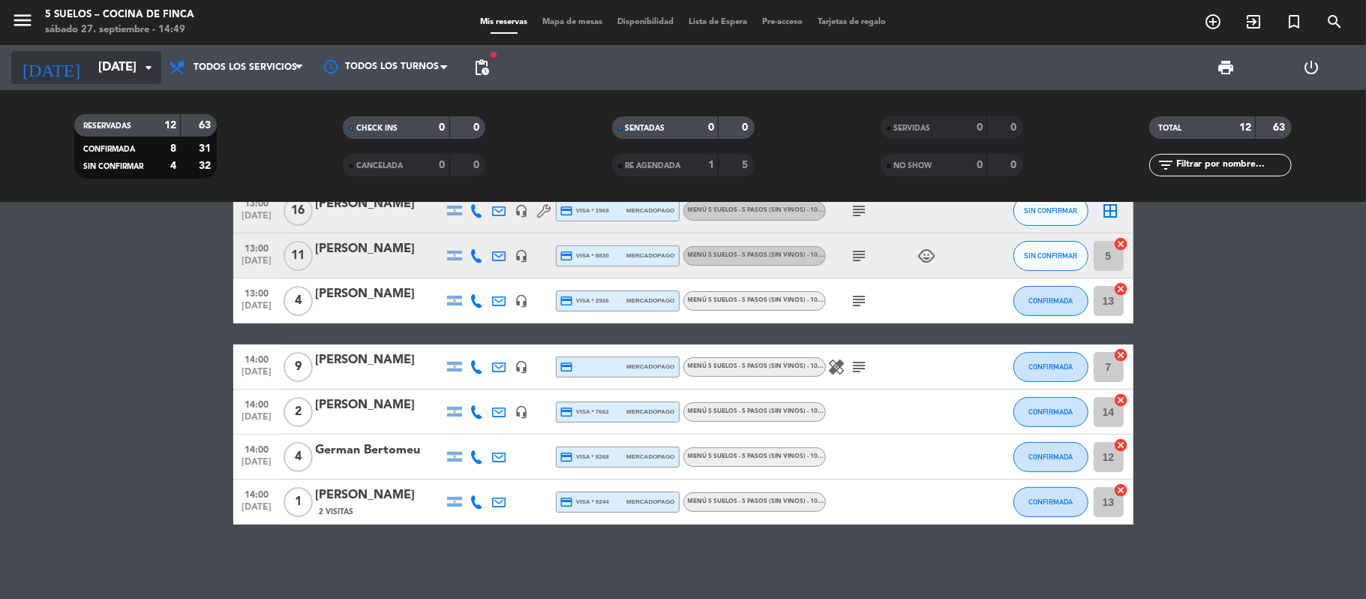
click at [99, 71] on input "[DATE]" at bounding box center [172, 67] width 162 height 29
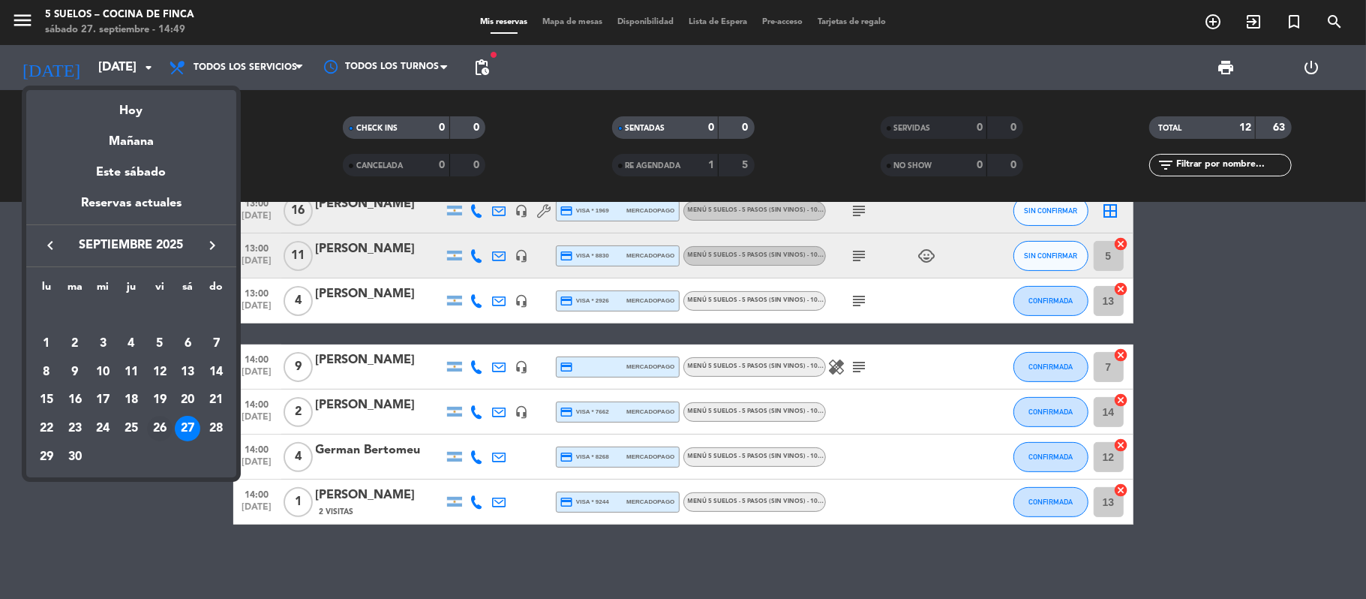
click at [158, 421] on div "26" at bounding box center [160, 429] width 26 height 26
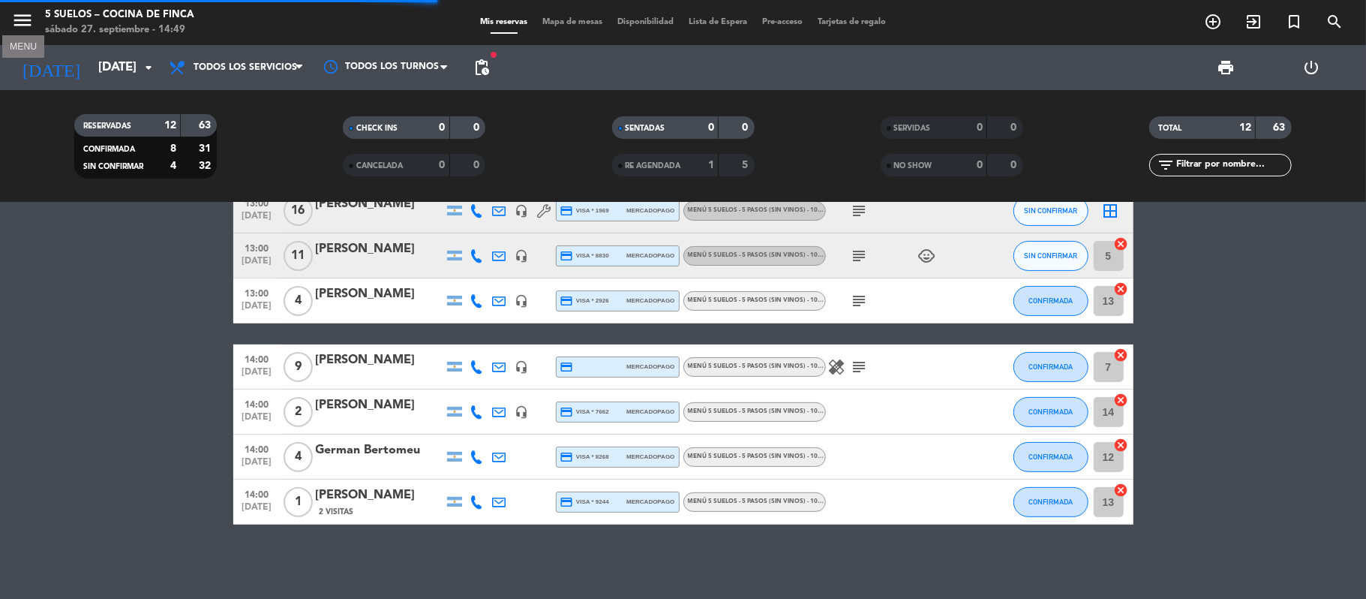
click at [16, 21] on icon "menu" at bounding box center [22, 20] width 23 height 23
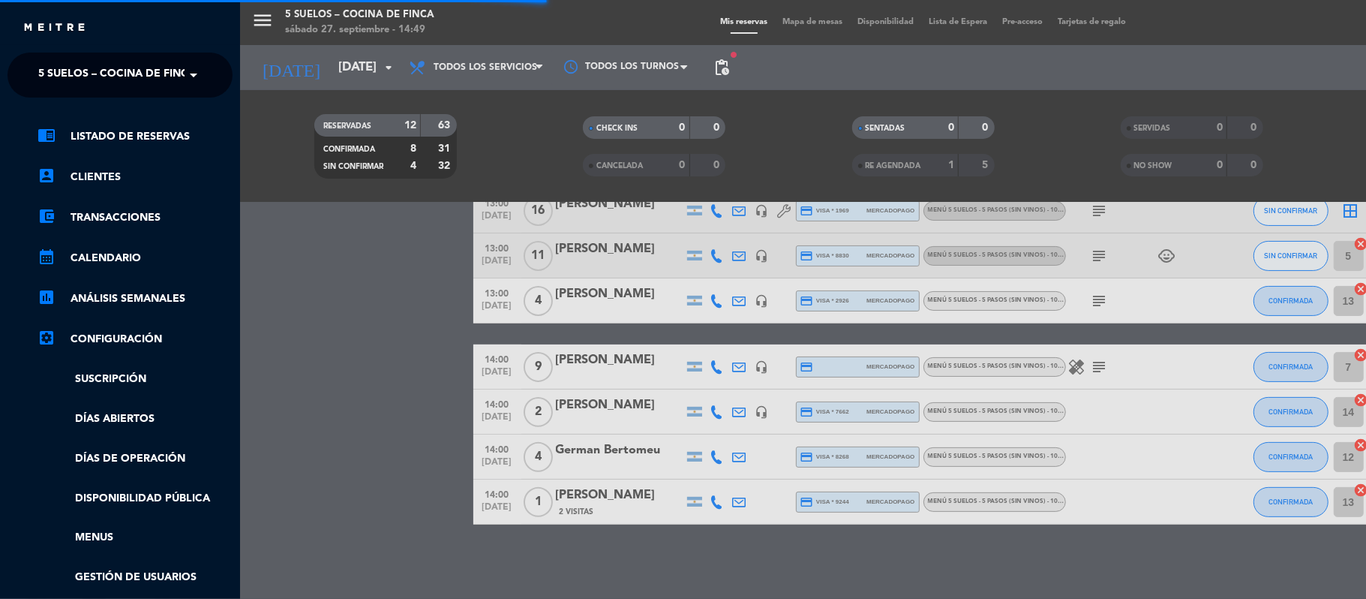
click at [268, 334] on div "menu 5 SUELOS – COCINA DE FINCA [DATE] 27. septiembre - 14:49 Mis reservas Mapa…" at bounding box center [923, 299] width 1366 height 599
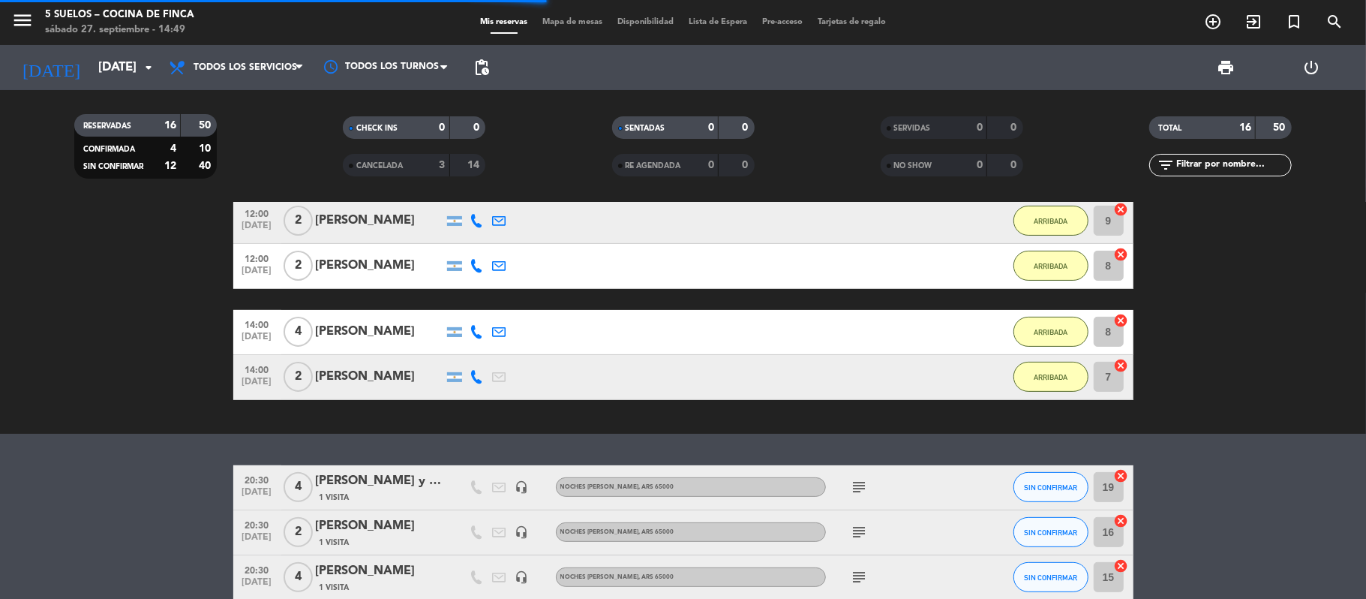
scroll to position [679, 0]
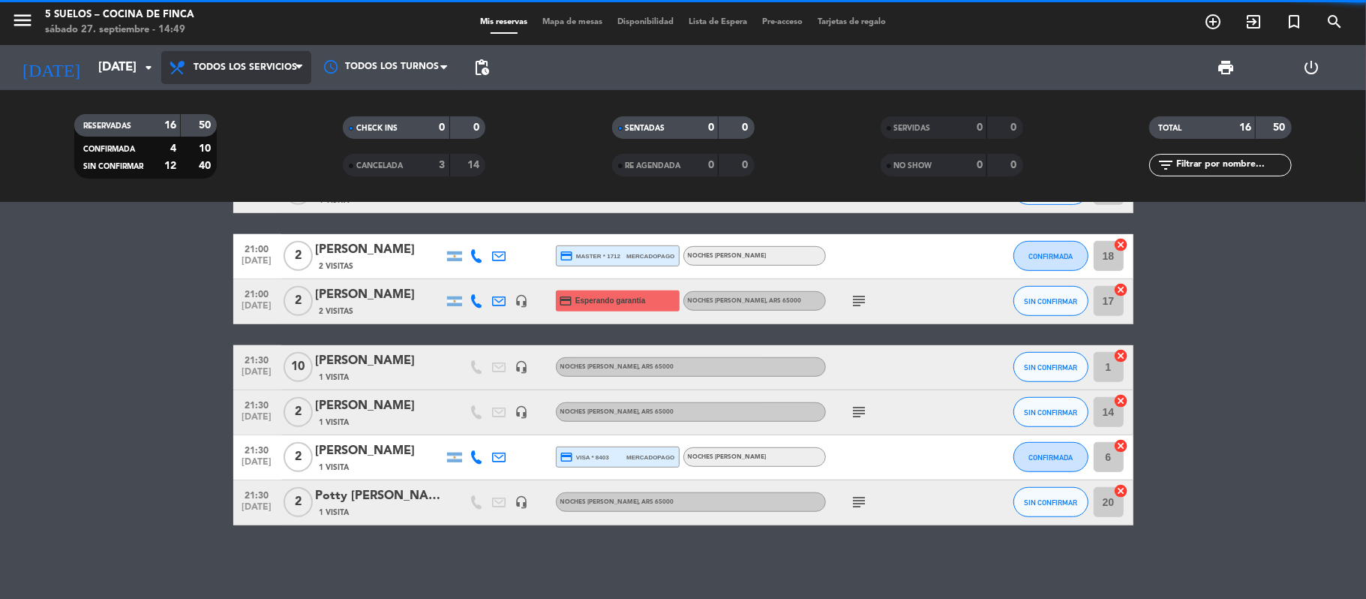
click at [195, 55] on span "Todos los servicios" at bounding box center [236, 67] width 150 height 33
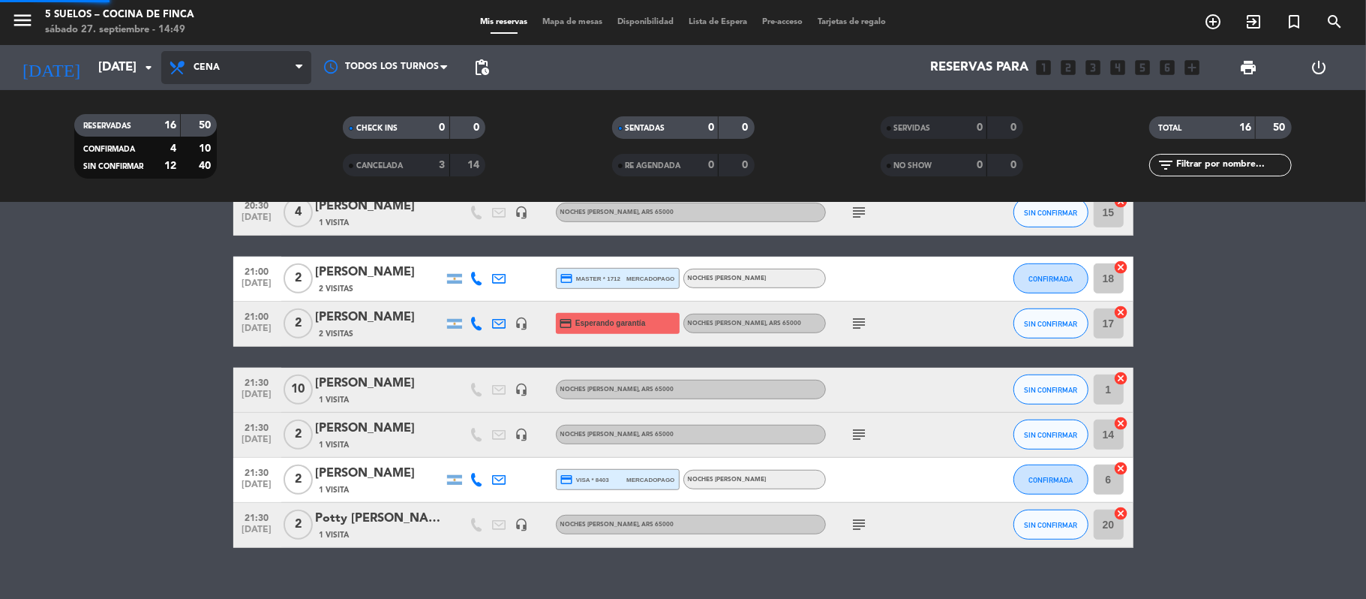
click at [194, 163] on div "menu 5 SUELOS – COCINA DE FINCA [DATE] 27. septiembre - 14:49 Mis reservas Mapa…" at bounding box center [683, 101] width 1366 height 203
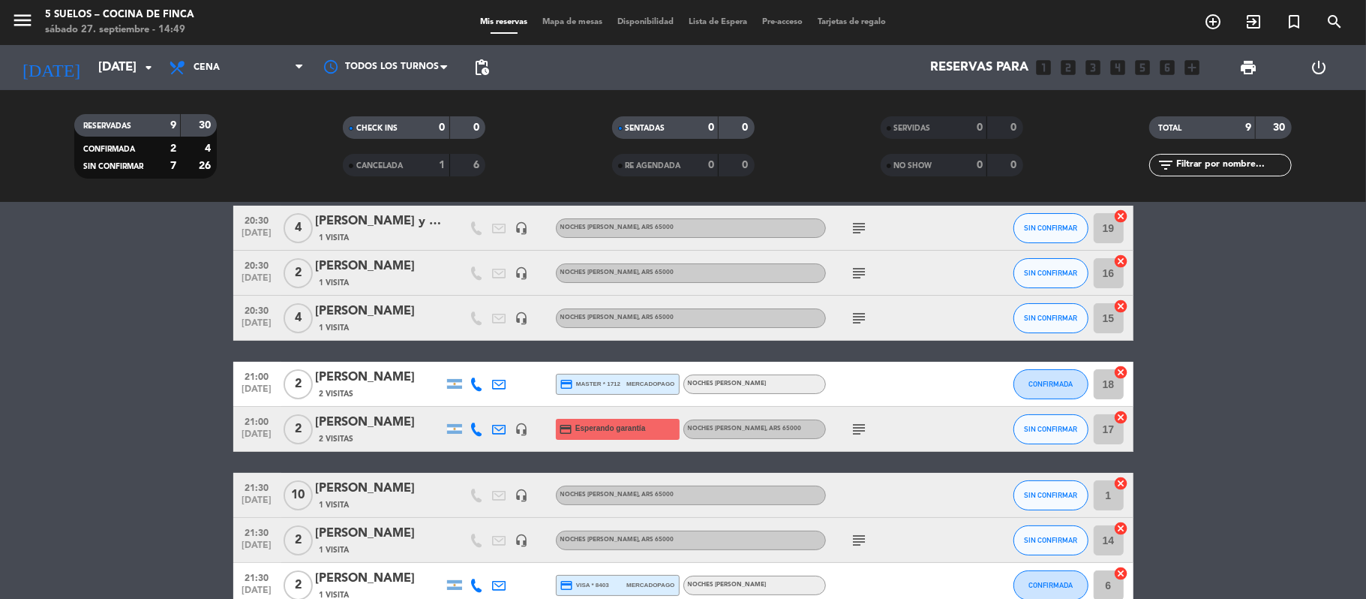
scroll to position [100, 0]
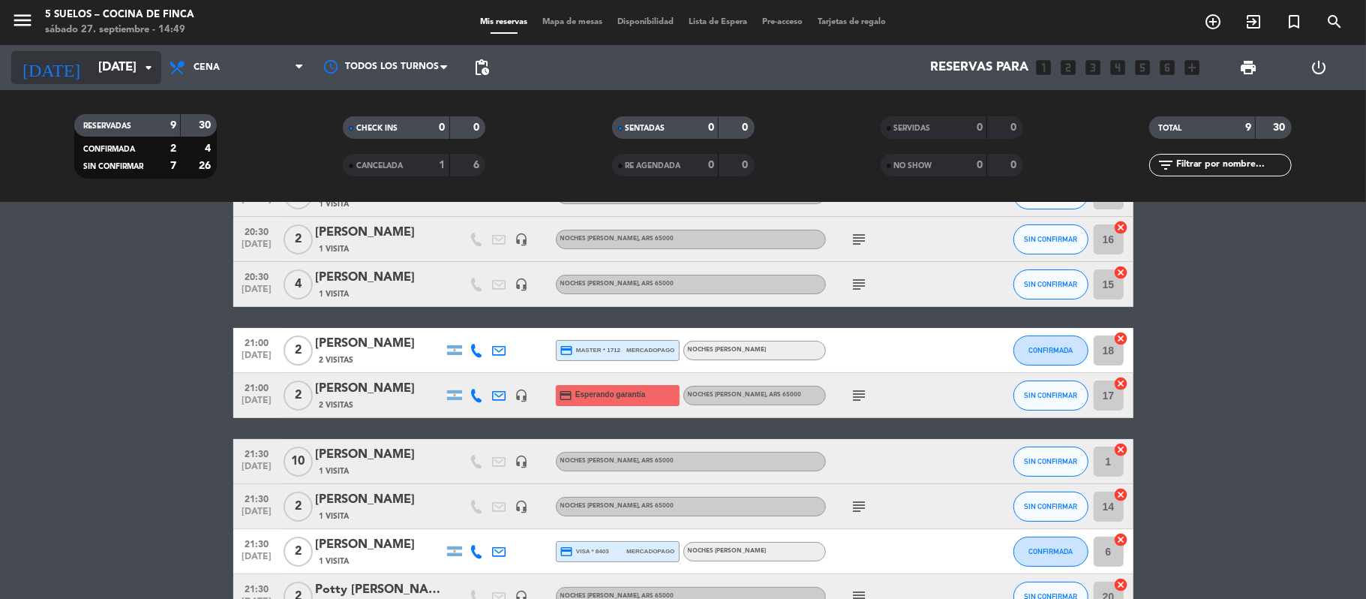
click at [91, 72] on input "[DATE]" at bounding box center [172, 67] width 162 height 29
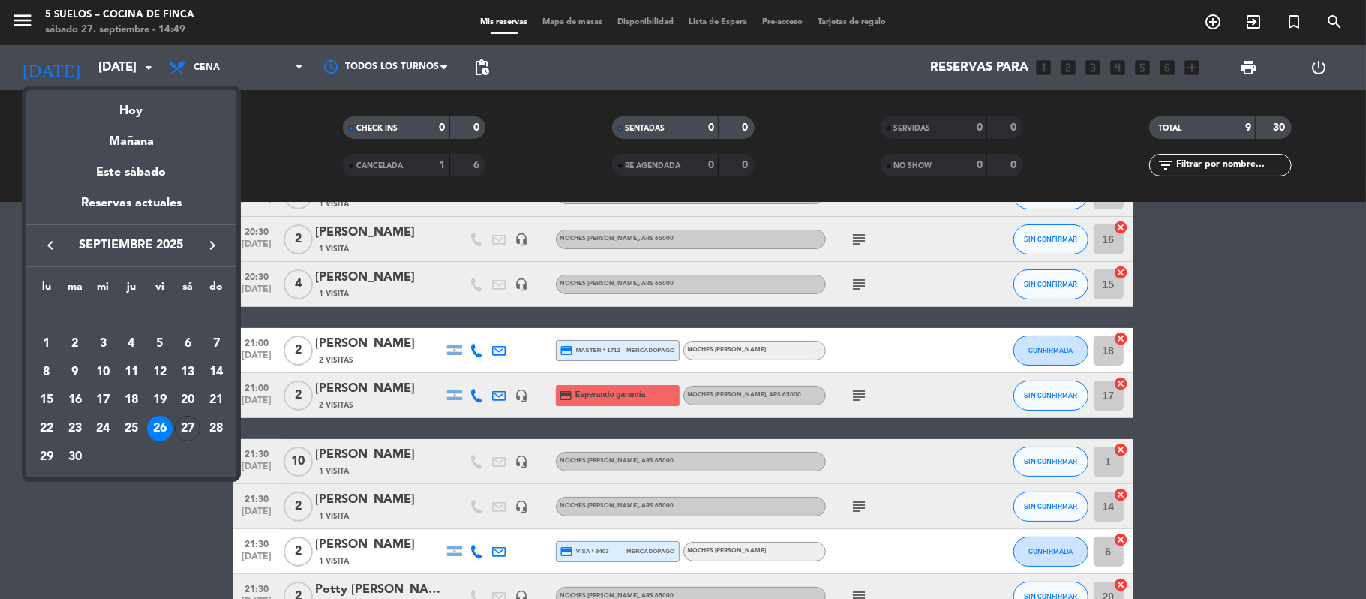
click at [209, 249] on icon "keyboard_arrow_right" at bounding box center [212, 245] width 18 height 18
click at [159, 394] on div "17" at bounding box center [160, 400] width 26 height 26
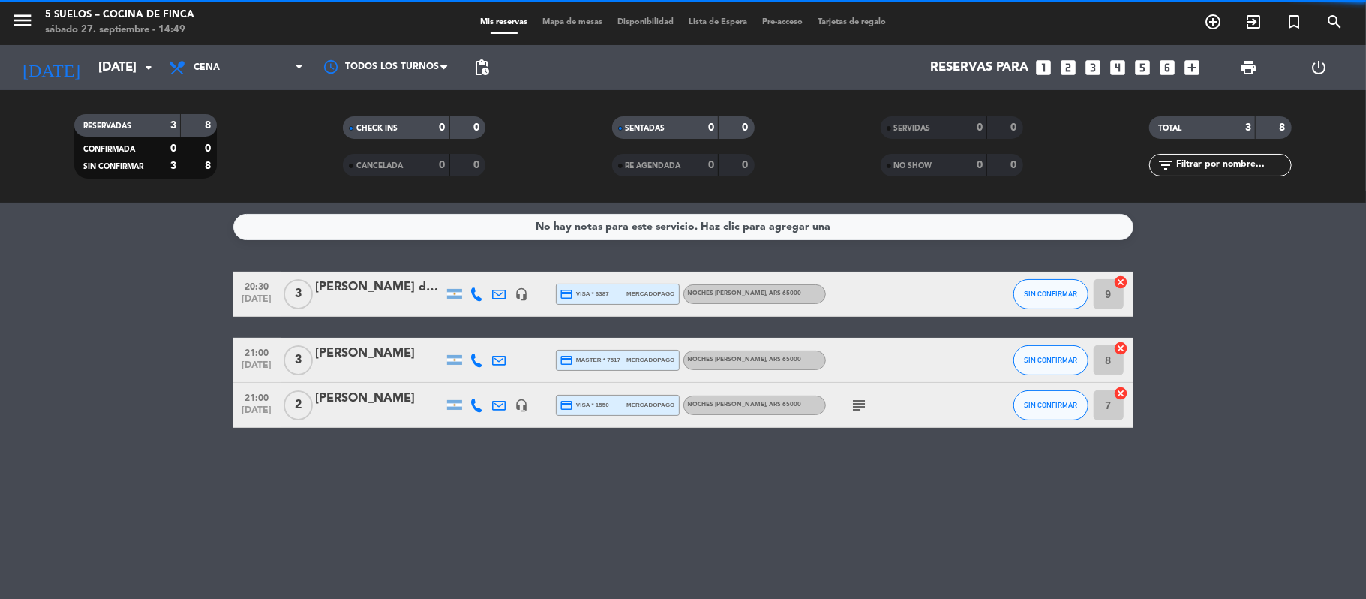
scroll to position [0, 0]
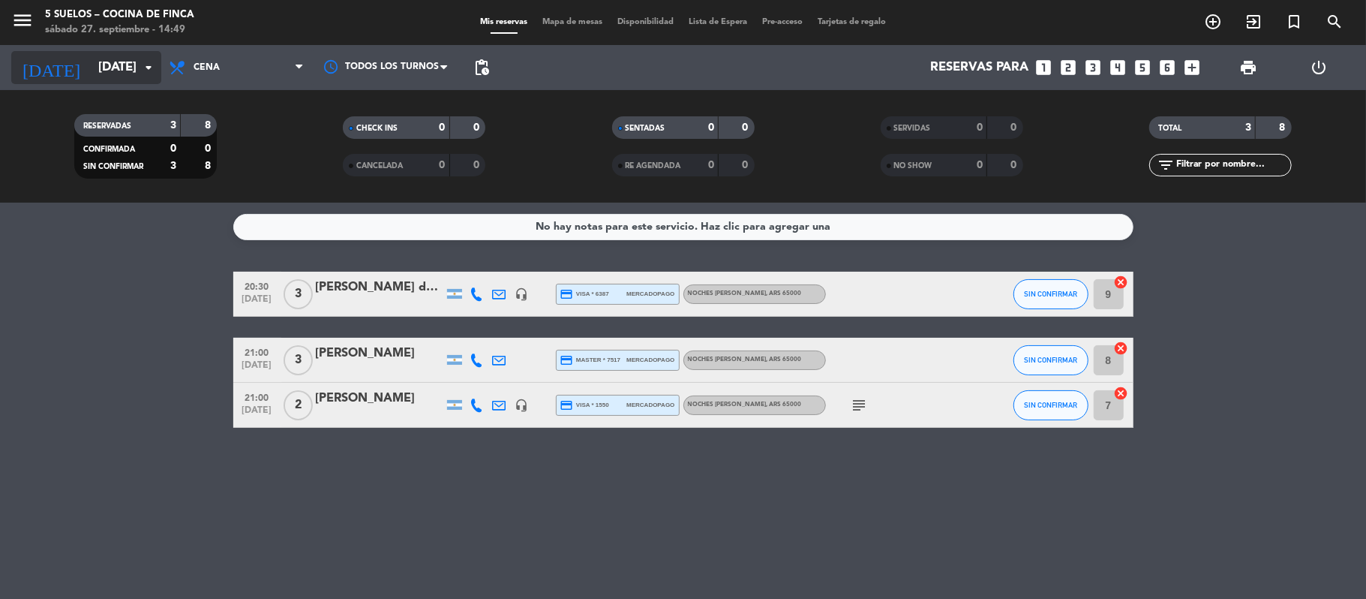
click at [100, 60] on input "[DATE]" at bounding box center [172, 67] width 162 height 29
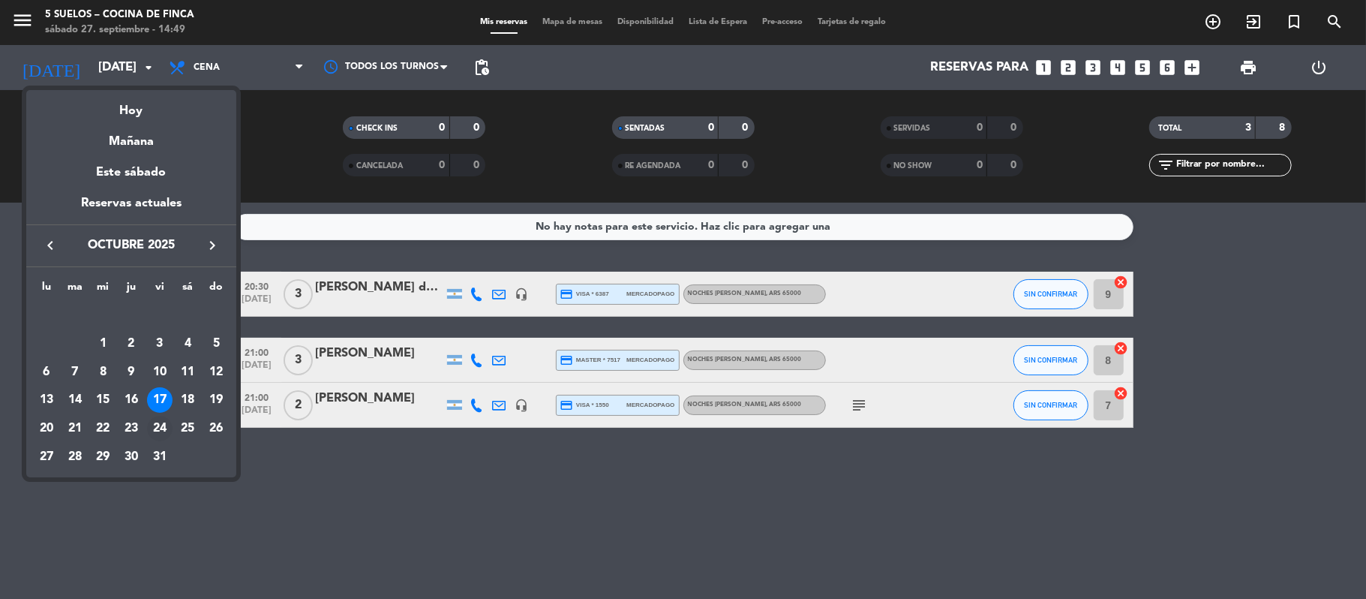
click at [157, 422] on div "24" at bounding box center [160, 429] width 26 height 26
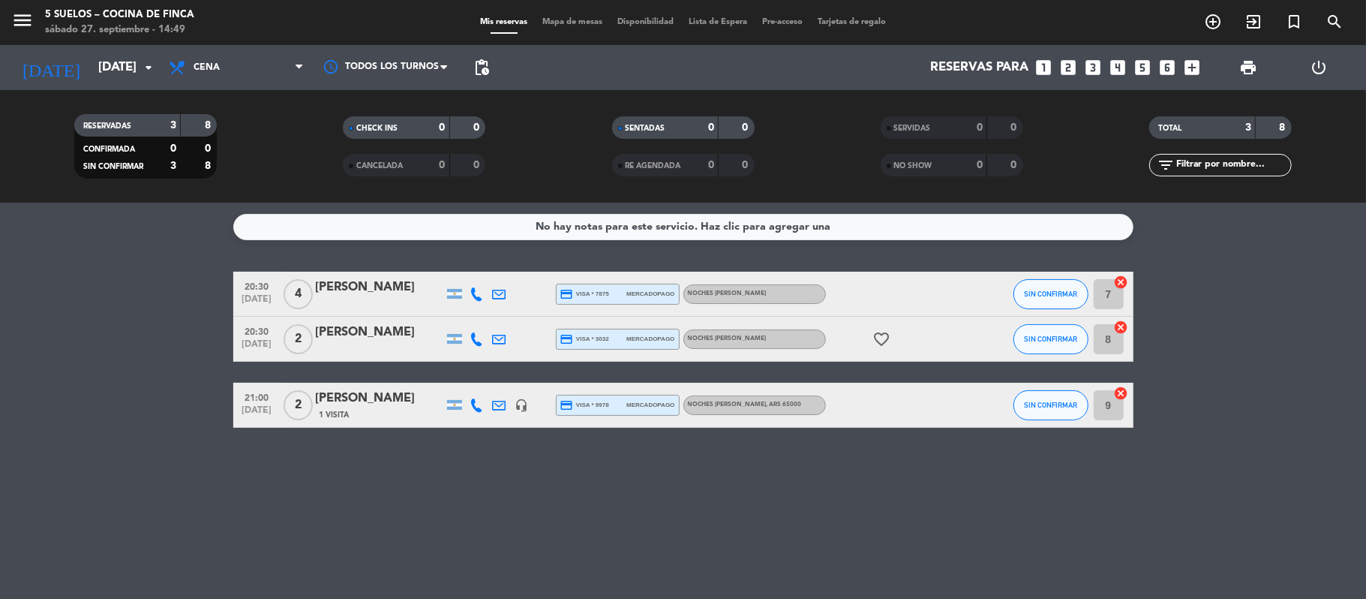
click at [119, 88] on div "[DATE] [DATE] arrow_drop_down" at bounding box center [86, 67] width 150 height 45
click at [243, 285] on span "20:30" at bounding box center [258, 285] width 38 height 17
click at [239, 331] on span "20:30" at bounding box center [258, 330] width 38 height 17
click at [47, 350] on bookings-row "20:30 [DATE] 4 [PERSON_NAME] credit_card visa * 7875 mercadopago Noches [PERSON…" at bounding box center [683, 350] width 1366 height 156
click at [887, 340] on icon "favorite_border" at bounding box center [882, 339] width 18 height 18
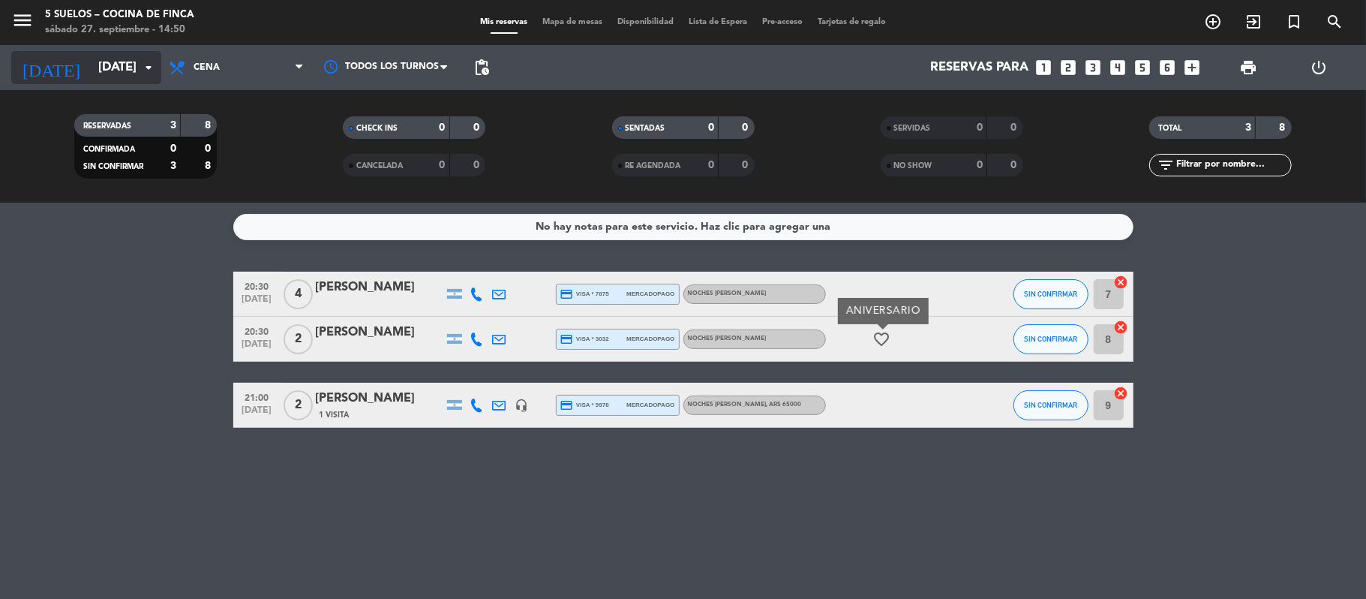
click at [126, 78] on input "[DATE]" at bounding box center [172, 67] width 162 height 29
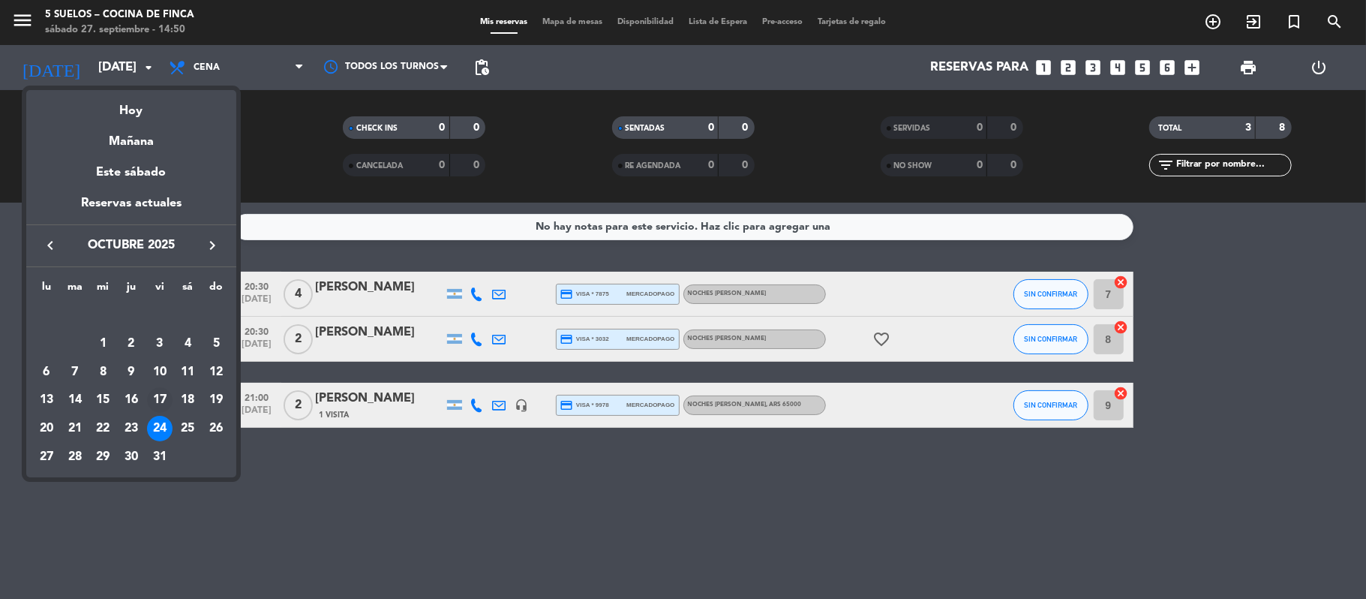
click at [159, 394] on div "17" at bounding box center [160, 400] width 26 height 26
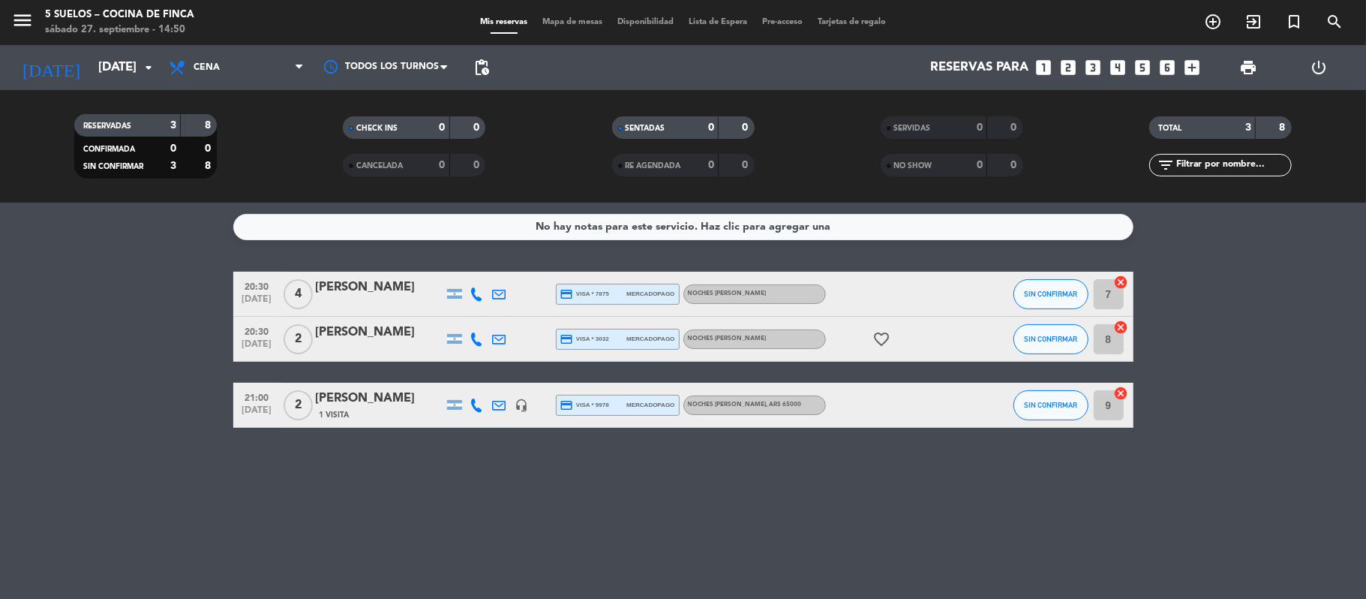
type input "[DATE]"
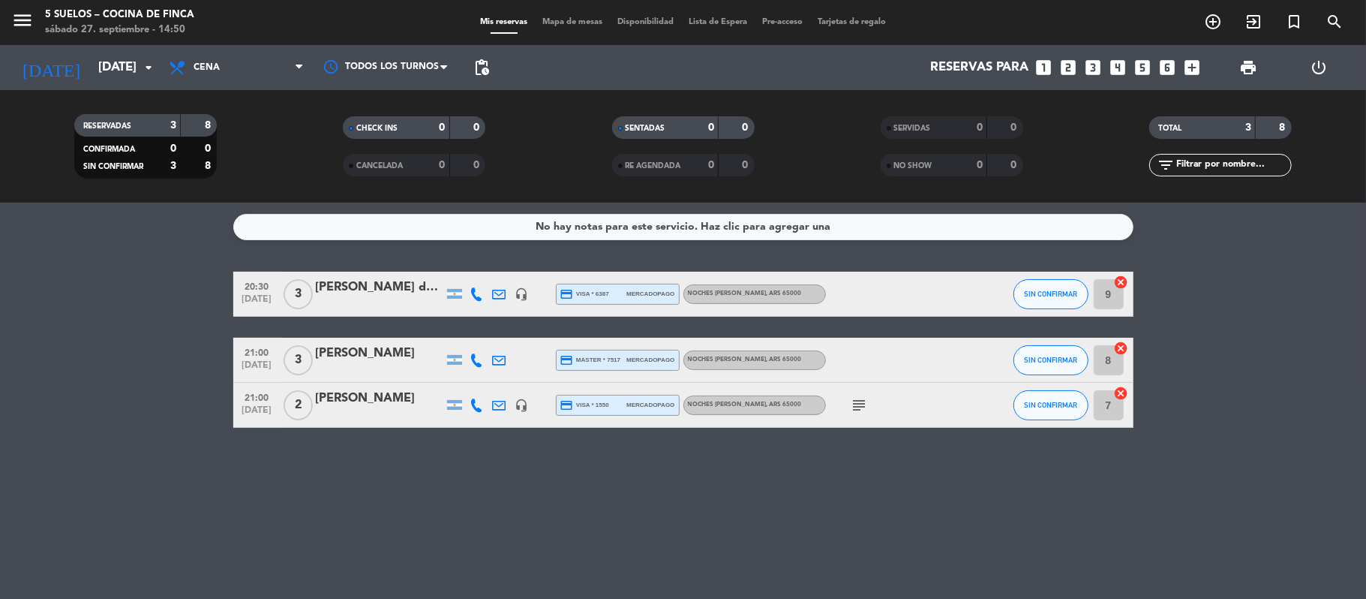
click at [864, 397] on icon "subject" at bounding box center [860, 405] width 18 height 18
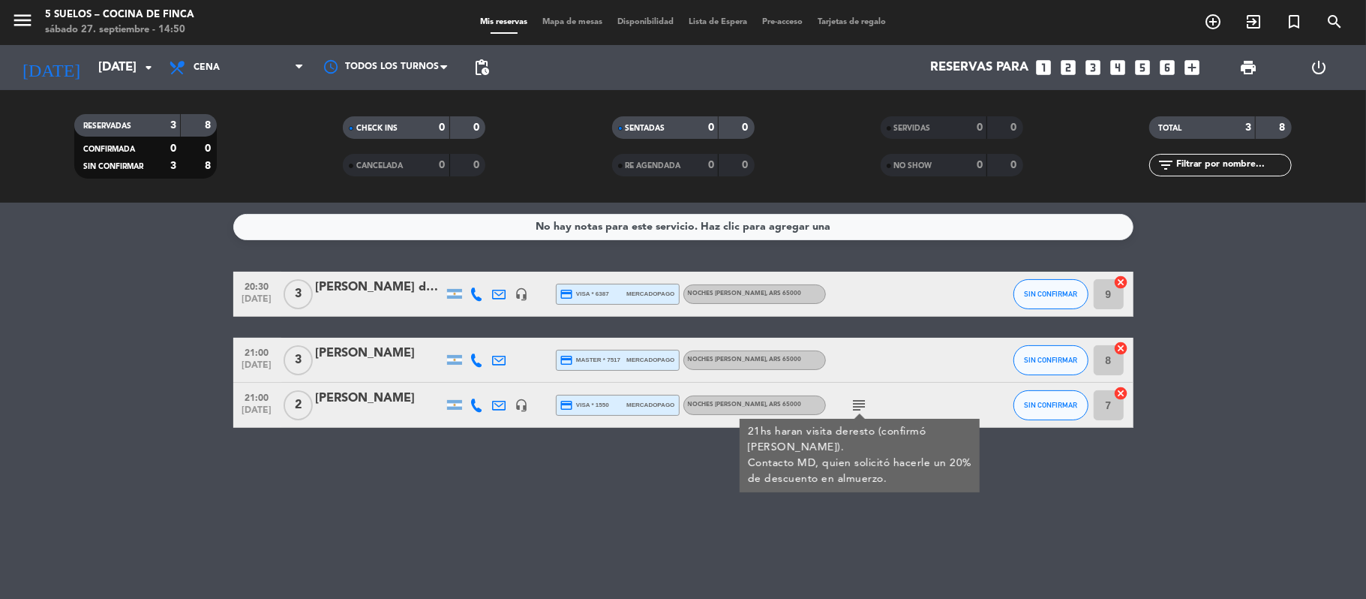
click at [400, 411] on div at bounding box center [380, 415] width 128 height 12
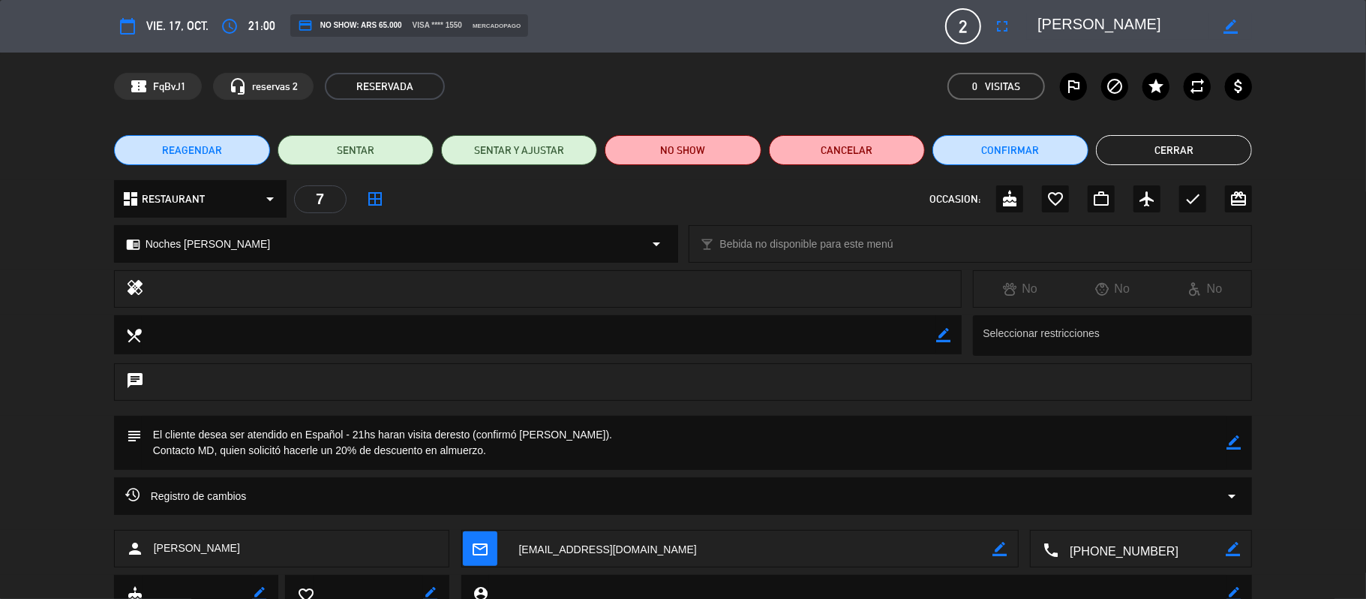
click at [1235, 440] on icon "border_color" at bounding box center [1234, 442] width 14 height 14
click at [241, 428] on textarea at bounding box center [685, 443] width 1086 height 54
click at [243, 428] on textarea at bounding box center [685, 443] width 1086 height 54
click at [247, 435] on textarea at bounding box center [685, 443] width 1086 height 54
click at [272, 431] on textarea at bounding box center [685, 443] width 1086 height 54
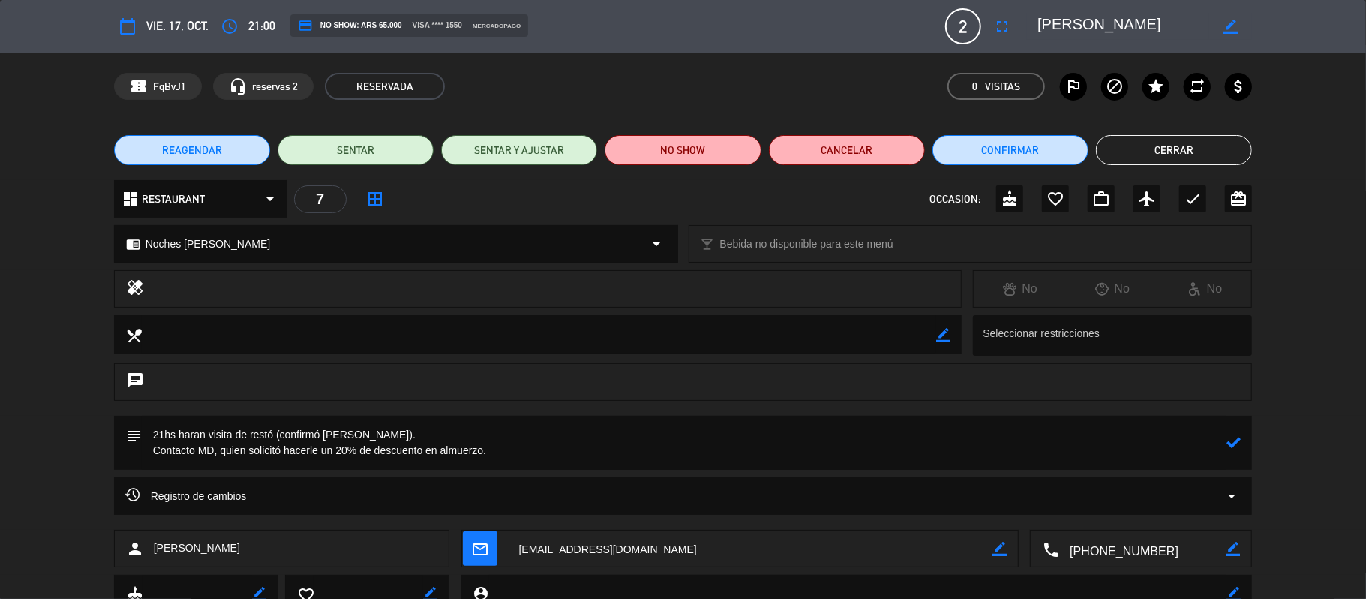
type textarea "21hs haran visita de restó (confirmó [PERSON_NAME]). Contacto MD, quien solicit…"
click at [1235, 442] on icon at bounding box center [1234, 442] width 14 height 14
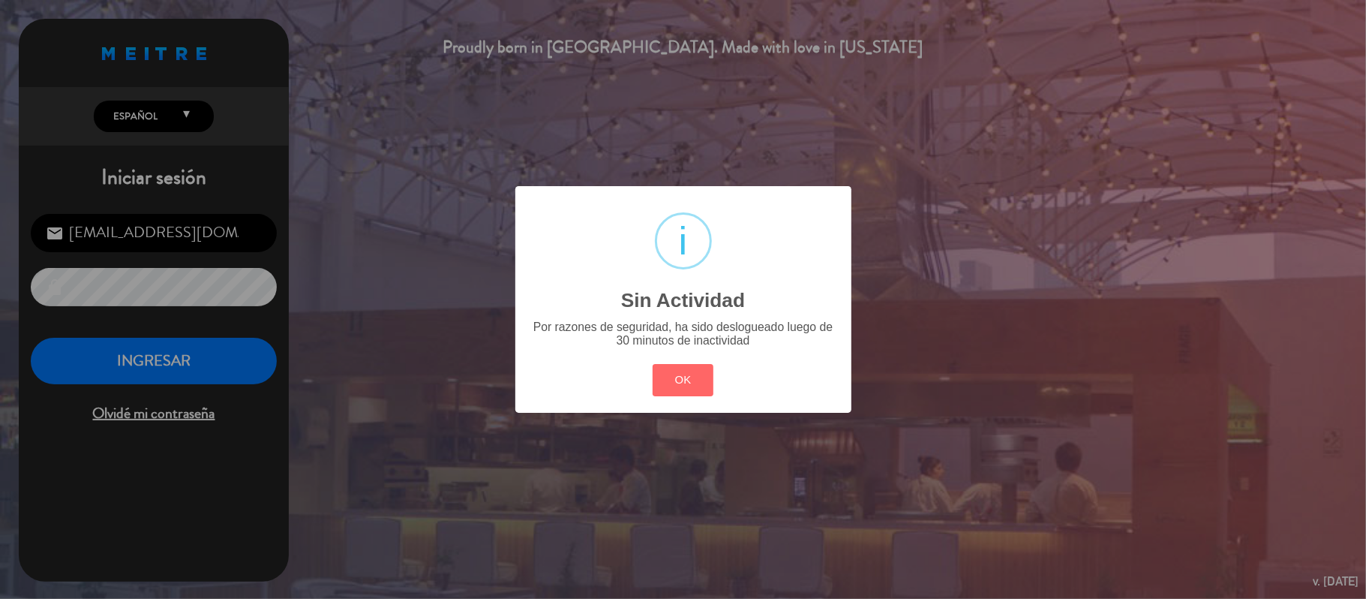
click at [721, 385] on div "? ! i Sin Actividad × Por razones de seguridad, ha sido deslogueado luego de 30…" at bounding box center [683, 299] width 336 height 227
click at [696, 383] on button "OK" at bounding box center [683, 380] width 61 height 32
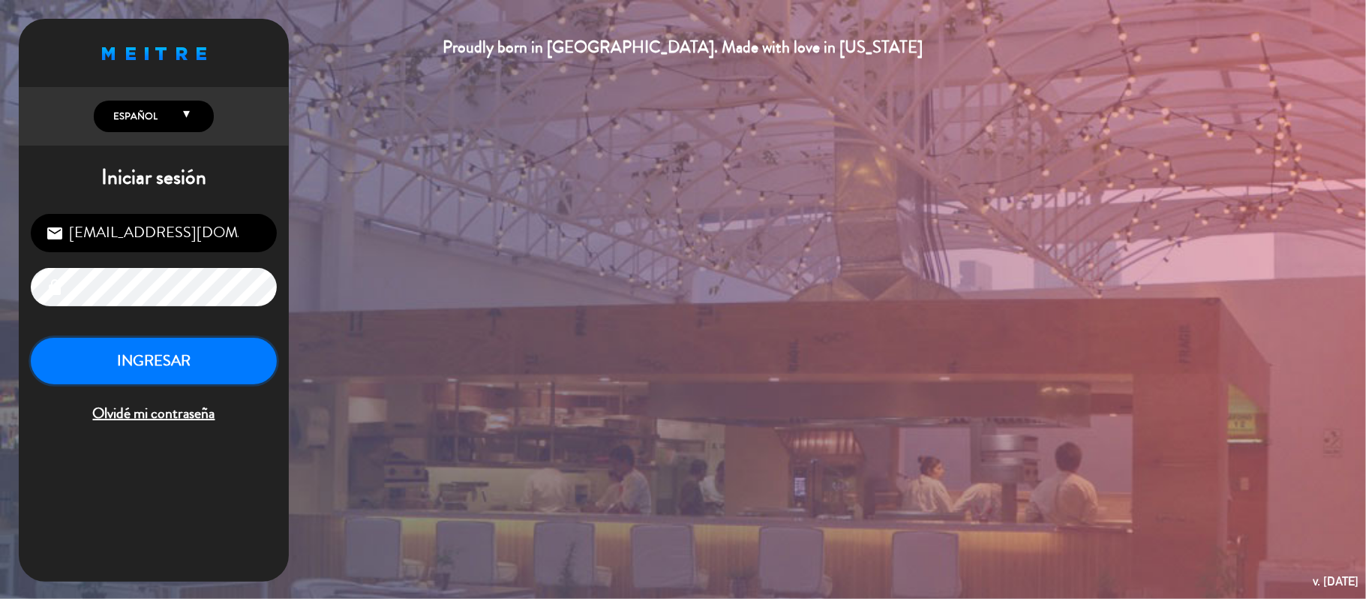
click at [49, 361] on button "INGRESAR" at bounding box center [154, 361] width 246 height 47
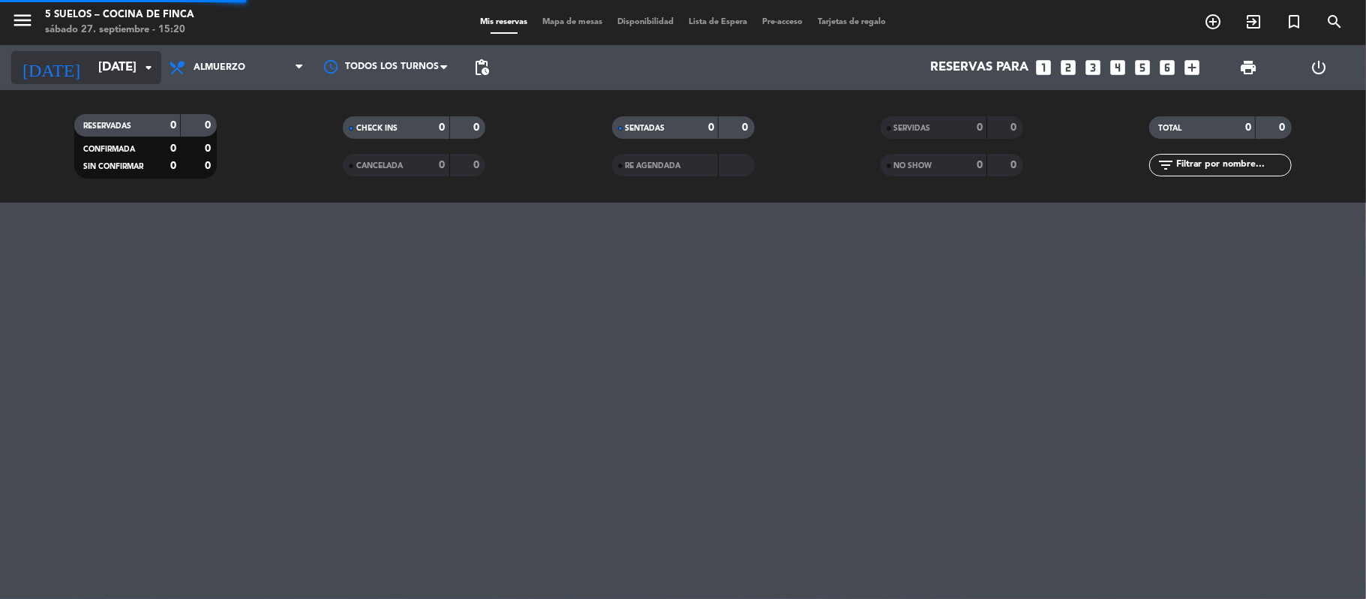
click at [91, 54] on input "[DATE]" at bounding box center [172, 67] width 162 height 29
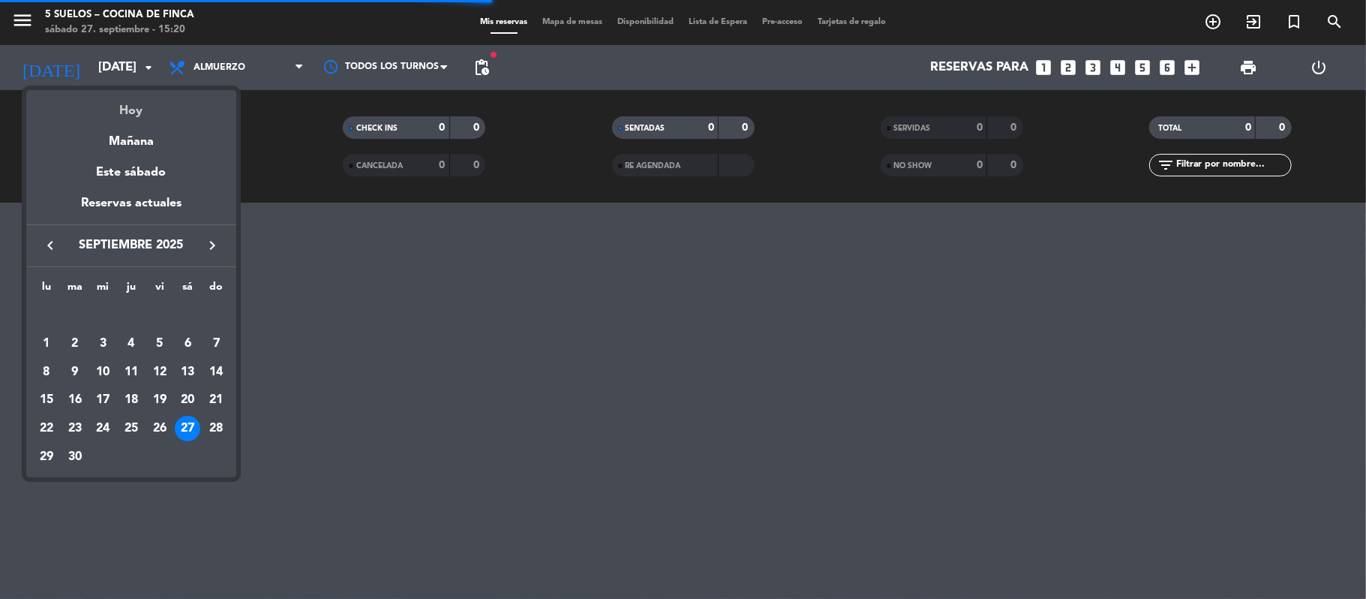
click at [108, 108] on div "Hoy" at bounding box center [131, 105] width 210 height 31
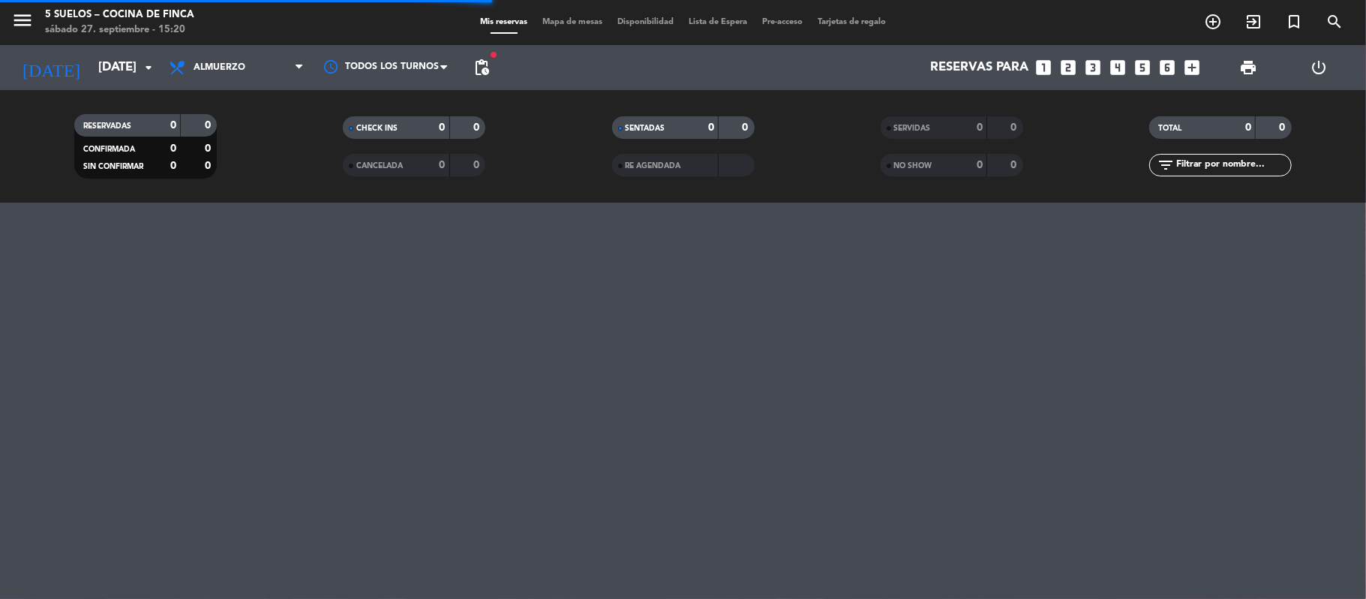
click at [23, 25] on icon "menu" at bounding box center [22, 20] width 23 height 23
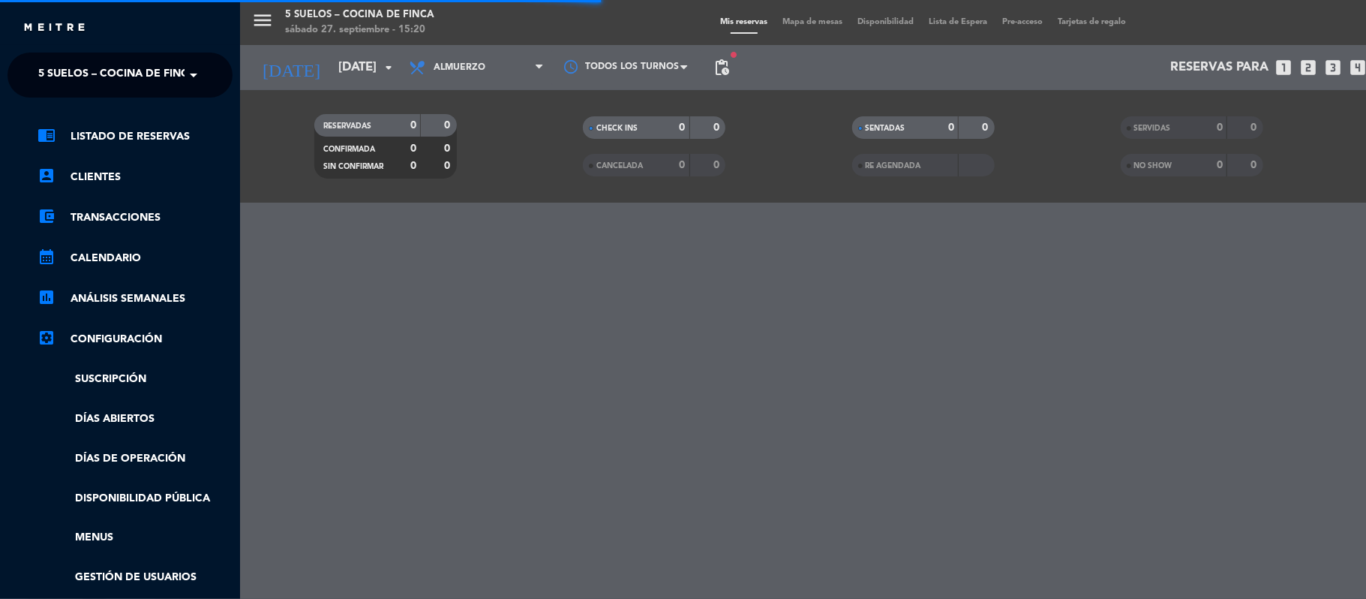
click at [42, 75] on span "5 SUELOS – COCINA DE FINCA" at bounding box center [117, 75] width 158 height 32
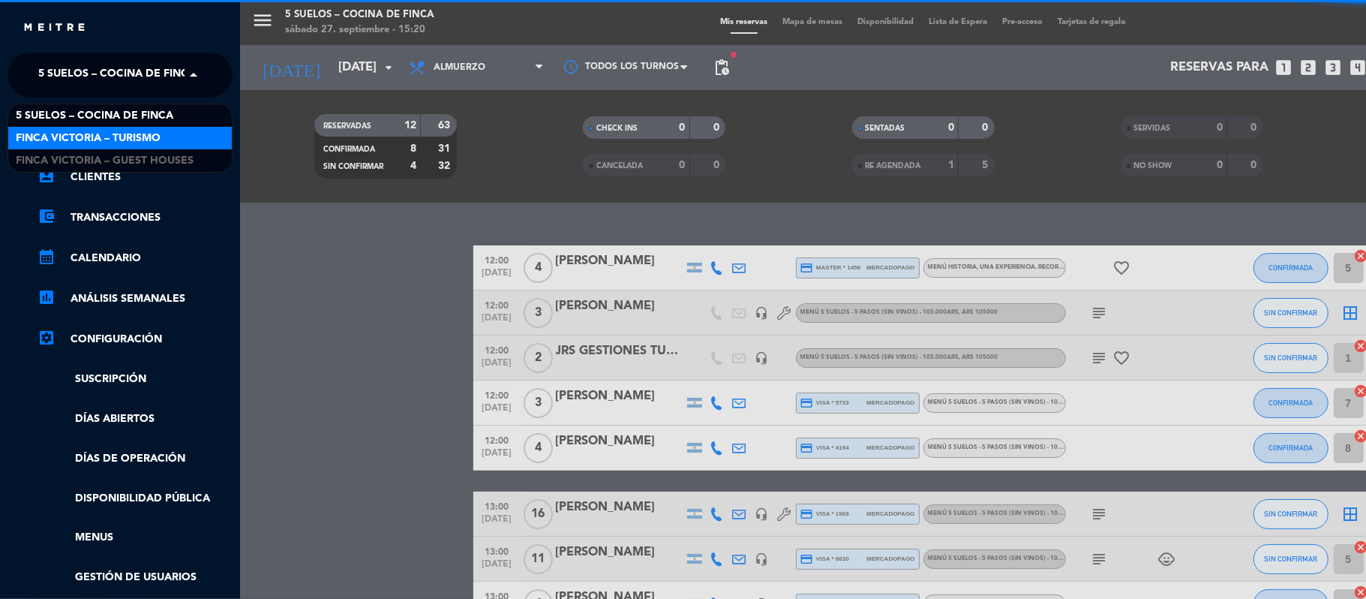
click at [49, 142] on span "FINCA VICTORIA – TURISMO" at bounding box center [88, 138] width 145 height 17
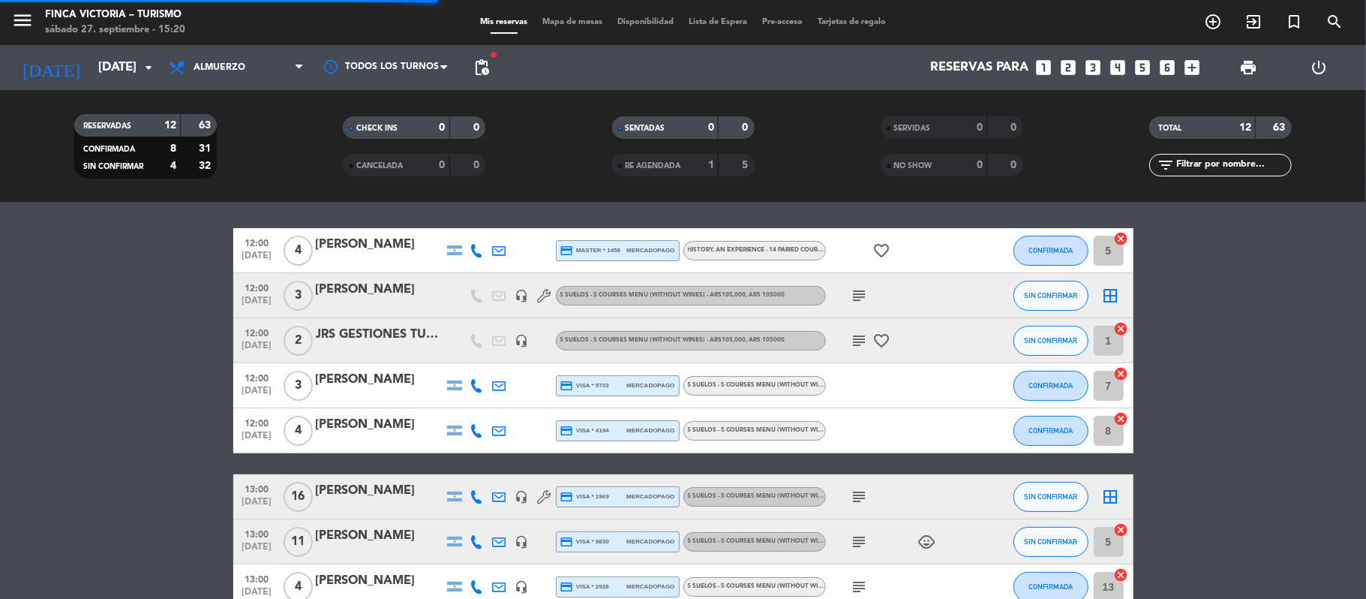
scroll to position [32, 0]
